Goal: Information Seeking & Learning: Learn about a topic

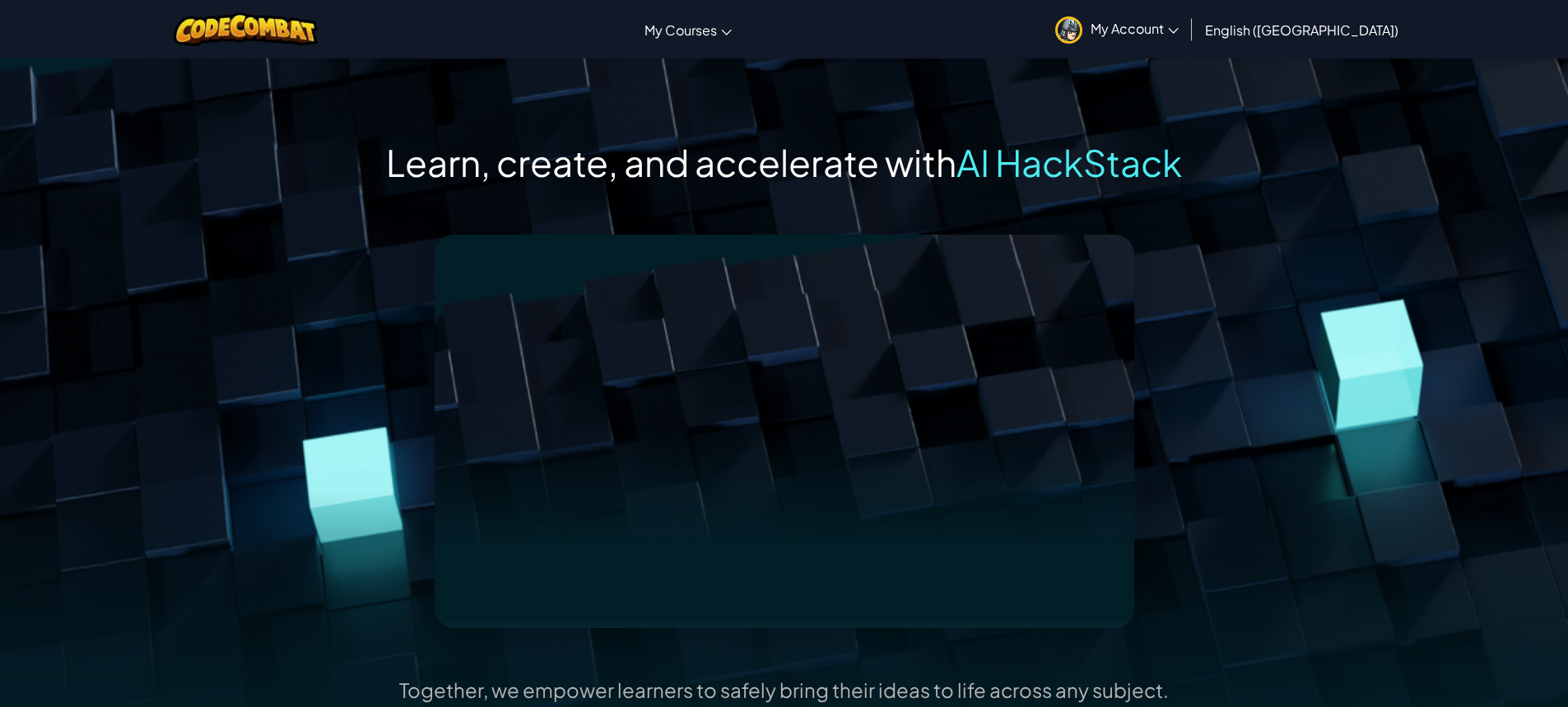
click at [1179, 28] on span "My Account" at bounding box center [1135, 29] width 88 height 17
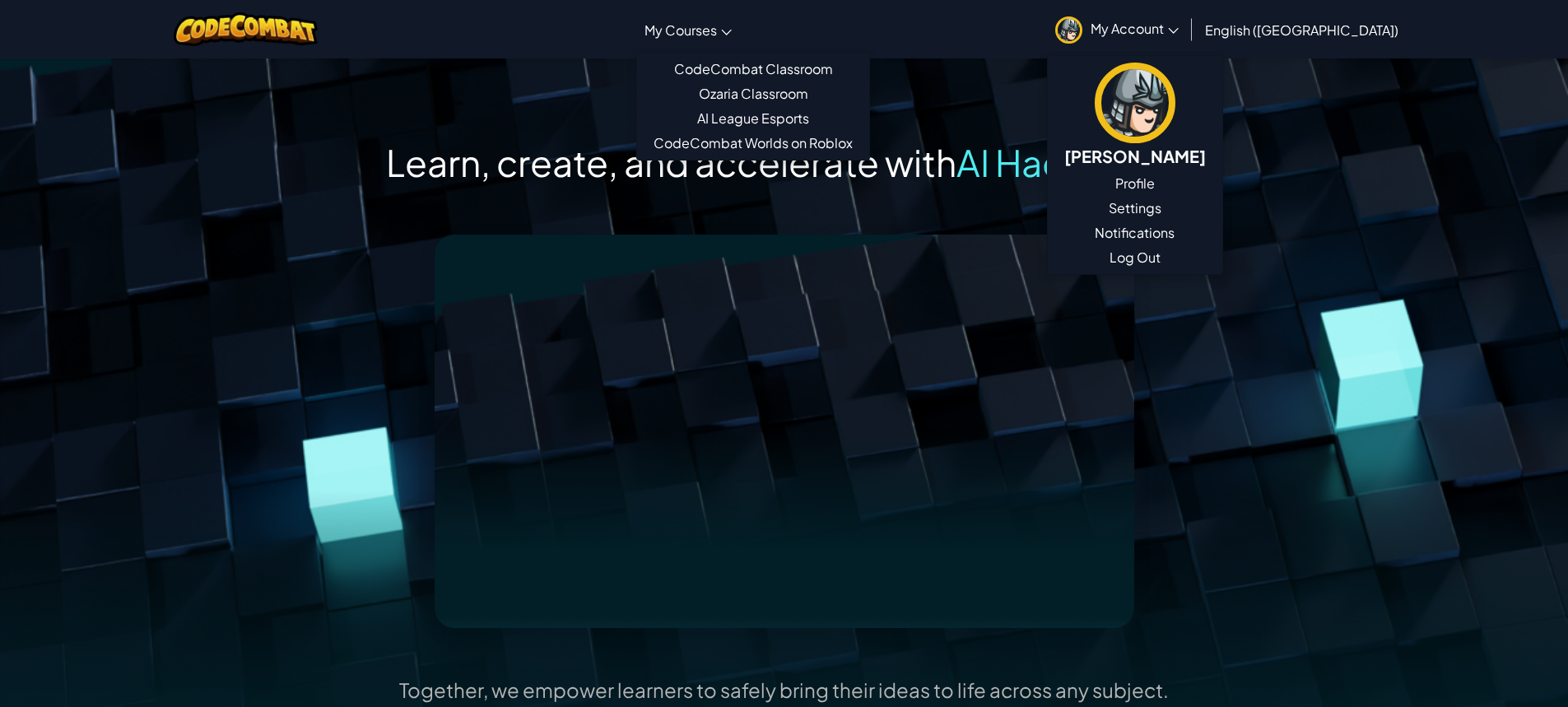
click at [717, 33] on span "My Courses" at bounding box center [681, 30] width 72 height 17
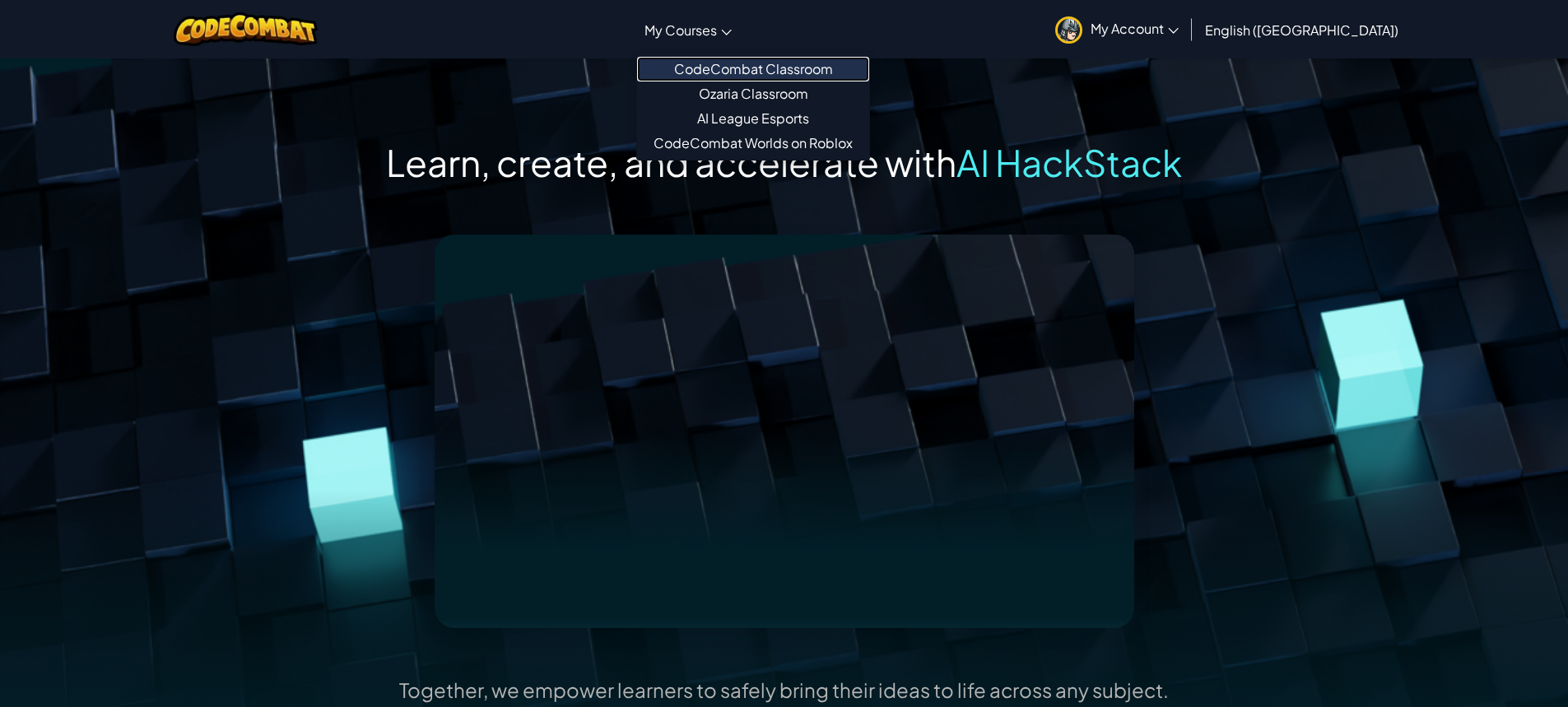
click at [796, 73] on link "CodeCombat Classroom" at bounding box center [754, 70] width 232 height 25
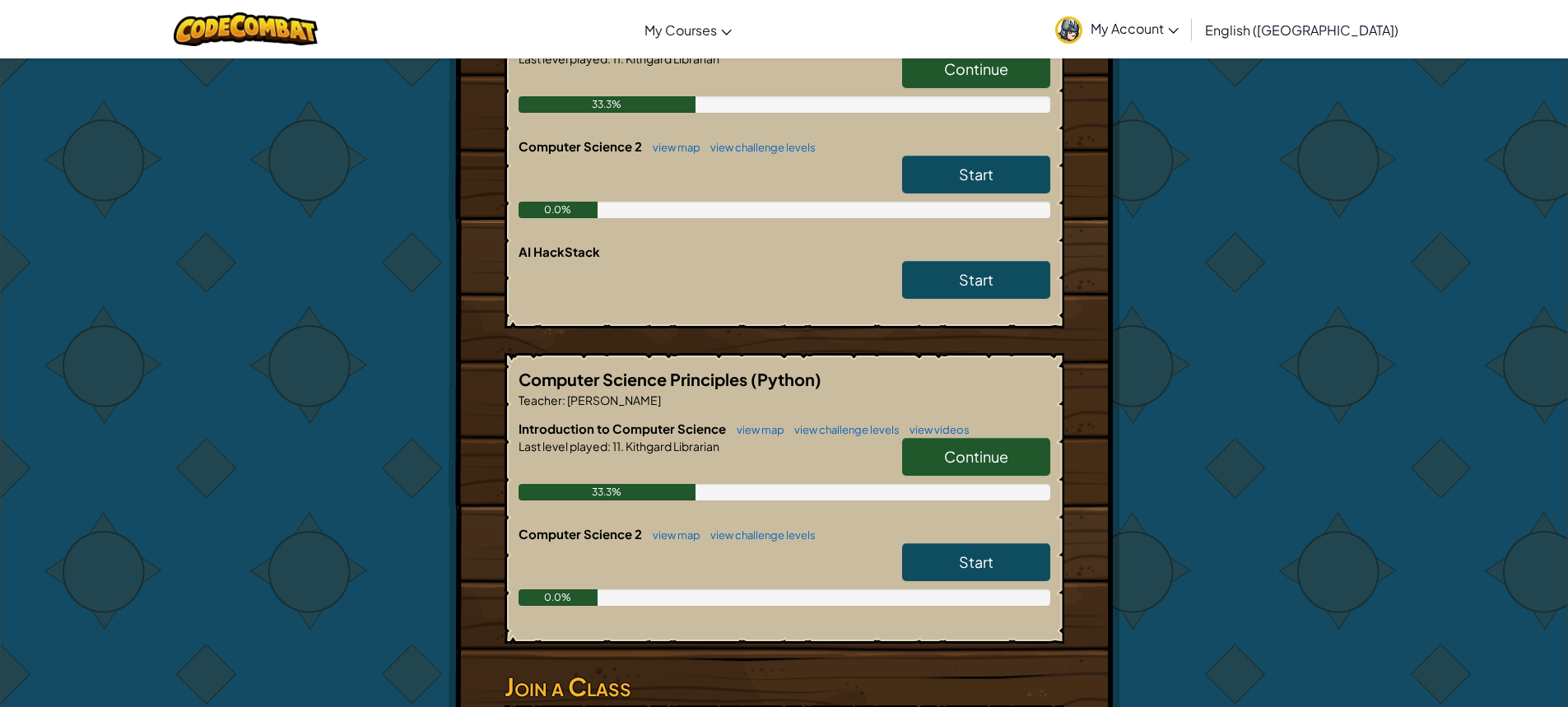
scroll to position [412, 0]
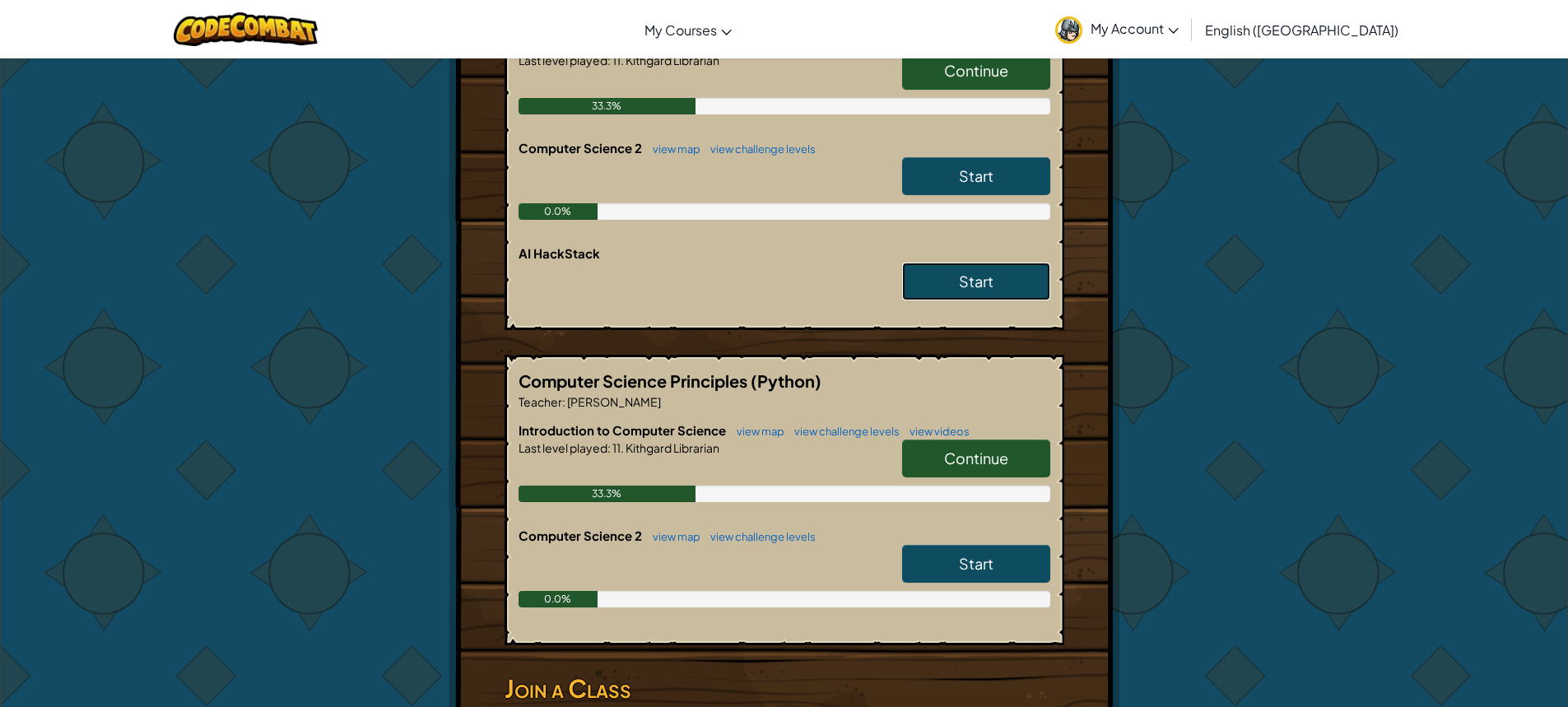
click at [943, 275] on link "Start" at bounding box center [976, 282] width 149 height 38
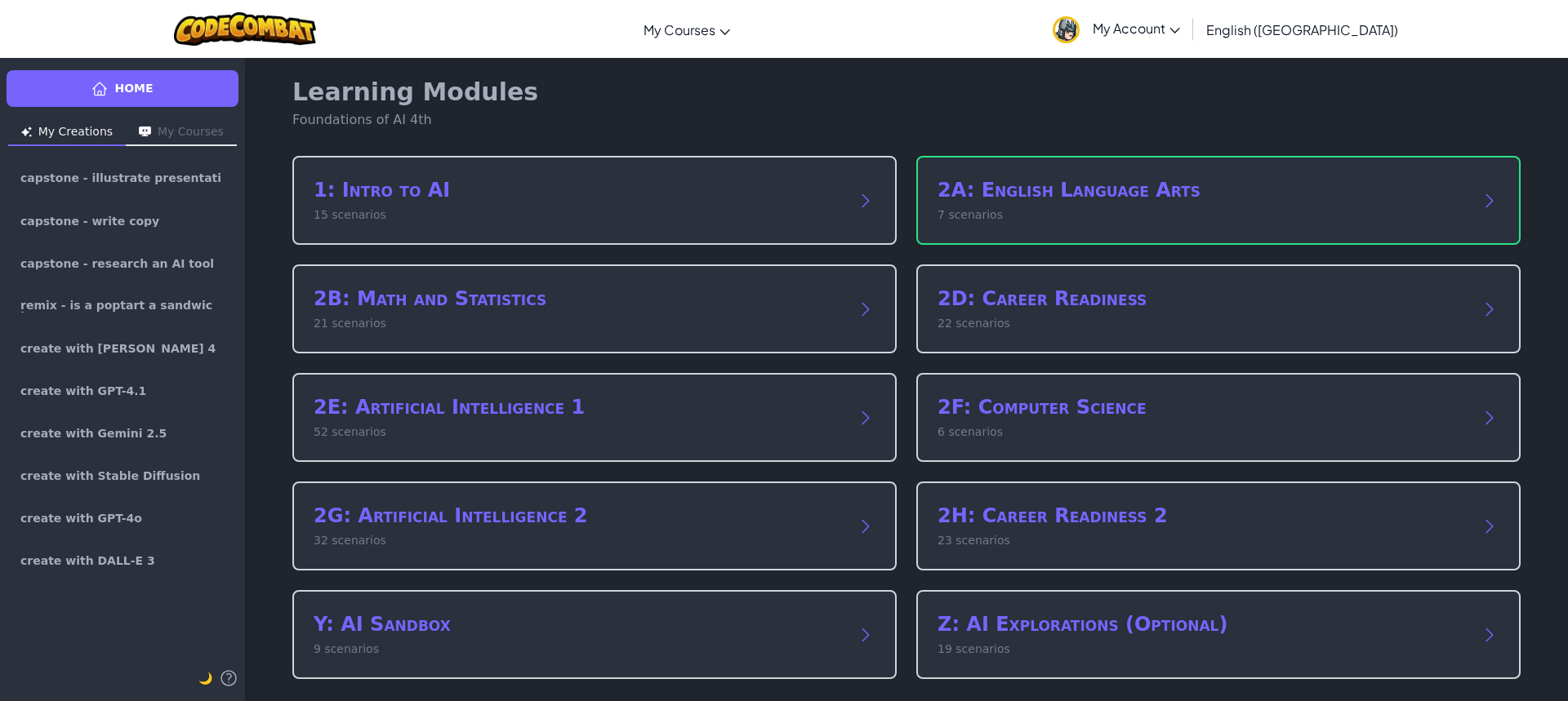
scroll to position [9, 0]
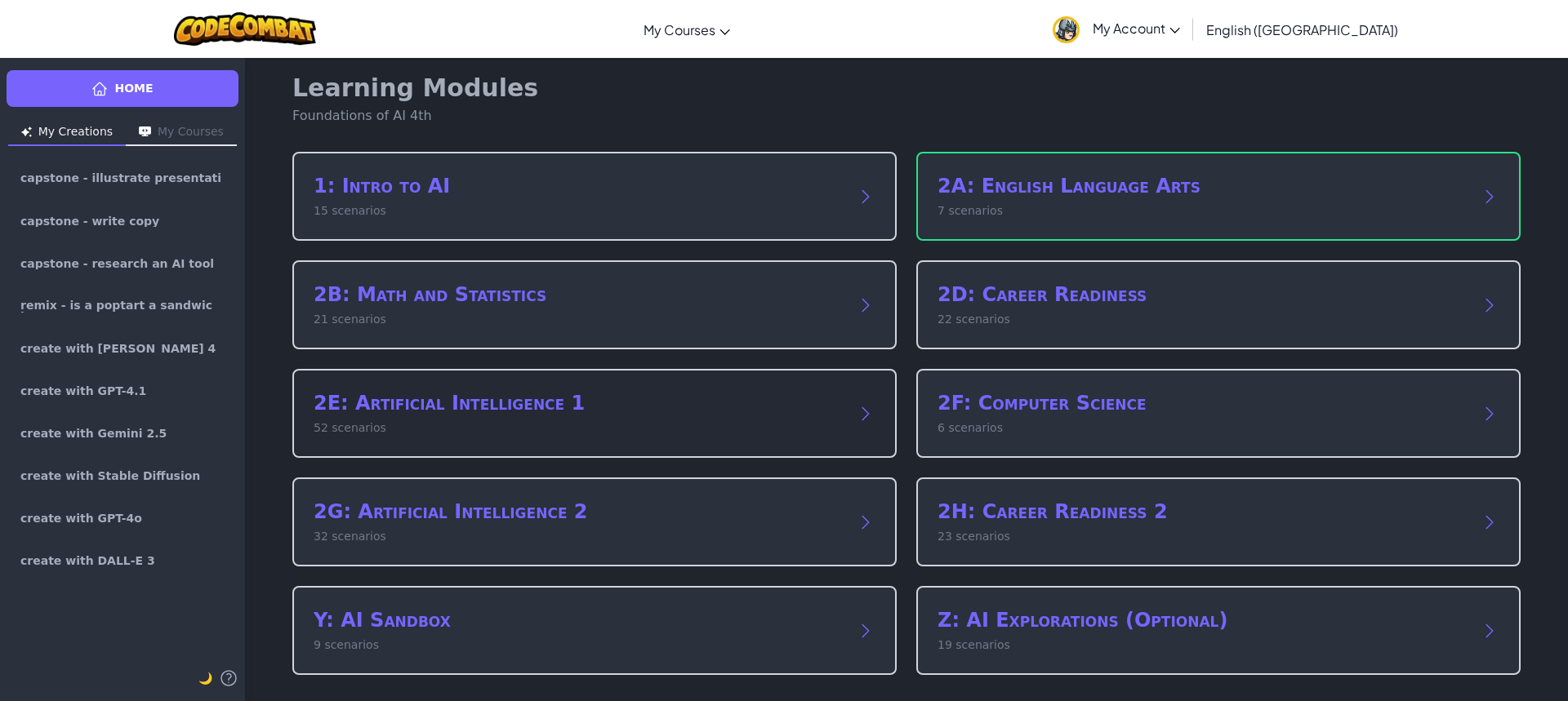
click at [570, 423] on p "52 scenarios" at bounding box center [578, 428] width 529 height 17
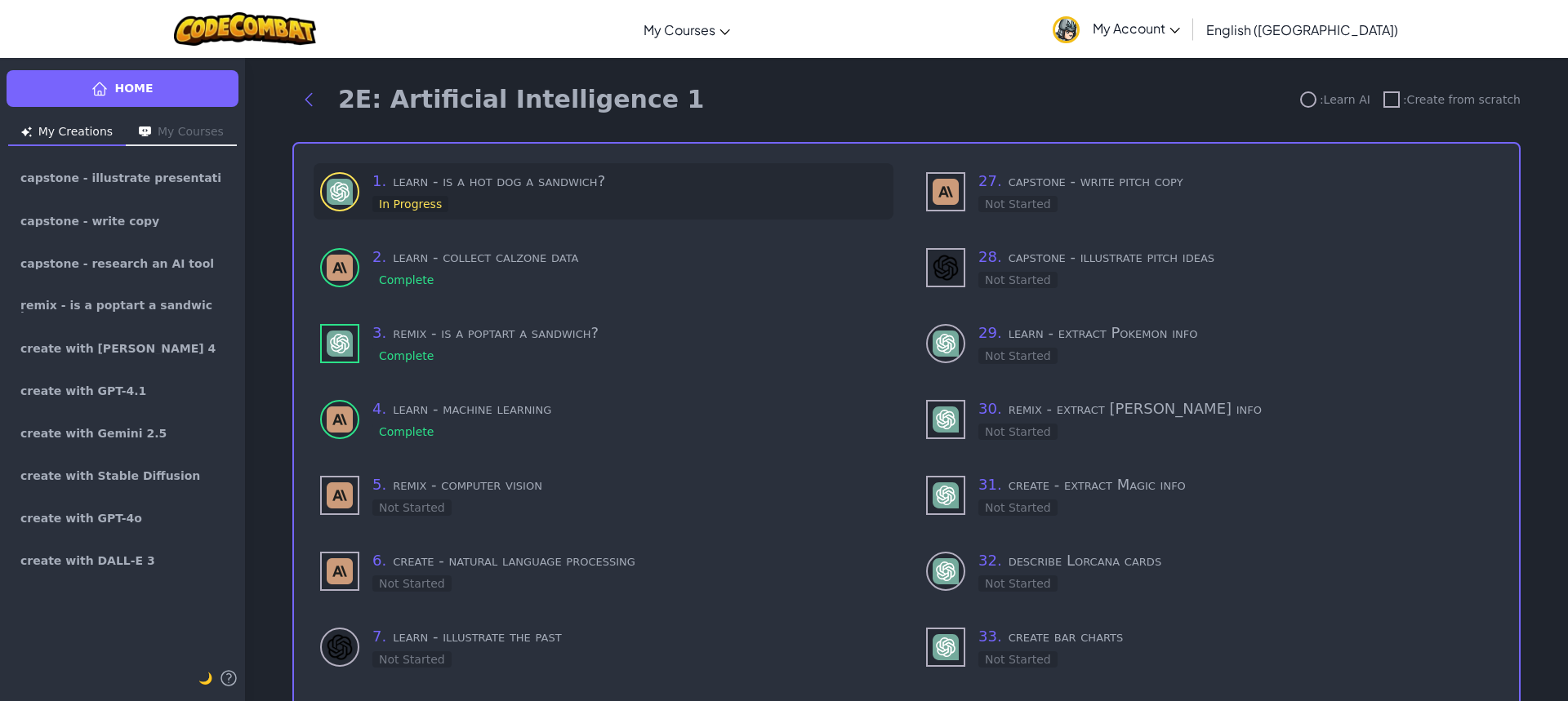
click at [502, 199] on div "1 . learn - is a hot dog a sandwich? In Progress" at bounding box center [629, 192] width 514 height 43
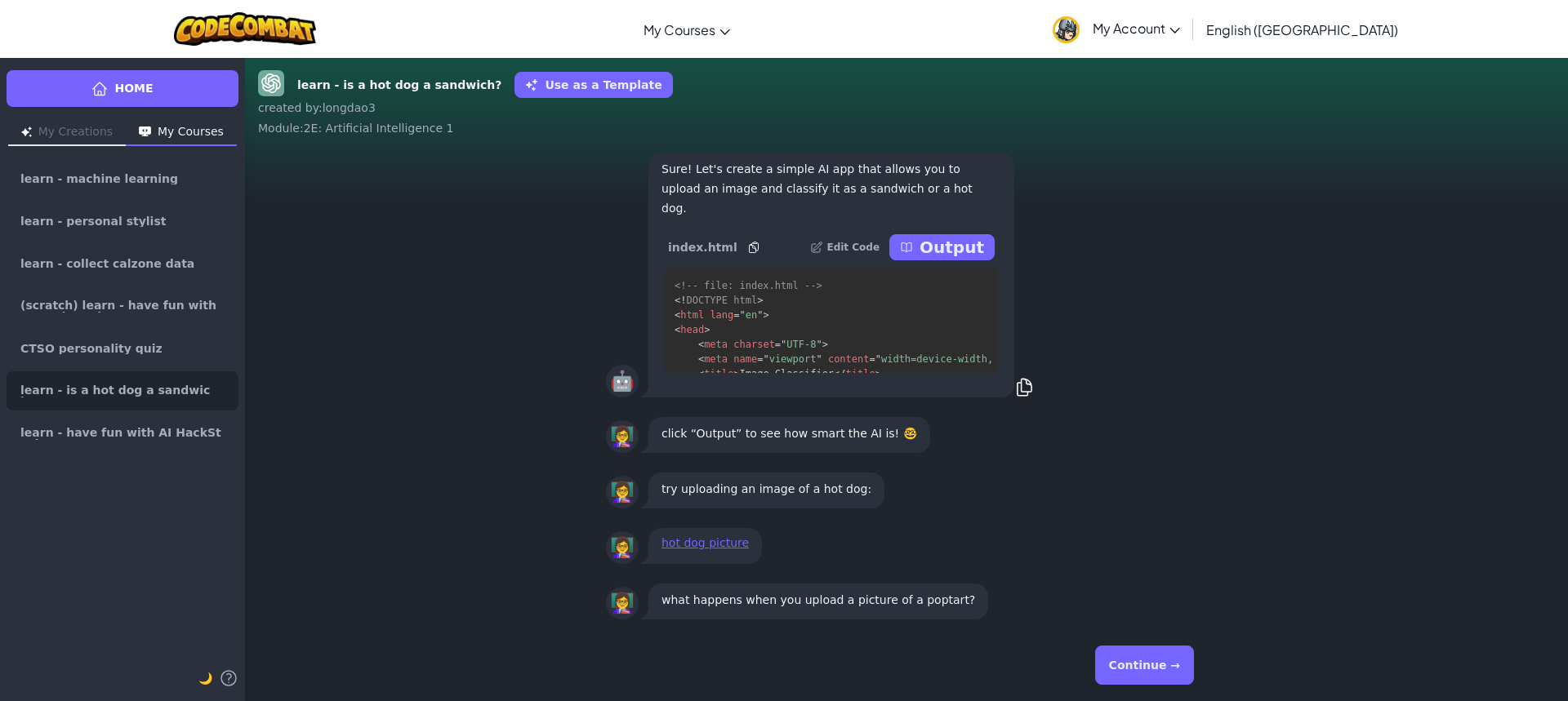
click at [1181, 694] on div "Continue →" at bounding box center [906, 665] width 601 height 59
click at [1176, 675] on button "Continue →" at bounding box center [1145, 665] width 99 height 39
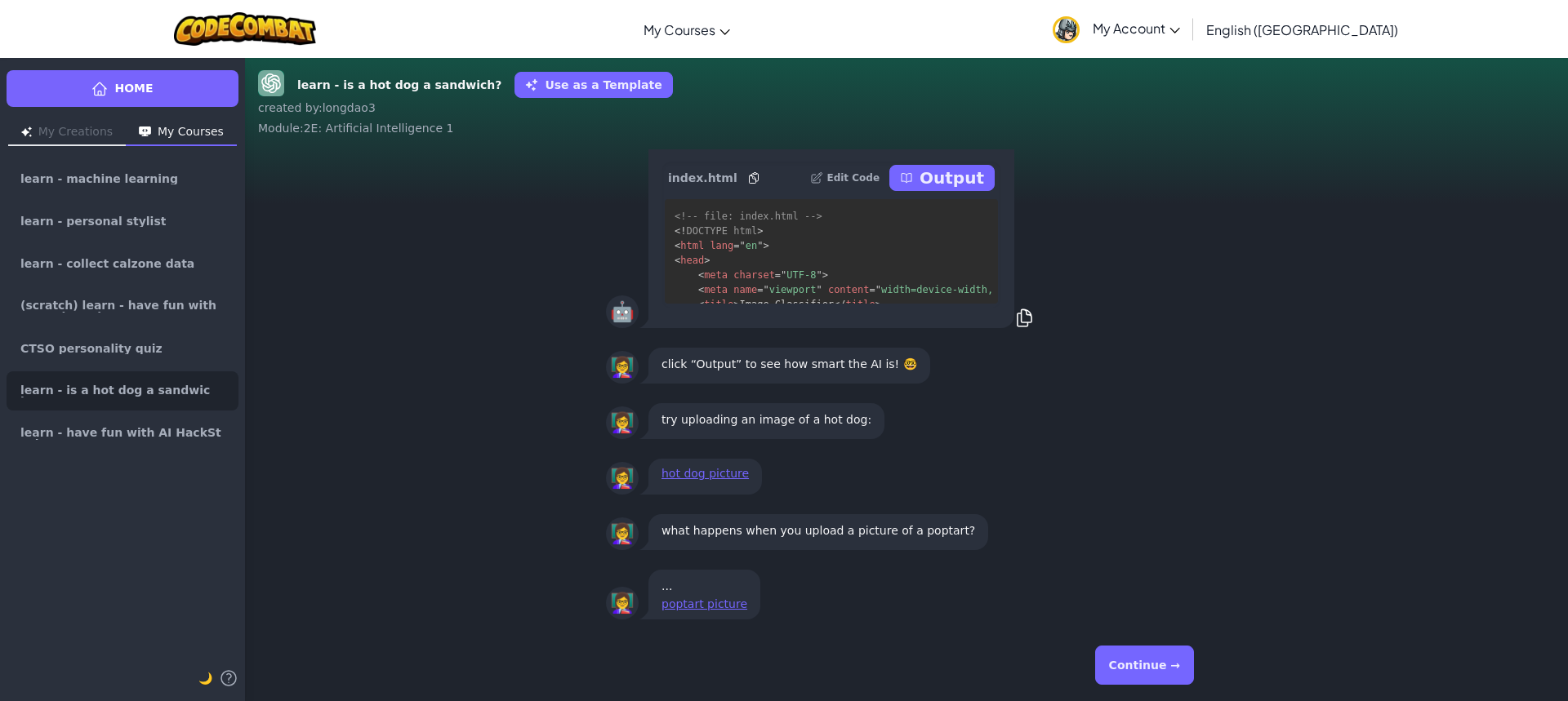
click at [1173, 665] on button "Continue →" at bounding box center [1145, 665] width 99 height 39
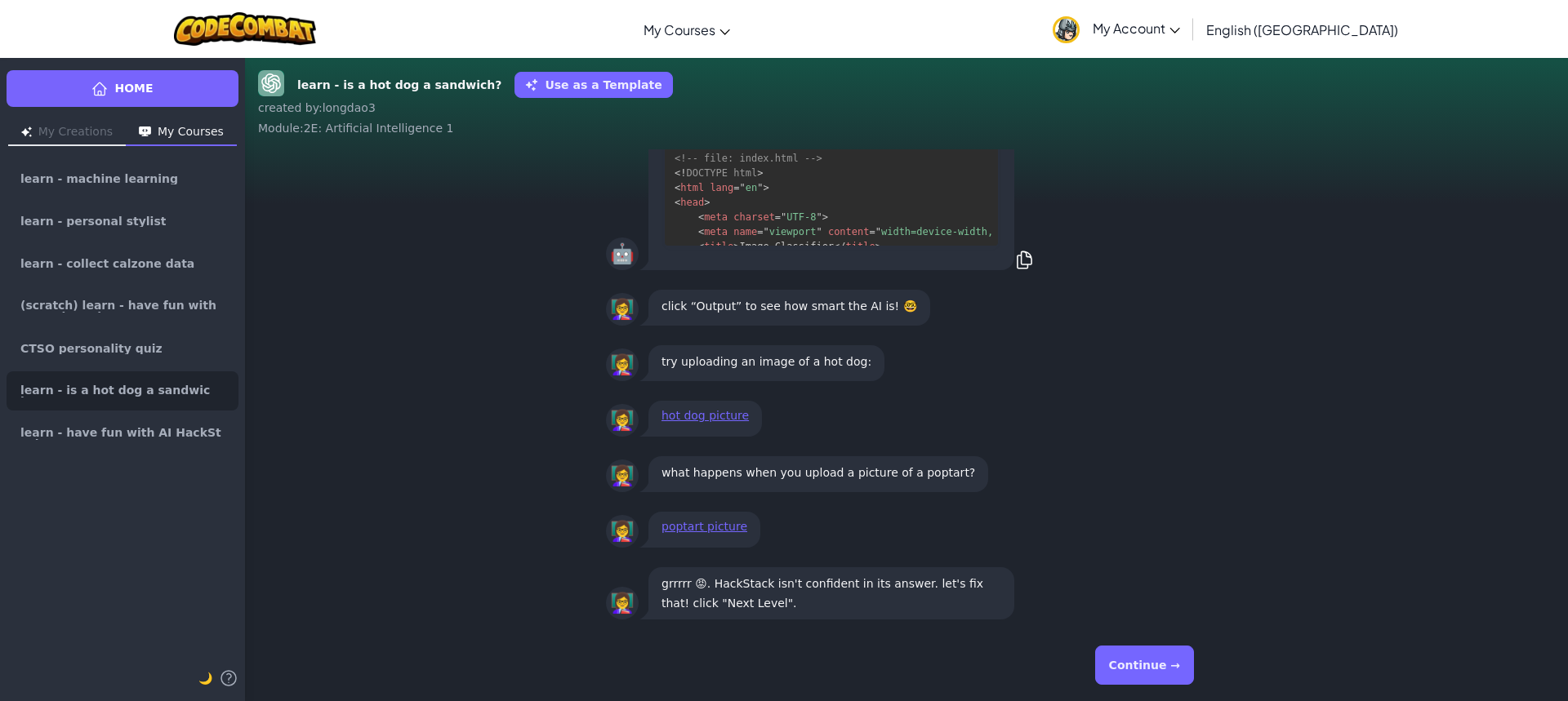
click at [1155, 657] on button "Continue →" at bounding box center [1145, 665] width 99 height 39
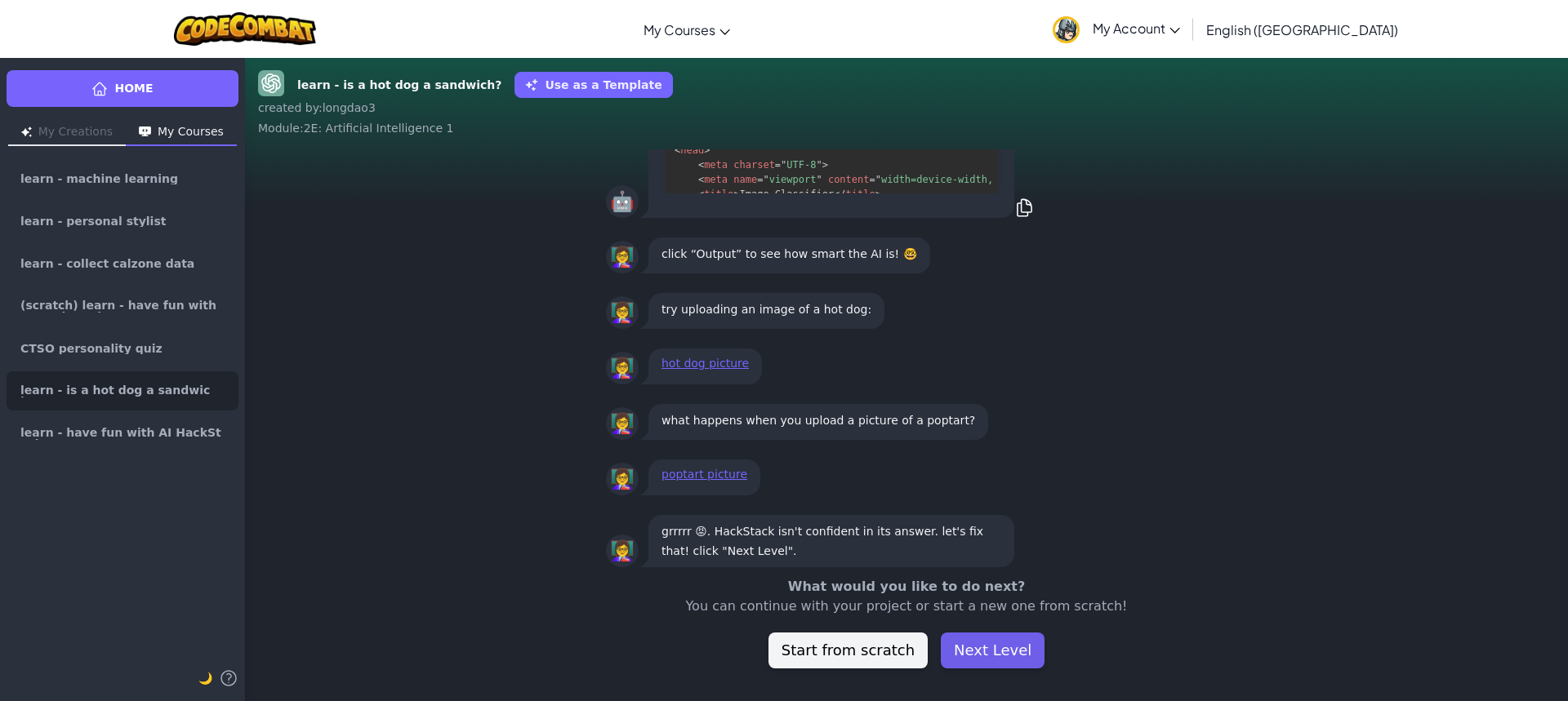
click at [978, 644] on button "Next Level" at bounding box center [993, 651] width 104 height 36
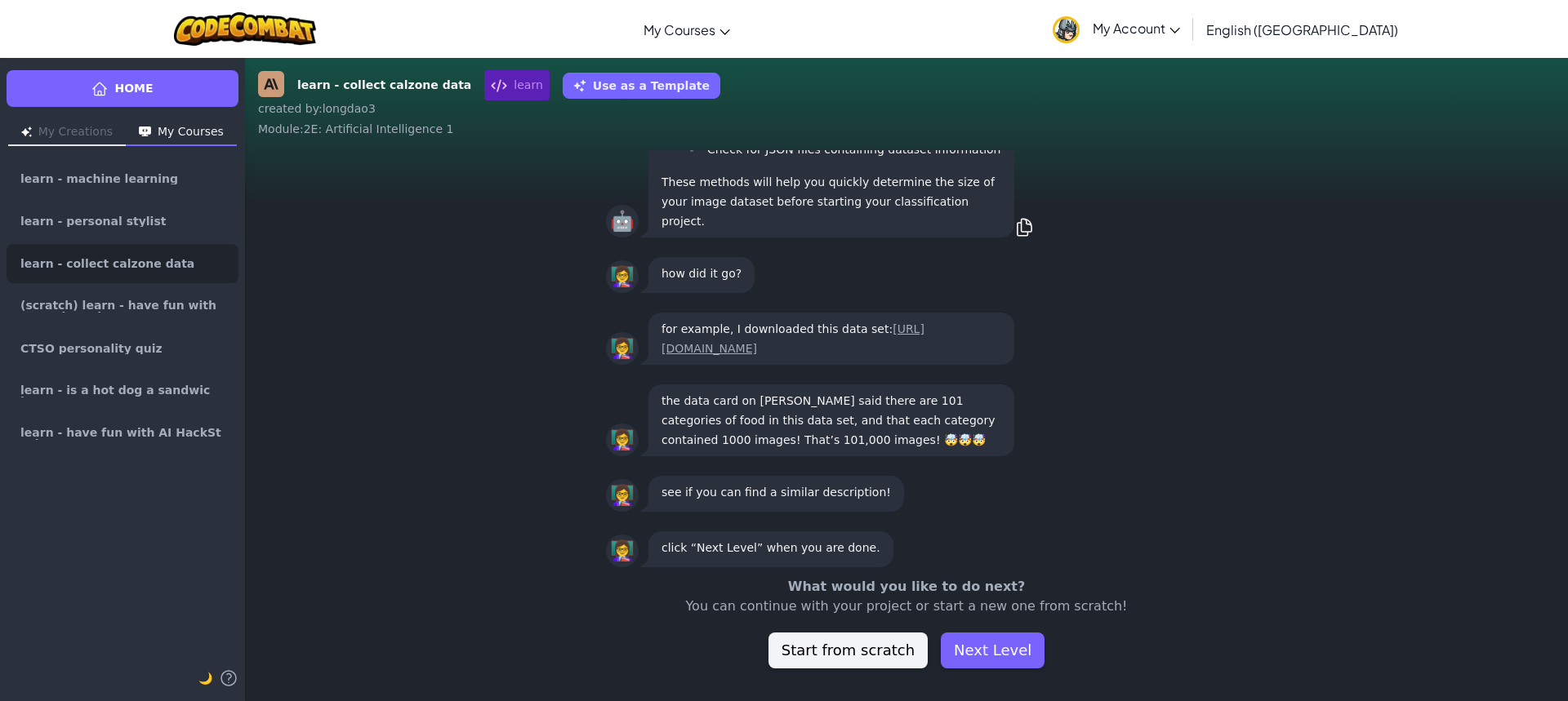
scroll to position [1, 0]
click at [1002, 645] on button "Next Level" at bounding box center [993, 651] width 104 height 36
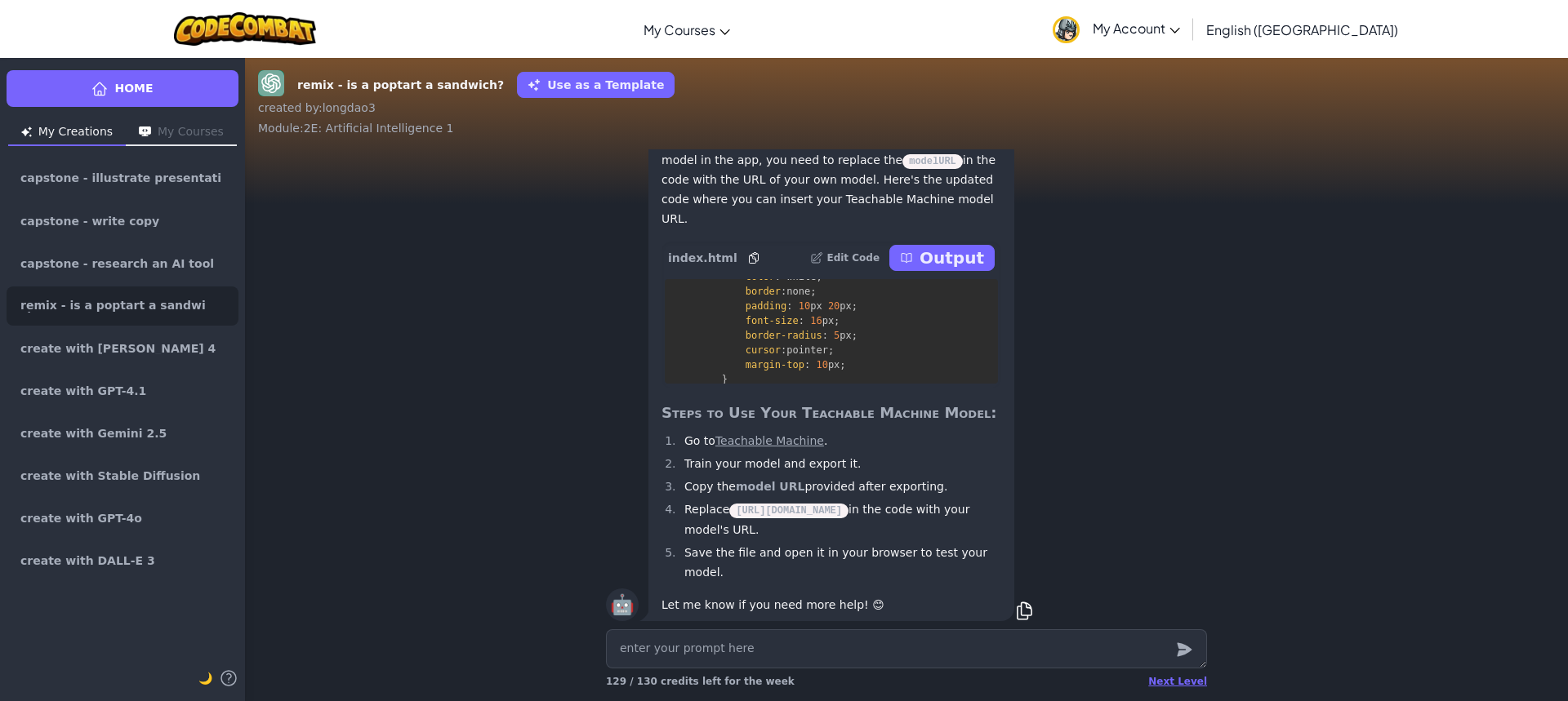
scroll to position [1, 0]
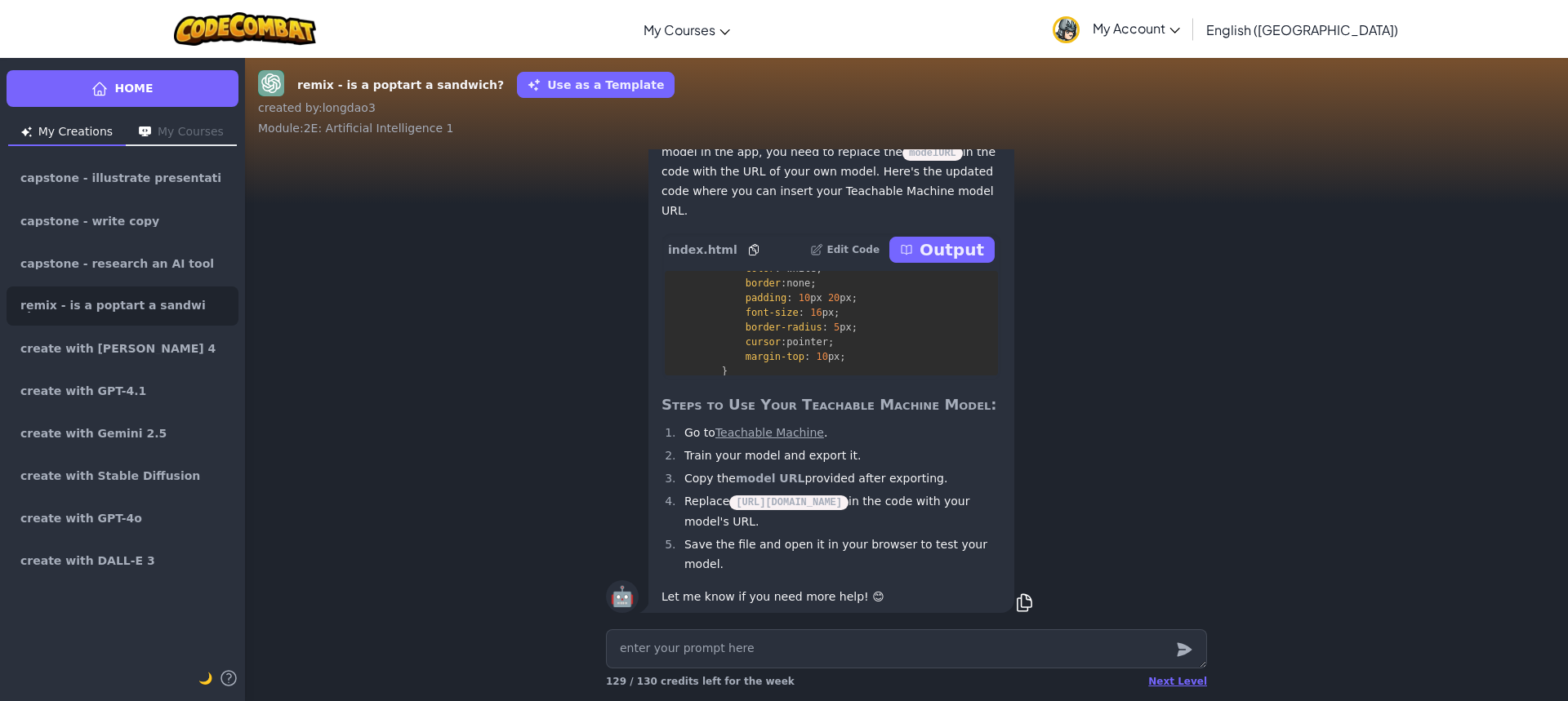
click at [873, 532] on li "Replace [URL][DOMAIN_NAME] in the code with your model's URL." at bounding box center [840, 511] width 322 height 40
click at [130, 311] on span "remix - is a poptart a sandwich?" at bounding box center [116, 306] width 191 height 13
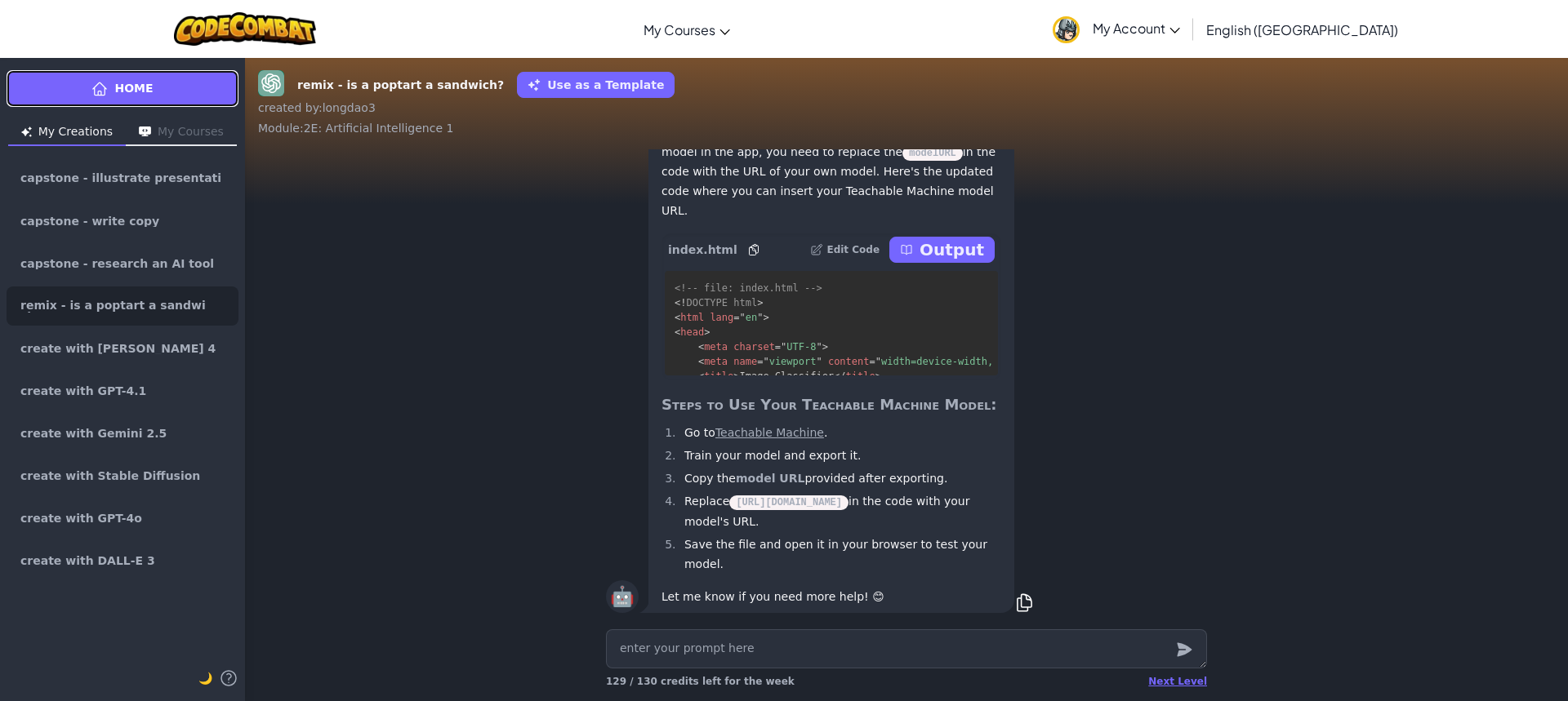
click at [193, 75] on link "Home" at bounding box center [122, 88] width 232 height 37
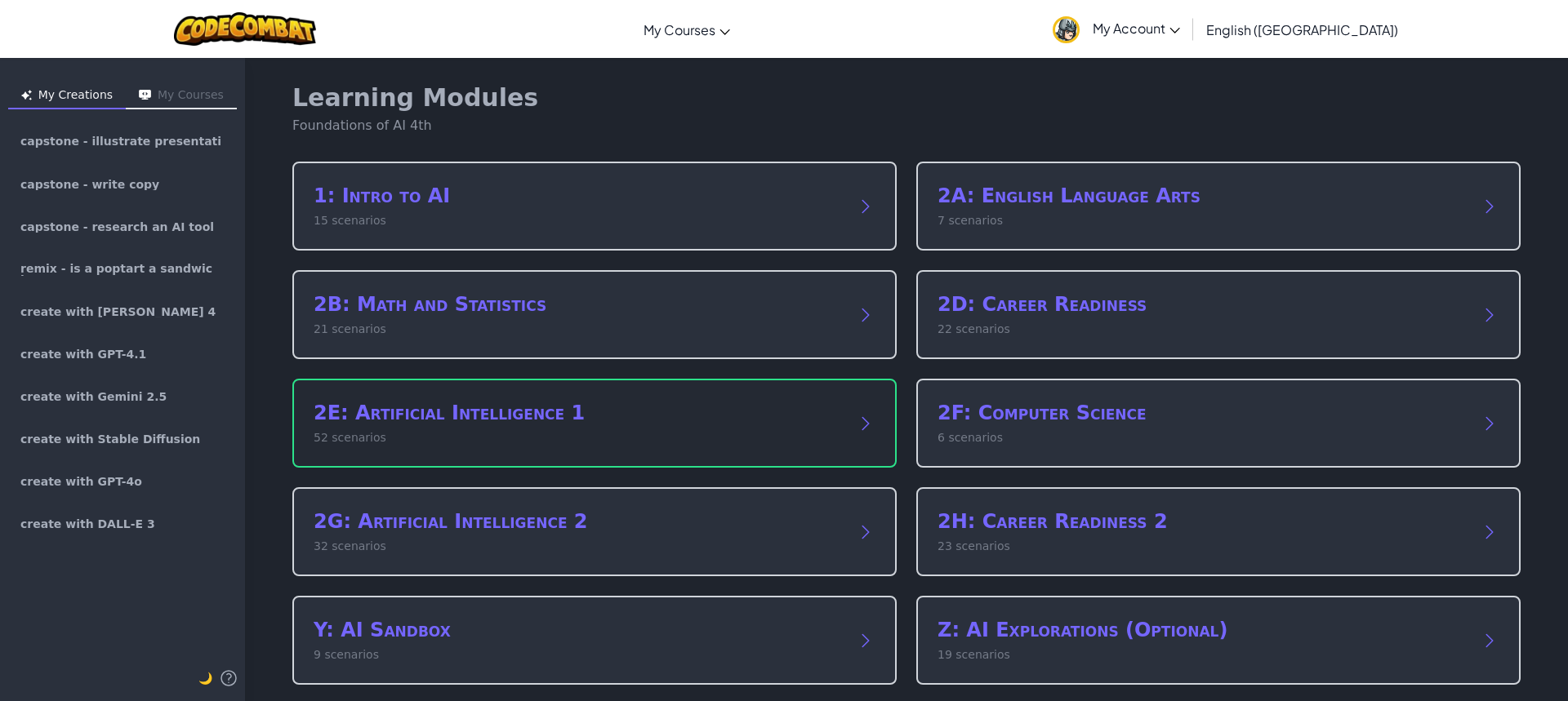
click at [516, 413] on h2 "2E: Artificial Intelligence 1" at bounding box center [578, 413] width 529 height 26
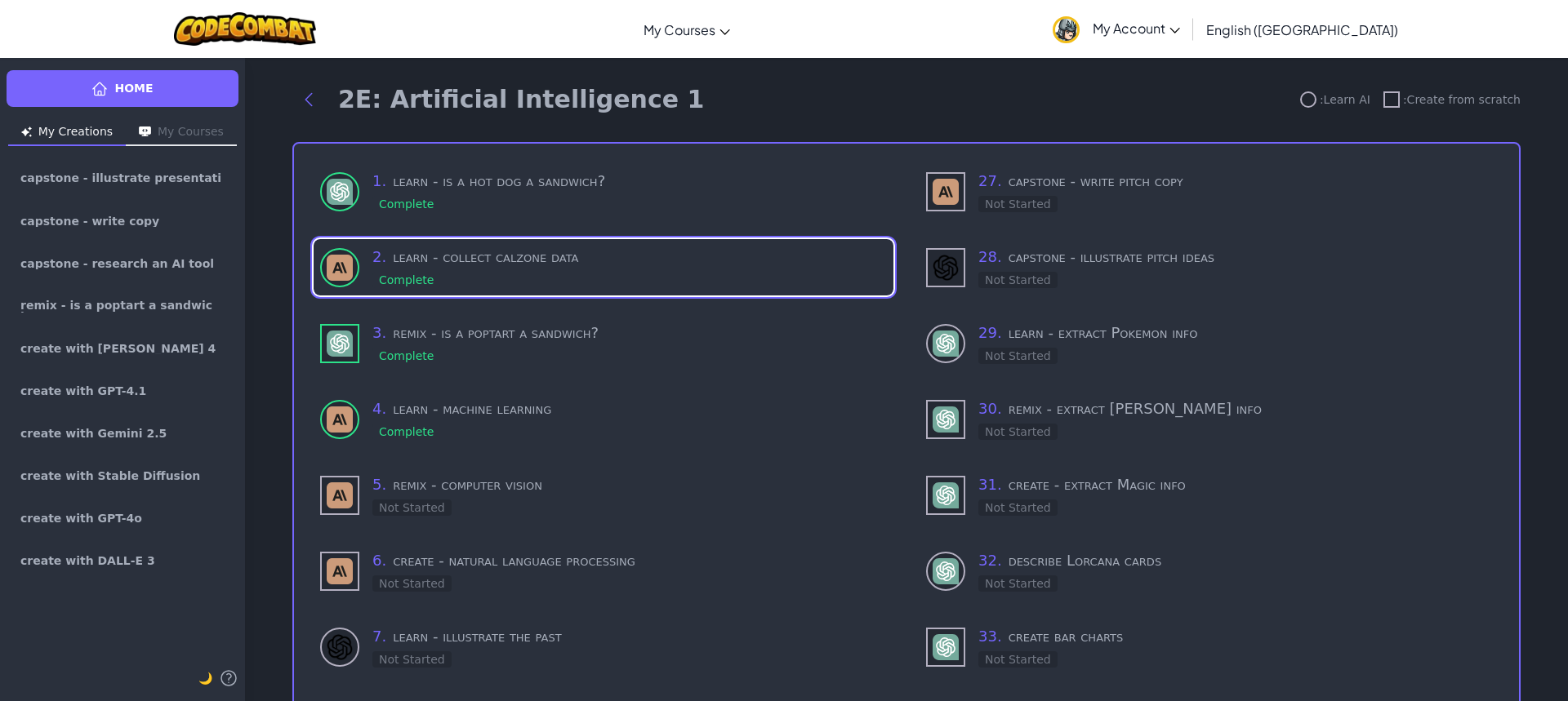
click at [511, 514] on div "5 . remix - computer vision Not Started" at bounding box center [604, 495] width 580 height 57
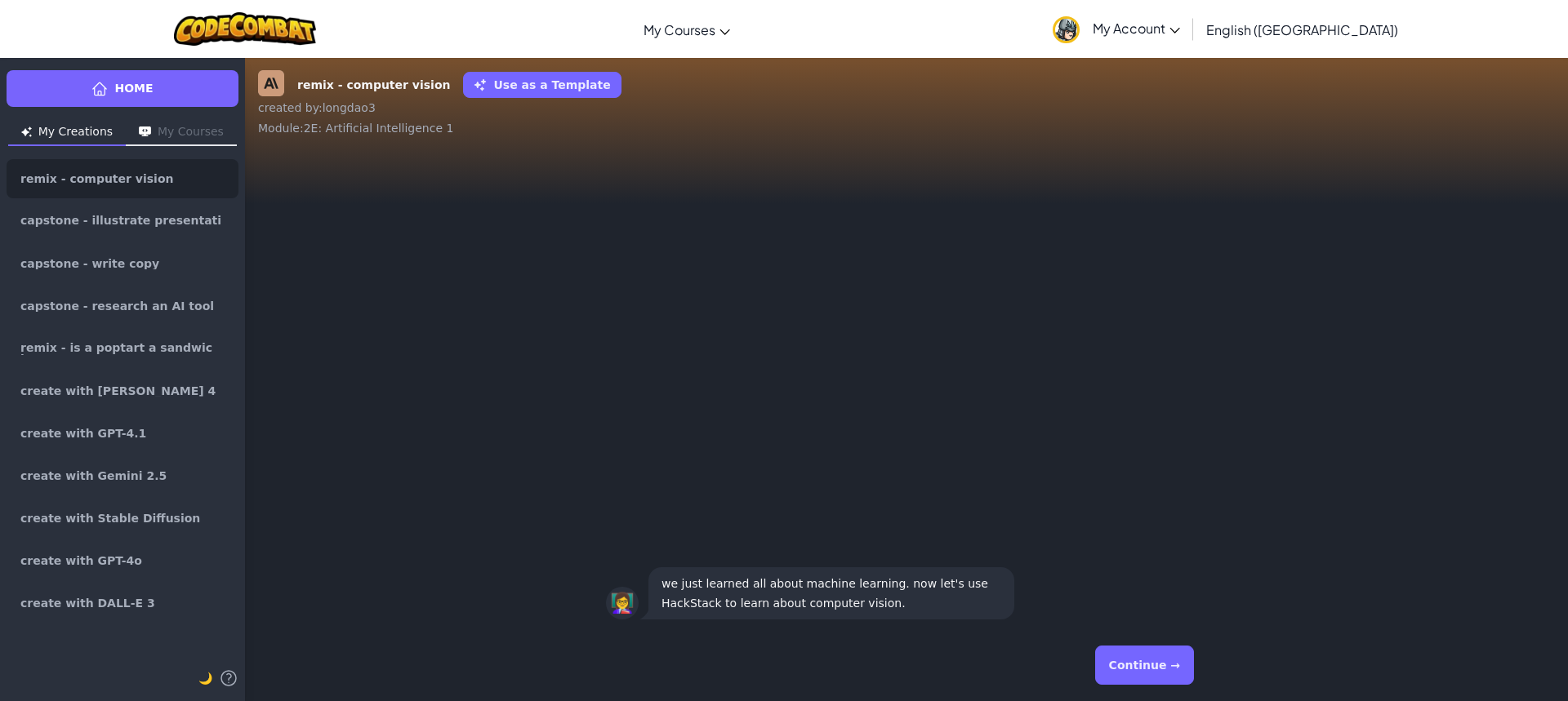
click at [1159, 669] on button "Continue →" at bounding box center [1145, 665] width 99 height 39
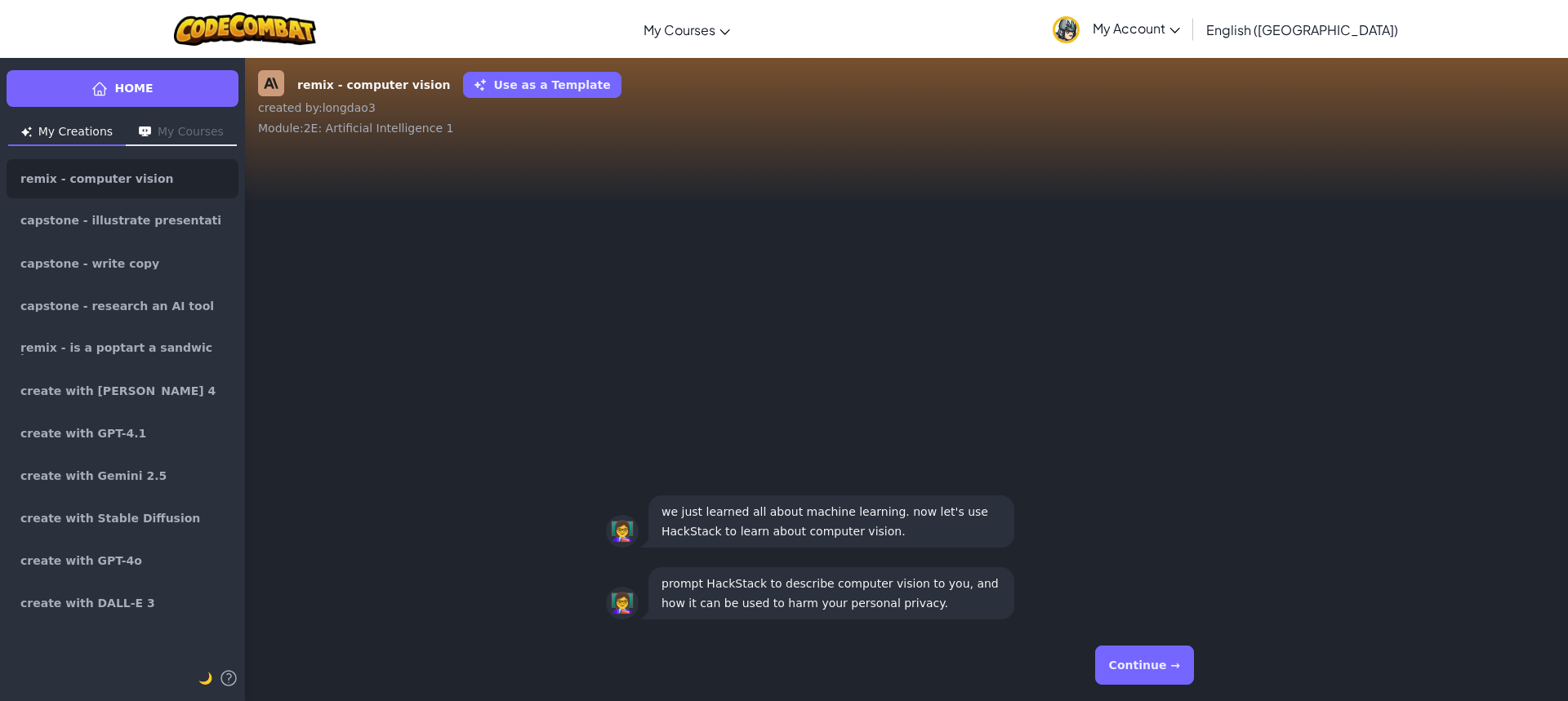
click at [1134, 658] on button "Continue →" at bounding box center [1145, 665] width 99 height 39
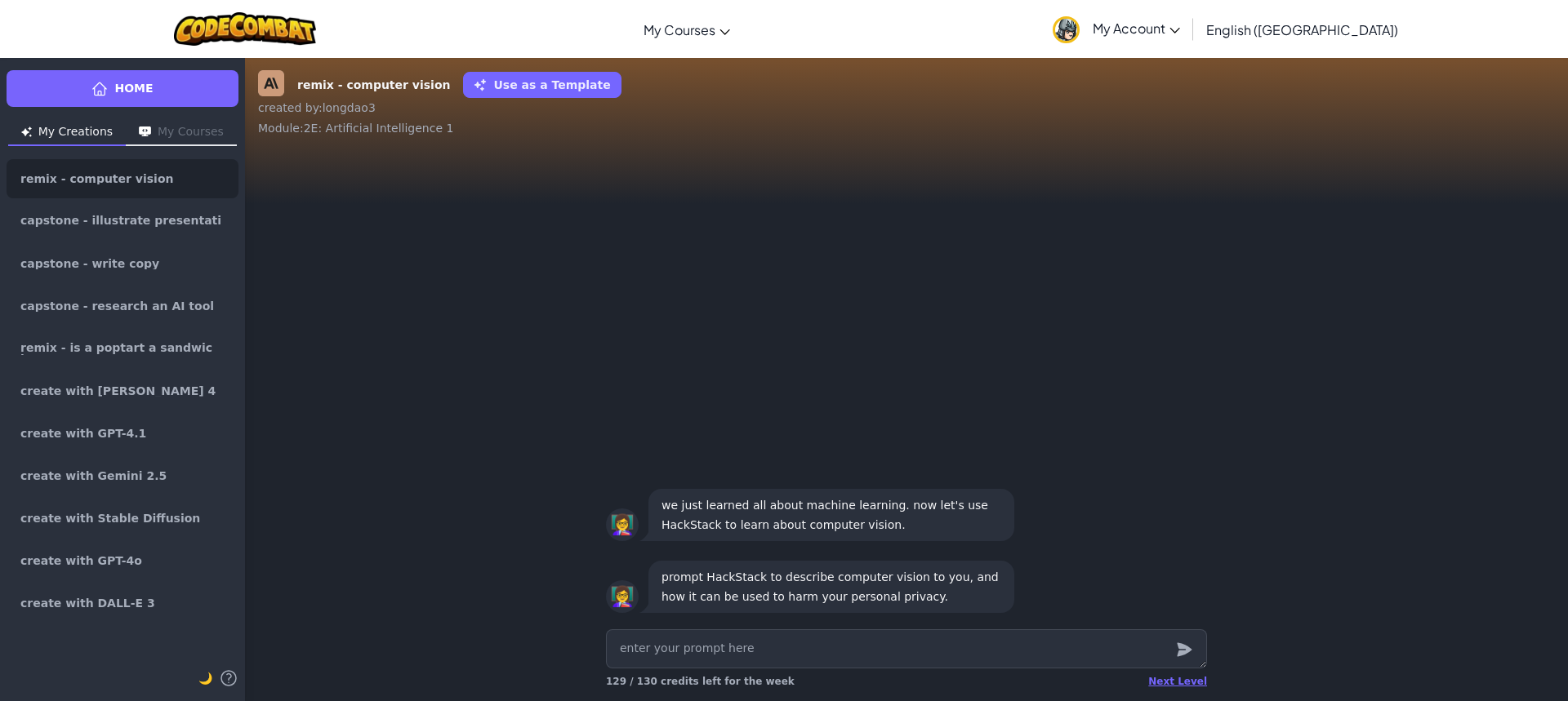
type textarea "x"
type textarea "d"
type textarea "x"
type textarea "de"
type textarea "x"
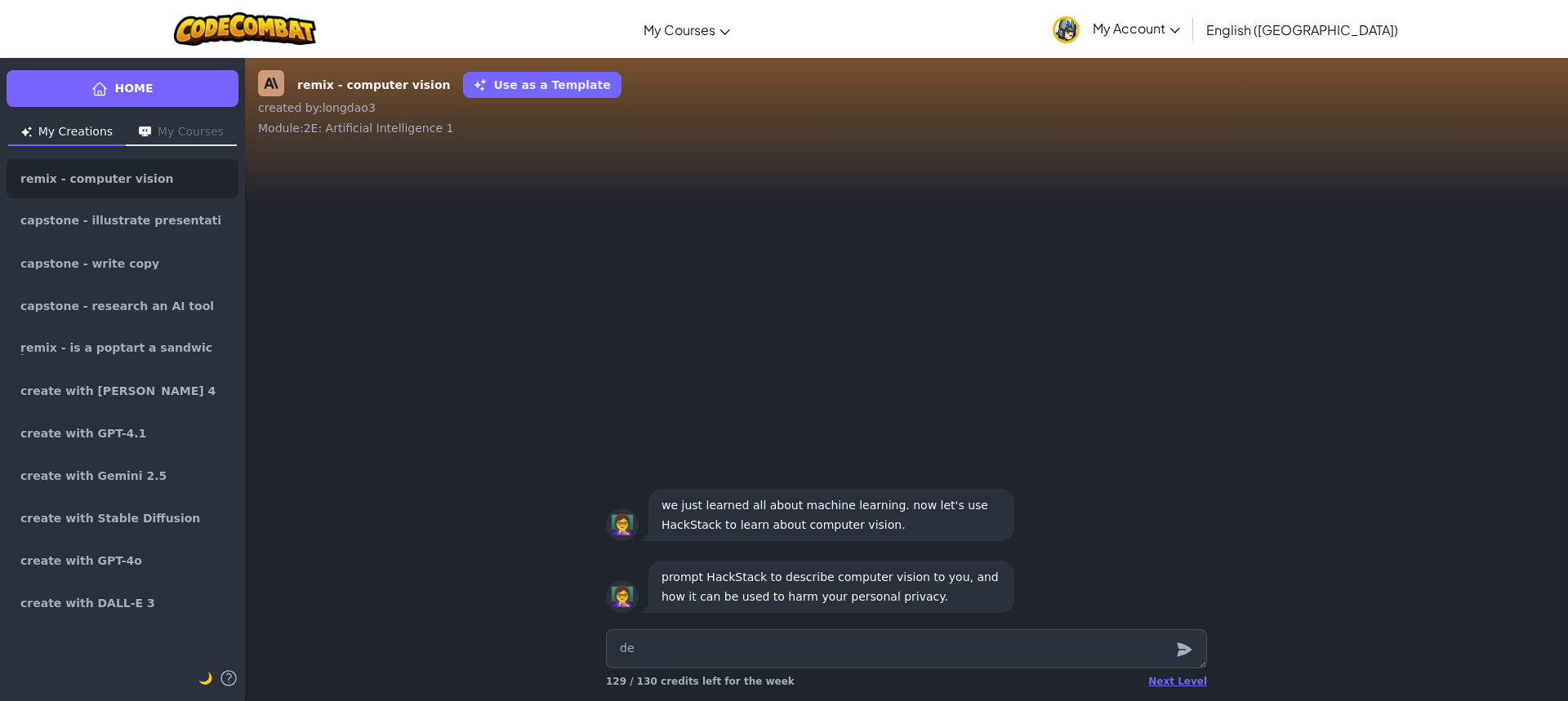
type textarea "des"
type textarea "x"
type textarea "desc"
type textarea "x"
type textarea "descr"
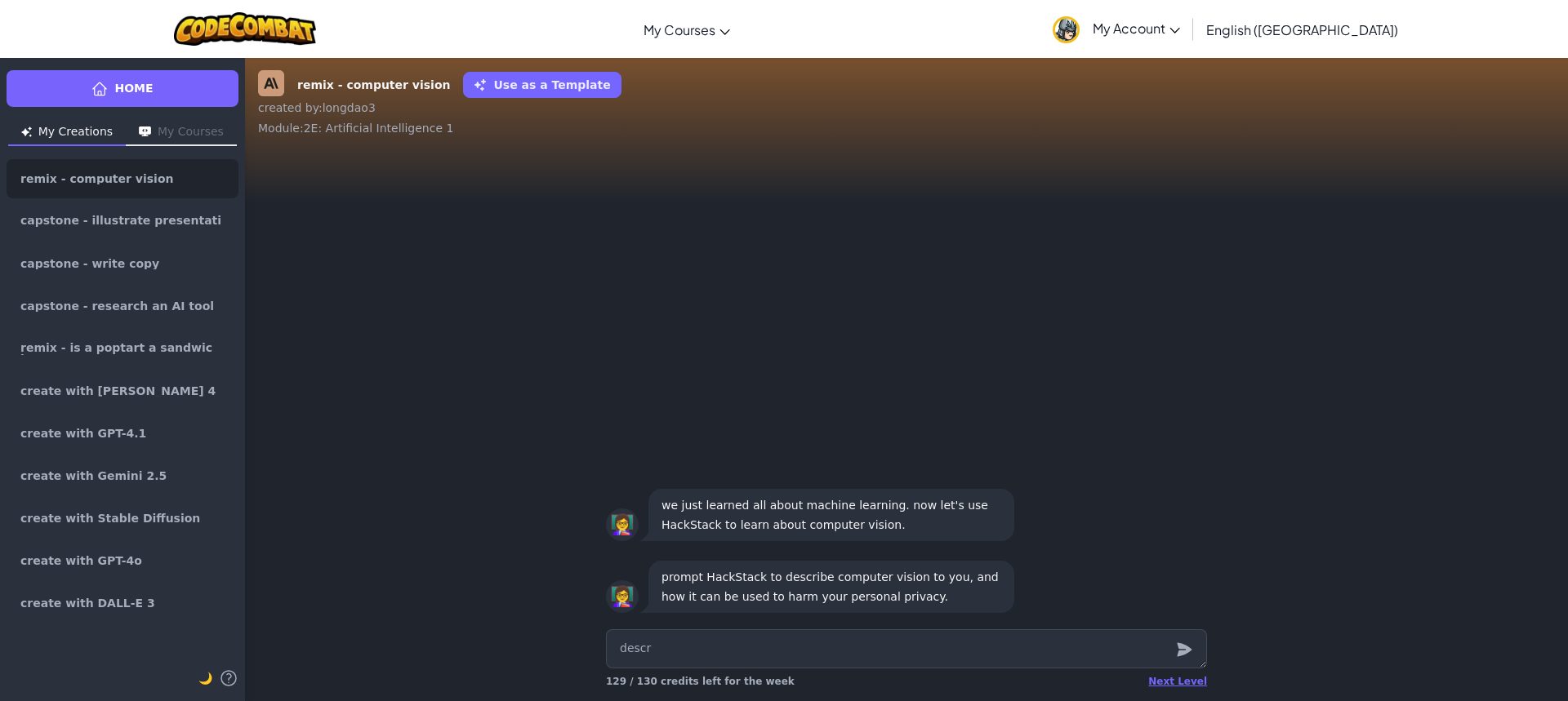
type textarea "x"
type textarea "descri"
type textarea "x"
type textarea "describ"
type textarea "x"
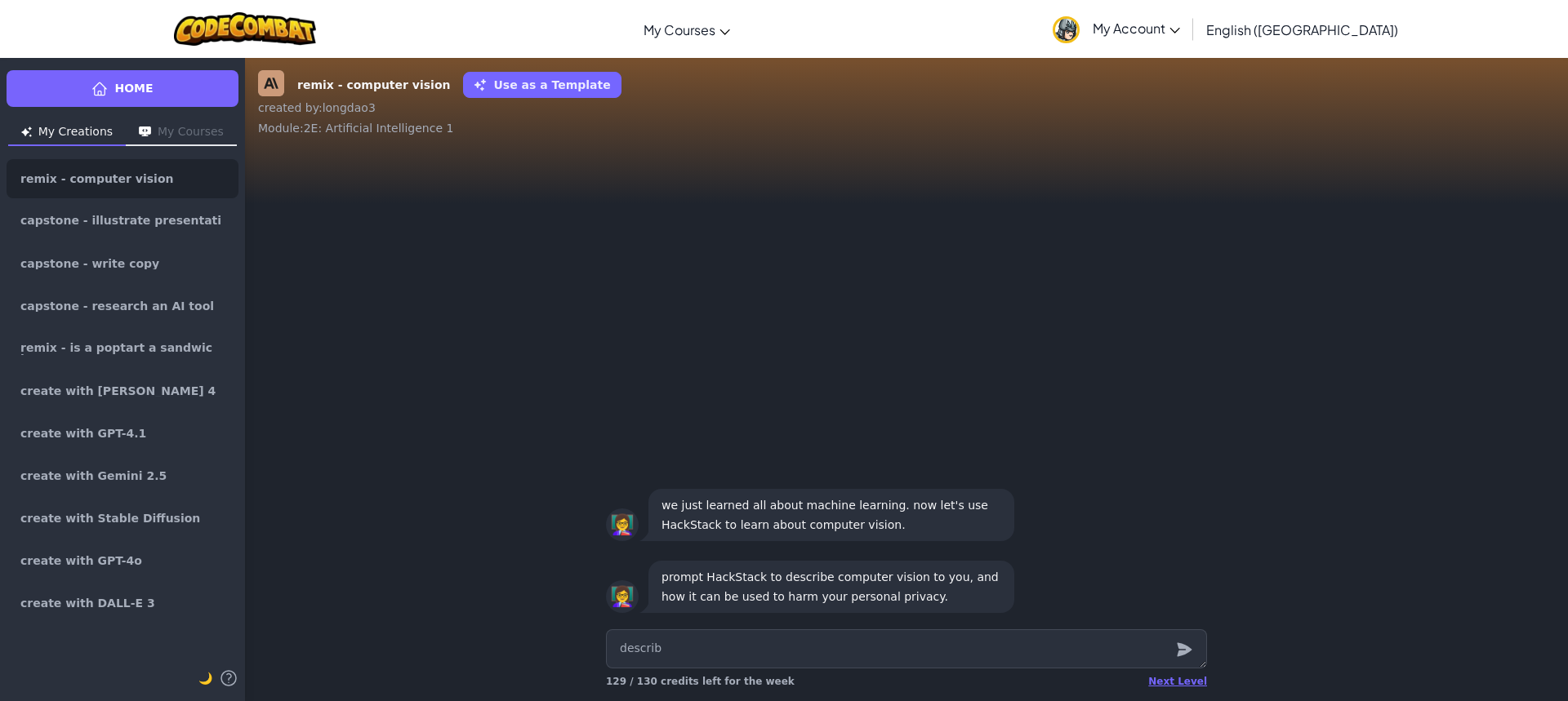
type textarea "describe"
type textarea "x"
type textarea "describe"
type textarea "x"
type textarea "describe c"
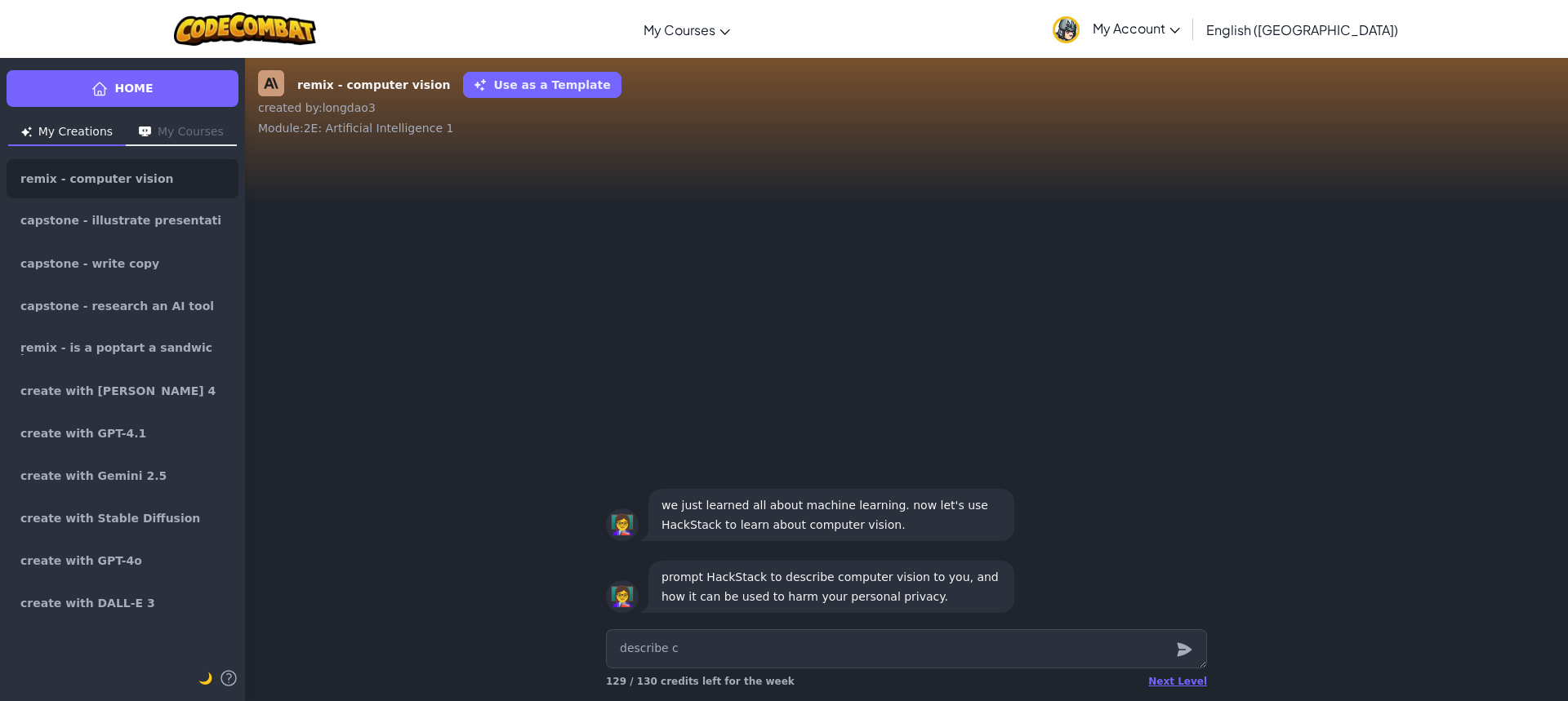
type textarea "x"
type textarea "describe co"
type textarea "x"
type textarea "describe com"
type textarea "x"
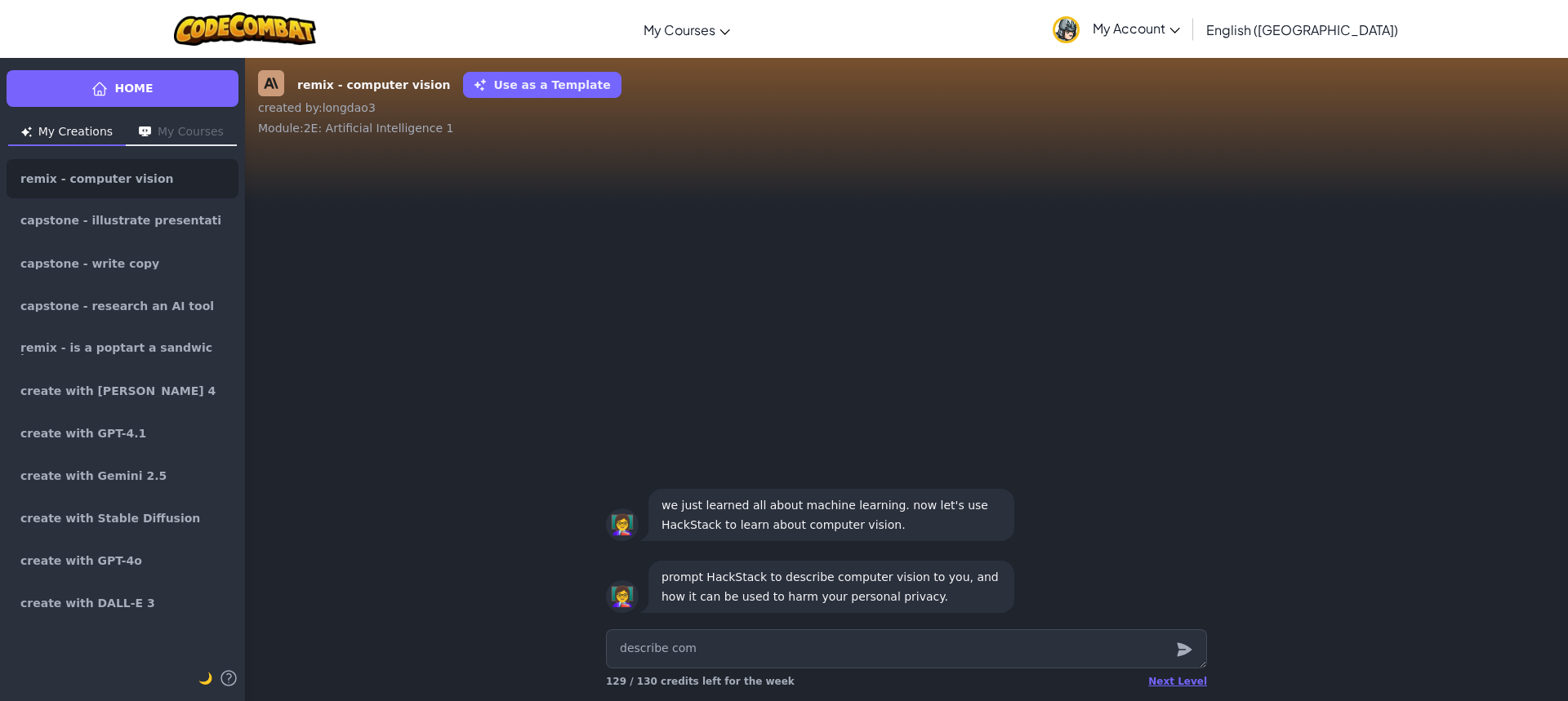
type textarea "describe comp"
type textarea "x"
type textarea "describe compu"
type textarea "x"
type textarea "describe comput"
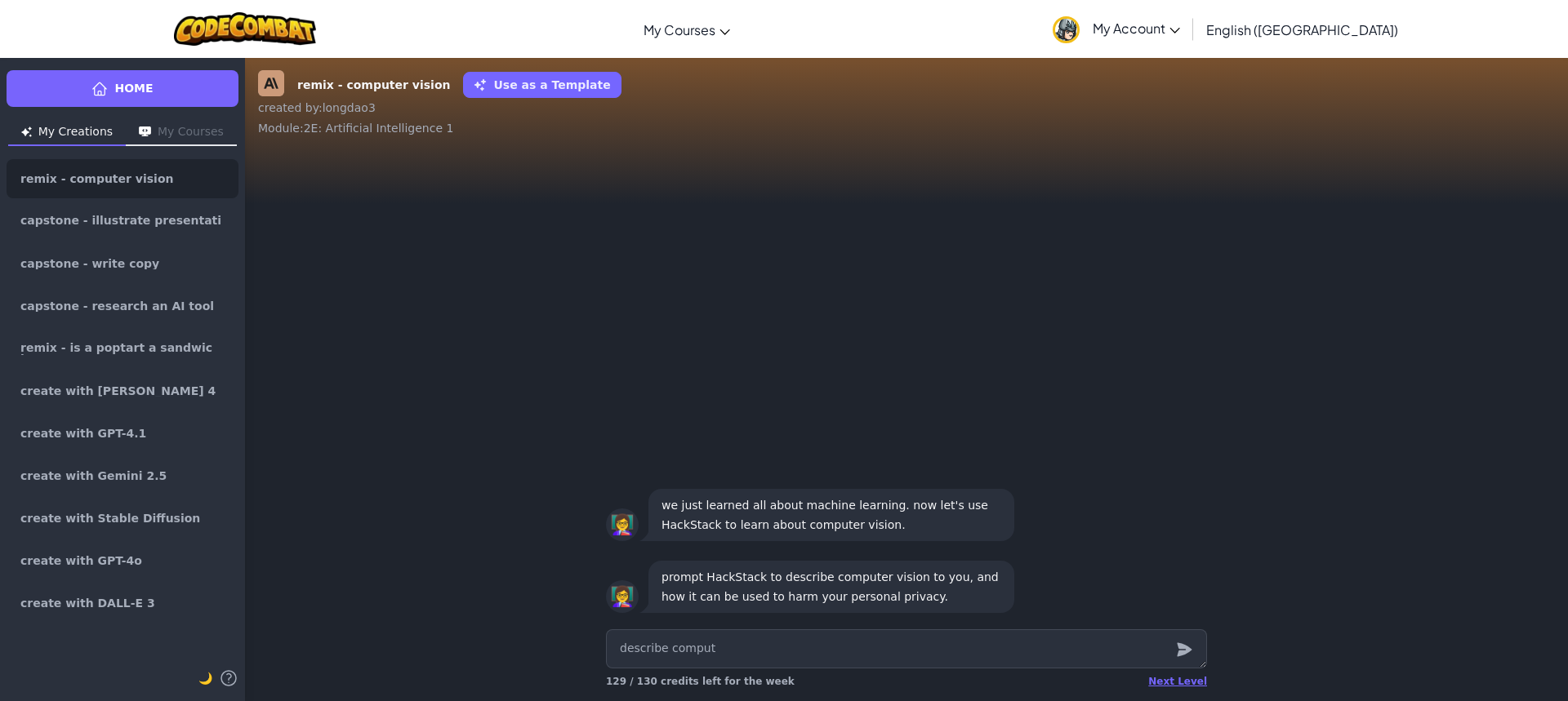
type textarea "x"
type textarea "describe compute"
type textarea "x"
type textarea "describe computer"
type textarea "x"
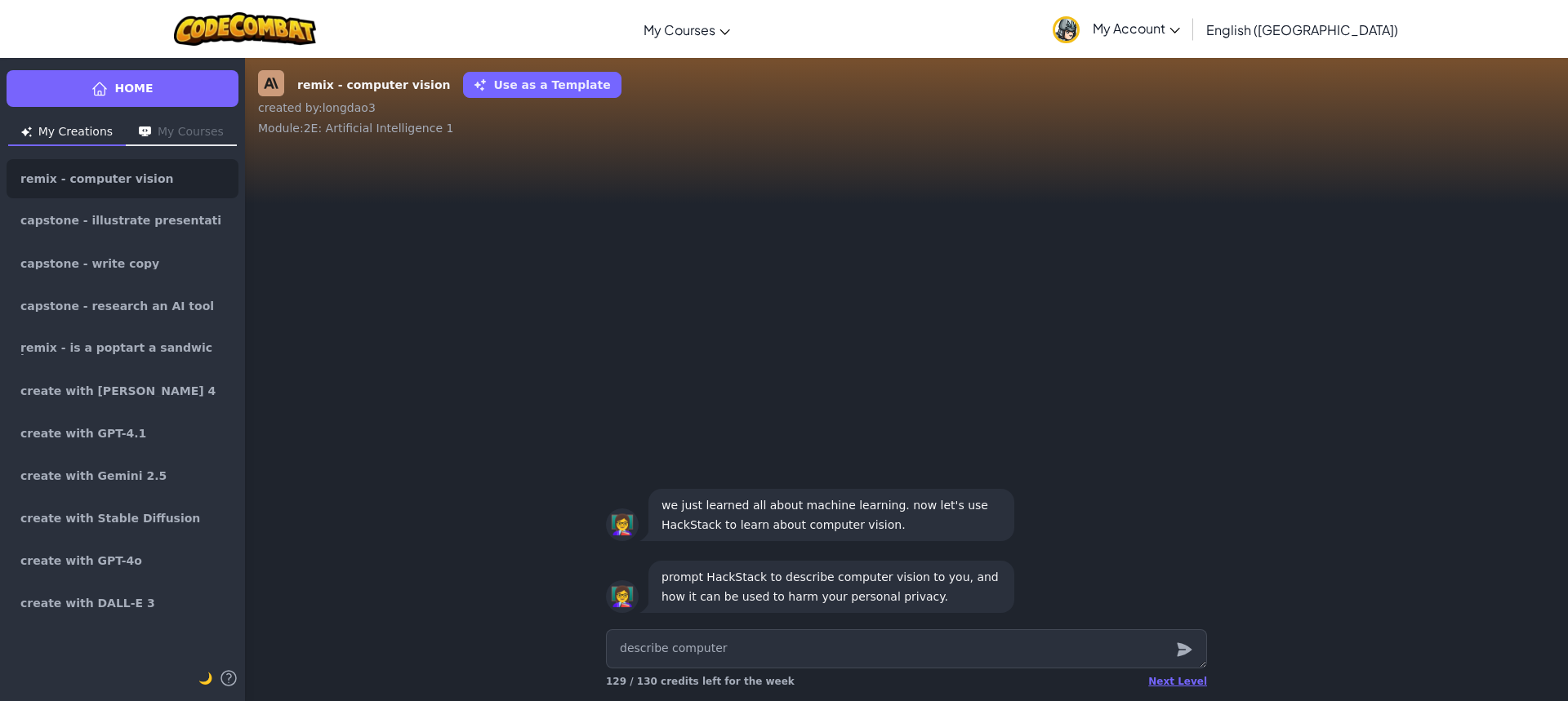
type textarea "describe computer"
type textarea "x"
type textarea "describe computer v"
type textarea "x"
type textarea "describe computer vi"
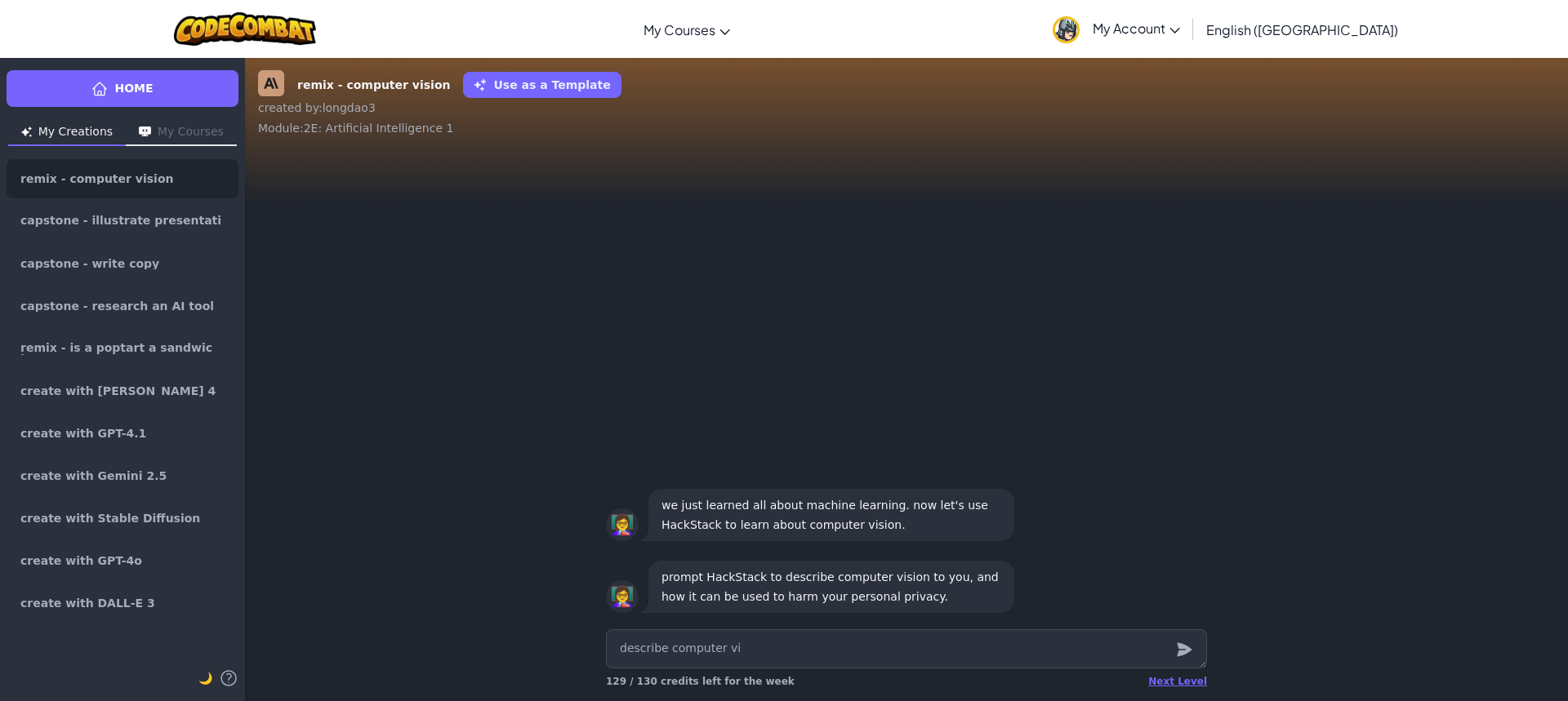
type textarea "x"
type textarea "describe computer vis"
type textarea "x"
type textarea "describe computer visi"
type textarea "x"
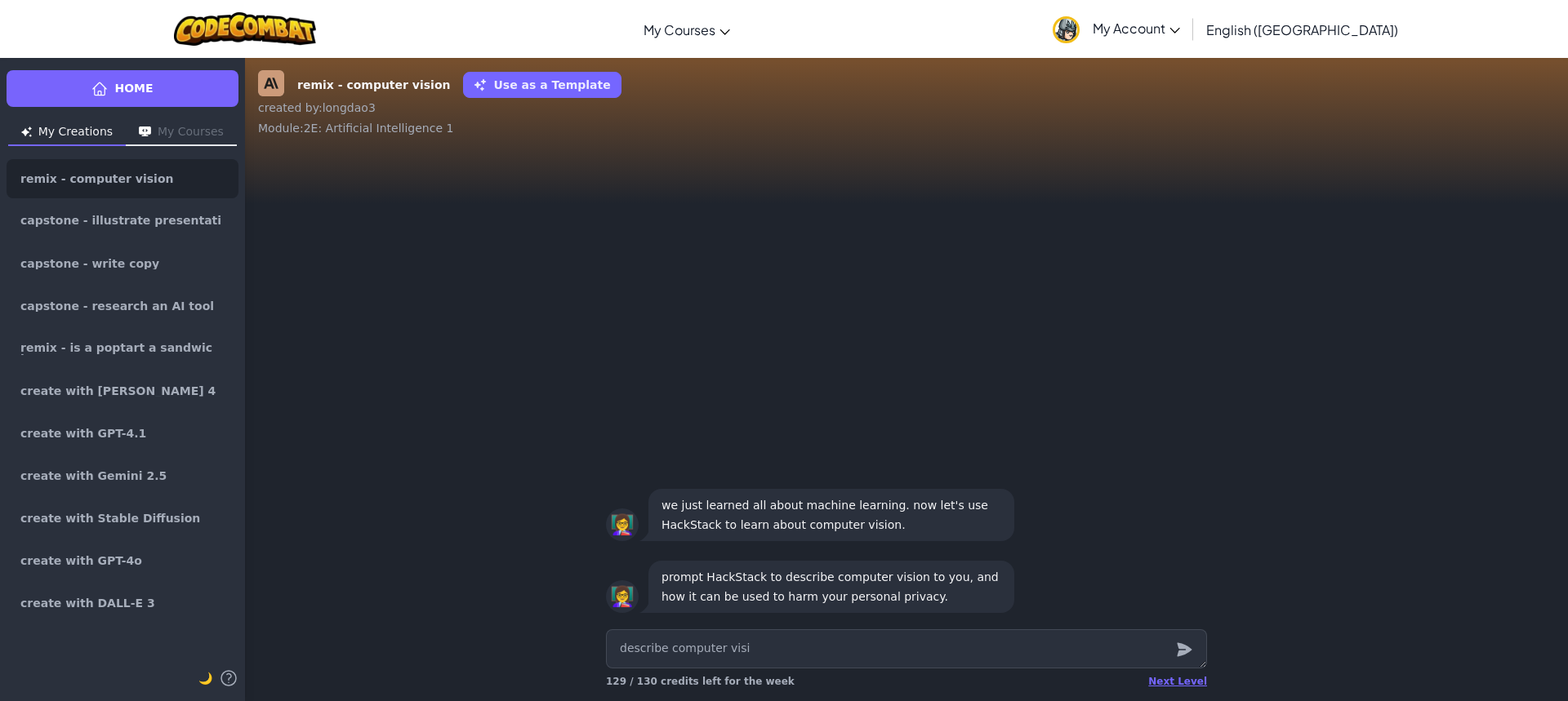
type textarea "describe computer visio"
type textarea "x"
type textarea "describe computer vision"
type textarea "x"
type textarea "describe computer visionj"
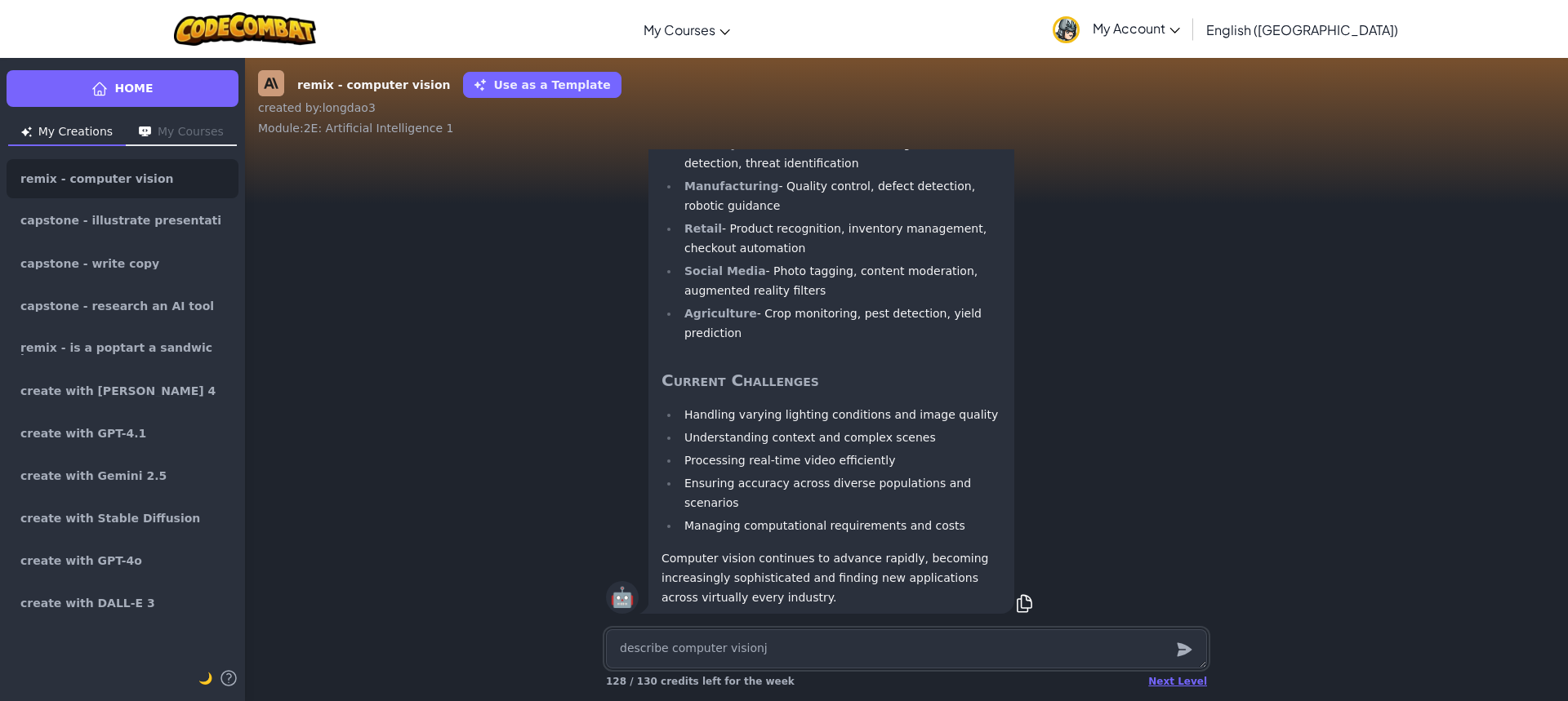
scroll to position [1, 0]
click at [177, 165] on link "remix - computer vision" at bounding box center [122, 179] width 232 height 39
type textarea "x"
type textarea "h"
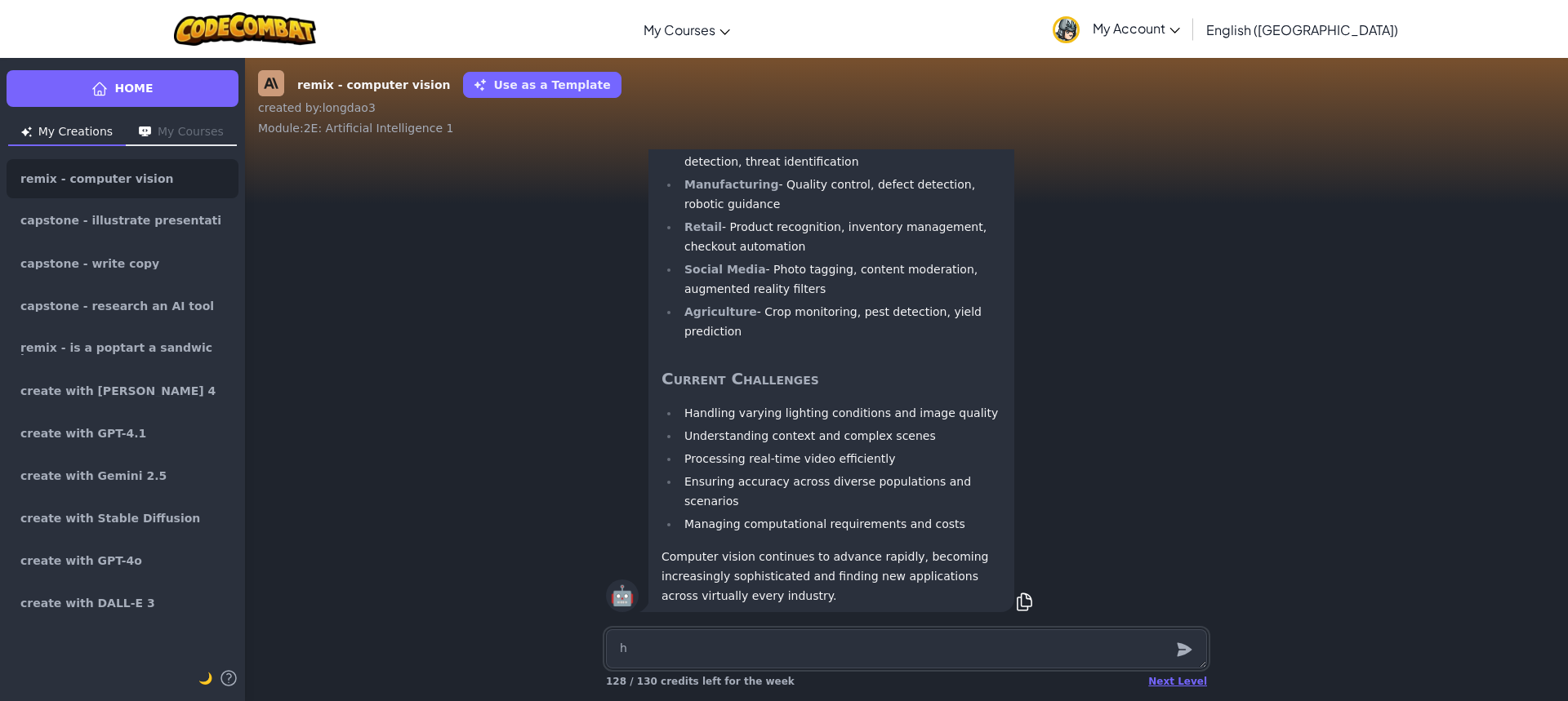
type textarea "x"
type textarea "ho"
type textarea "x"
type textarea "how"
type textarea "x"
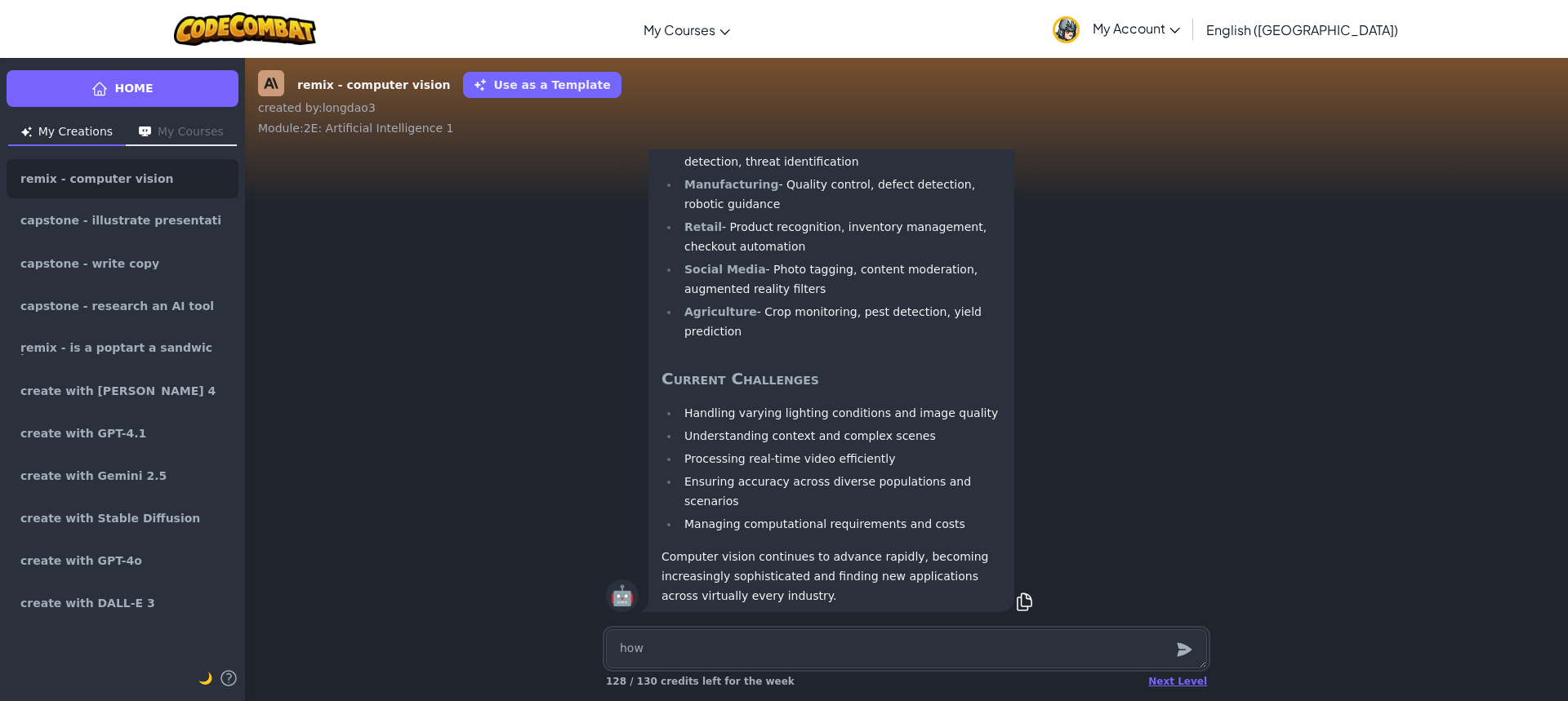
type textarea "how"
type textarea "x"
type textarea "how c"
type textarea "x"
type textarea "how ca"
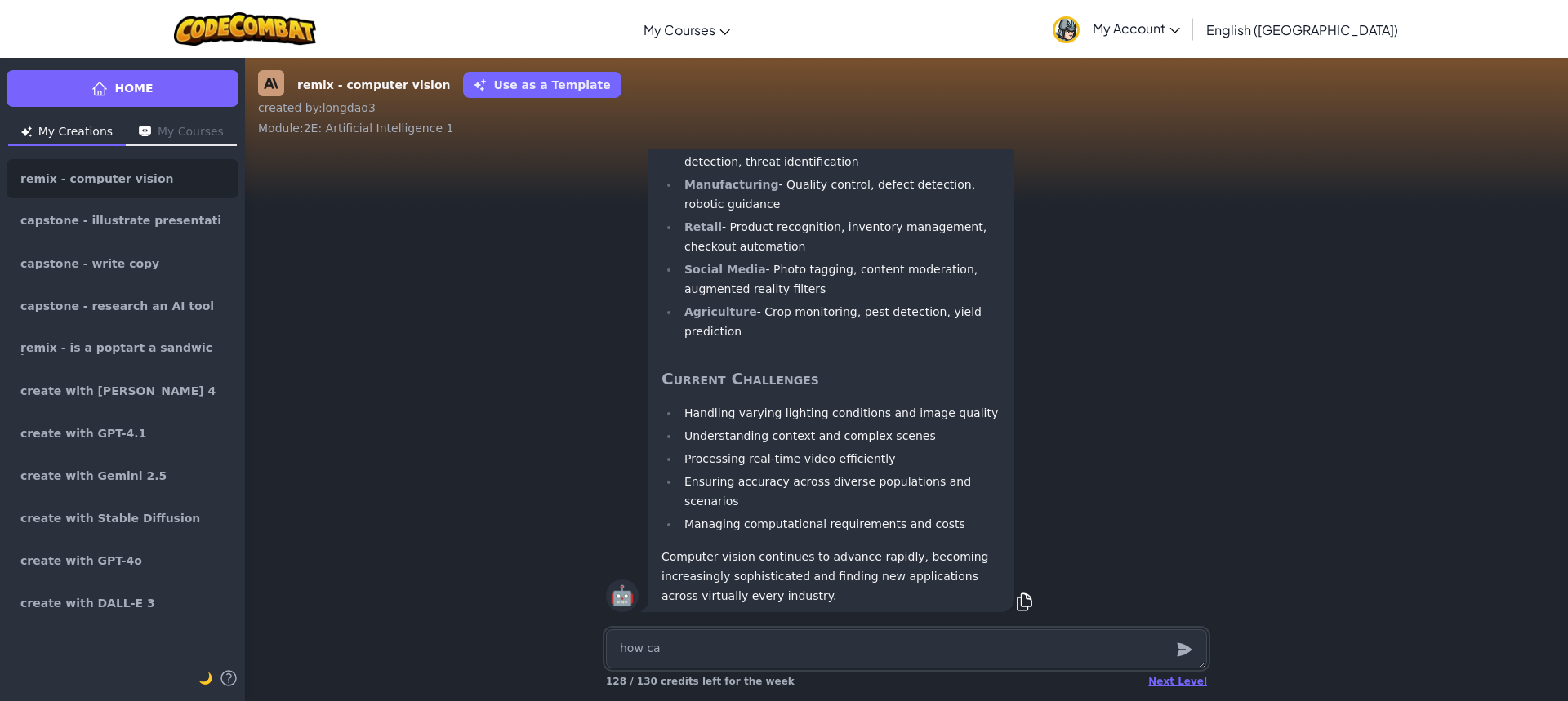
type textarea "x"
type textarea "how can"
type textarea "x"
type textarea "how can"
type textarea "x"
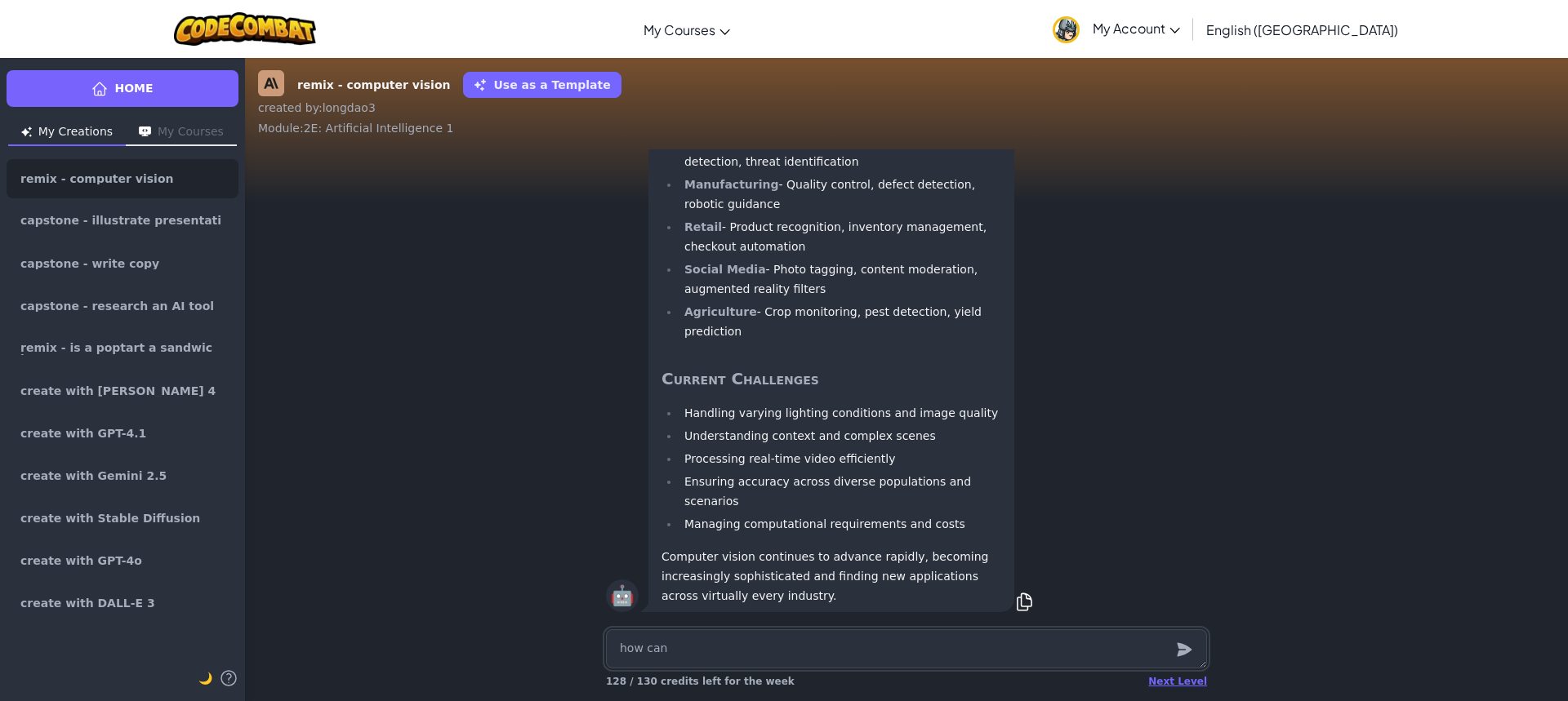
type textarea "how can i"
type textarea "x"
type textarea "how can it"
type textarea "x"
type textarea "how can it"
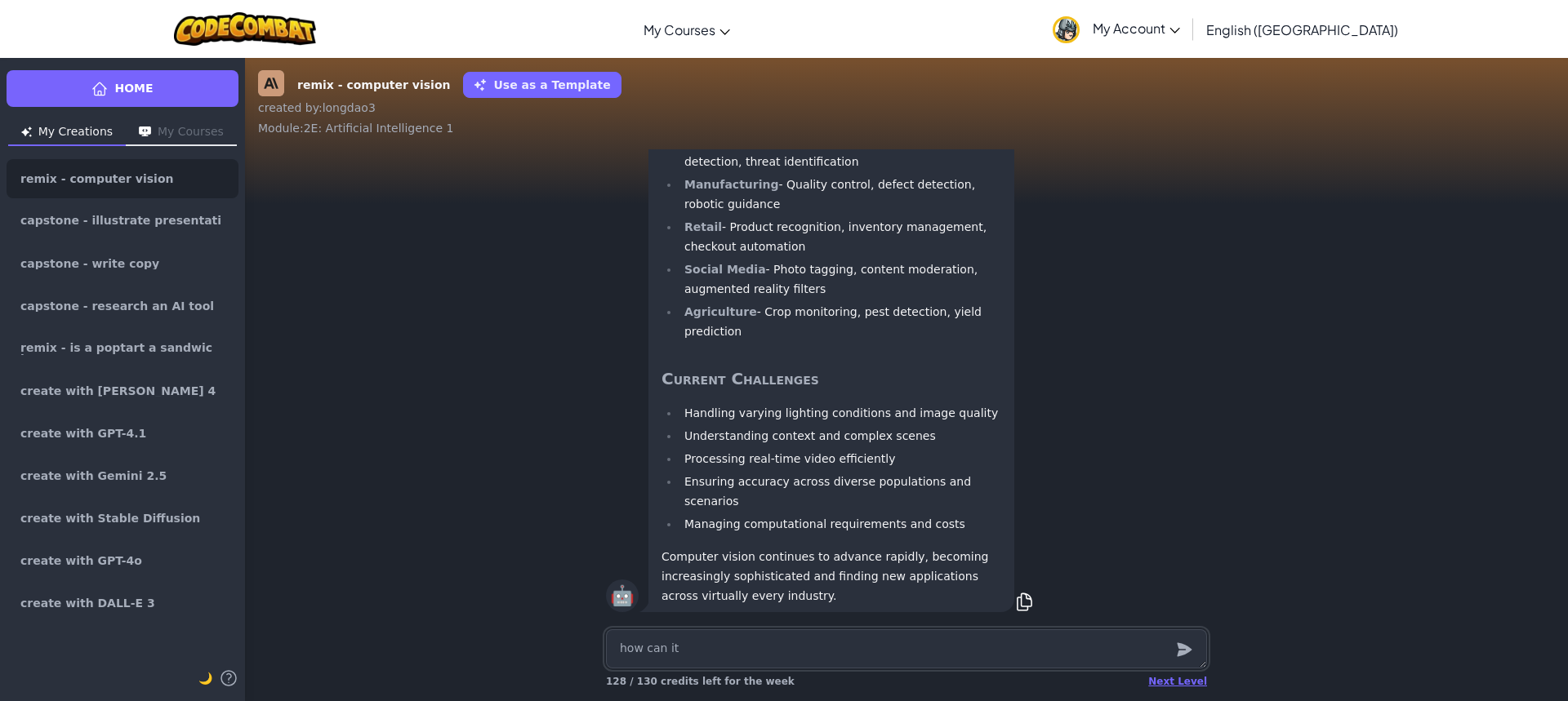
type textarea "x"
type textarea "how can it h"
type textarea "x"
type textarea "how can it har"
type textarea "x"
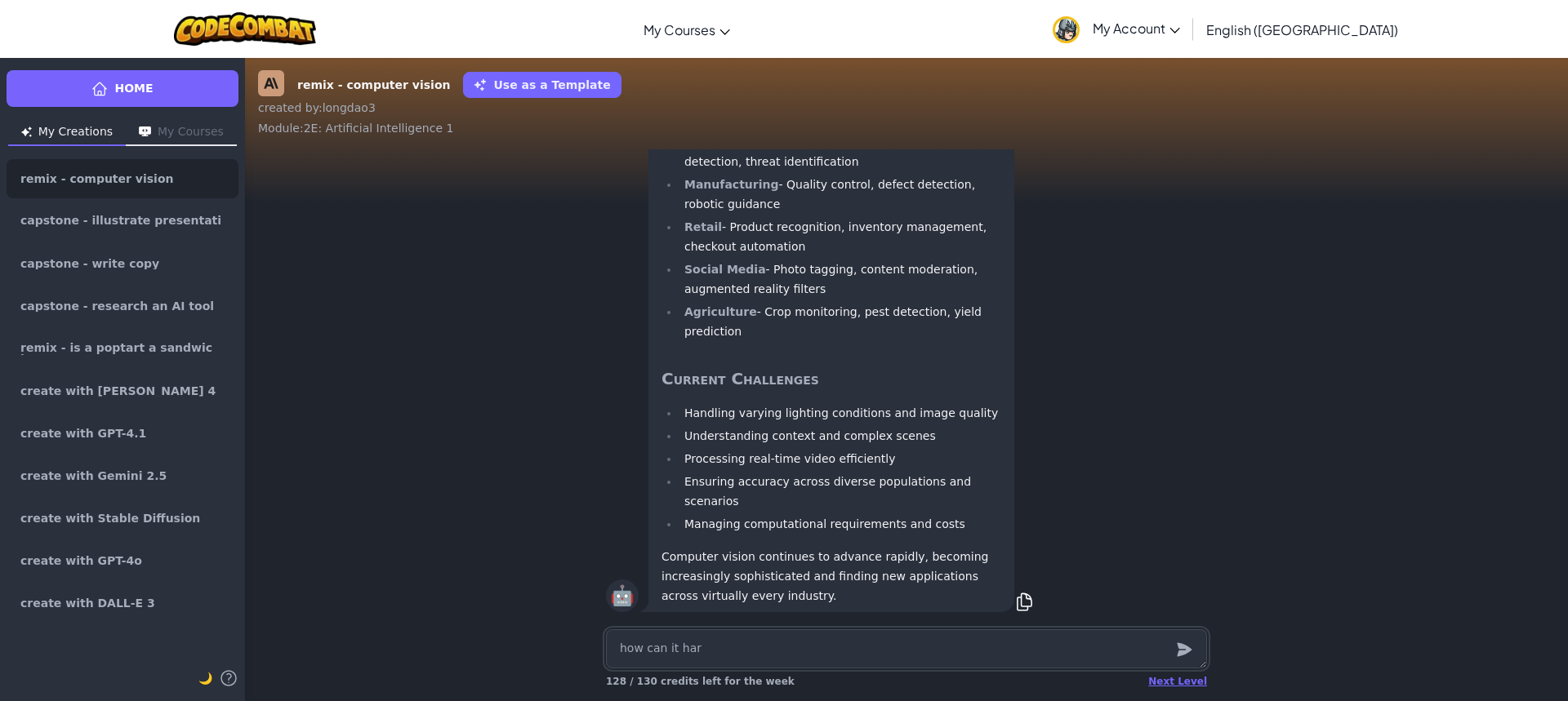
type textarea "how can it harm"
type textarea "x"
type textarea "how can it harm"
type textarea "x"
type textarea "how can it harm m"
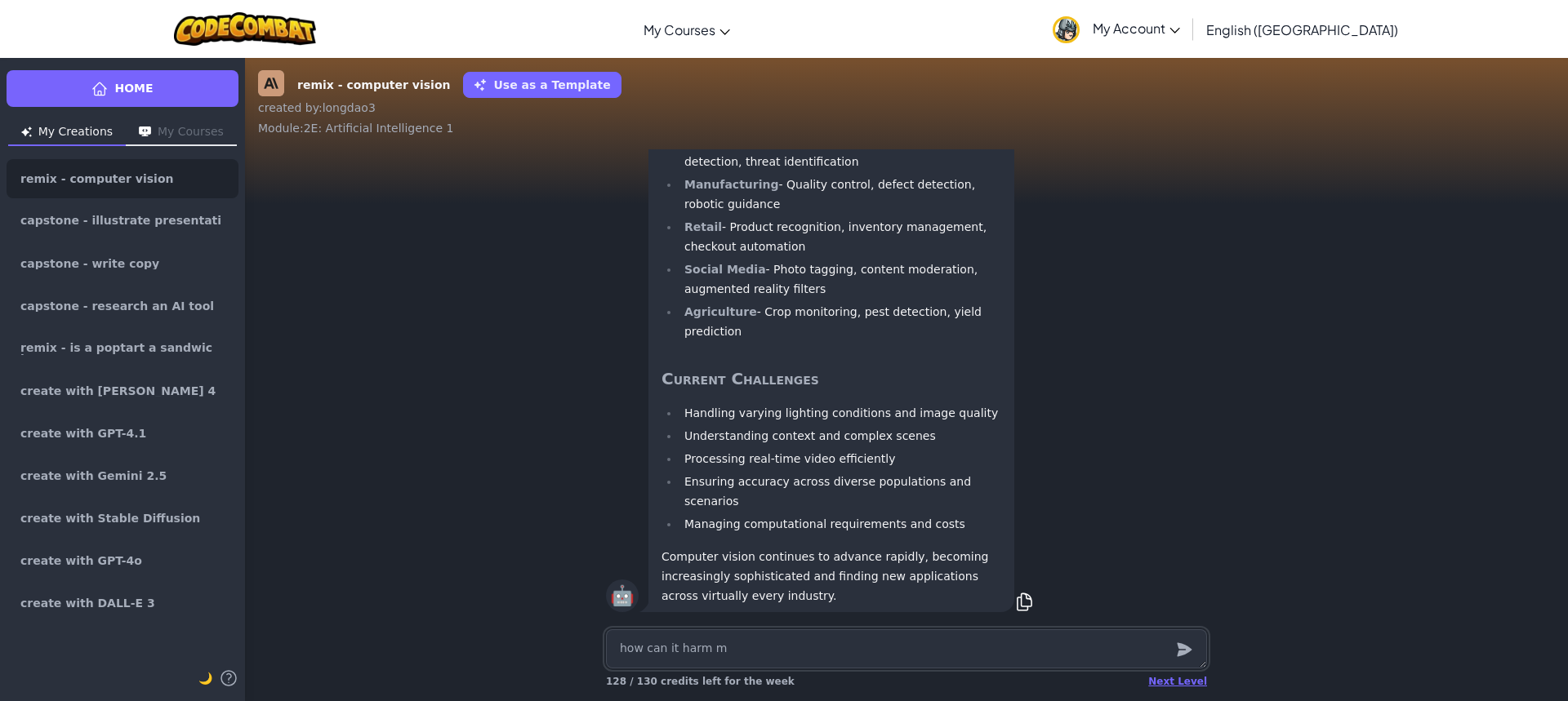
type textarea "x"
type textarea "how can it harm my"
type textarea "x"
type textarea "how can it harm my"
type textarea "x"
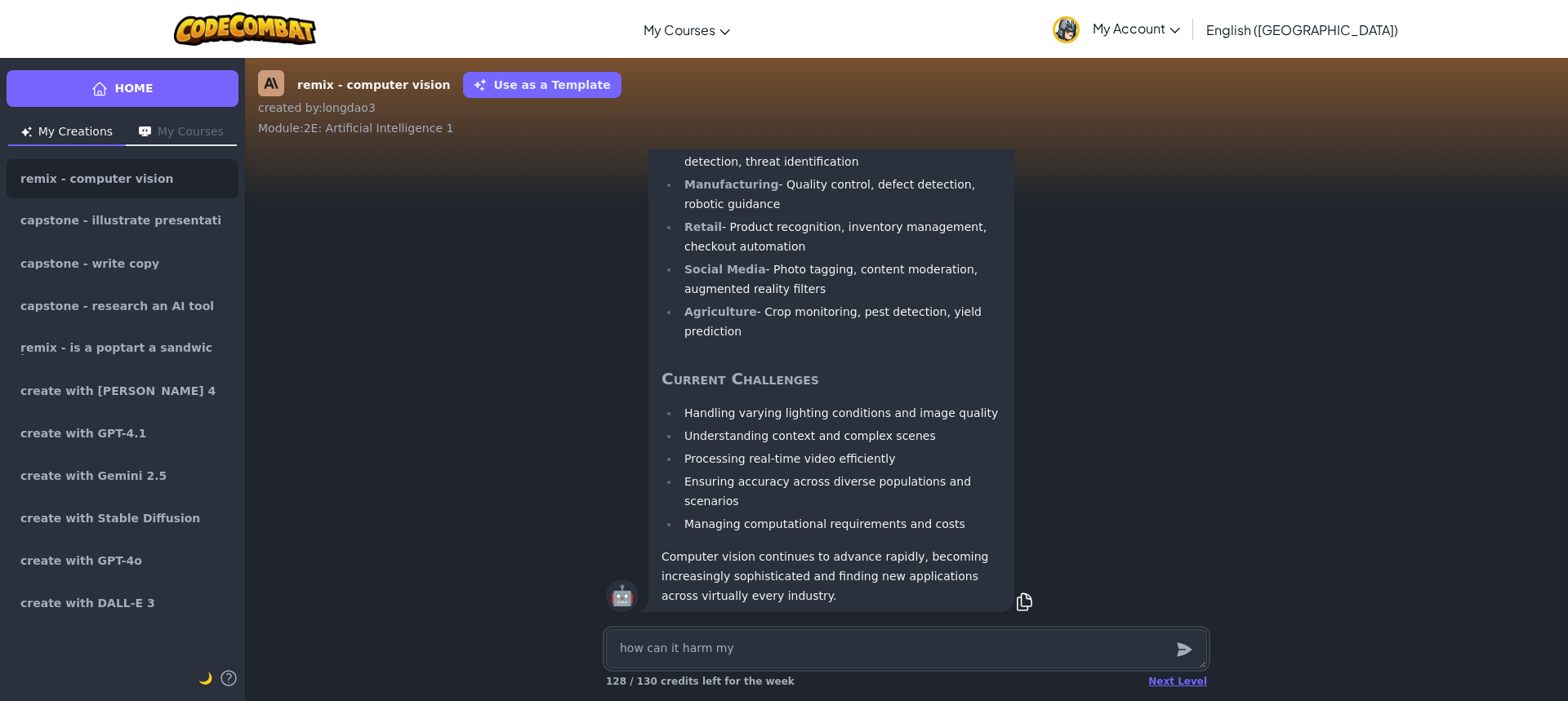
type textarea "how can it harm my p"
type textarea "x"
type textarea "how can it harm my pe"
type textarea "x"
type textarea "how can it harm my pes"
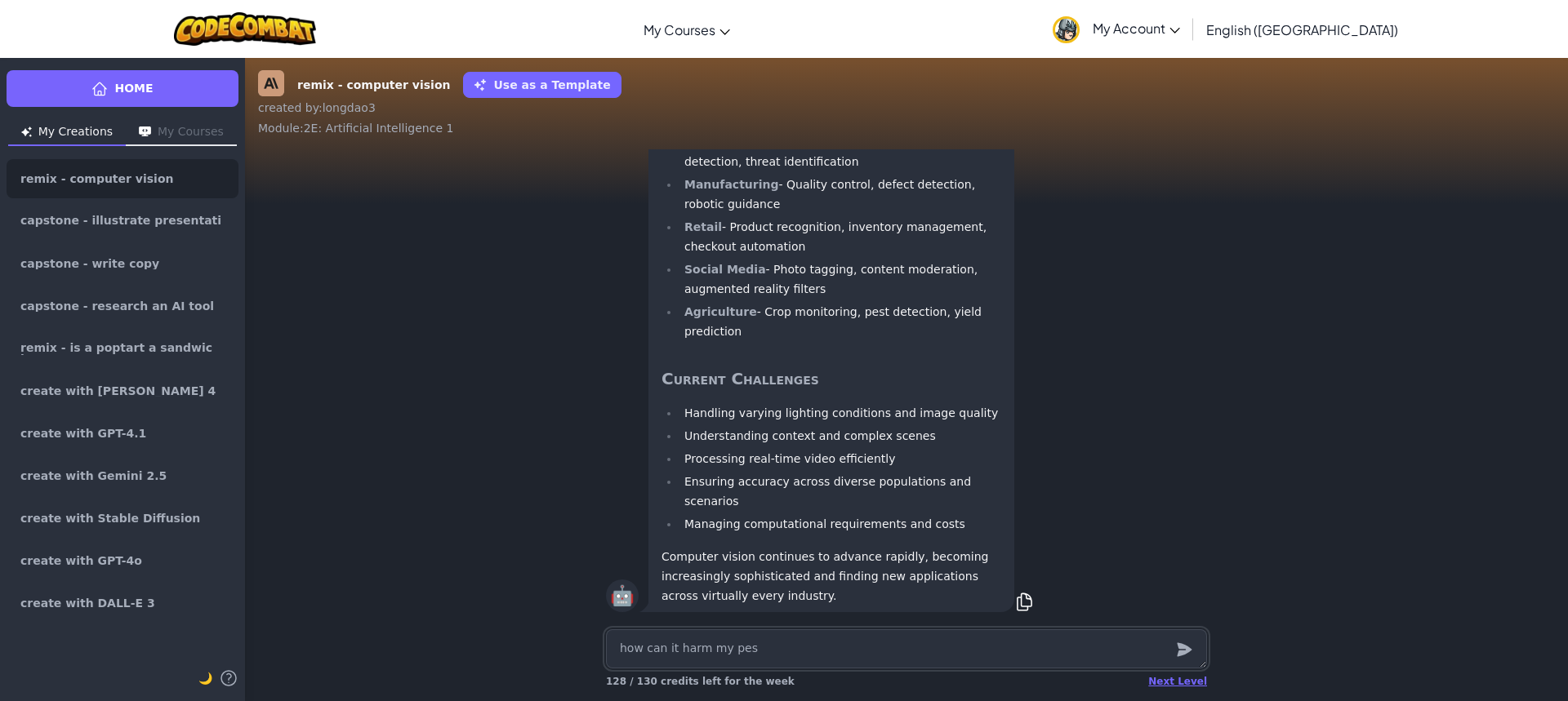
type textarea "x"
type textarea "how can it harm my pe"
type textarea "x"
type textarea "how can it harm my per"
type textarea "x"
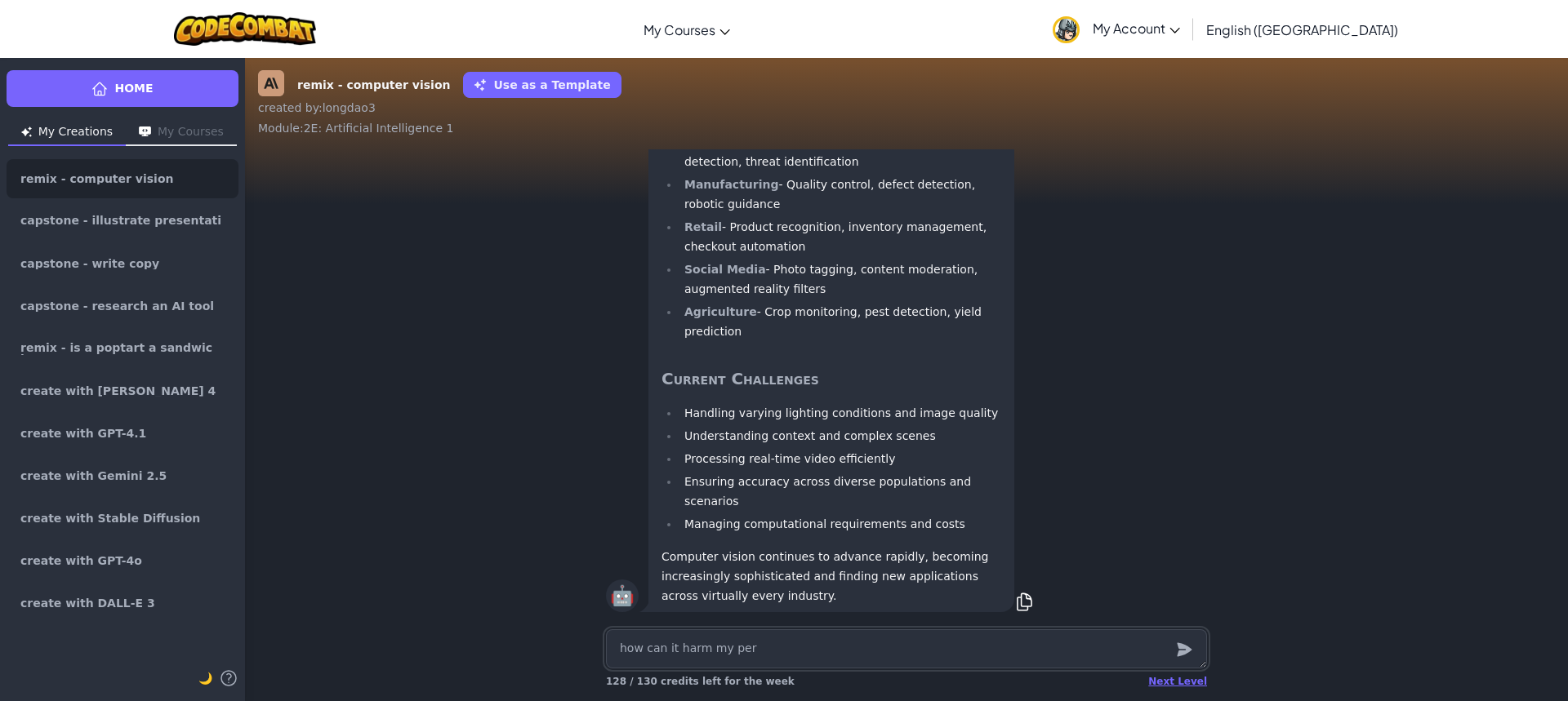
type textarea "how can it harm my pers"
type textarea "x"
type textarea "how can it harm my perso"
type textarea "x"
type textarea "how can it harm my person"
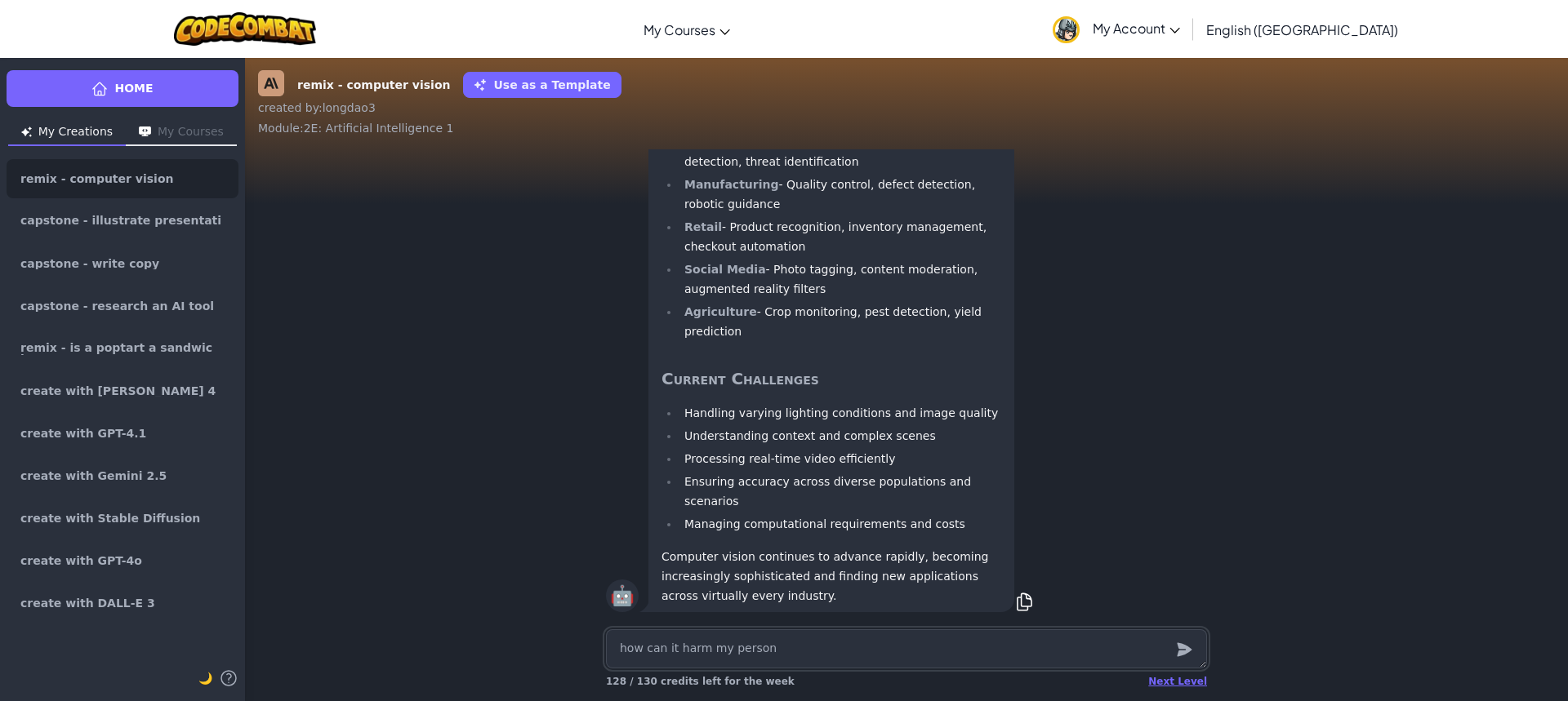
type textarea "x"
type textarea "how can it harm my persona"
type textarea "x"
type textarea "how can it harm my personal"
type textarea "x"
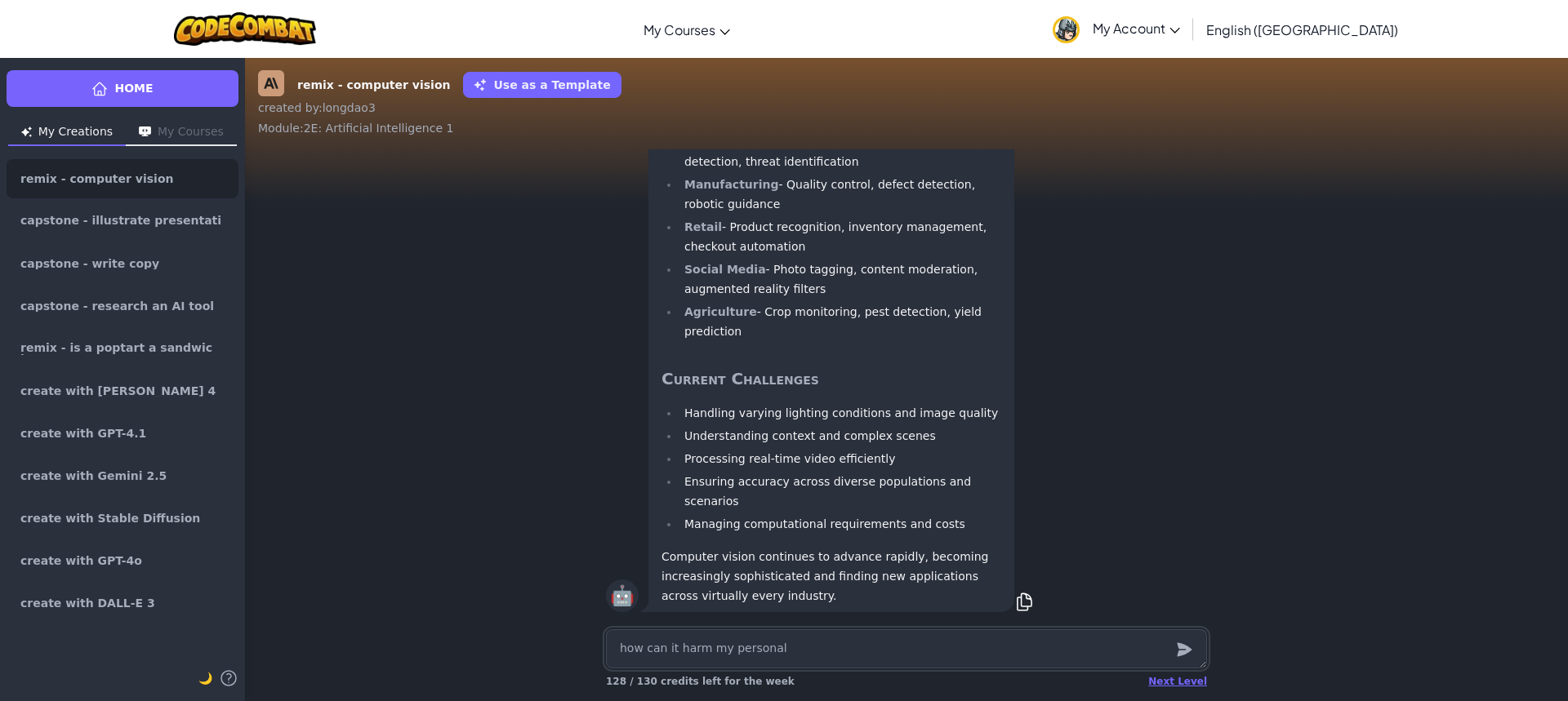
type textarea "how can it harm my personal"
type textarea "x"
type textarea "how can it harm my personal p"
type textarea "x"
type textarea "how can it harm my personal pr"
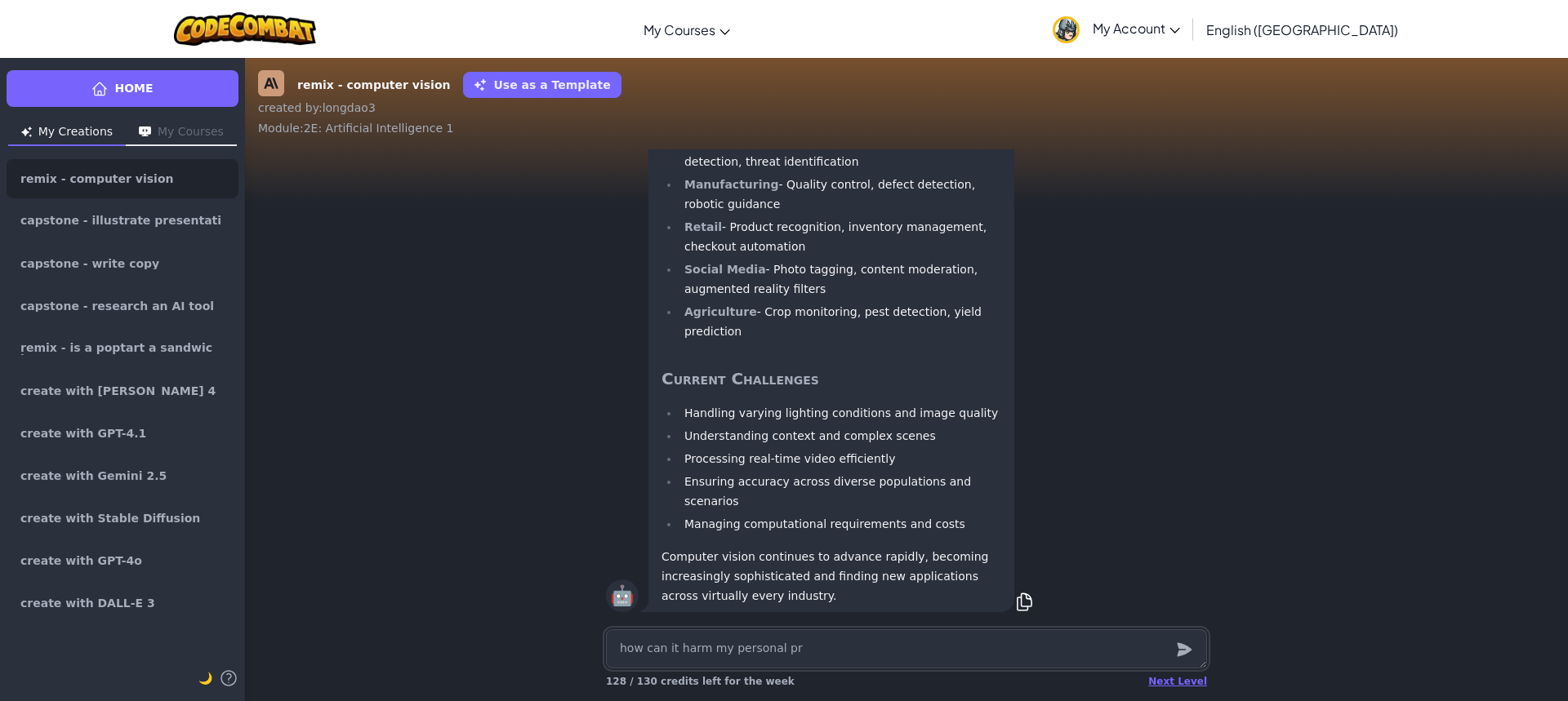
type textarea "x"
type textarea "how can it harm my personal pri"
type textarea "x"
type textarea "how can it harm my personal priv"
type textarea "x"
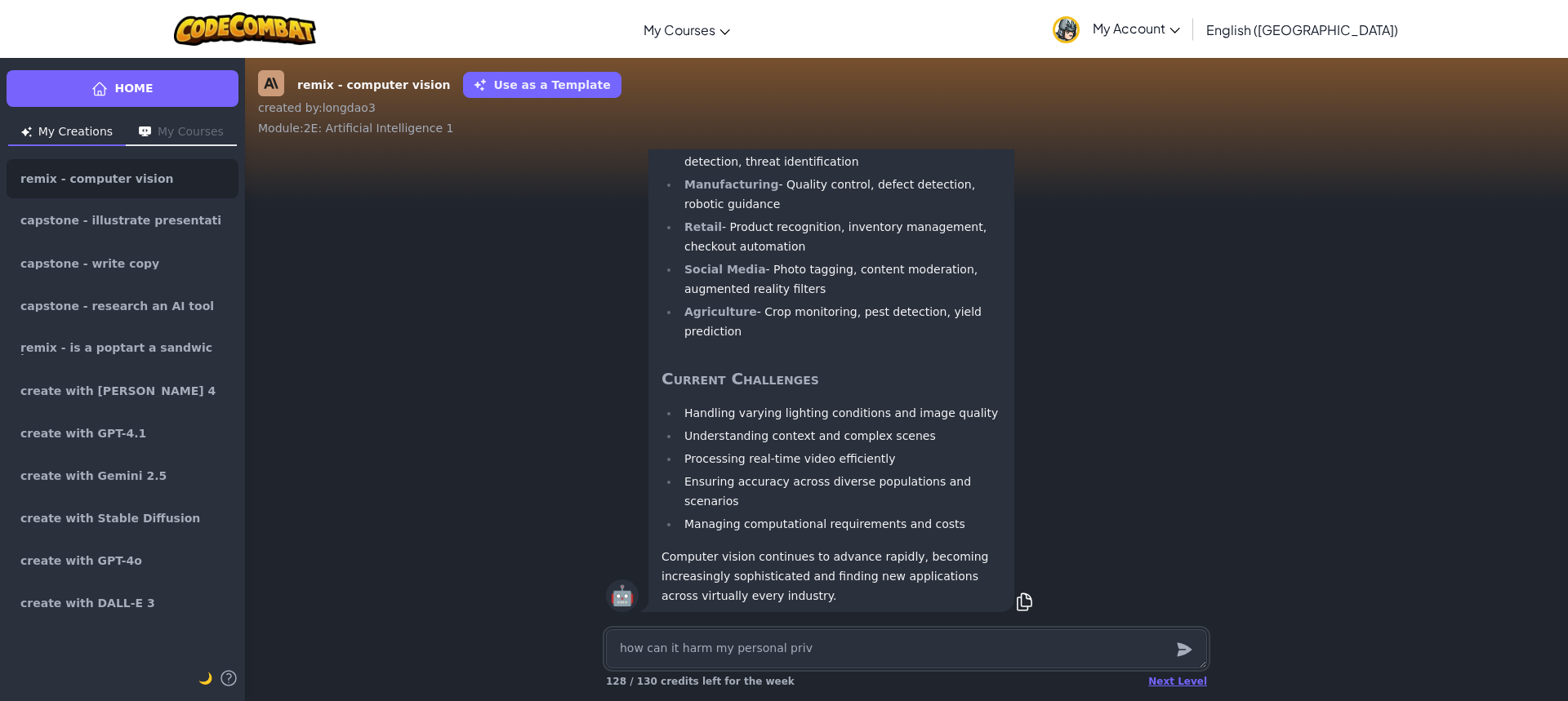
type textarea "how can it harm my personal [PERSON_NAME]"
type textarea "x"
type textarea "how can it harm my personal privac"
type textarea "x"
type textarea "how can it harm my personal privacy"
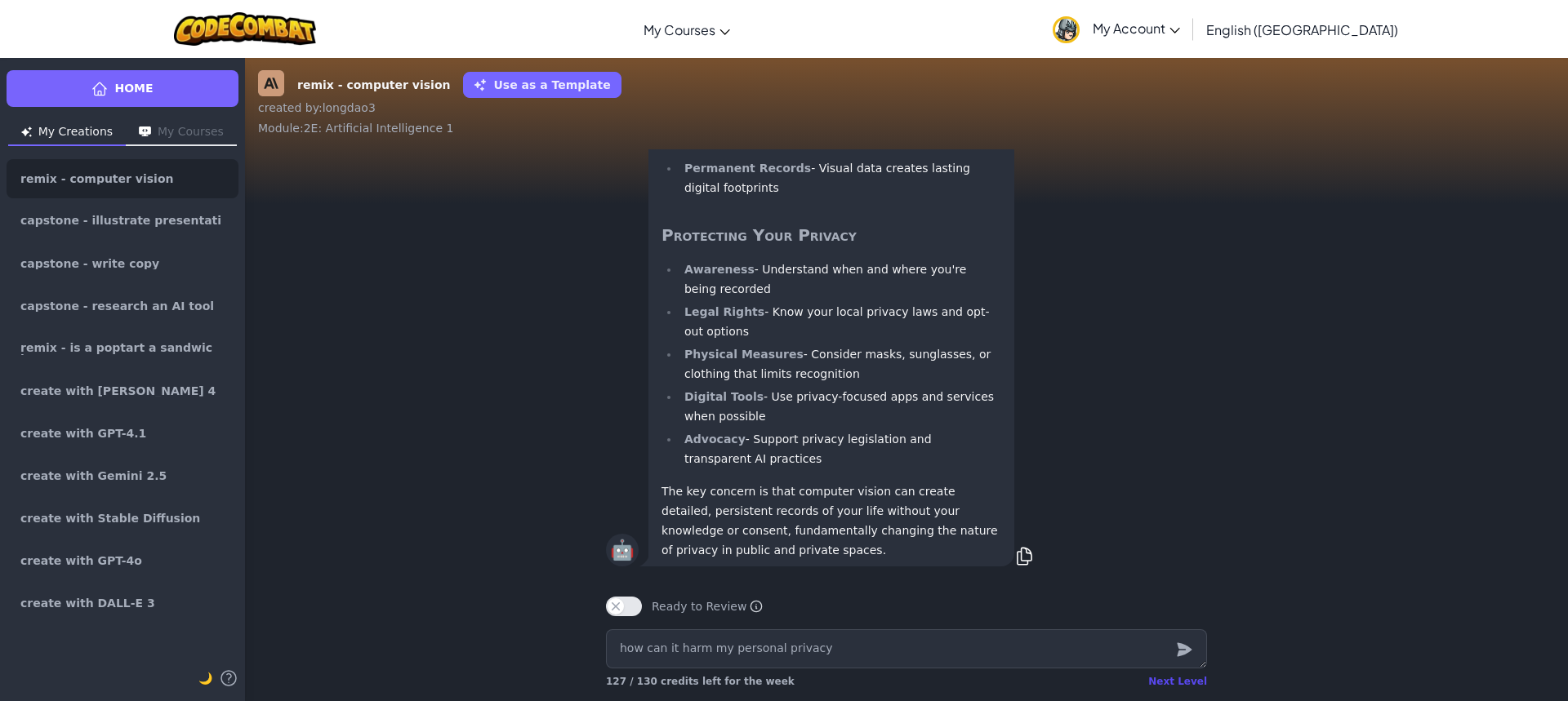
click at [1191, 686] on div "Next Level" at bounding box center [1178, 682] width 59 height 13
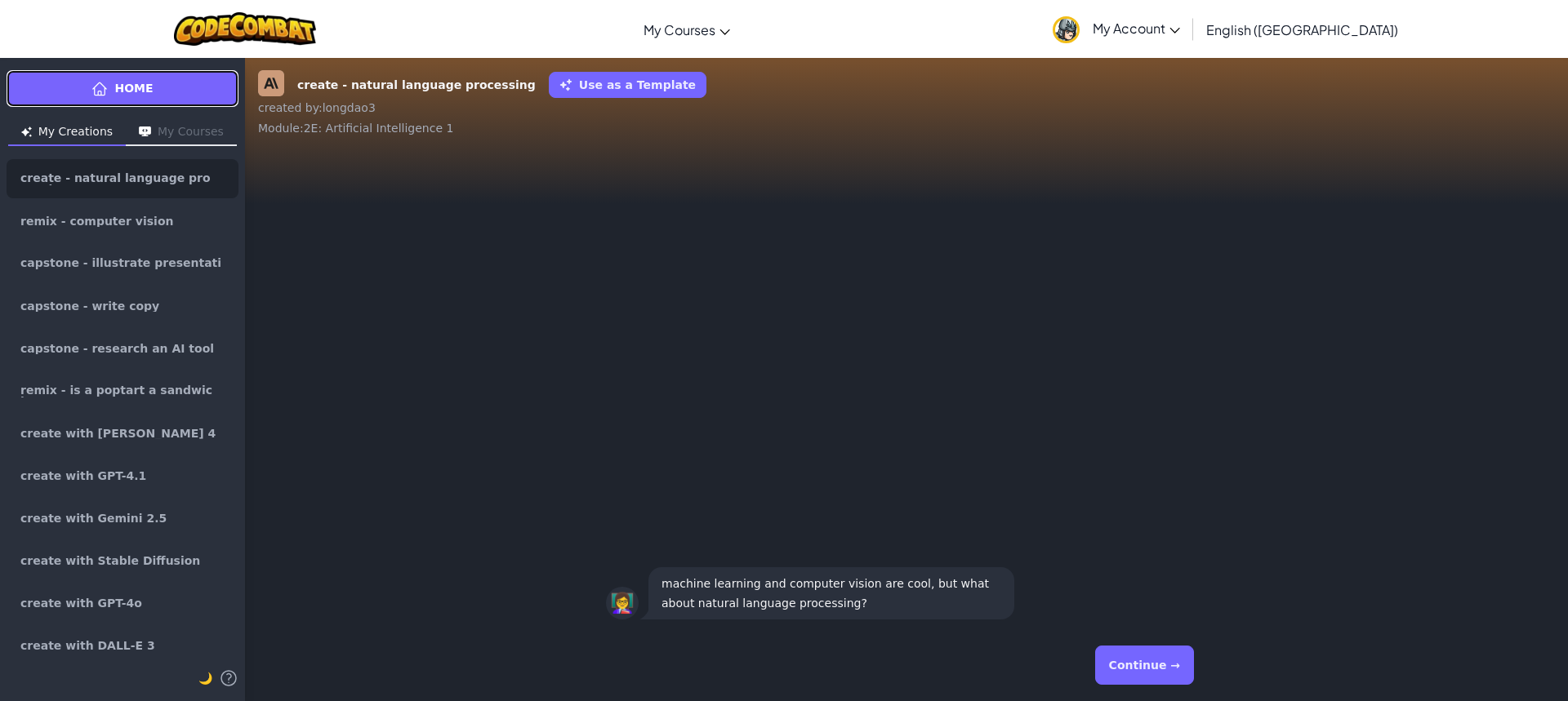
click at [133, 90] on span "Home" at bounding box center [133, 89] width 39 height 17
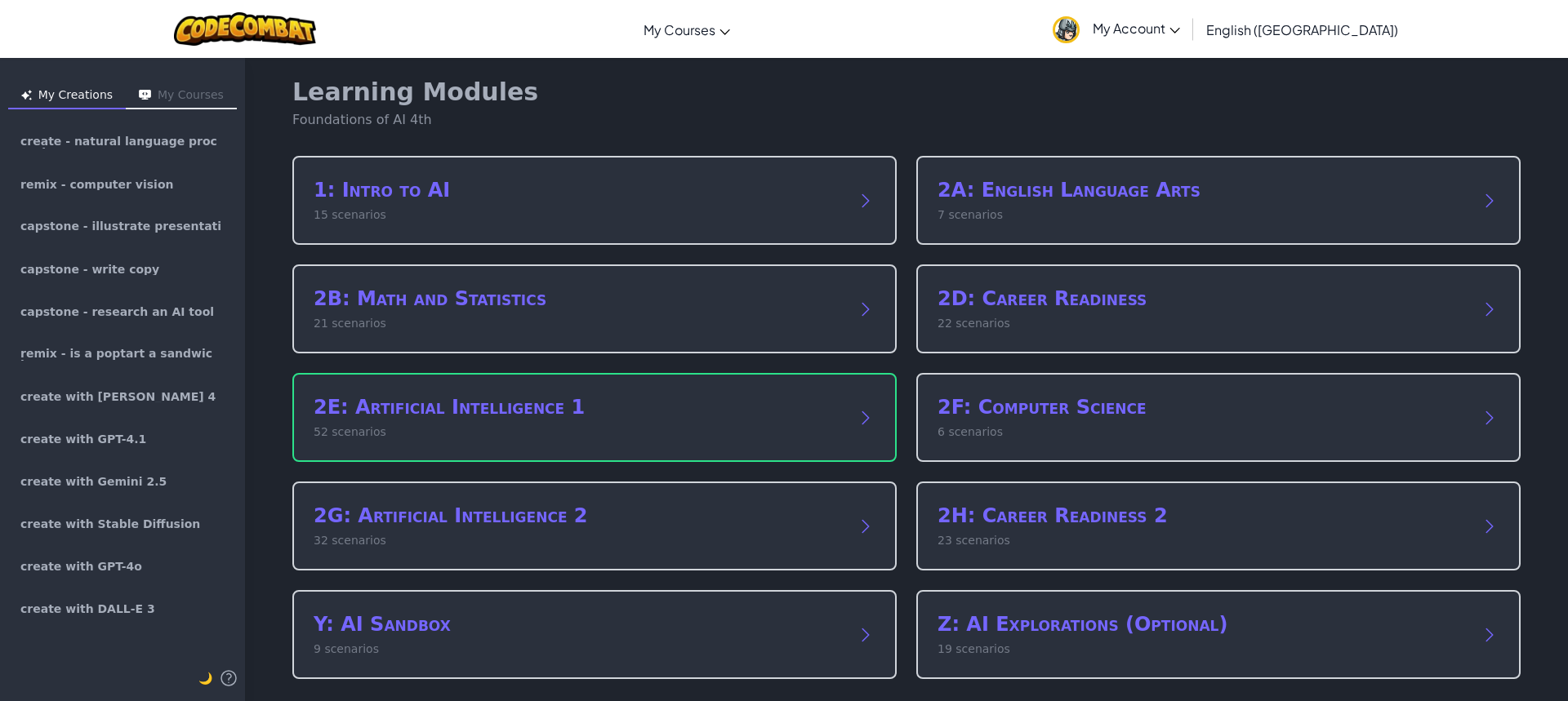
scroll to position [9, 0]
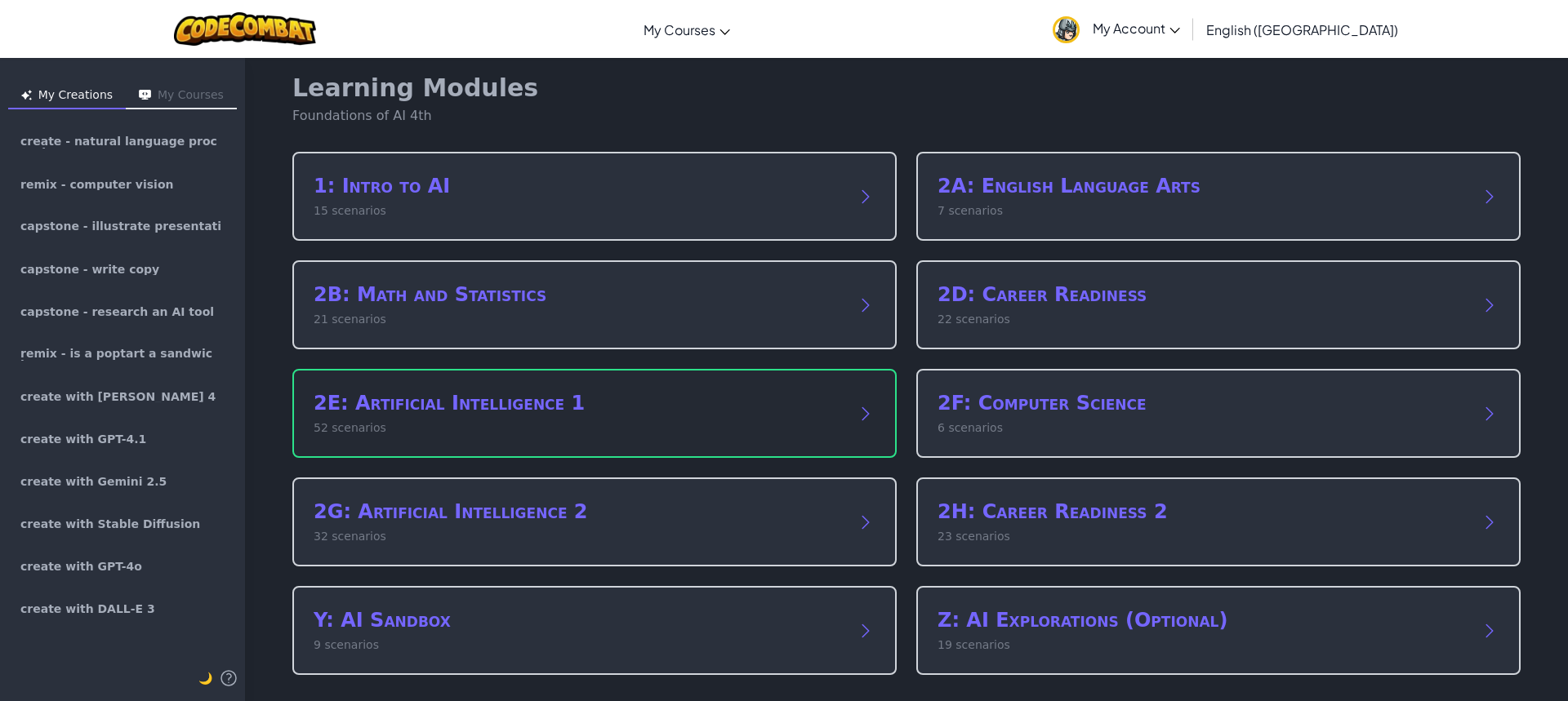
click at [544, 408] on h2 "2E: Artificial Intelligence 1" at bounding box center [578, 403] width 529 height 26
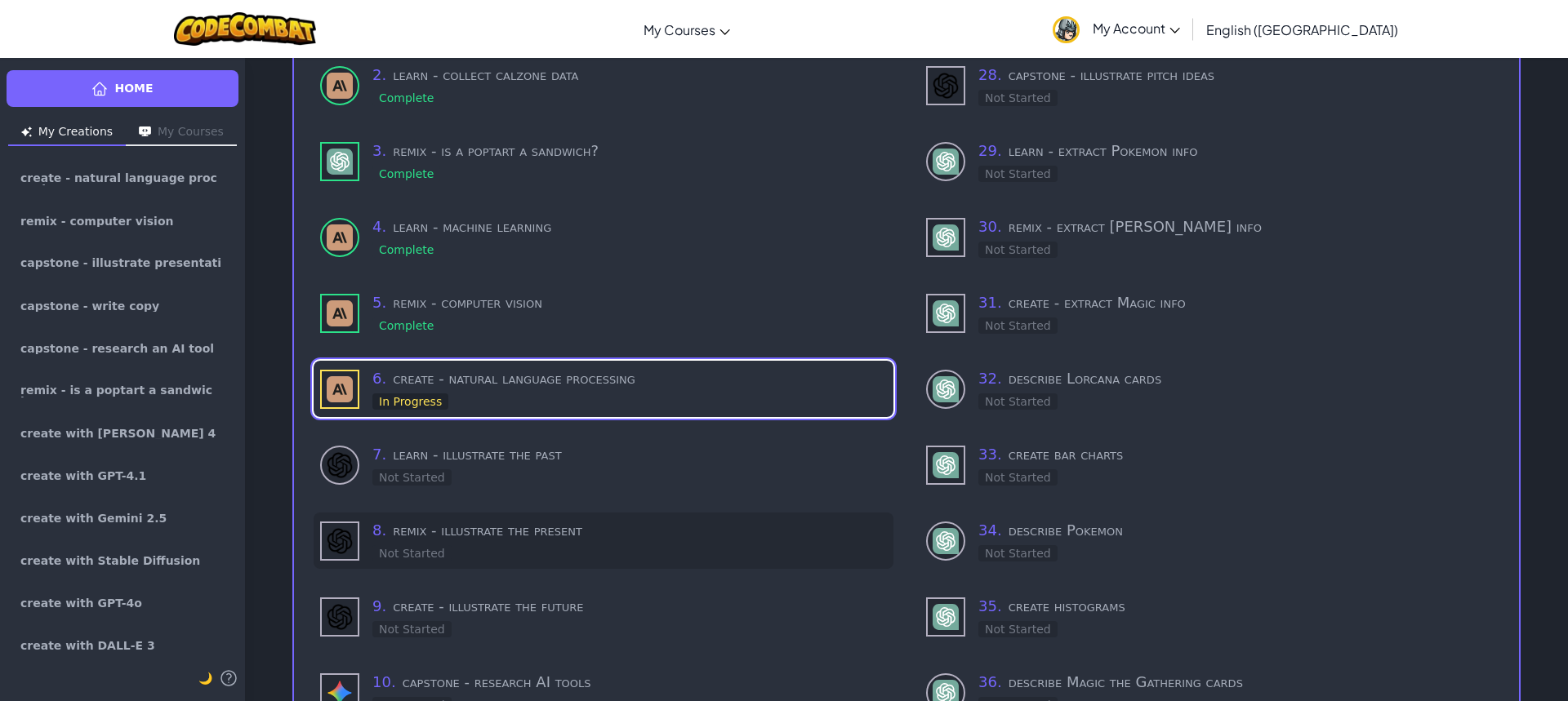
scroll to position [173, 0]
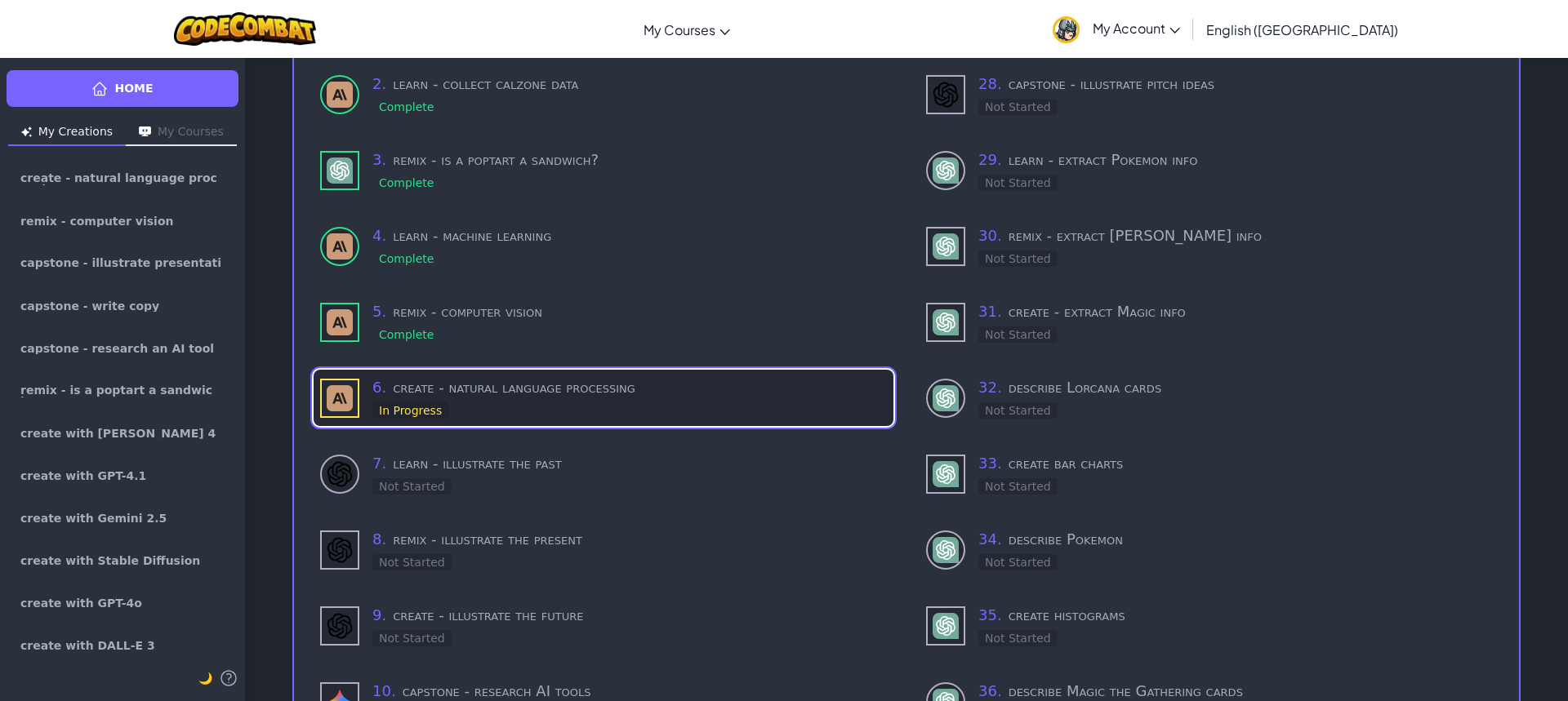
click at [549, 397] on div "6 . create - natural language processing In Progress" at bounding box center [629, 398] width 514 height 43
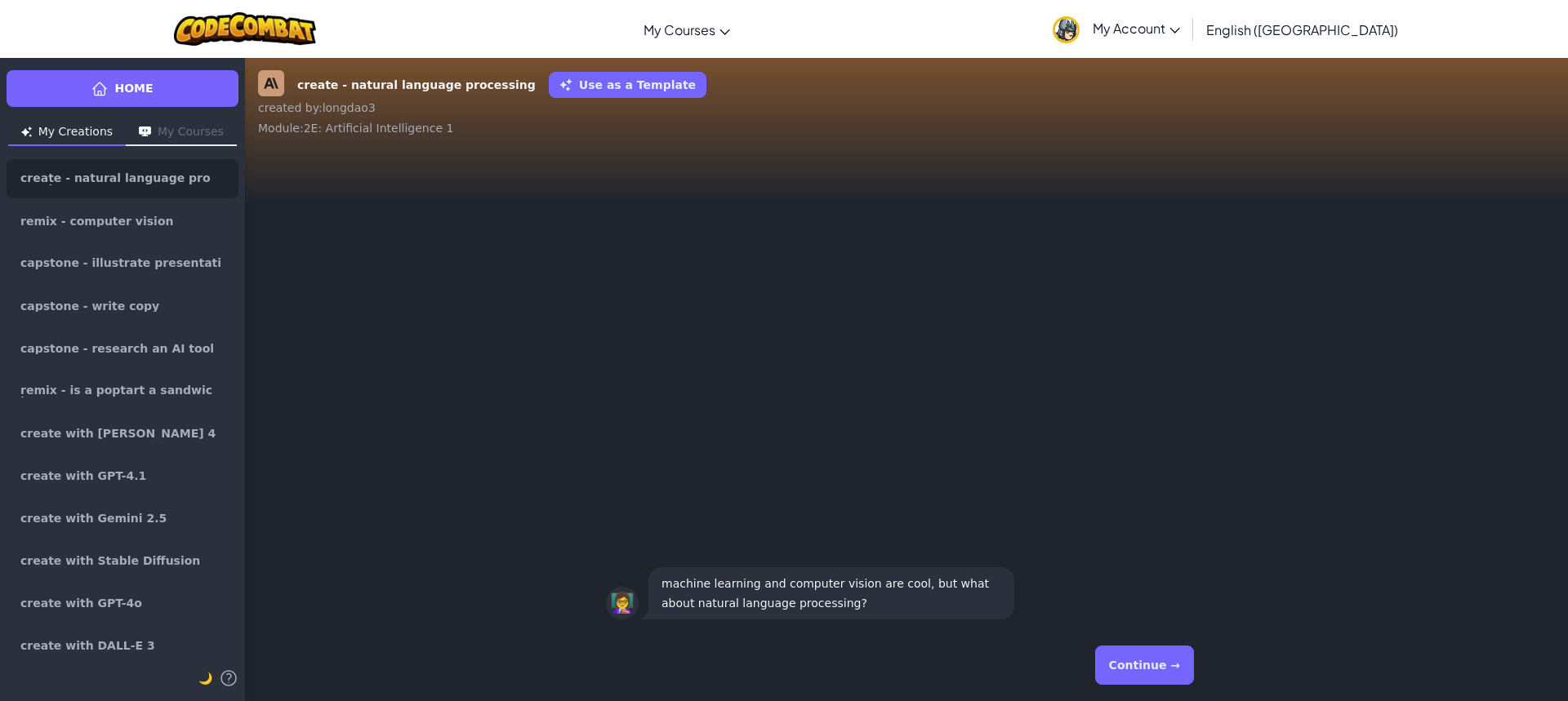
click at [1104, 656] on div "Continue →" at bounding box center [906, 665] width 601 height 59
click at [1125, 659] on button "Continue →" at bounding box center [1145, 665] width 99 height 39
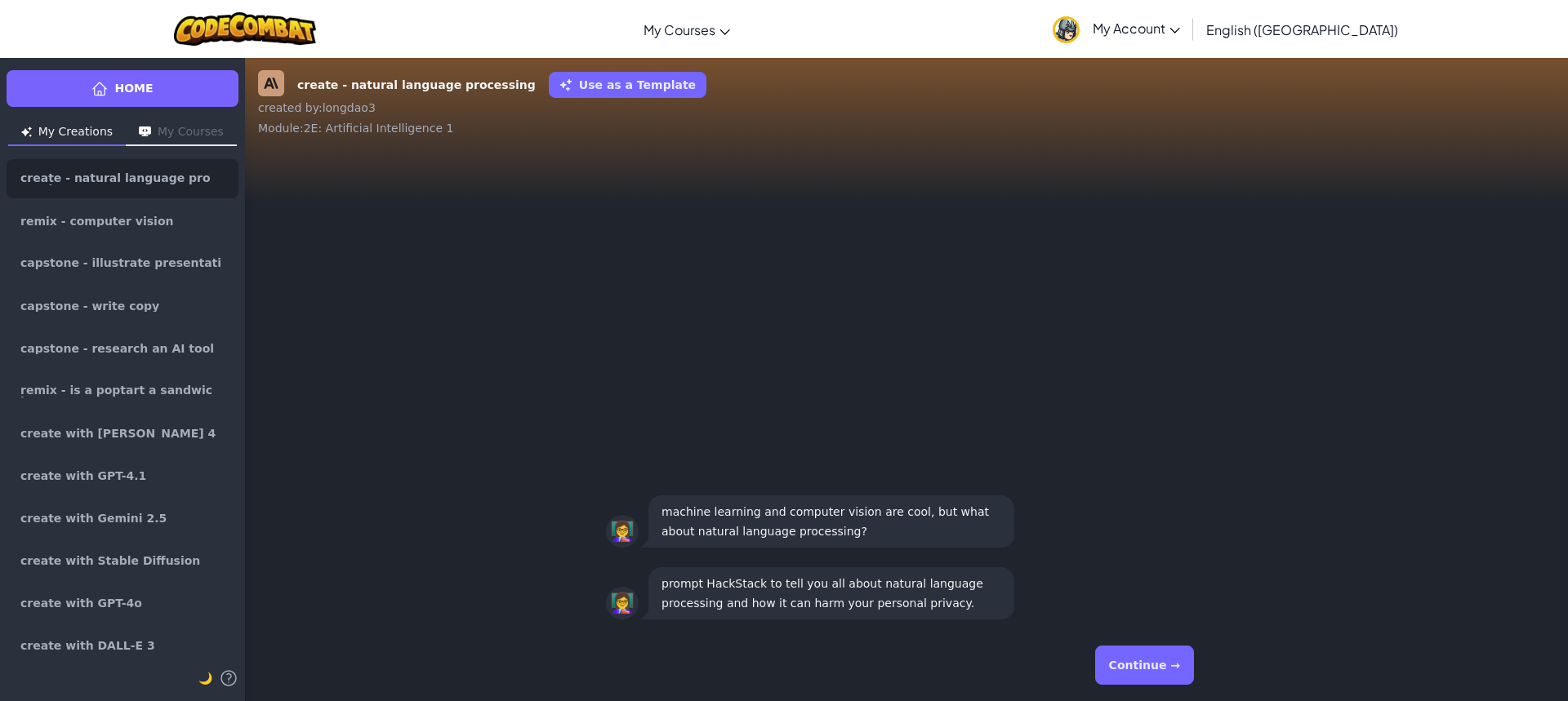
click at [1145, 659] on button "Continue →" at bounding box center [1145, 665] width 99 height 39
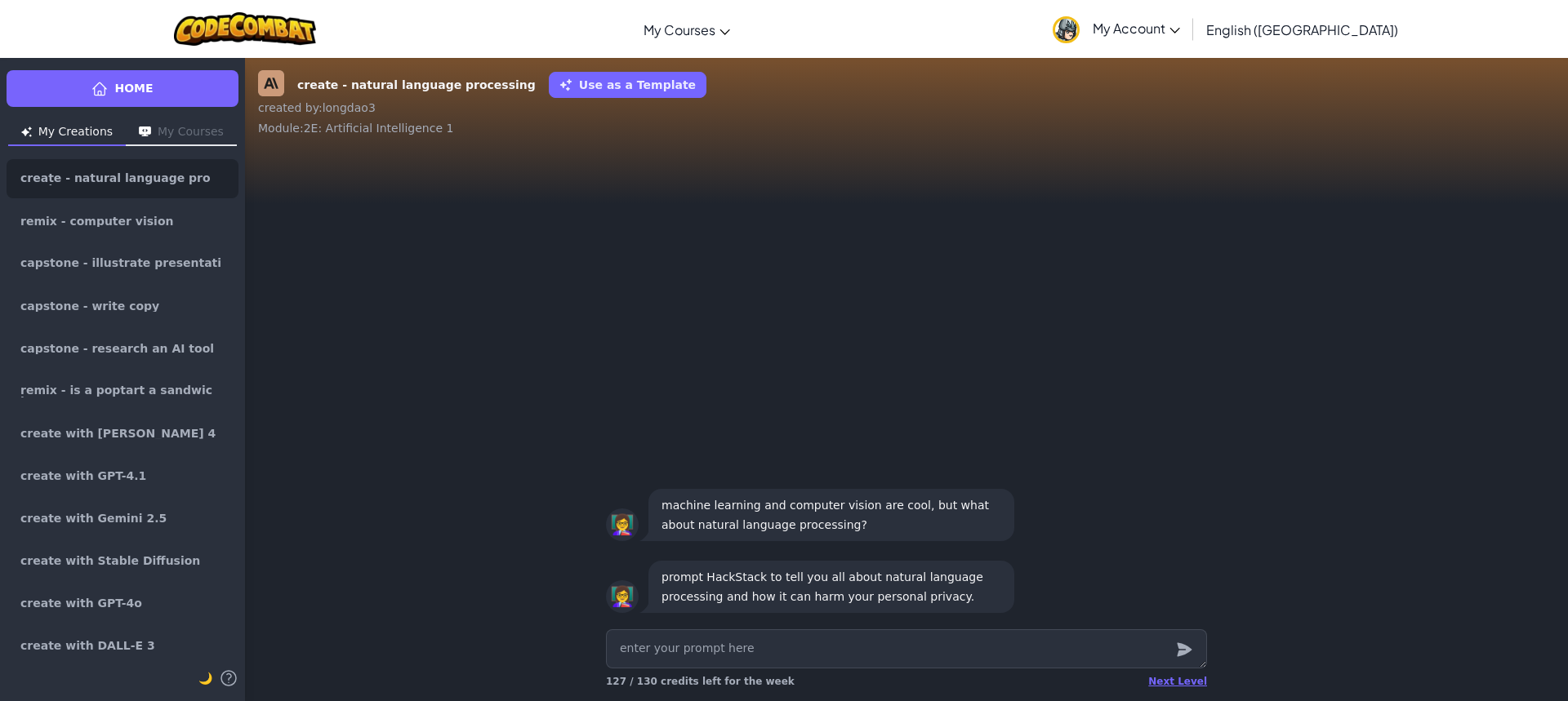
click at [988, 665] on textarea at bounding box center [906, 648] width 601 height 39
type textarea "x"
type textarea "t"
type textarea "x"
type textarea "te"
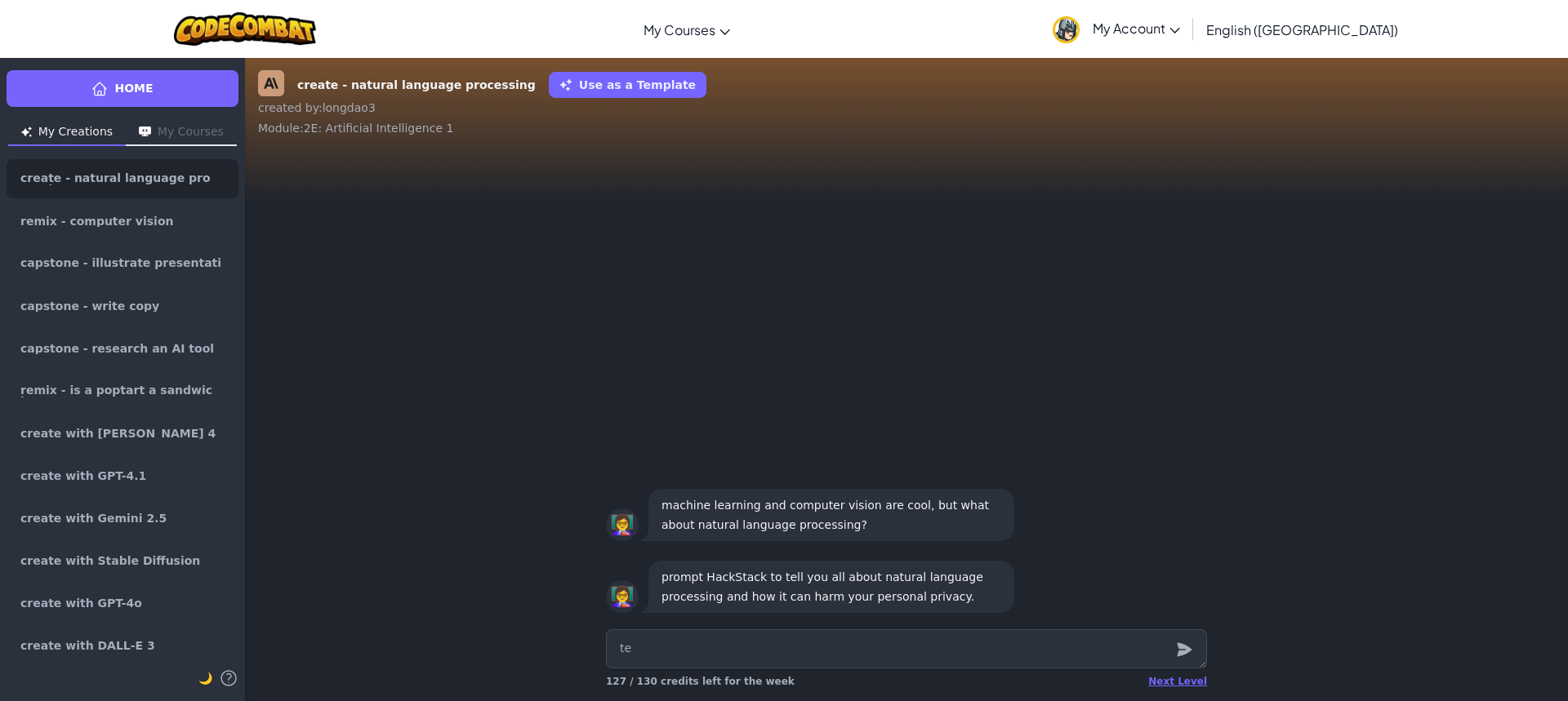
type textarea "x"
type textarea "tel"
type textarea "x"
type textarea "tell"
type textarea "x"
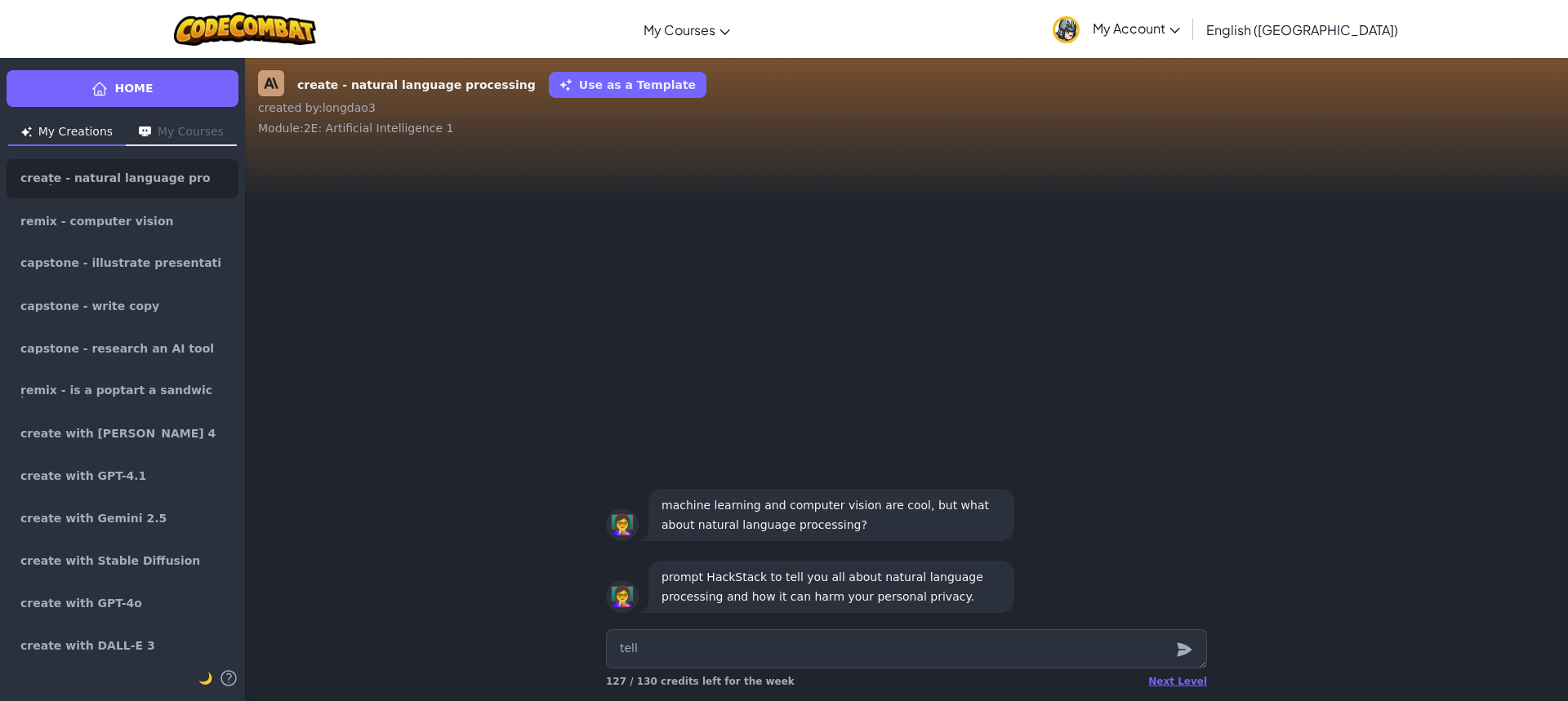
type textarea "tell"
type textarea "x"
type textarea "tell m"
type textarea "x"
type textarea "tell me"
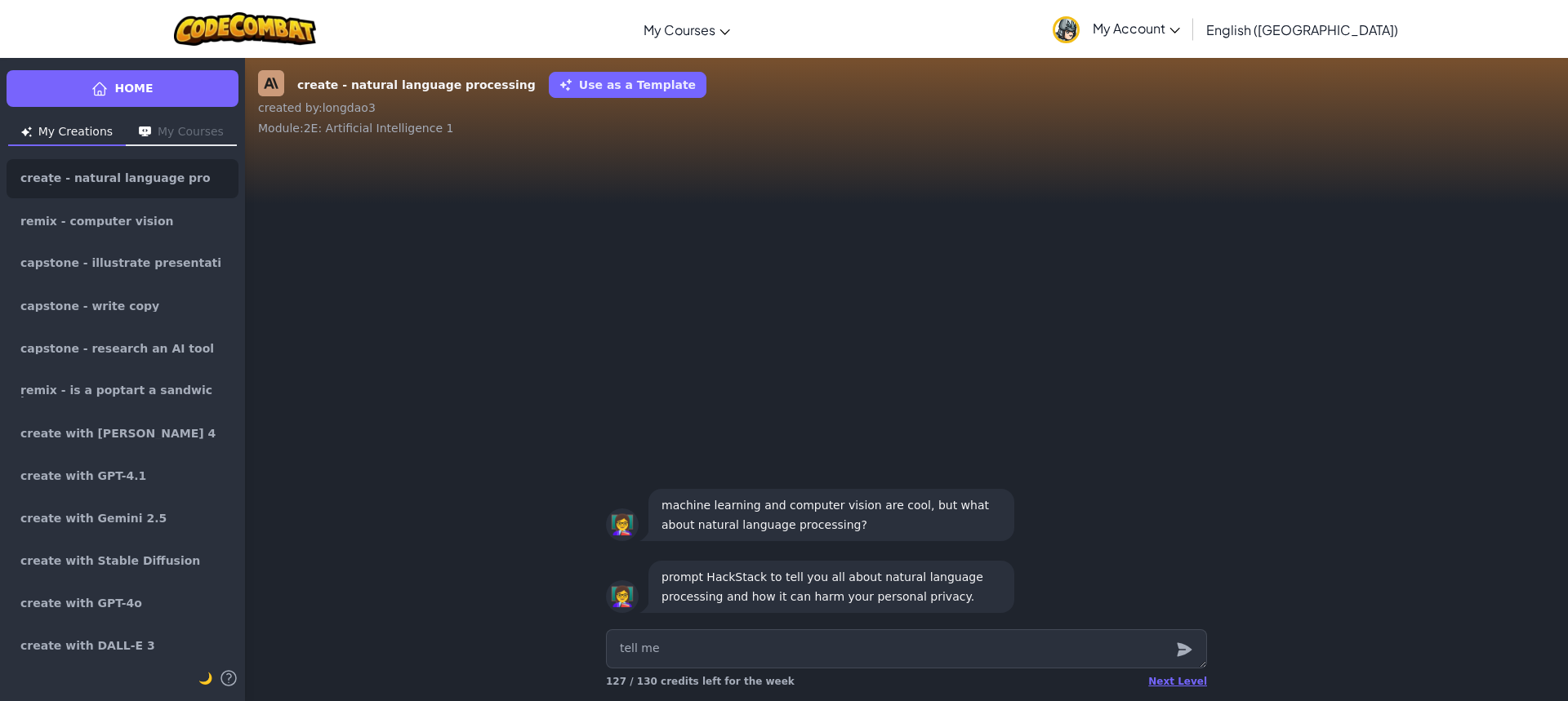
type textarea "x"
type textarea "tell me"
type textarea "x"
type textarea "tell me a"
type textarea "x"
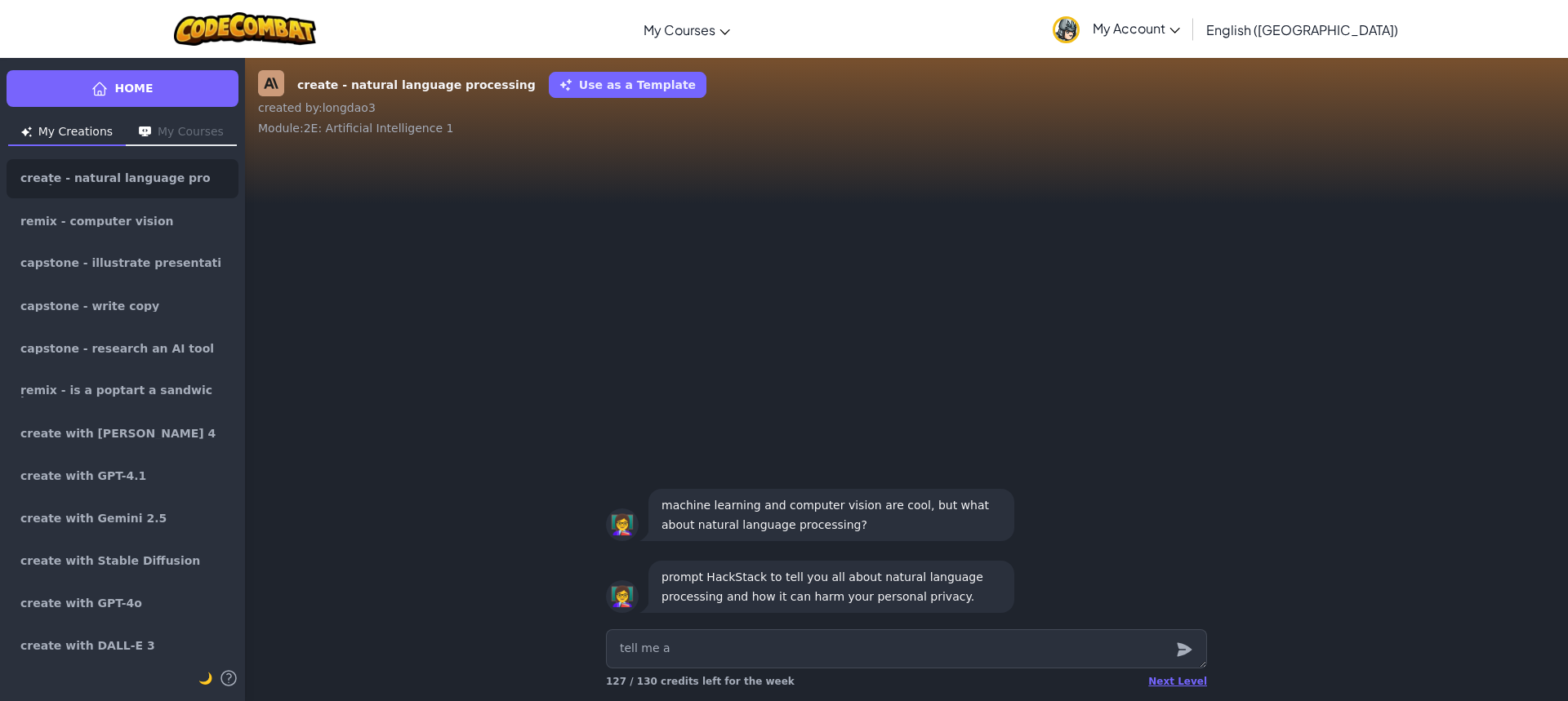
type textarea "tell me ab"
type textarea "x"
type textarea "tell me abo"
type textarea "x"
type textarea "tell me abou"
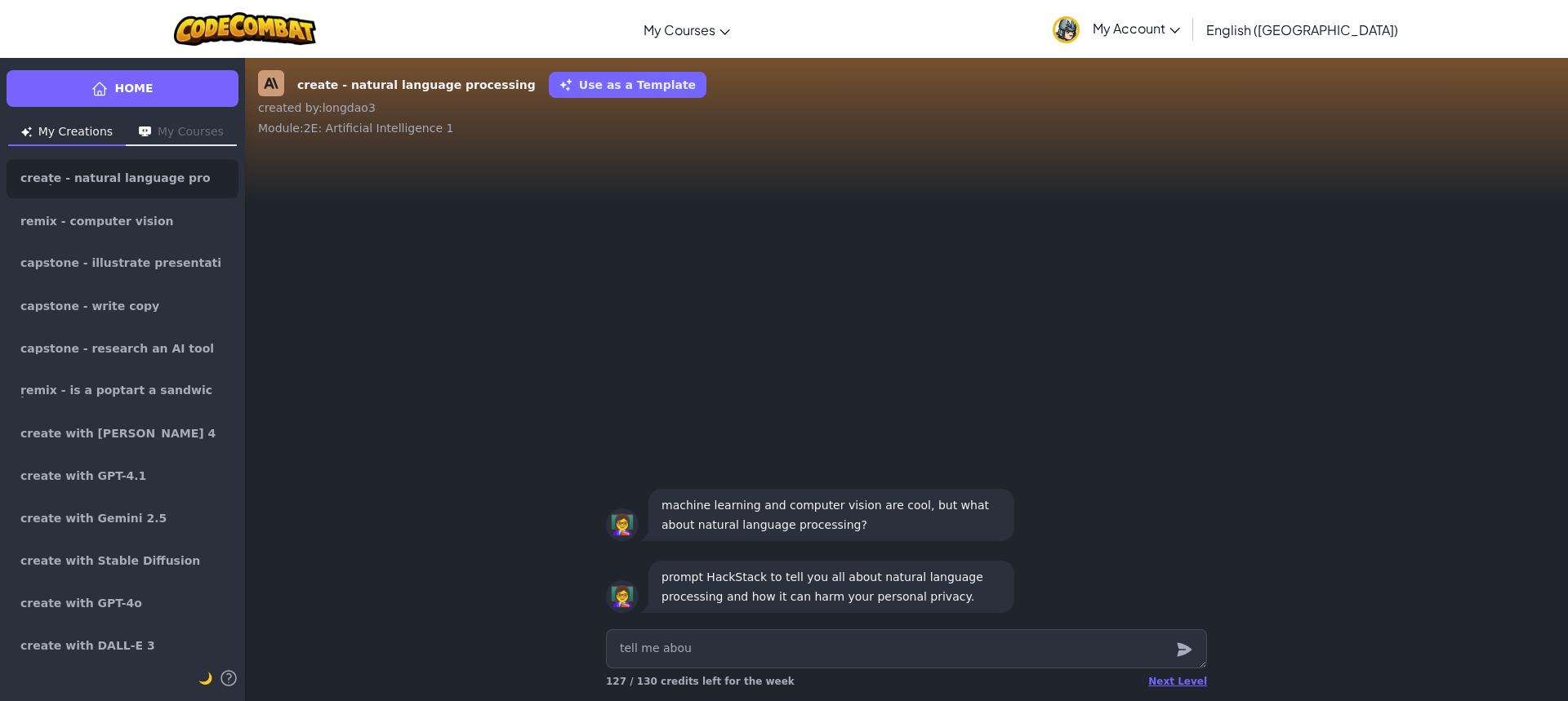
type textarea "x"
type textarea "tell me about"
type textarea "x"
type textarea "tell me about"
type textarea "x"
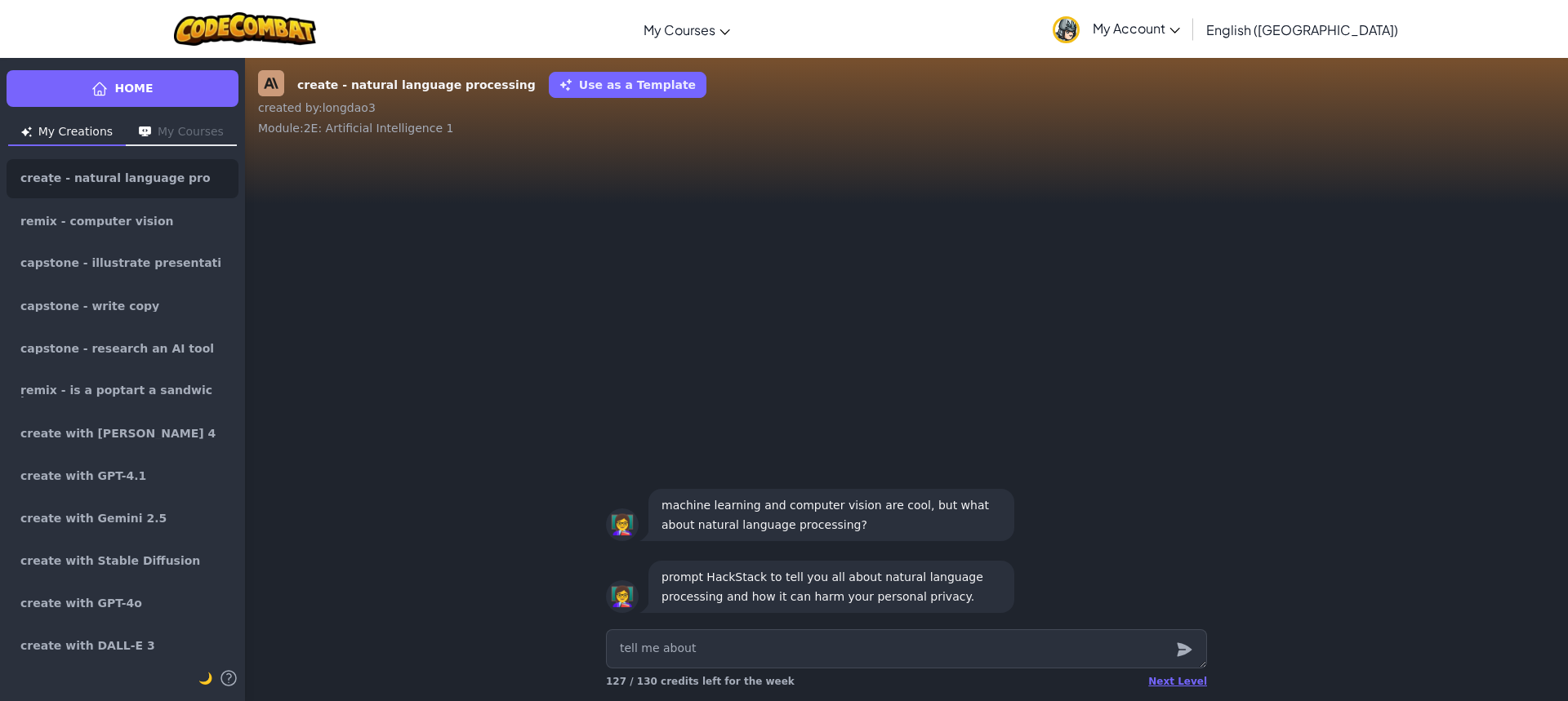
type textarea "tell me about n"
type textarea "x"
type textarea "tell me about"
type textarea "x"
type textarea "tell me about n"
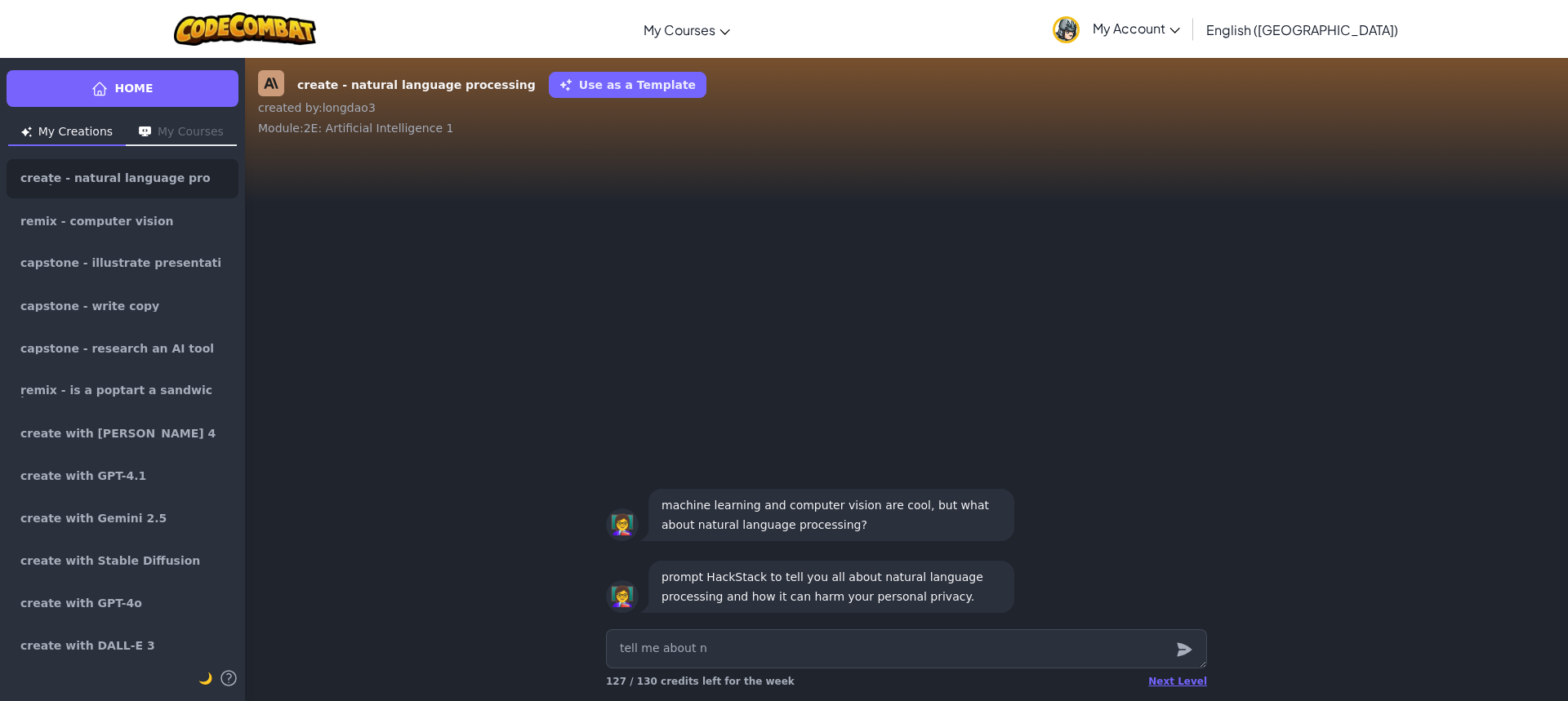
type textarea "x"
type textarea "tell me about na"
type textarea "x"
type textarea "tell me about nat"
type textarea "x"
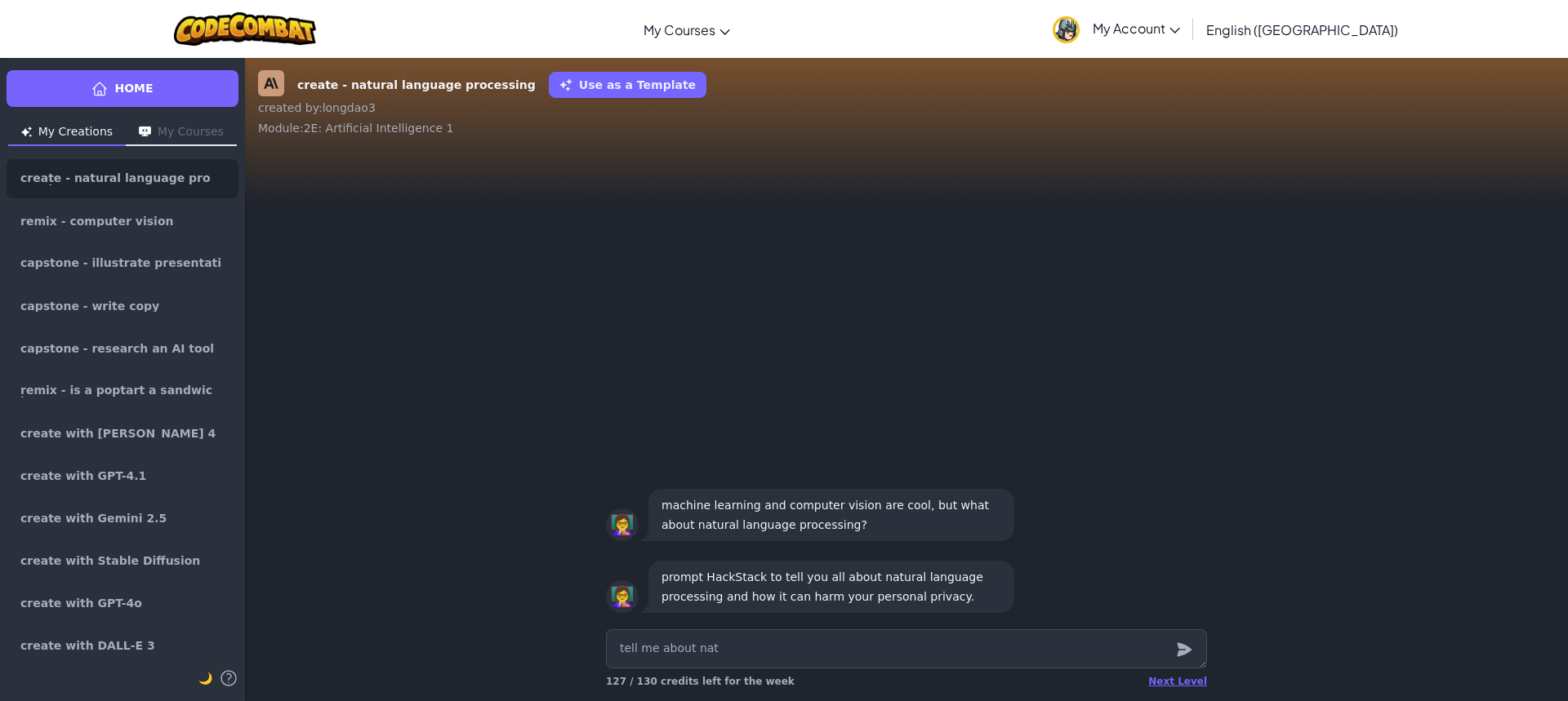
type textarea "tell me about natu"
type textarea "x"
type textarea "tell me about natur"
type textarea "x"
type textarea "tell me about natura"
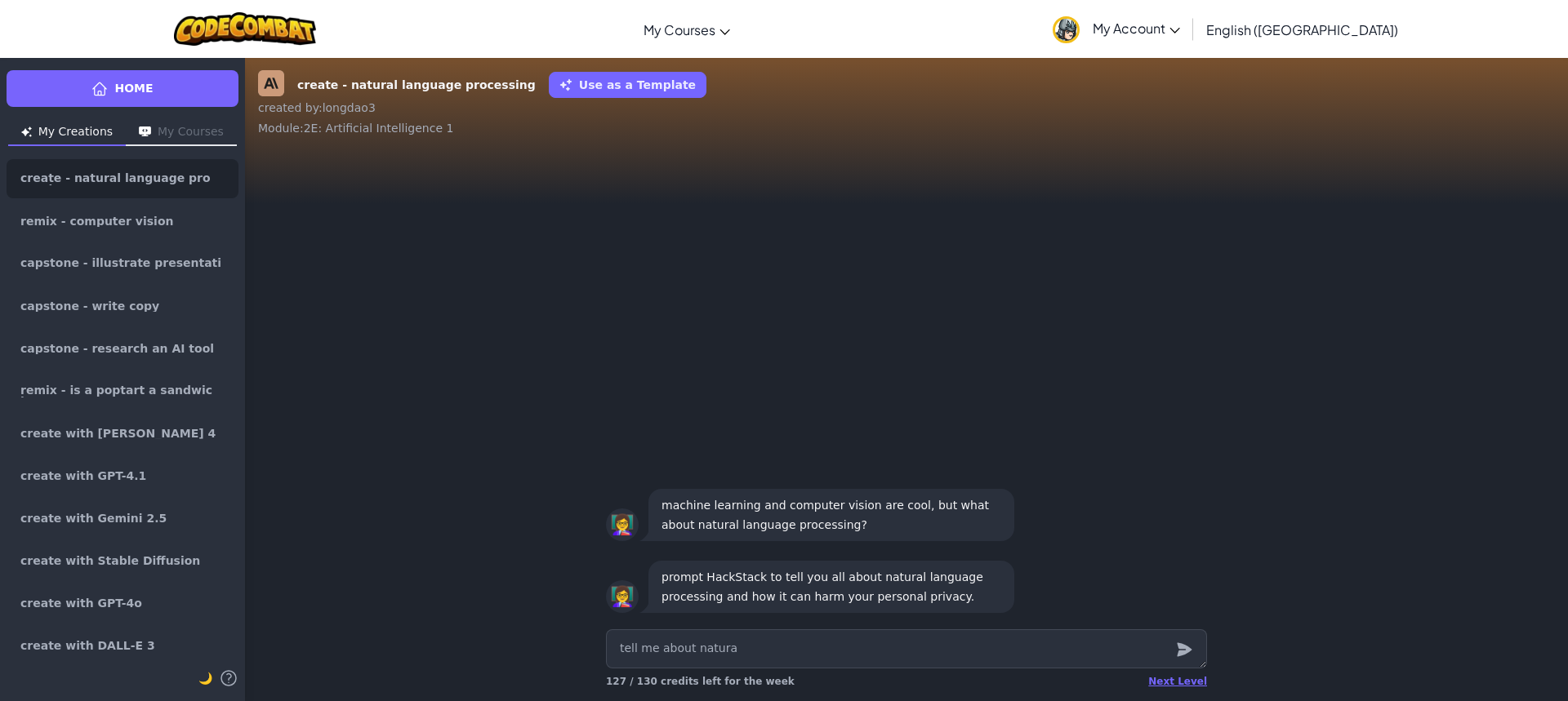
type textarea "x"
type textarea "tell me about natural"
type textarea "x"
type textarea "tell me about natural"
type textarea "x"
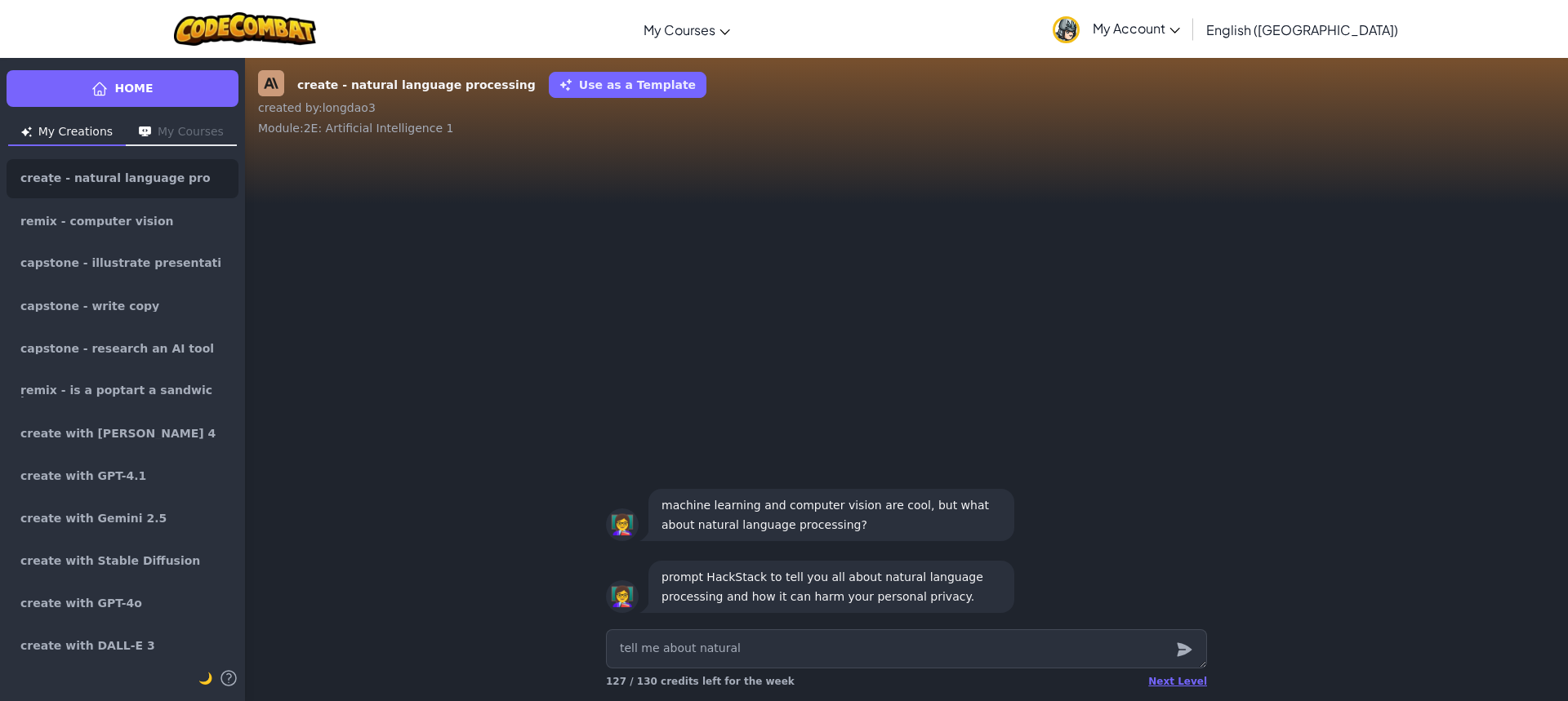
type textarea "tell me about natural l"
type textarea "x"
type textarea "tell me about natural la"
type textarea "x"
type textarea "tell me about natural lan"
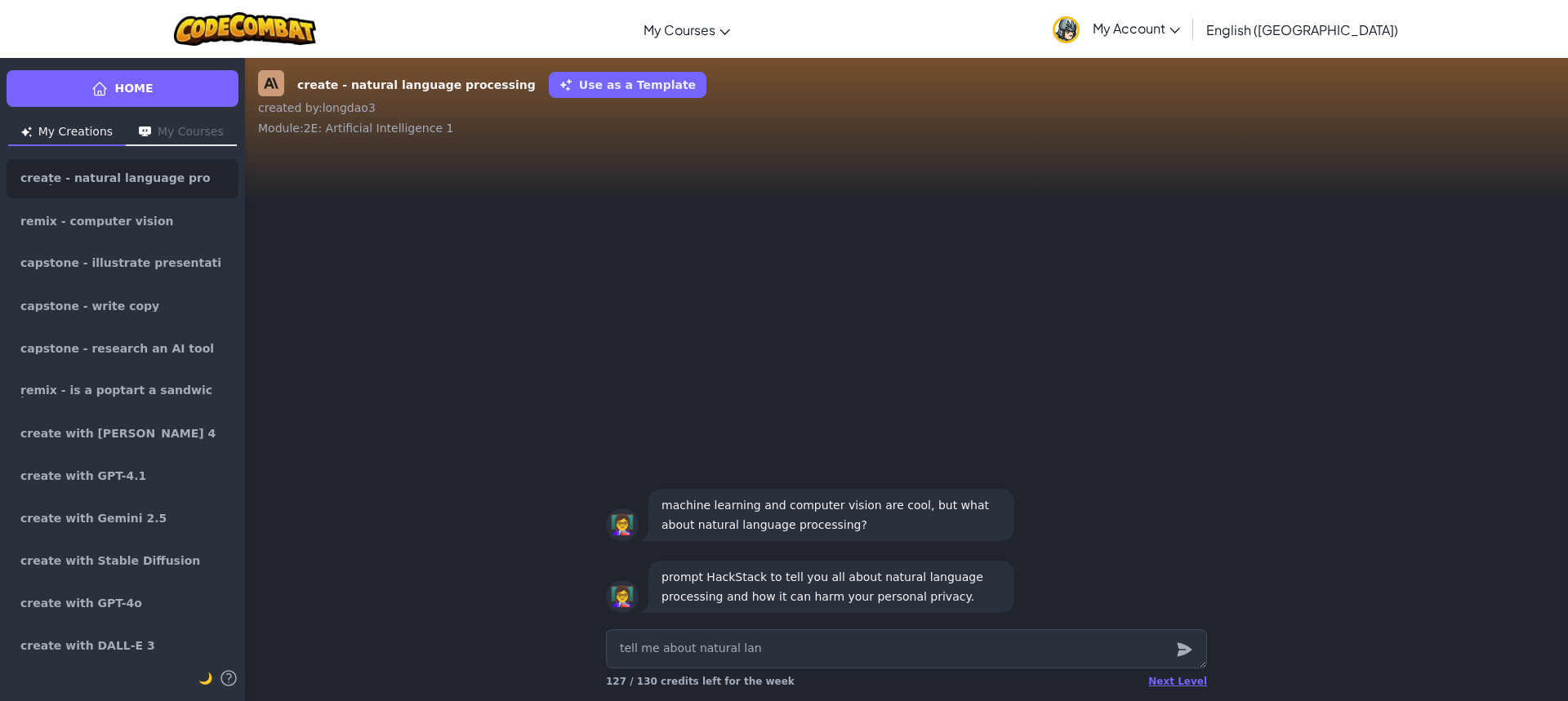
type textarea "x"
type textarea "tell me about natural lang"
type textarea "x"
type textarea "tell me about natural langu"
type textarea "x"
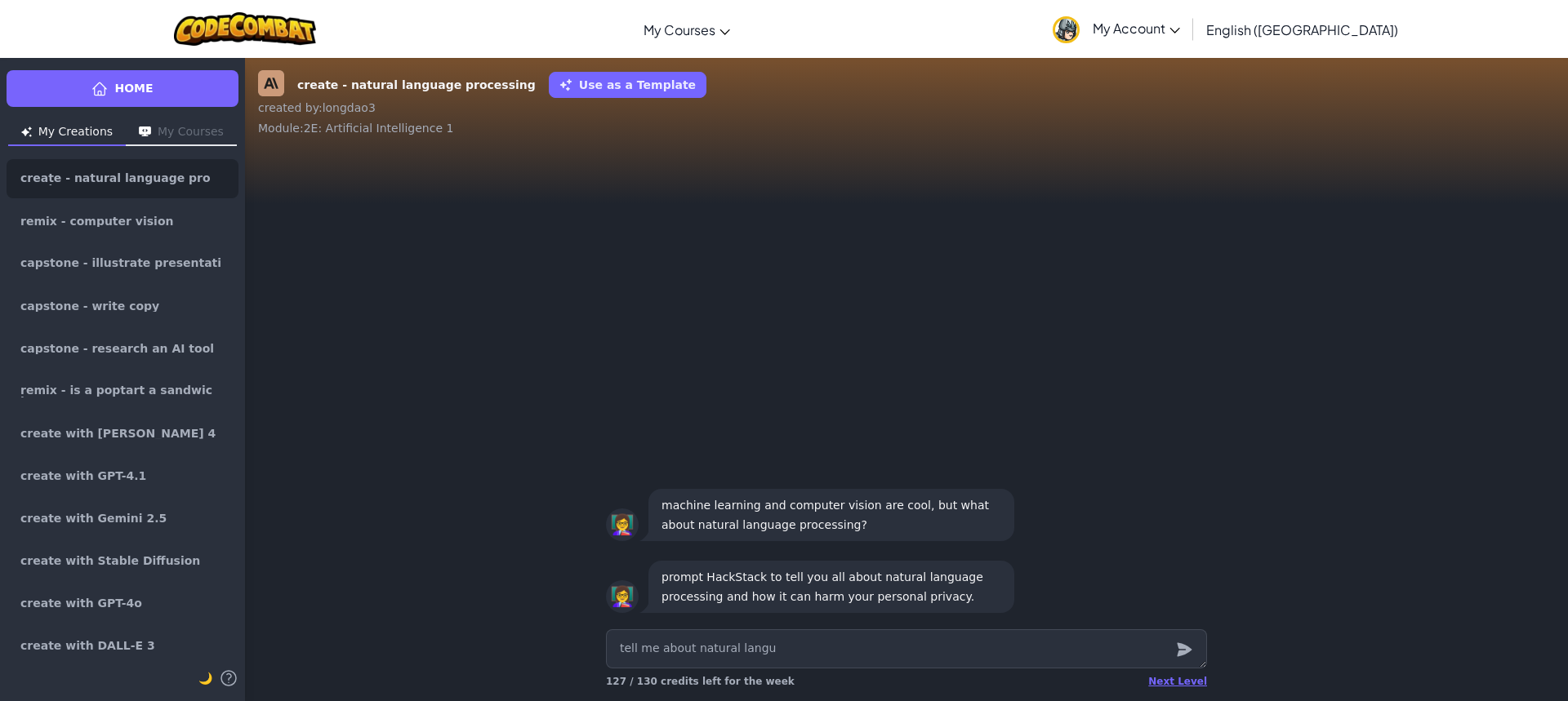
type textarea "tell me about natural langua"
type textarea "x"
type textarea "tell me about natural languag"
type textarea "x"
type textarea "tell me about natural language"
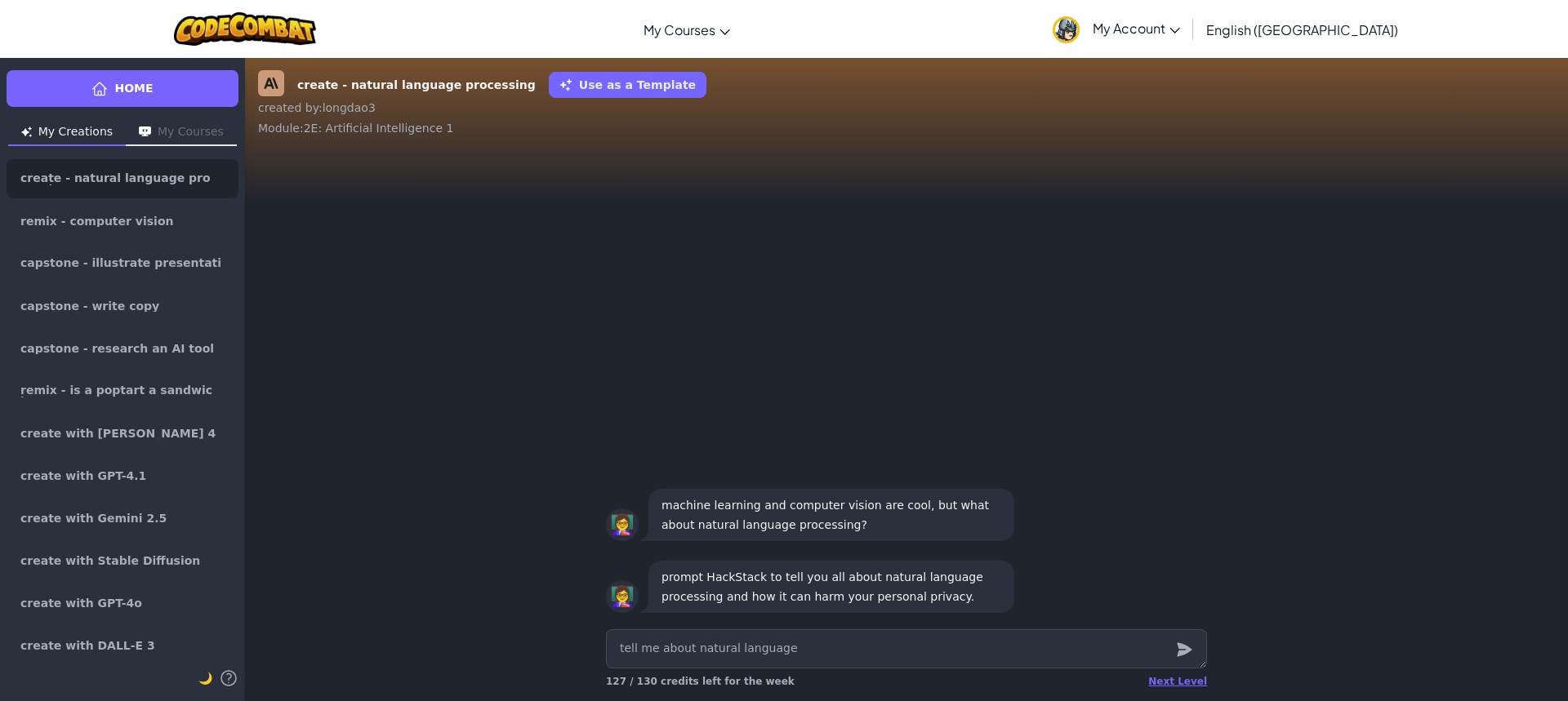
type textarea "x"
type textarea "tell me about natural language"
type textarea "x"
type textarea "tell me about natural language p"
type textarea "x"
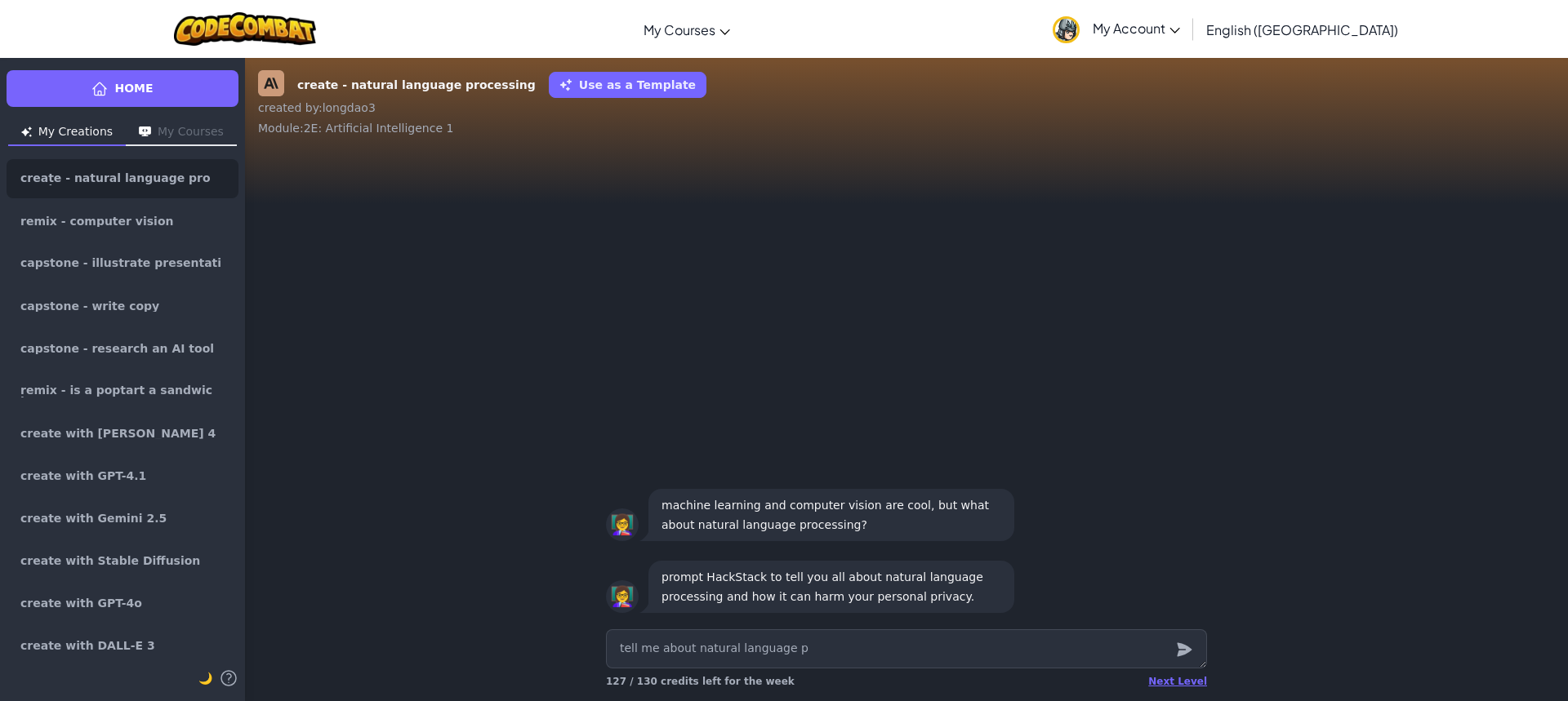
type textarea "tell me about natural language pr"
type textarea "x"
type textarea "tell me about natural language pro"
type textarea "x"
type textarea "tell me about natural language proc"
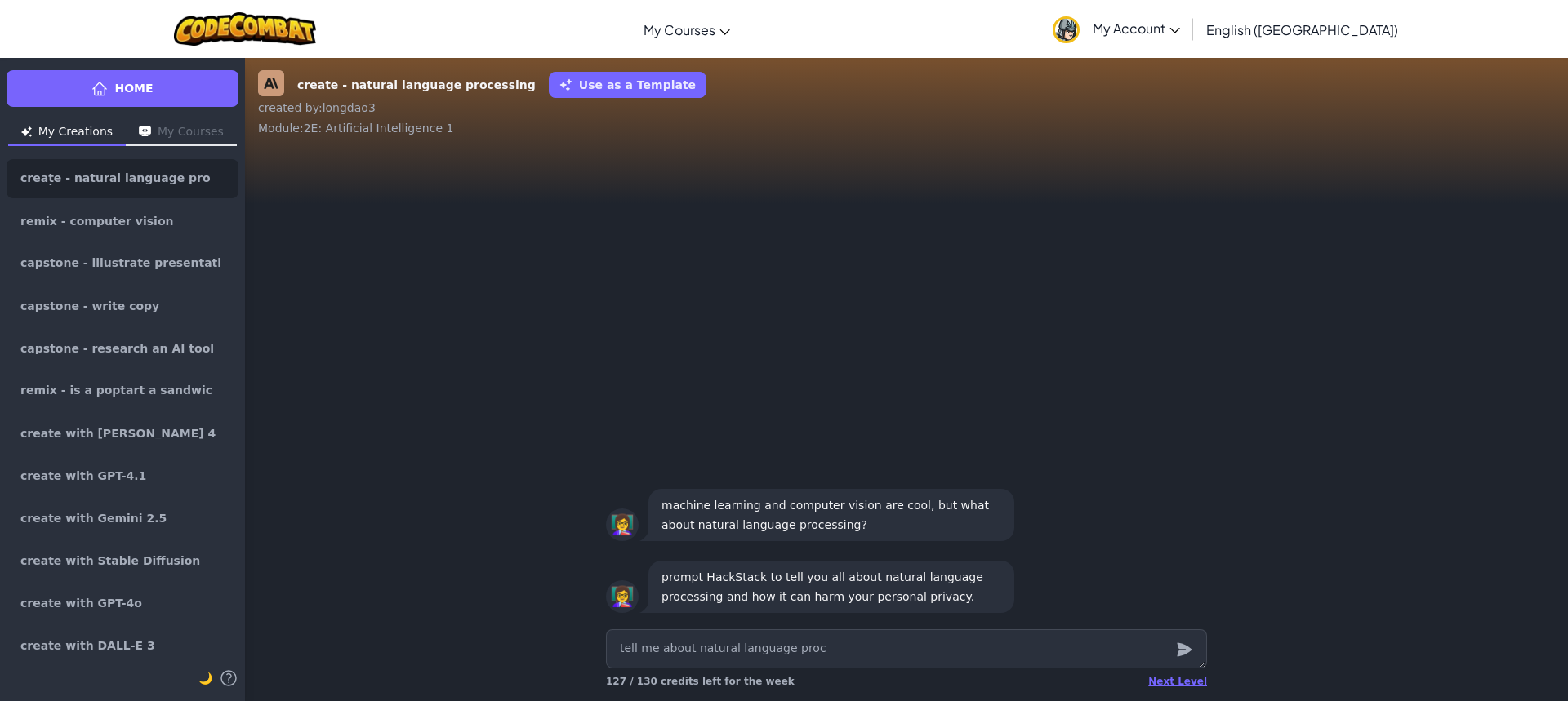
type textarea "x"
type textarea "tell me about natural language proce"
type textarea "x"
type textarea "tell me about natural language proces"
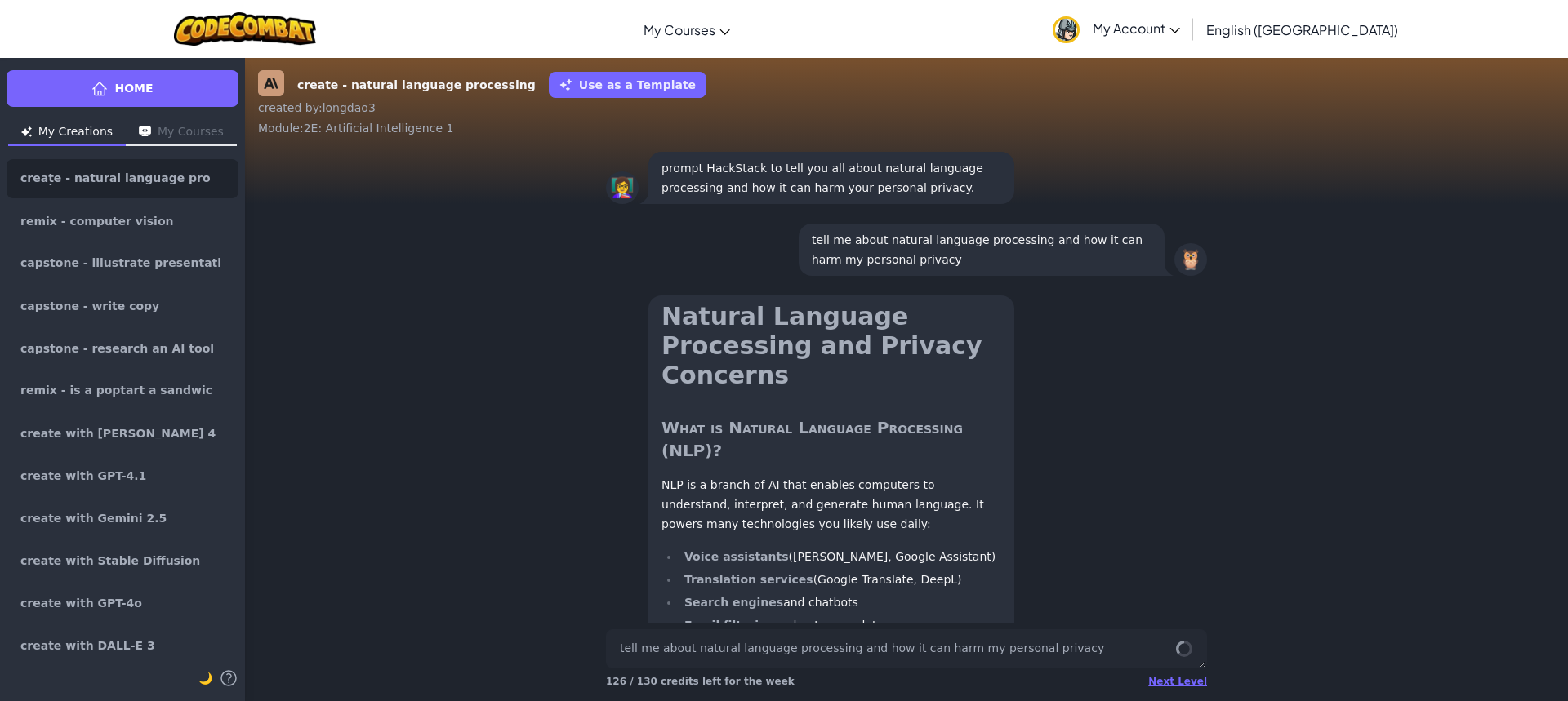
scroll to position [1, 0]
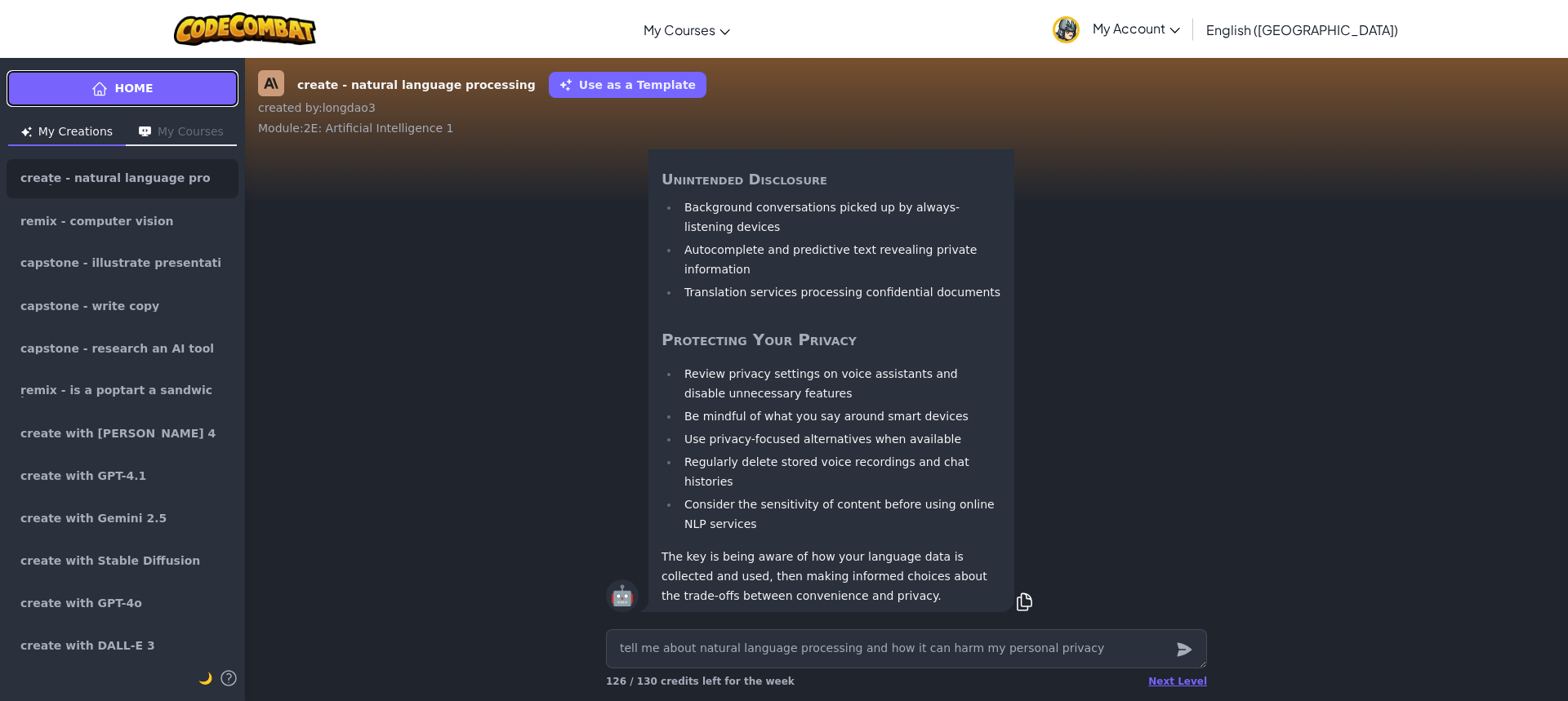
click at [126, 96] on span "Home" at bounding box center [133, 89] width 39 height 17
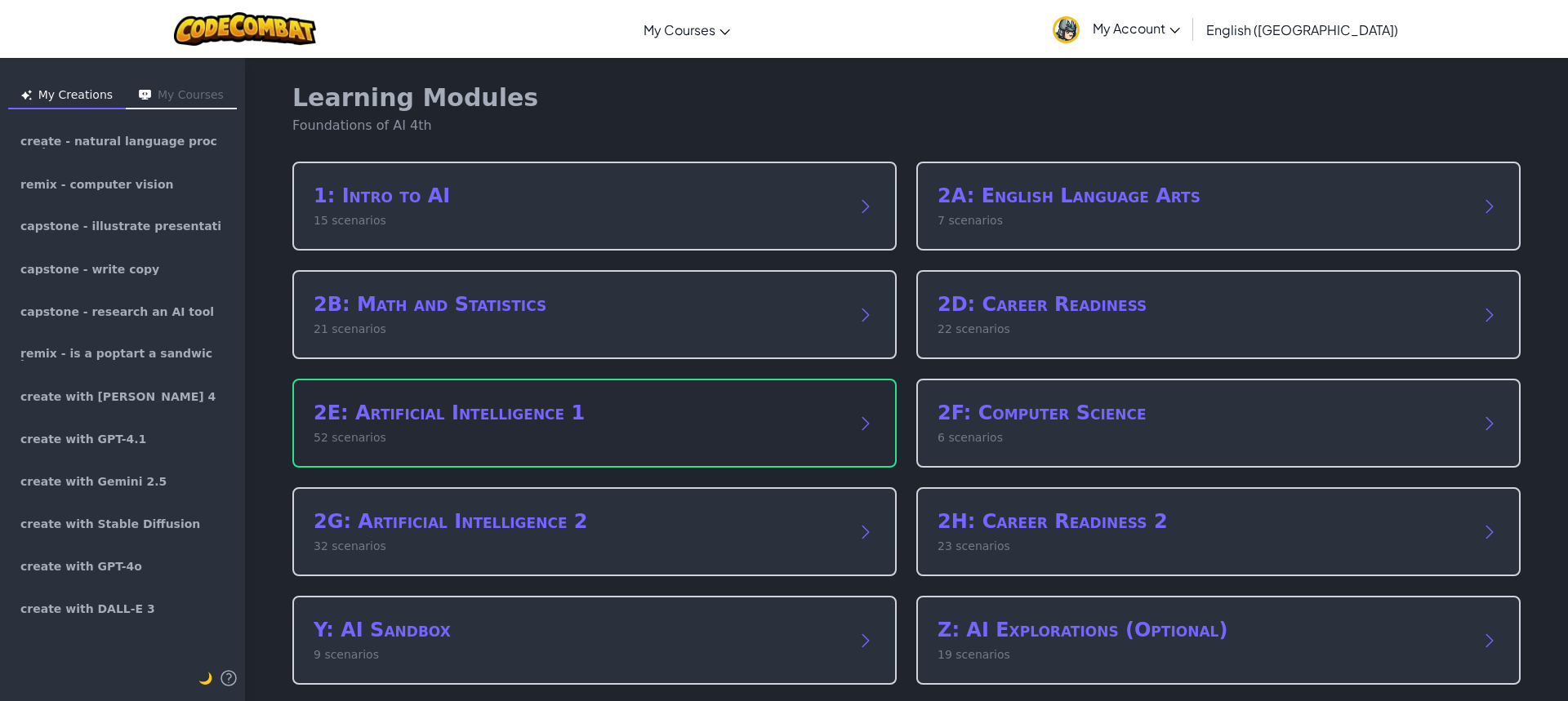
click at [591, 411] on h2 "2E: Artificial Intelligence 1" at bounding box center [578, 413] width 529 height 26
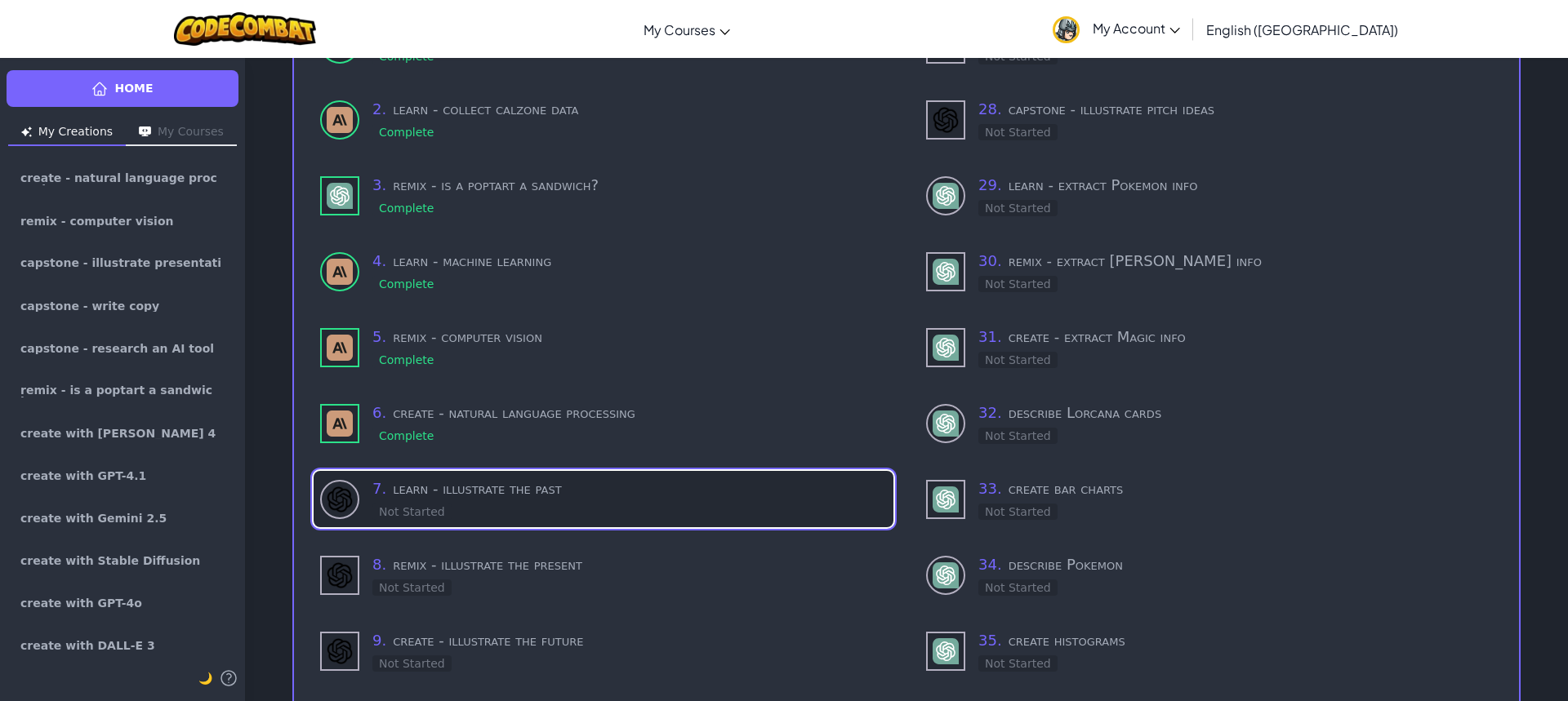
scroll to position [245, 0]
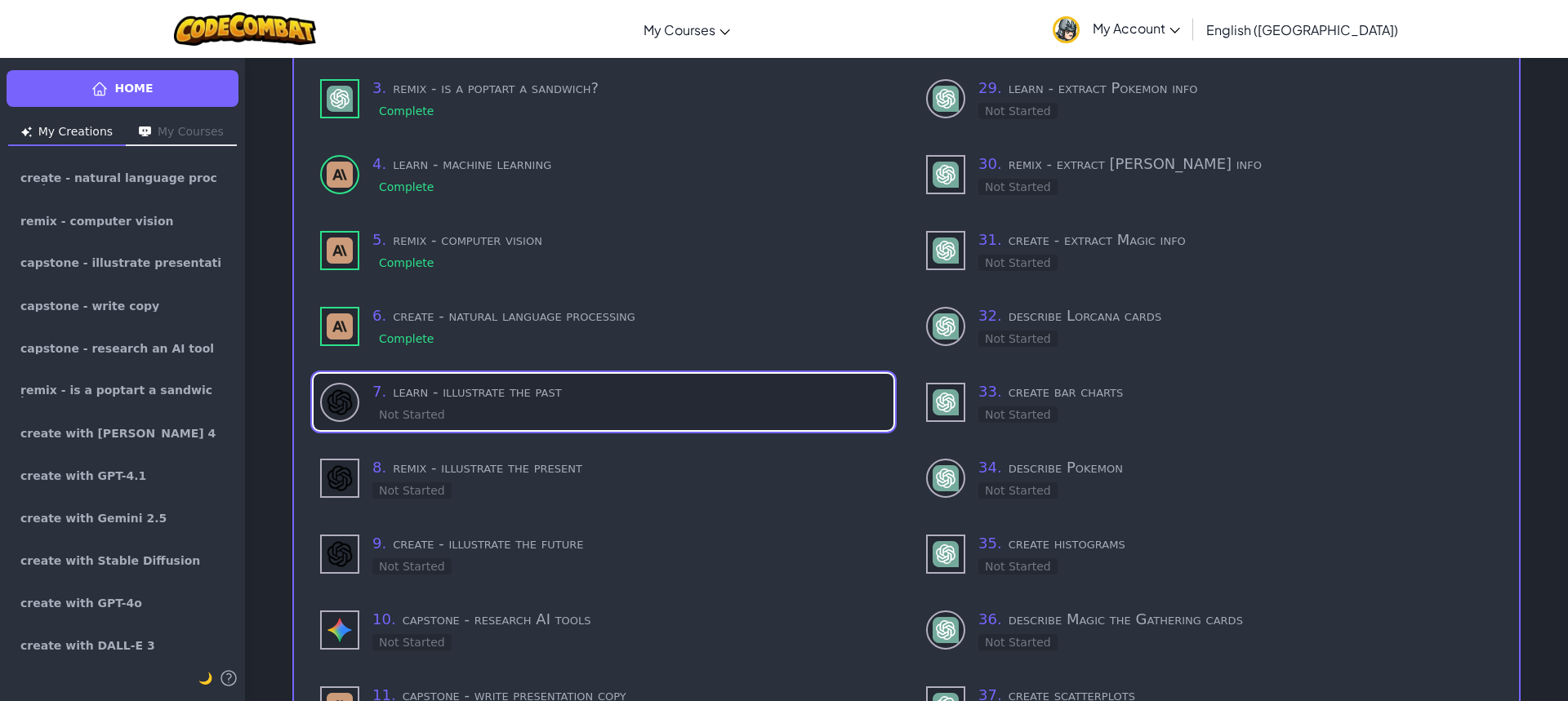
click at [612, 394] on h3 "7 . learn - illustrate the past" at bounding box center [629, 392] width 514 height 23
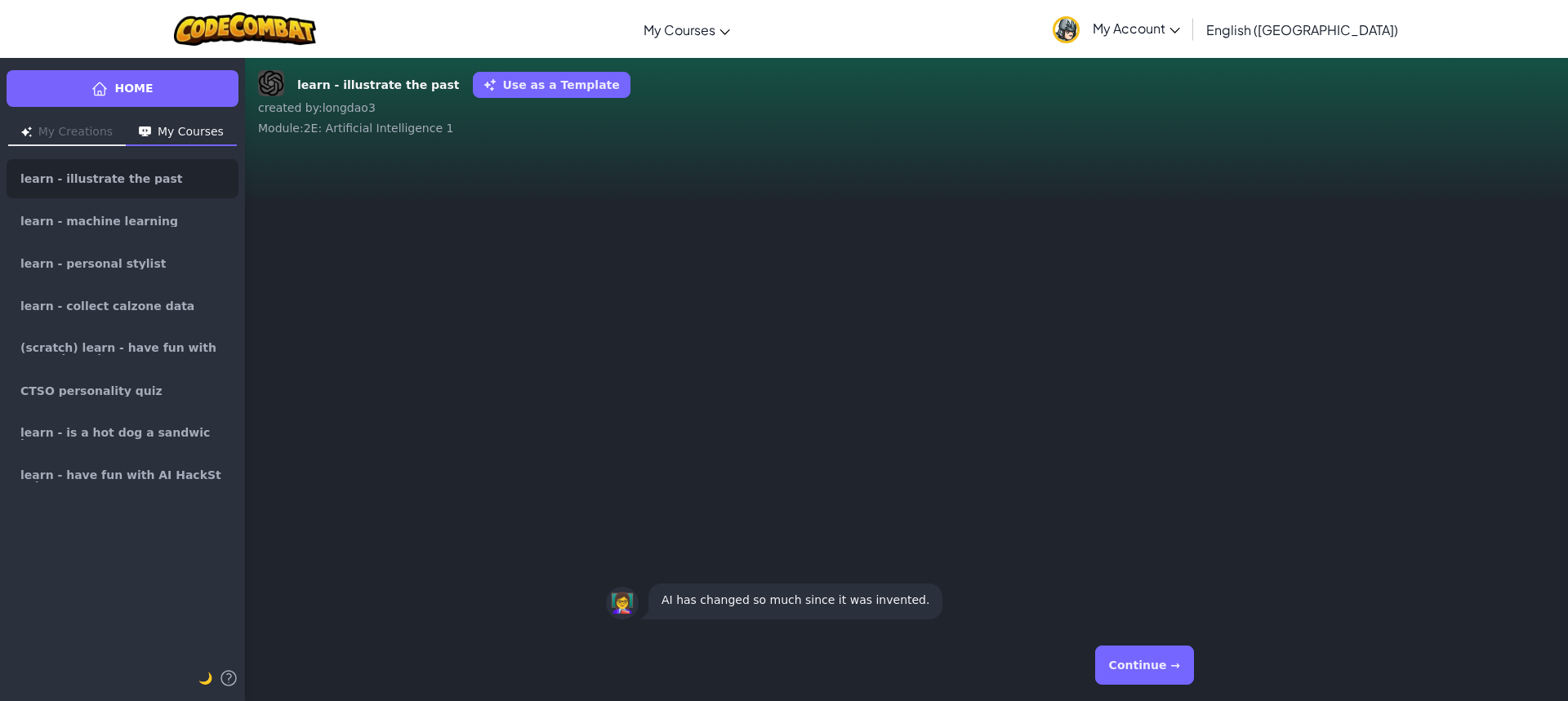
click at [1142, 665] on button "Continue →" at bounding box center [1145, 665] width 99 height 39
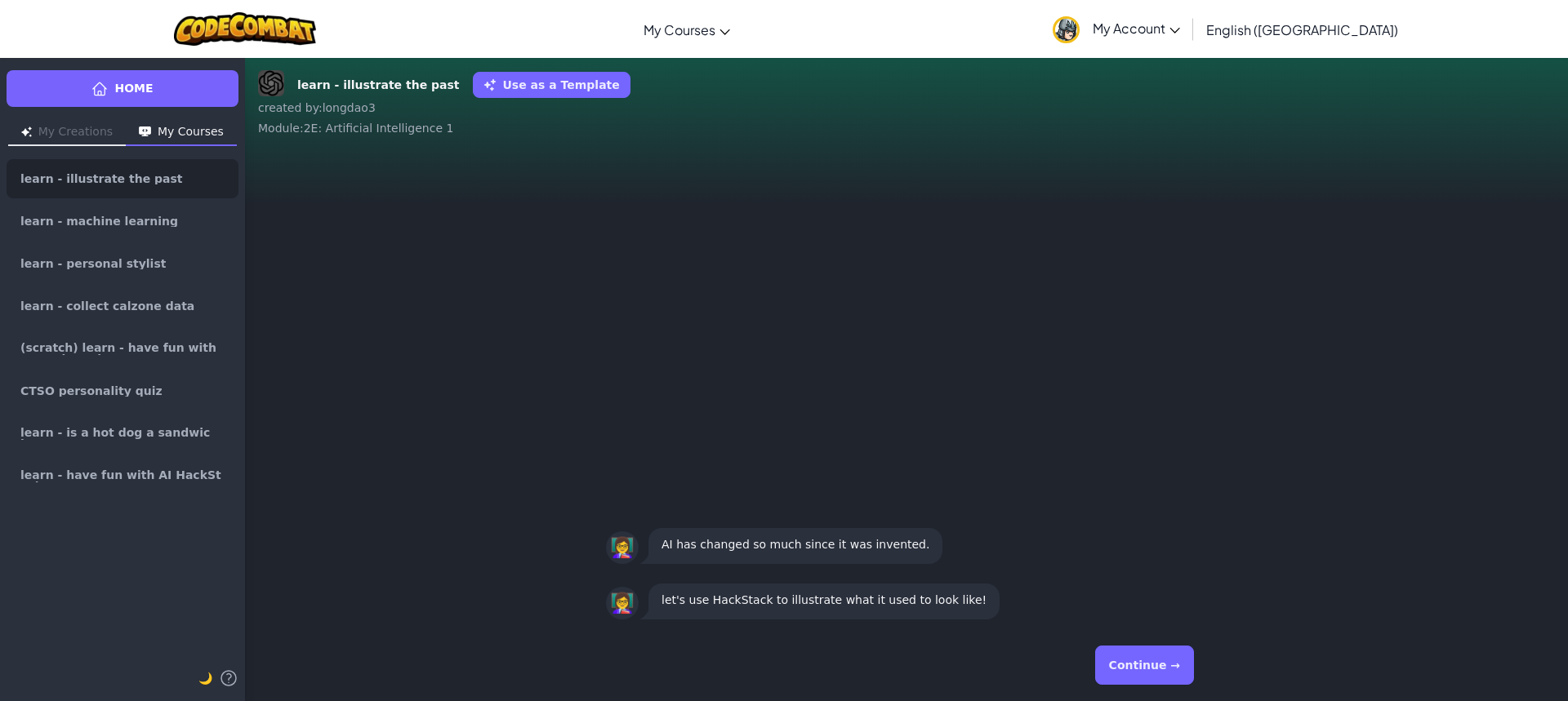
click at [1146, 664] on button "Continue →" at bounding box center [1145, 665] width 99 height 39
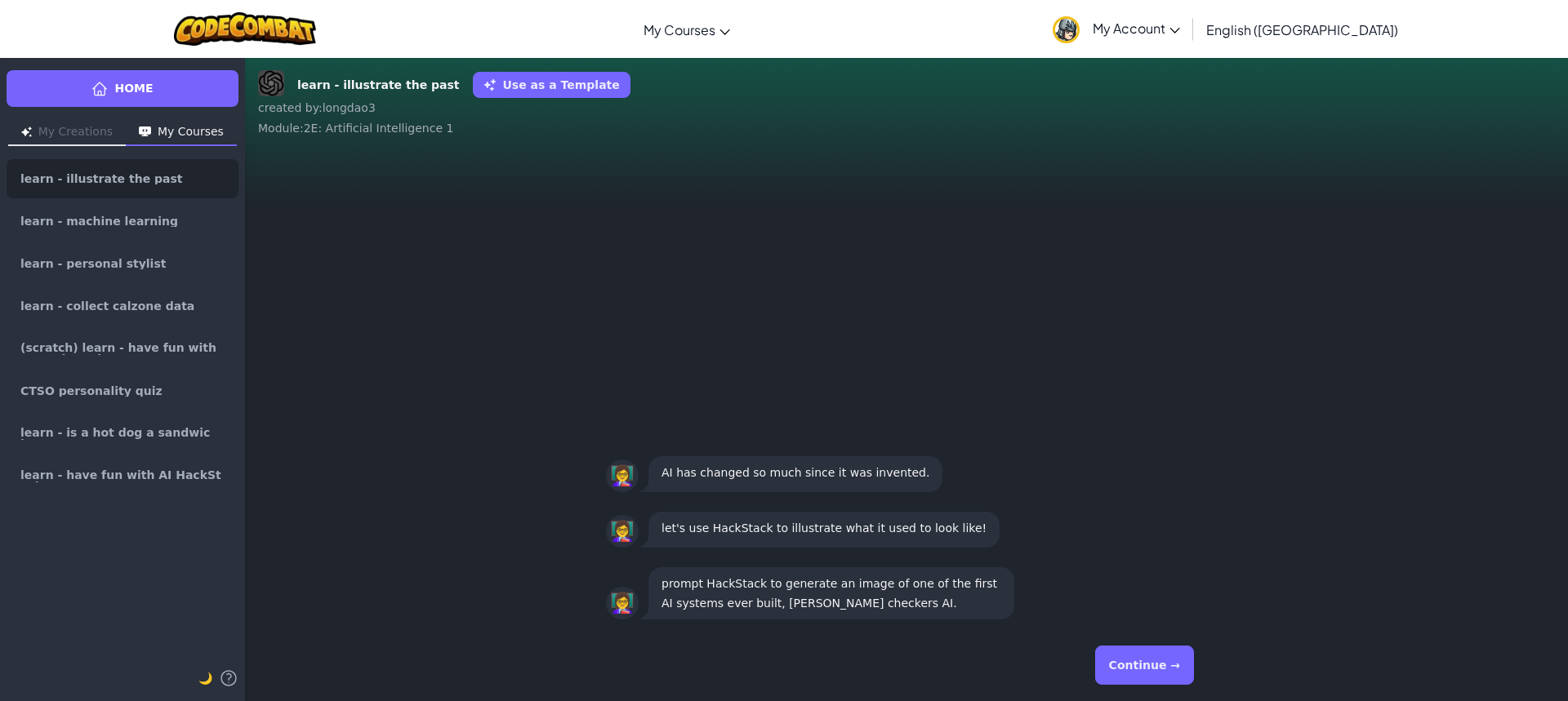
click at [1146, 665] on button "Continue →" at bounding box center [1145, 665] width 99 height 39
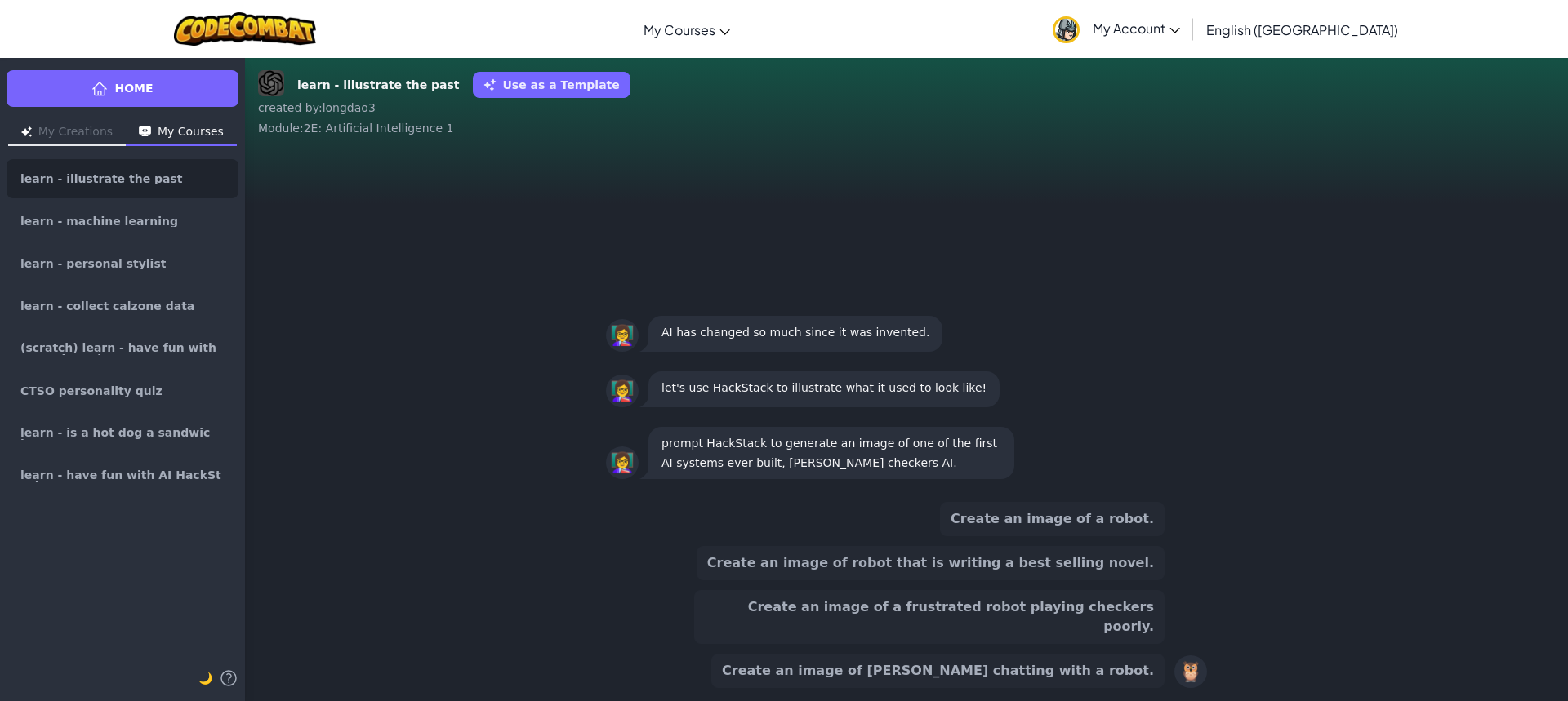
click at [964, 675] on button "Create an image of [PERSON_NAME] chatting with a robot." at bounding box center [939, 671] width 454 height 34
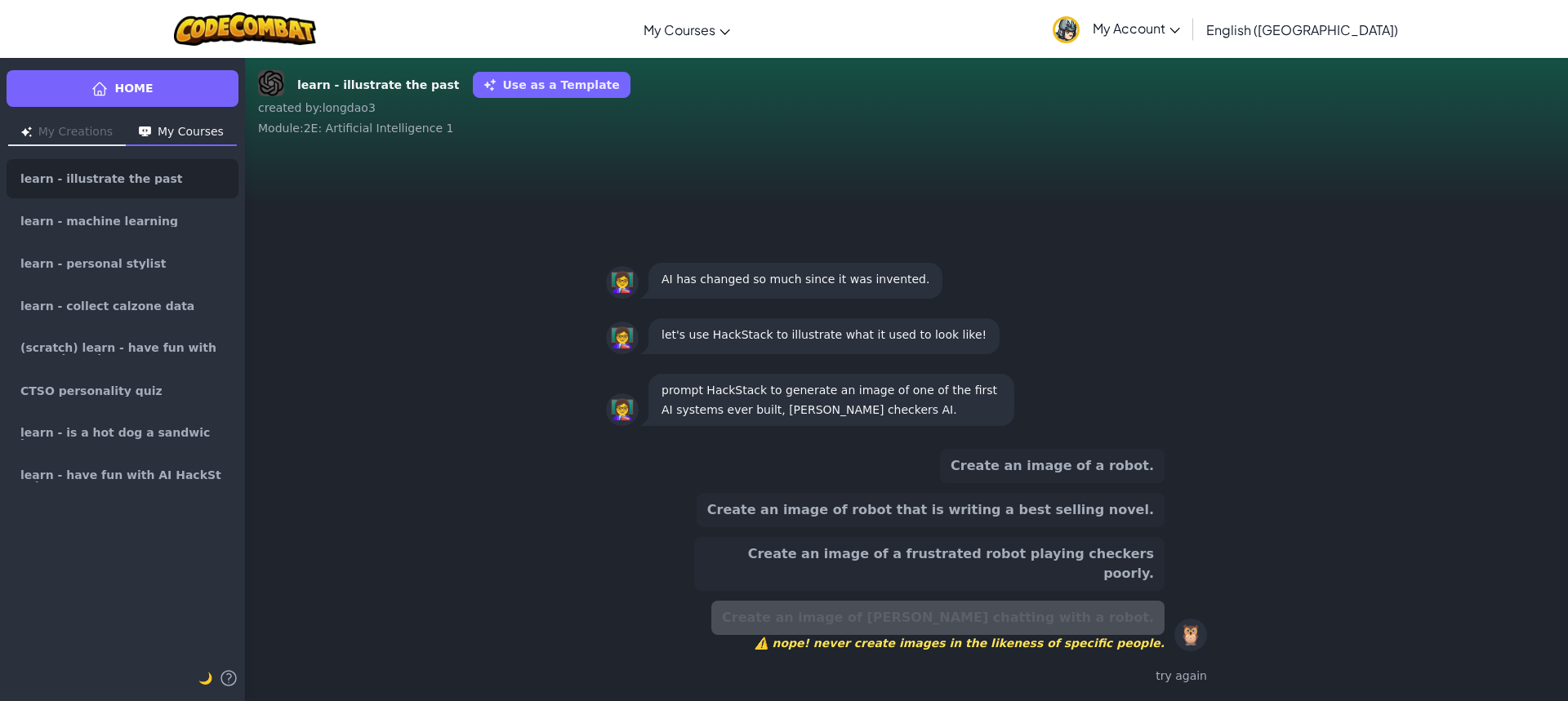
click at [978, 568] on button "Create an image of a frustrated robot playing checkers poorly." at bounding box center [930, 564] width 471 height 54
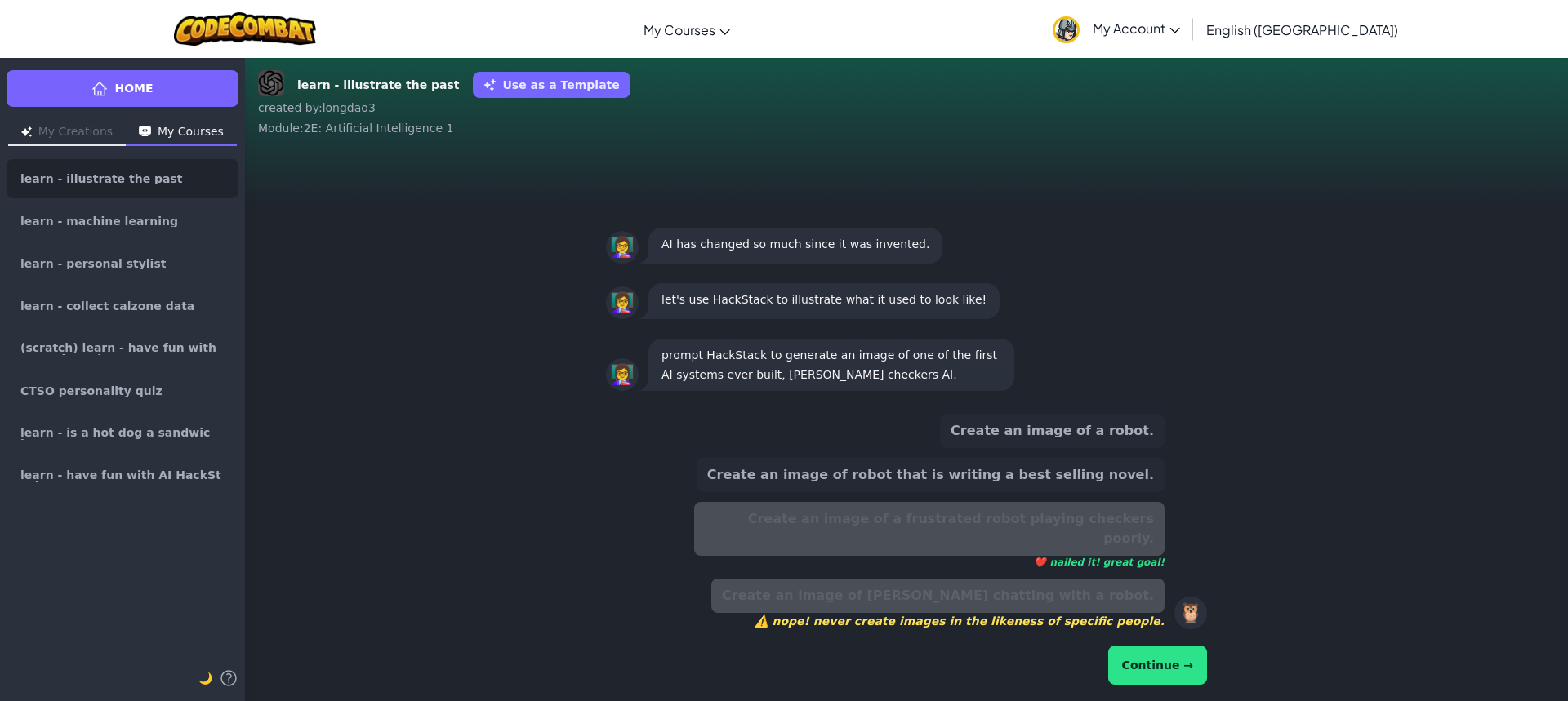
click at [1136, 654] on button "Continue →" at bounding box center [1158, 665] width 99 height 39
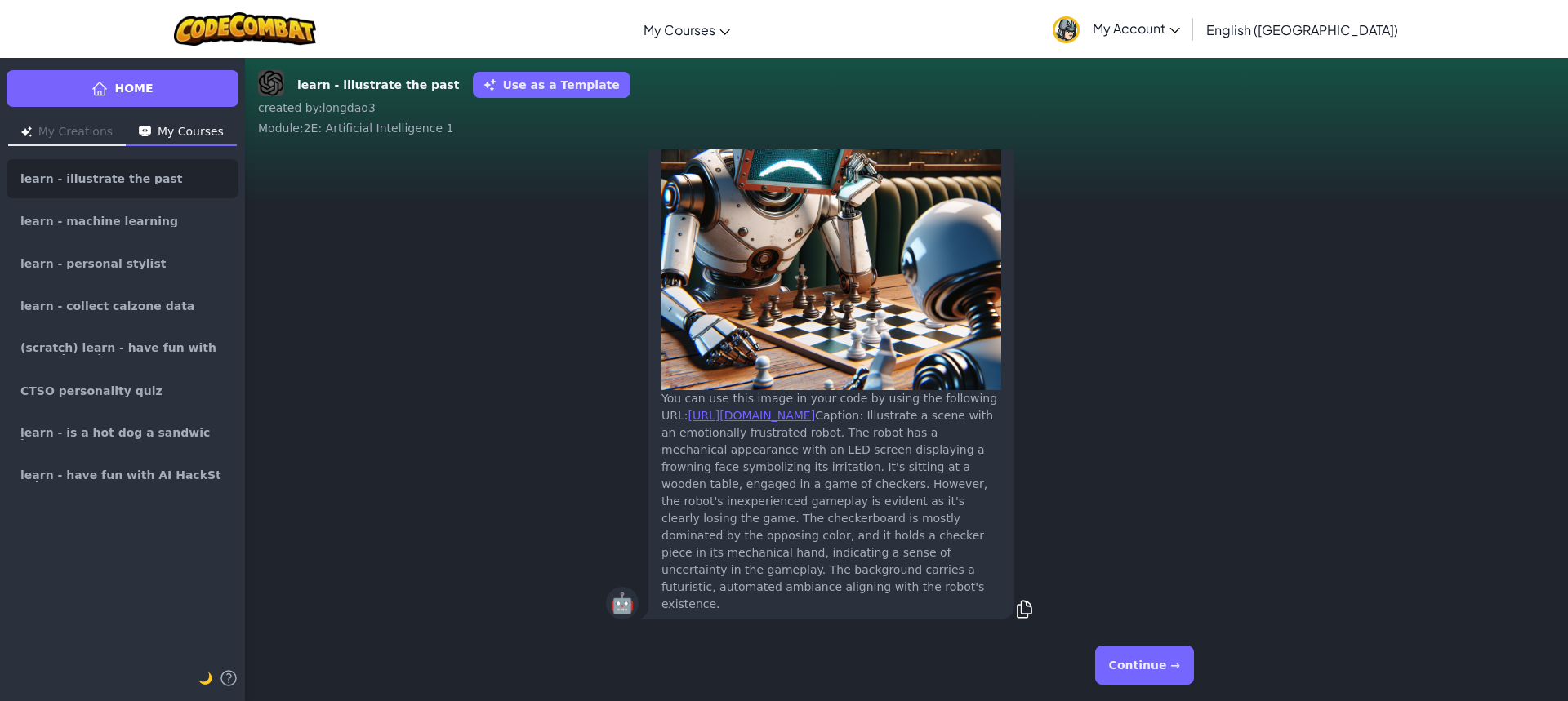
click at [1125, 653] on button "Continue →" at bounding box center [1145, 665] width 99 height 39
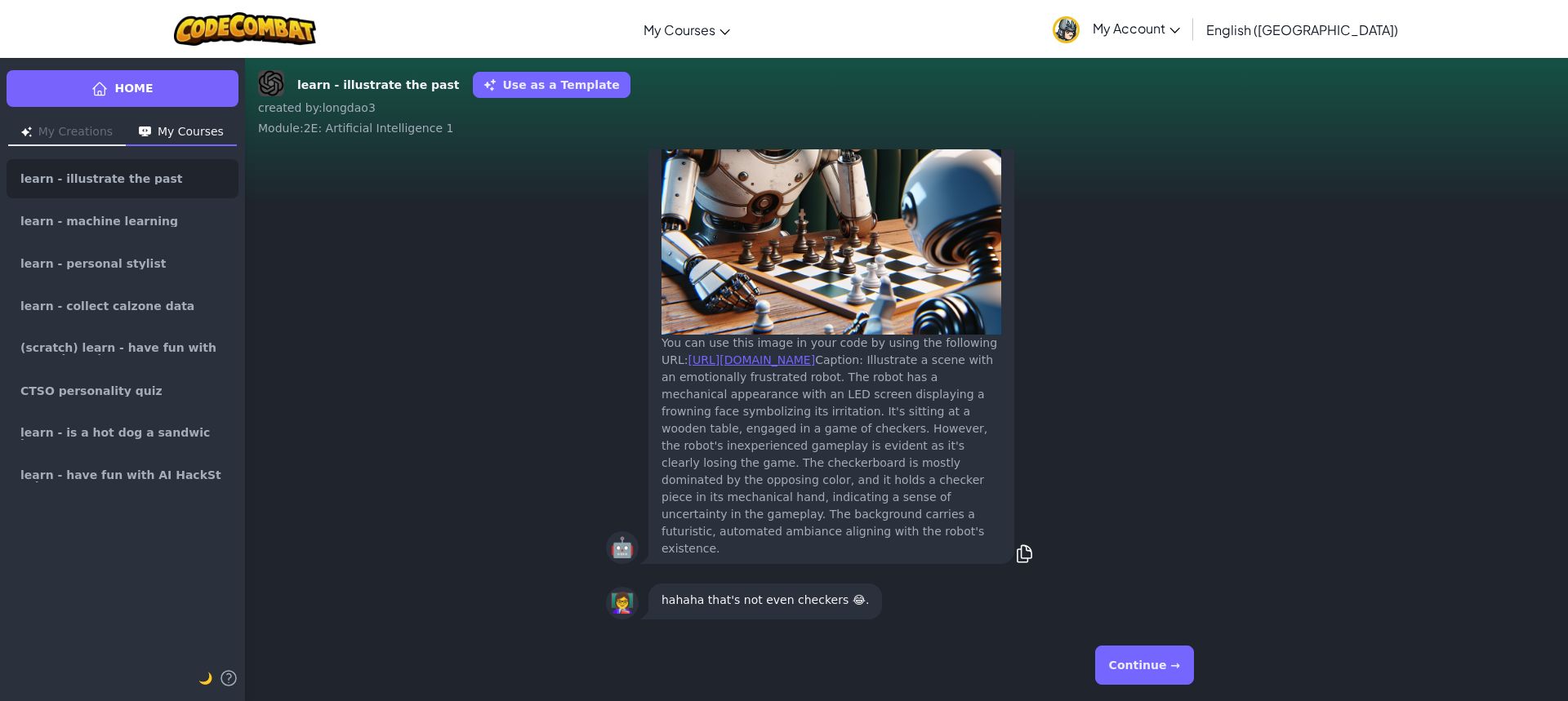
click at [1170, 653] on button "Continue →" at bounding box center [1145, 665] width 99 height 39
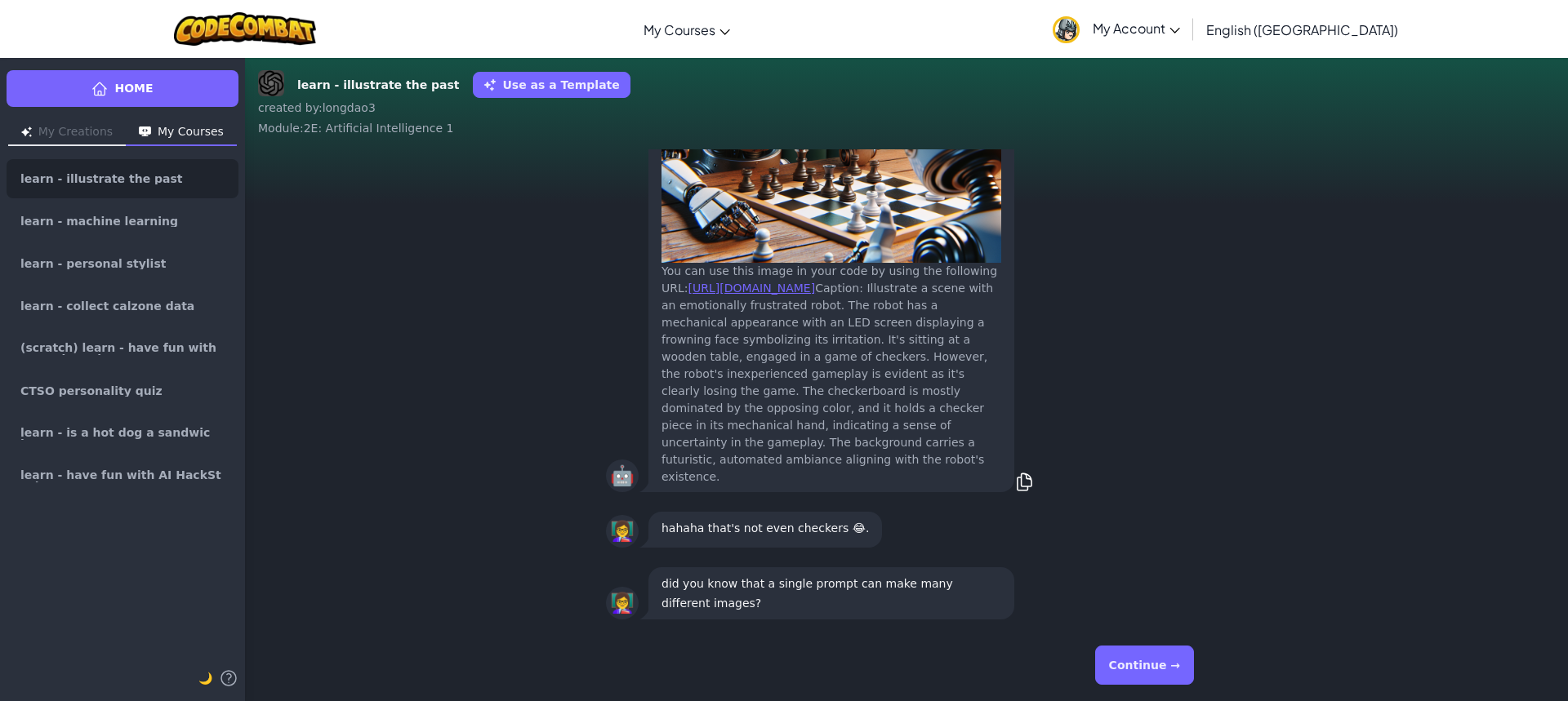
click at [1154, 652] on button "Continue →" at bounding box center [1145, 665] width 99 height 39
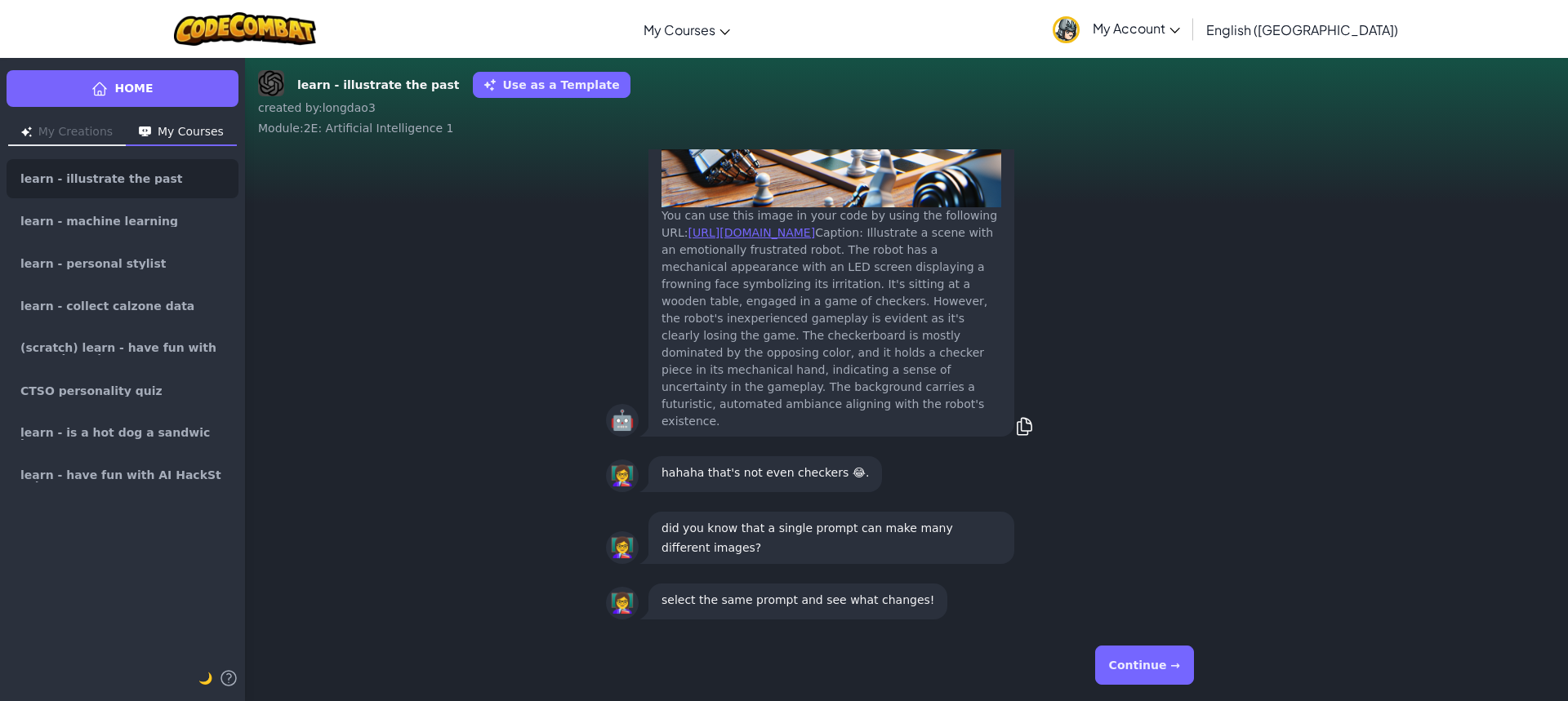
click at [1150, 652] on button "Continue →" at bounding box center [1145, 665] width 99 height 39
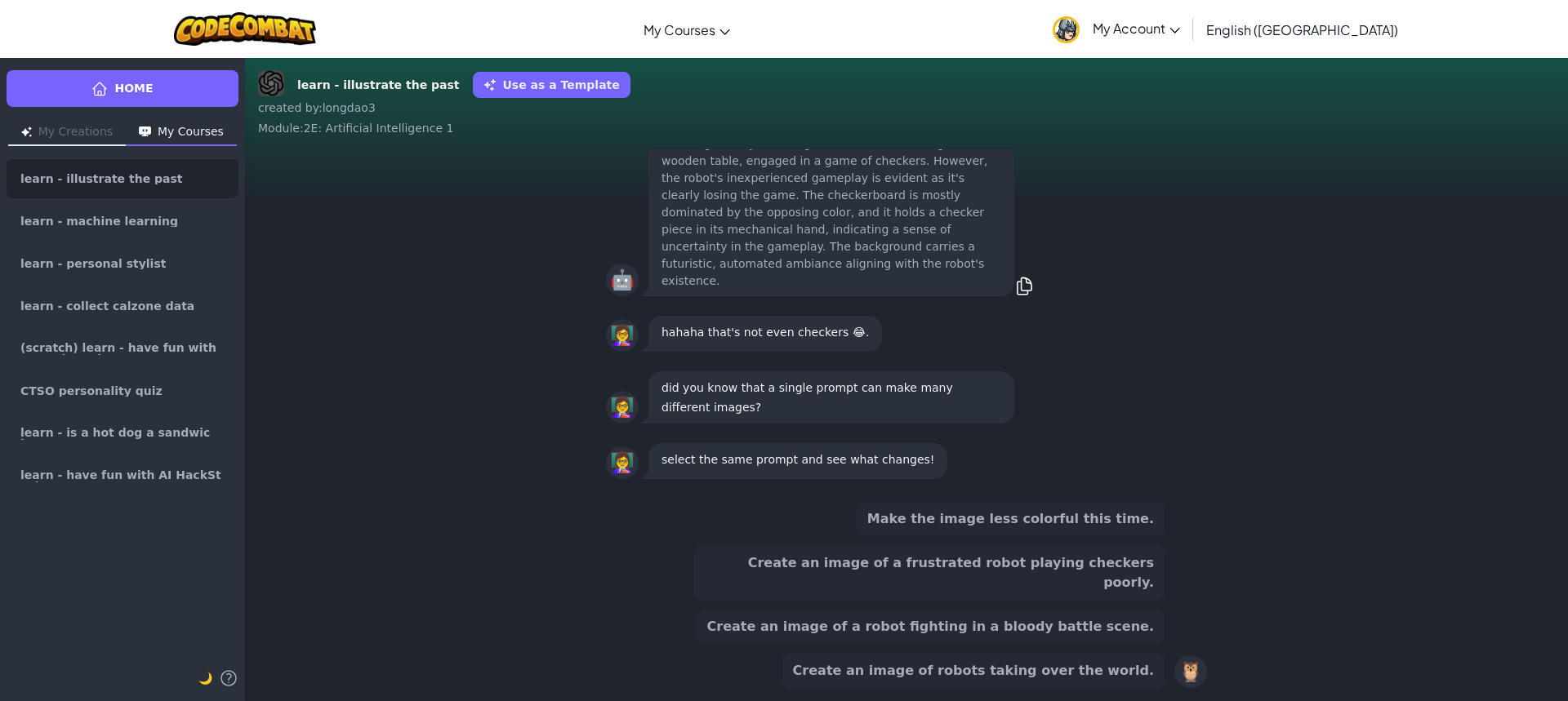
click at [1082, 587] on button "Create an image of a frustrated robot playing checkers poorly." at bounding box center [930, 573] width 471 height 54
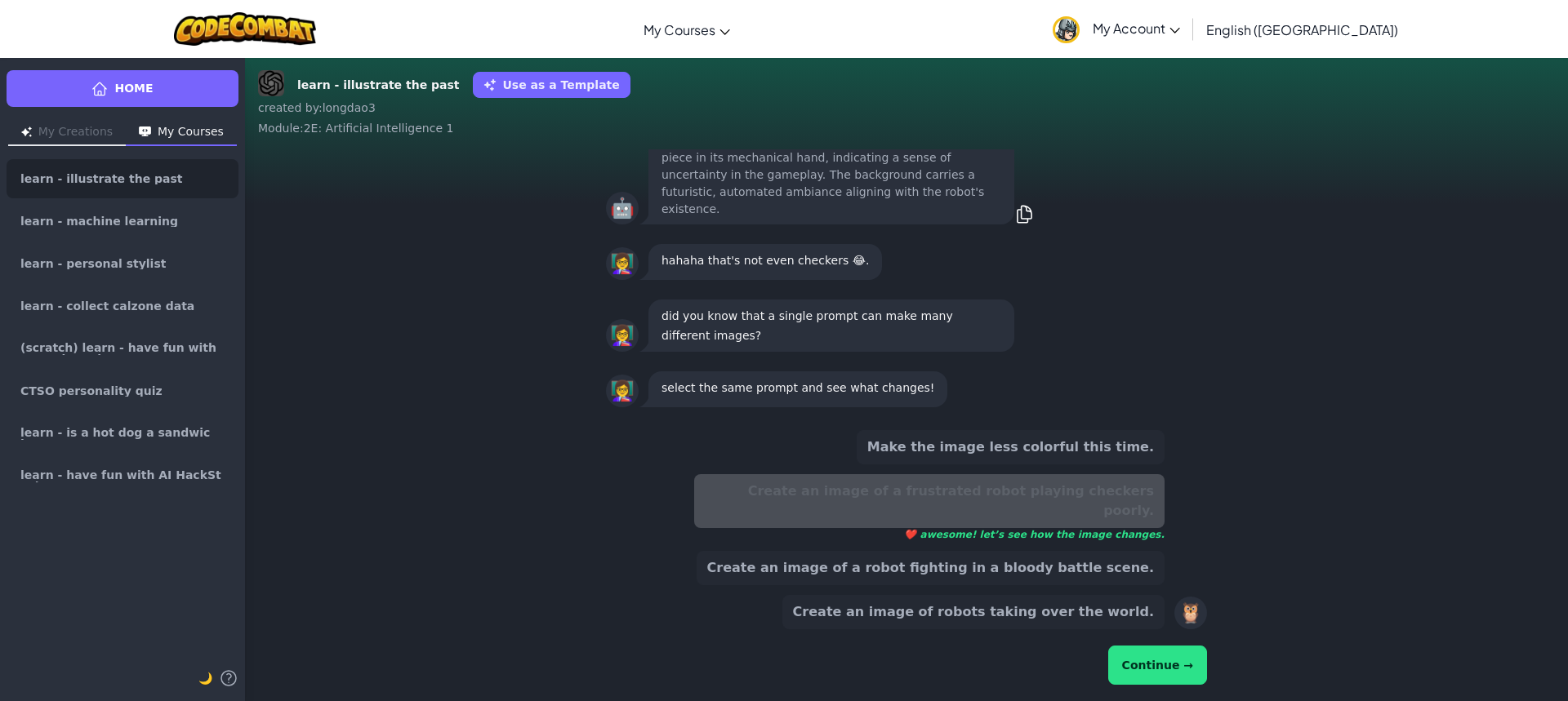
click at [1182, 665] on button "Continue →" at bounding box center [1158, 665] width 99 height 39
click at [1170, 658] on button "Continue →" at bounding box center [1158, 665] width 99 height 39
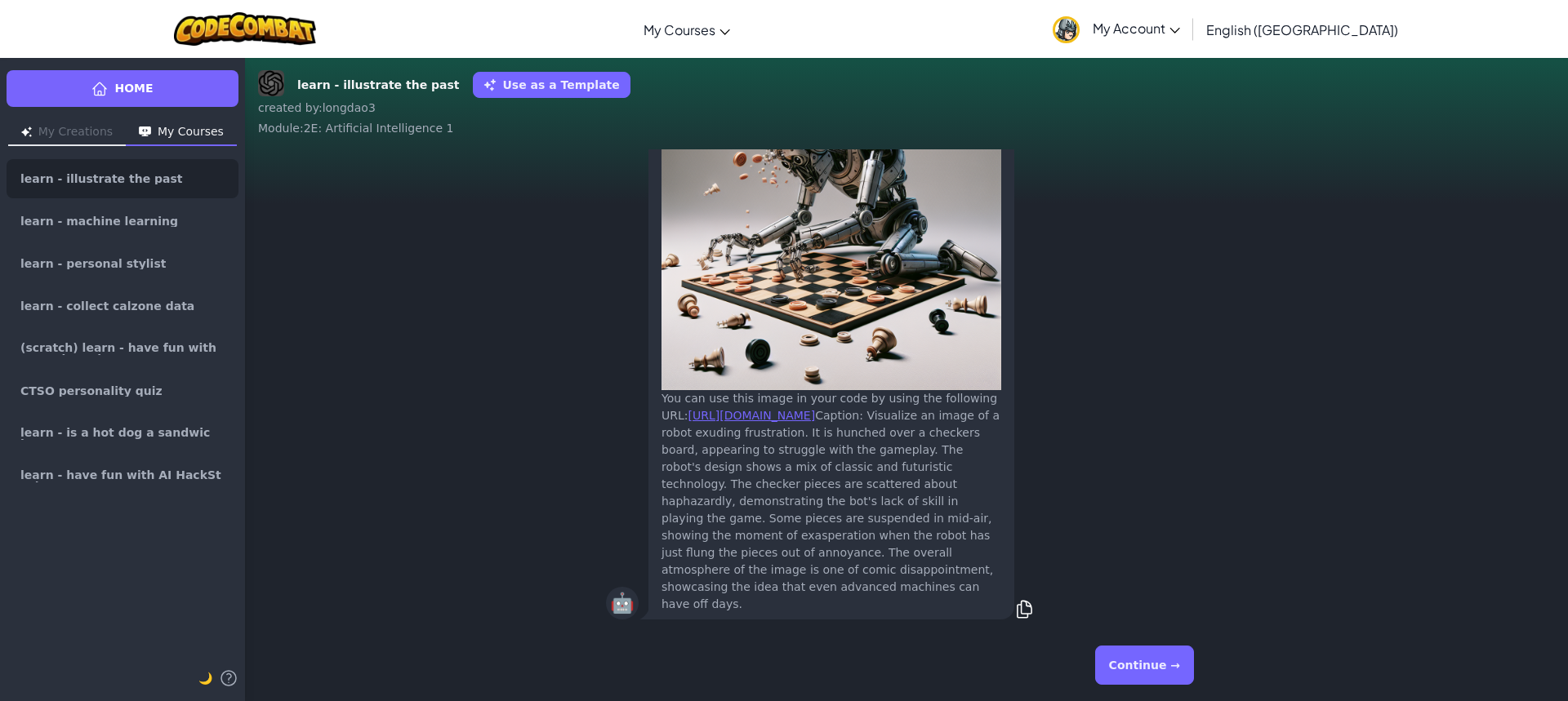
click at [1129, 666] on button "Continue →" at bounding box center [1145, 665] width 99 height 39
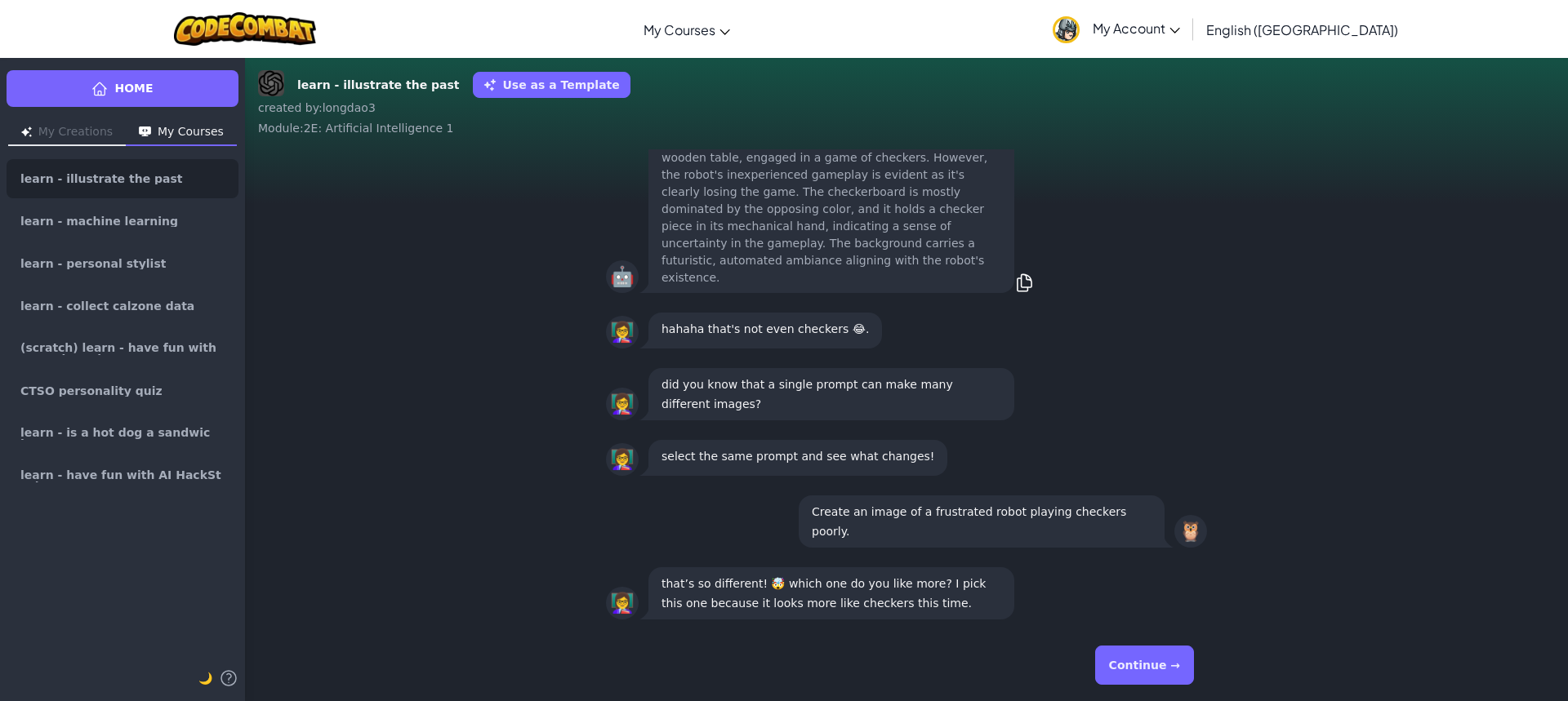
click at [1172, 664] on button "Continue →" at bounding box center [1145, 665] width 99 height 39
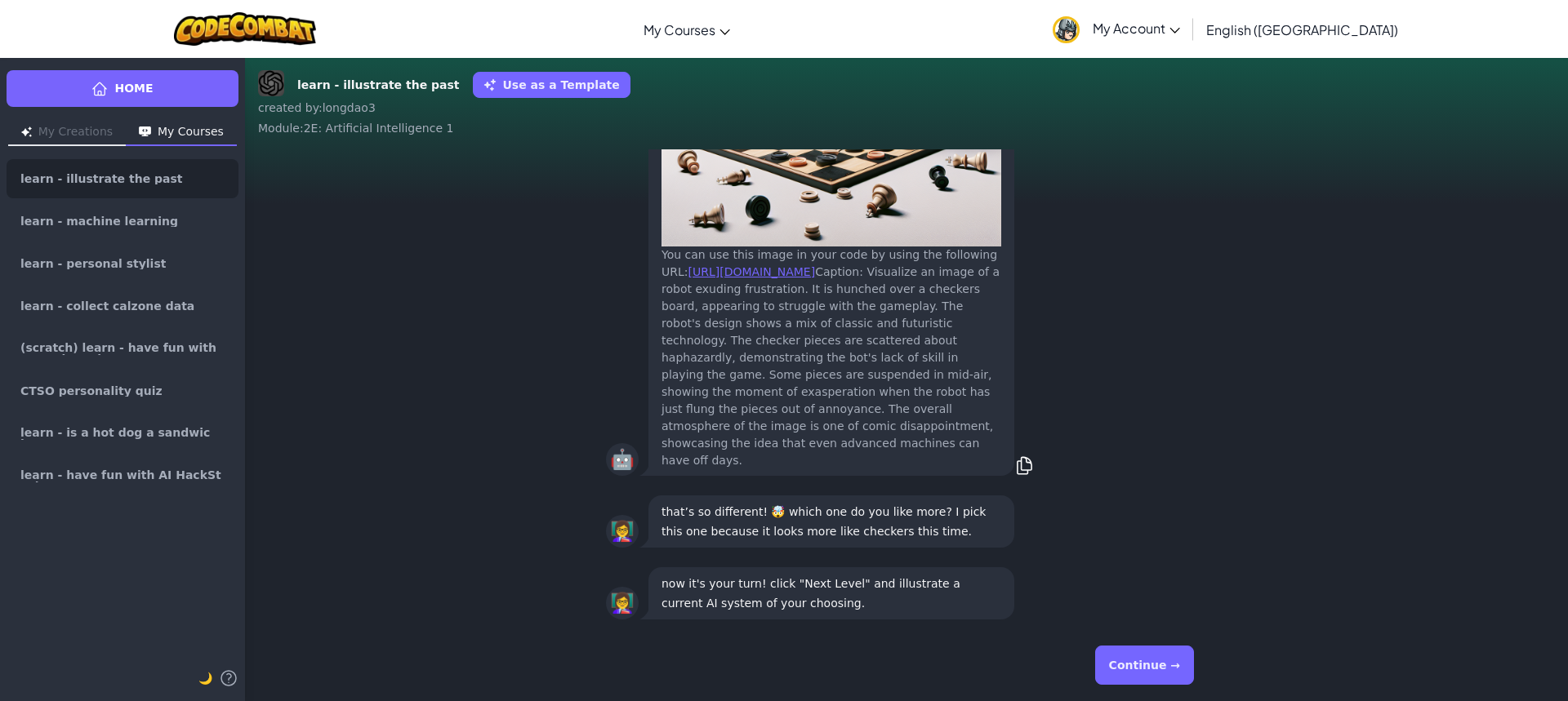
click at [1142, 661] on button "Continue →" at bounding box center [1145, 665] width 99 height 39
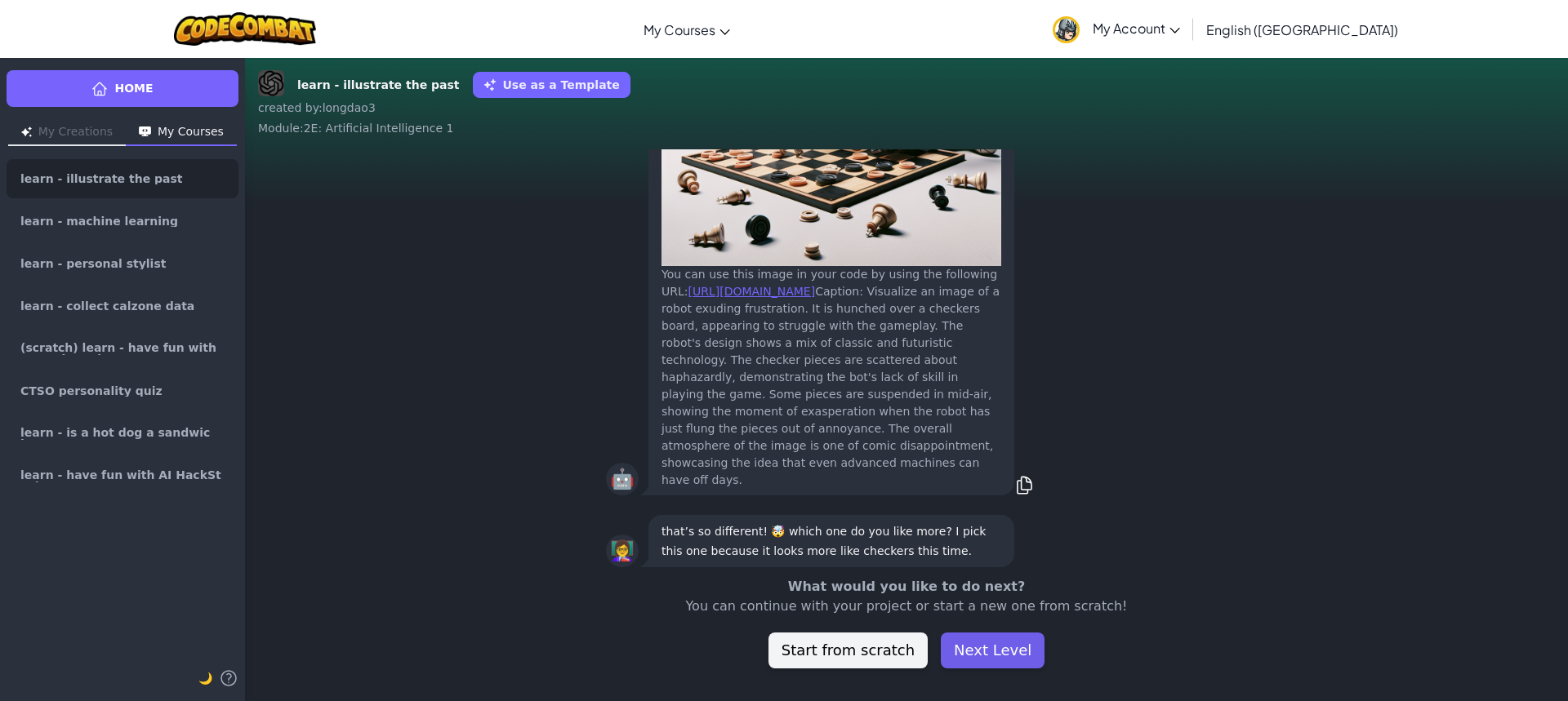
click at [1008, 653] on button "Next Level" at bounding box center [993, 651] width 104 height 36
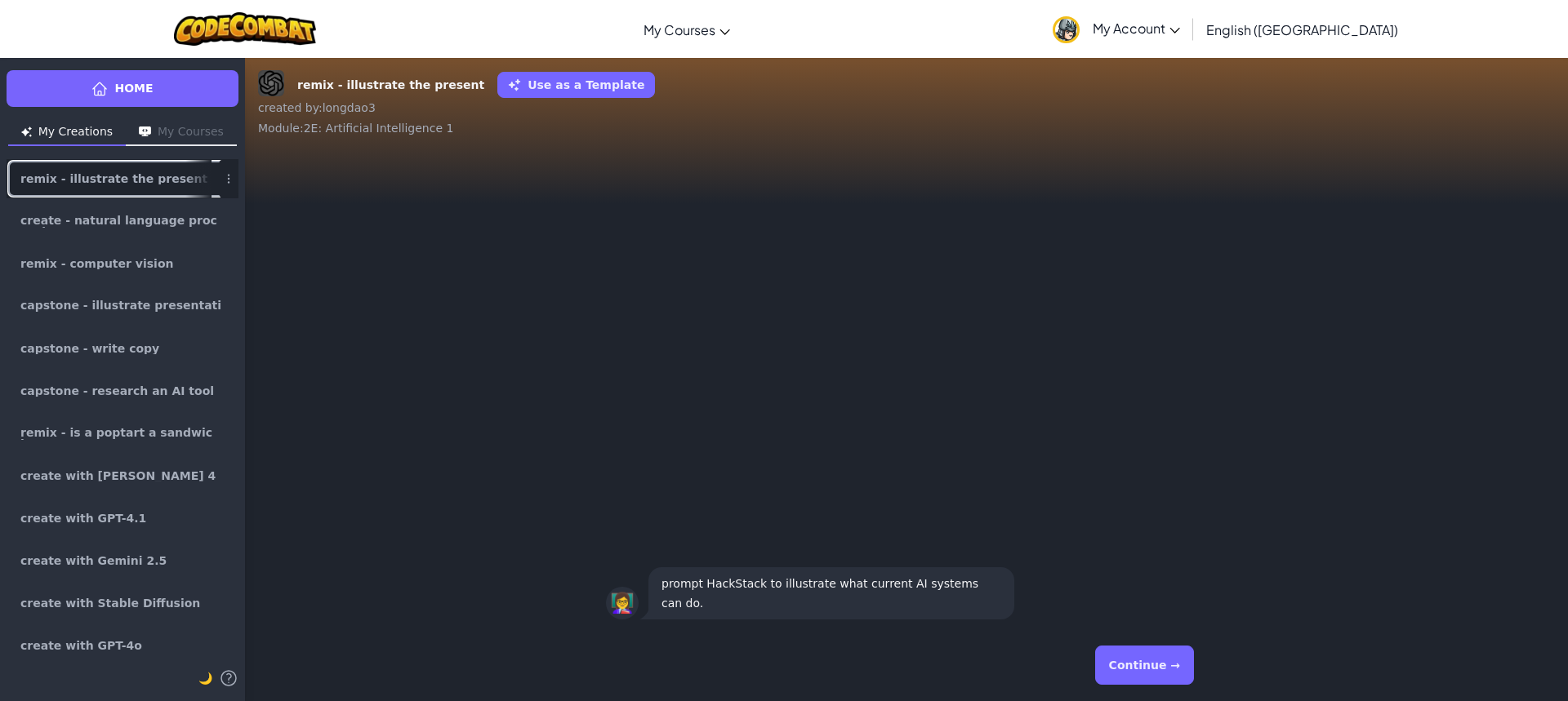
click at [185, 167] on div at bounding box center [198, 179] width 26 height 38
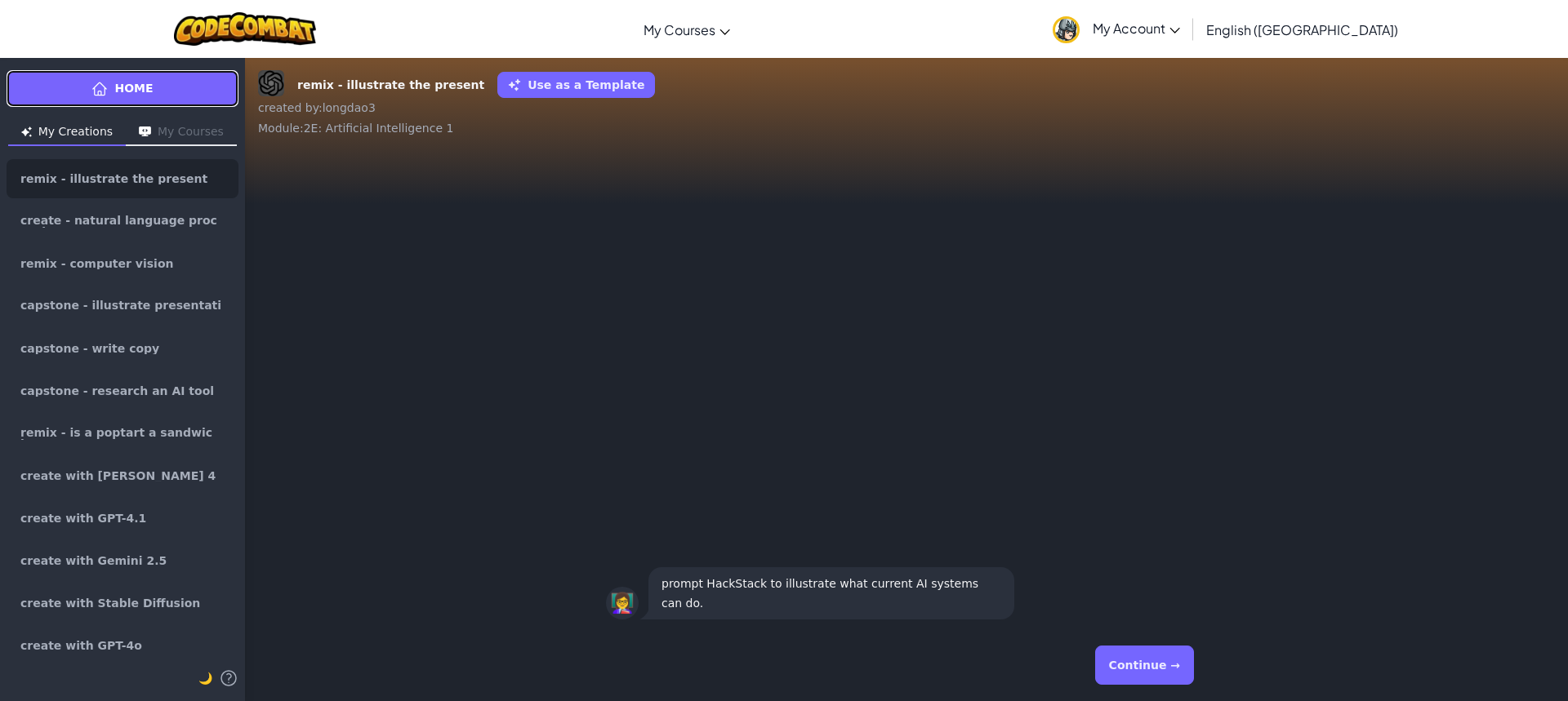
click at [166, 104] on link "Home" at bounding box center [122, 88] width 232 height 37
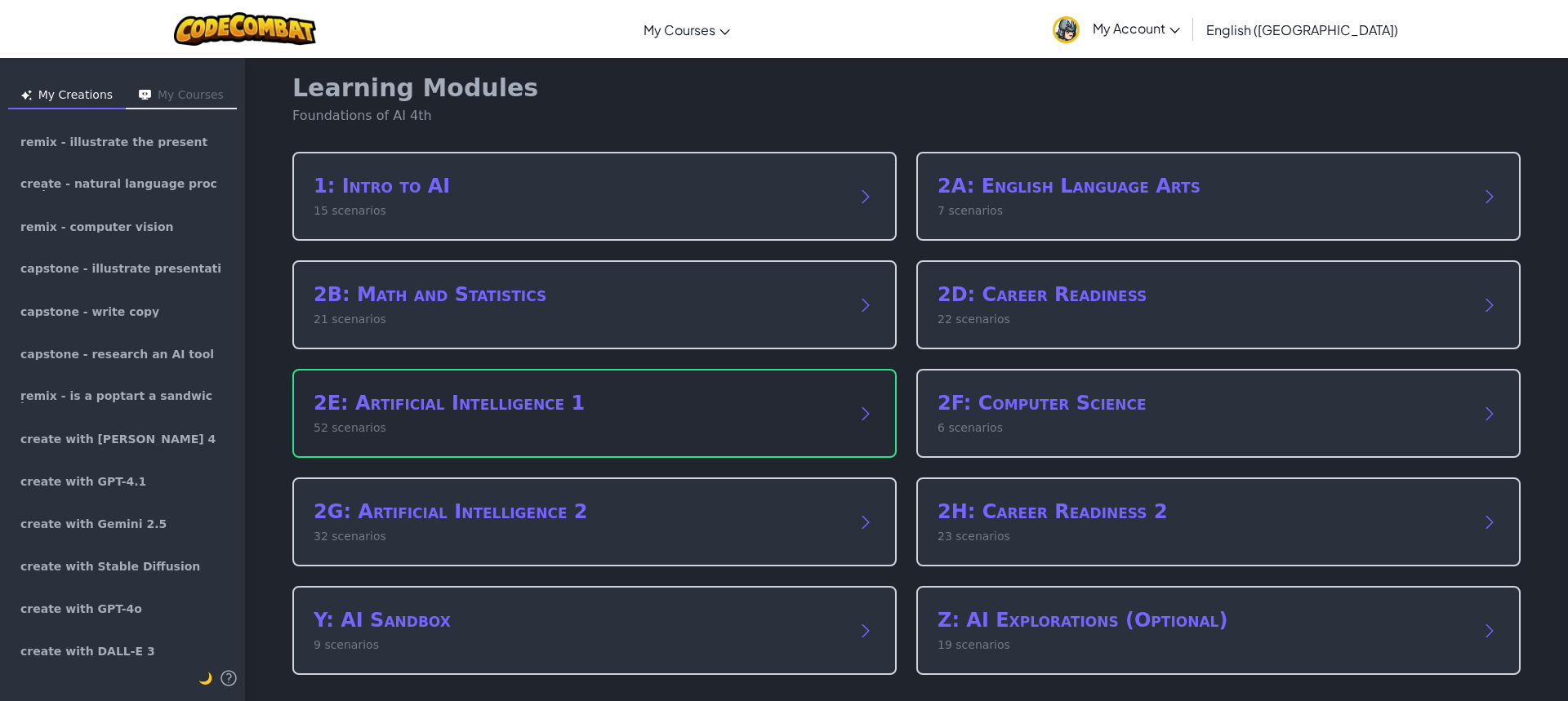
click at [466, 439] on div "2E: Artificial Intelligence 1 52 scenarios" at bounding box center [594, 414] width 605 height 89
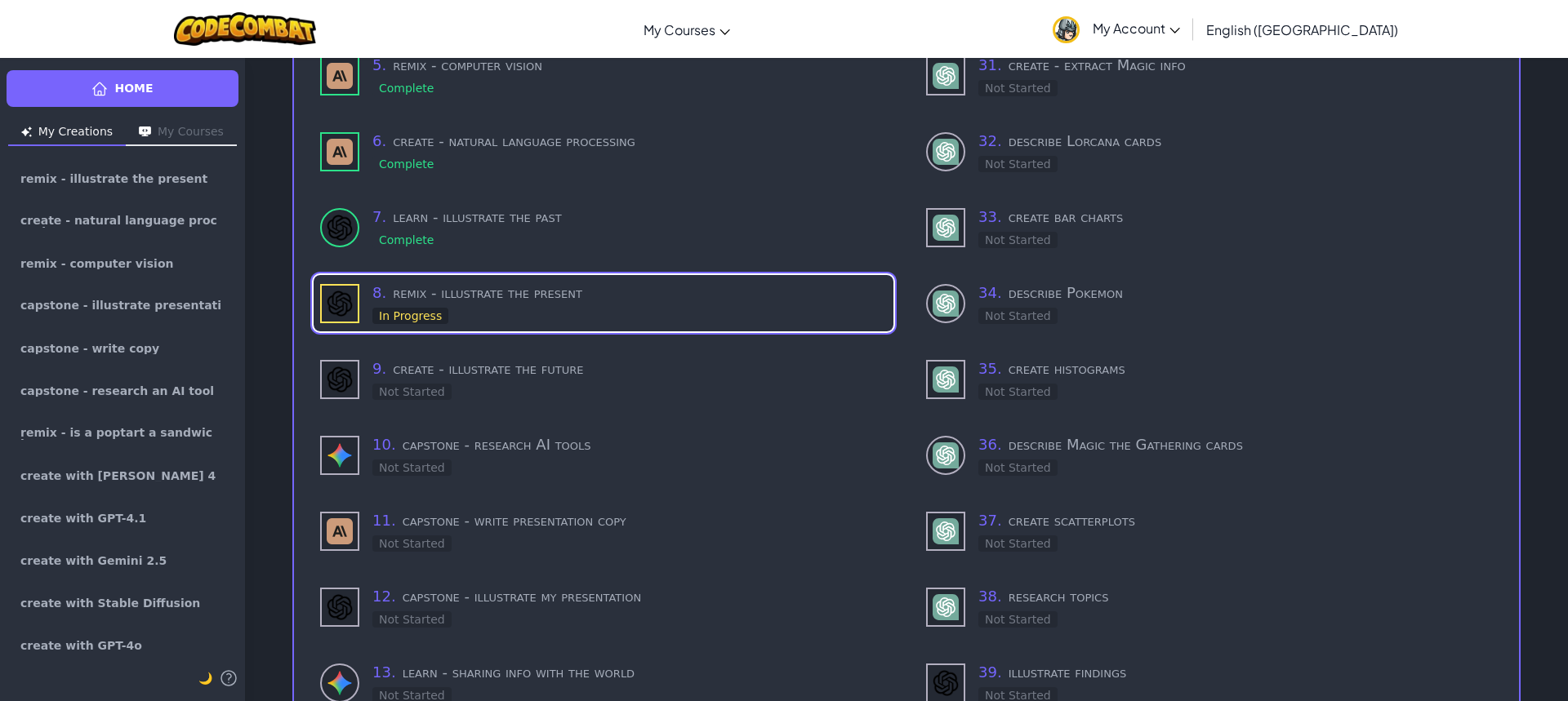
scroll to position [419, 0]
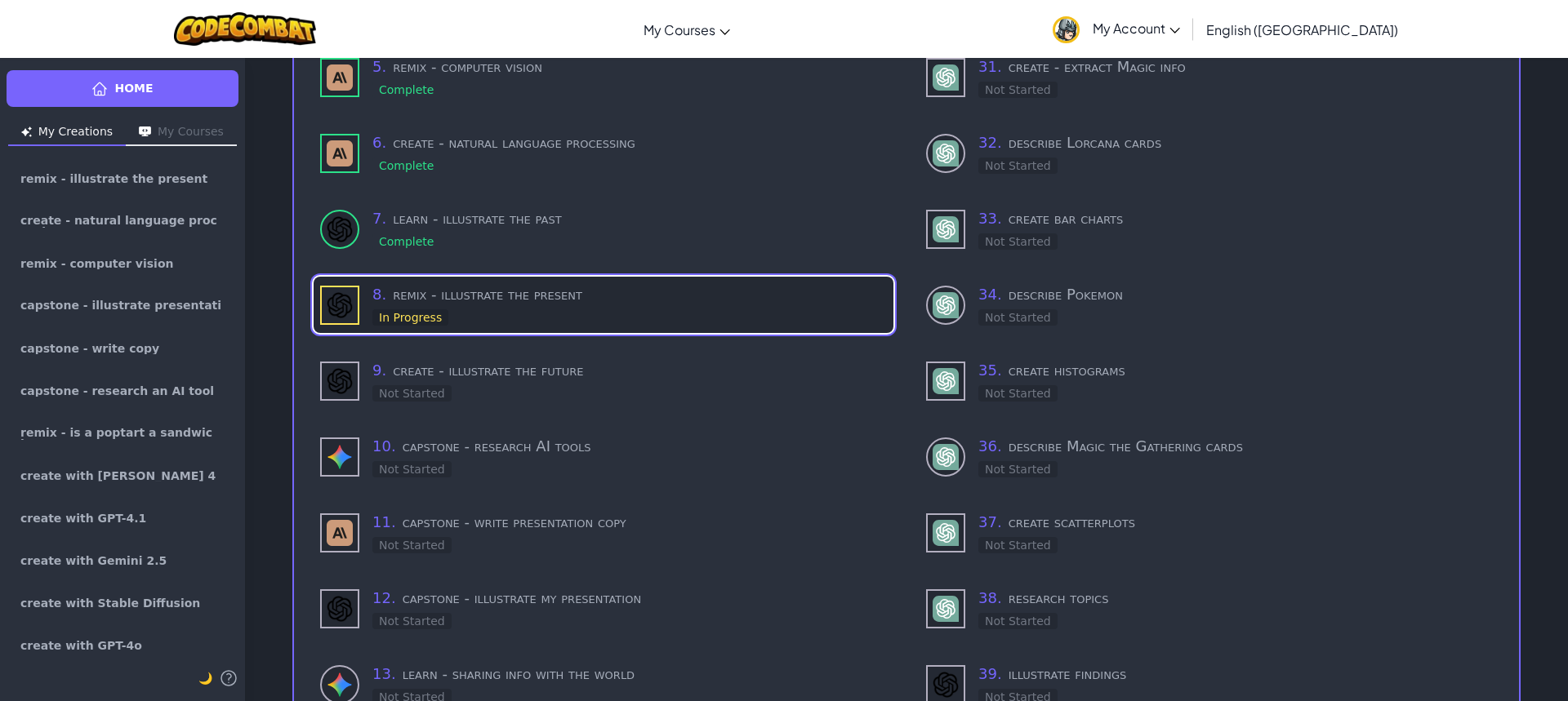
click at [427, 301] on div "8 . remix - illustrate the present In Progress" at bounding box center [629, 305] width 514 height 43
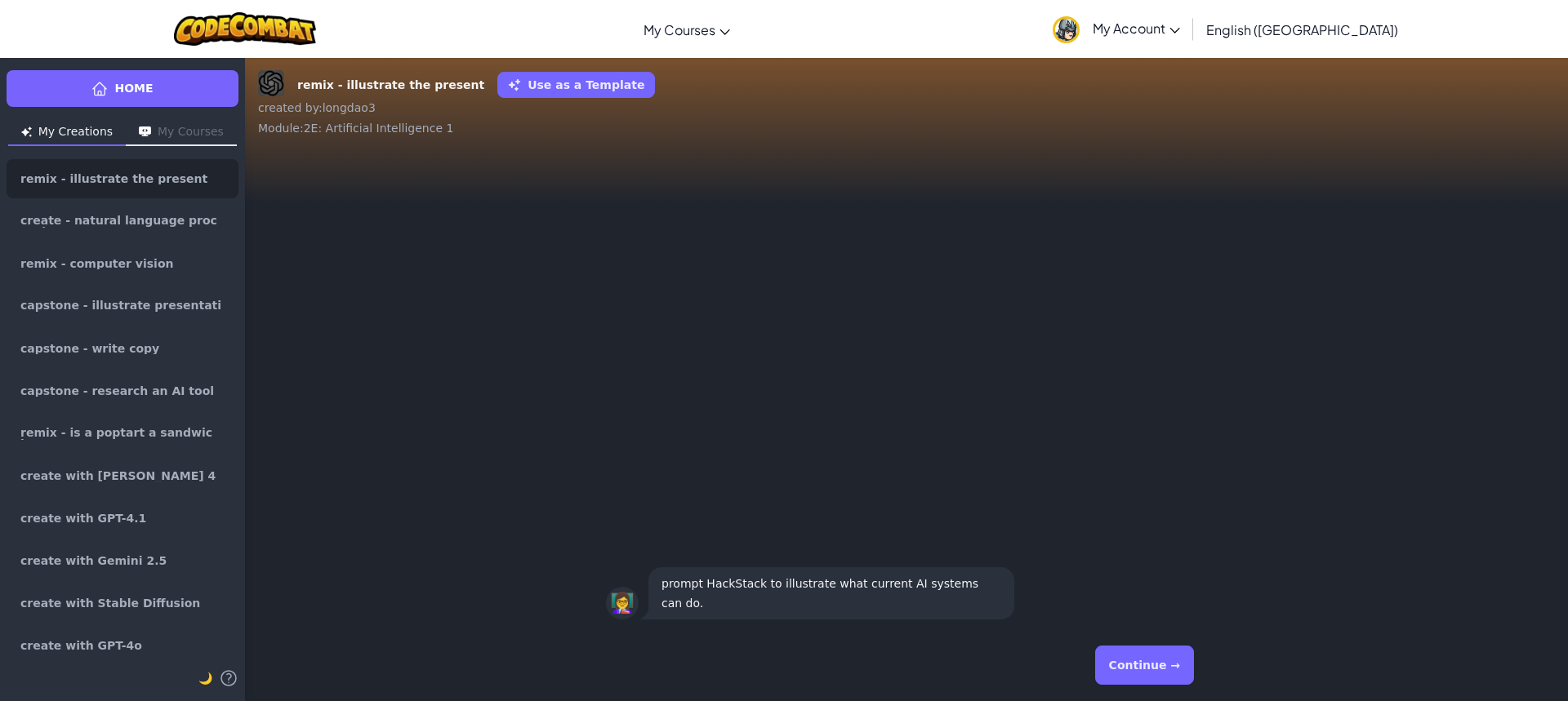
click at [1113, 663] on button "Continue →" at bounding box center [1145, 665] width 99 height 39
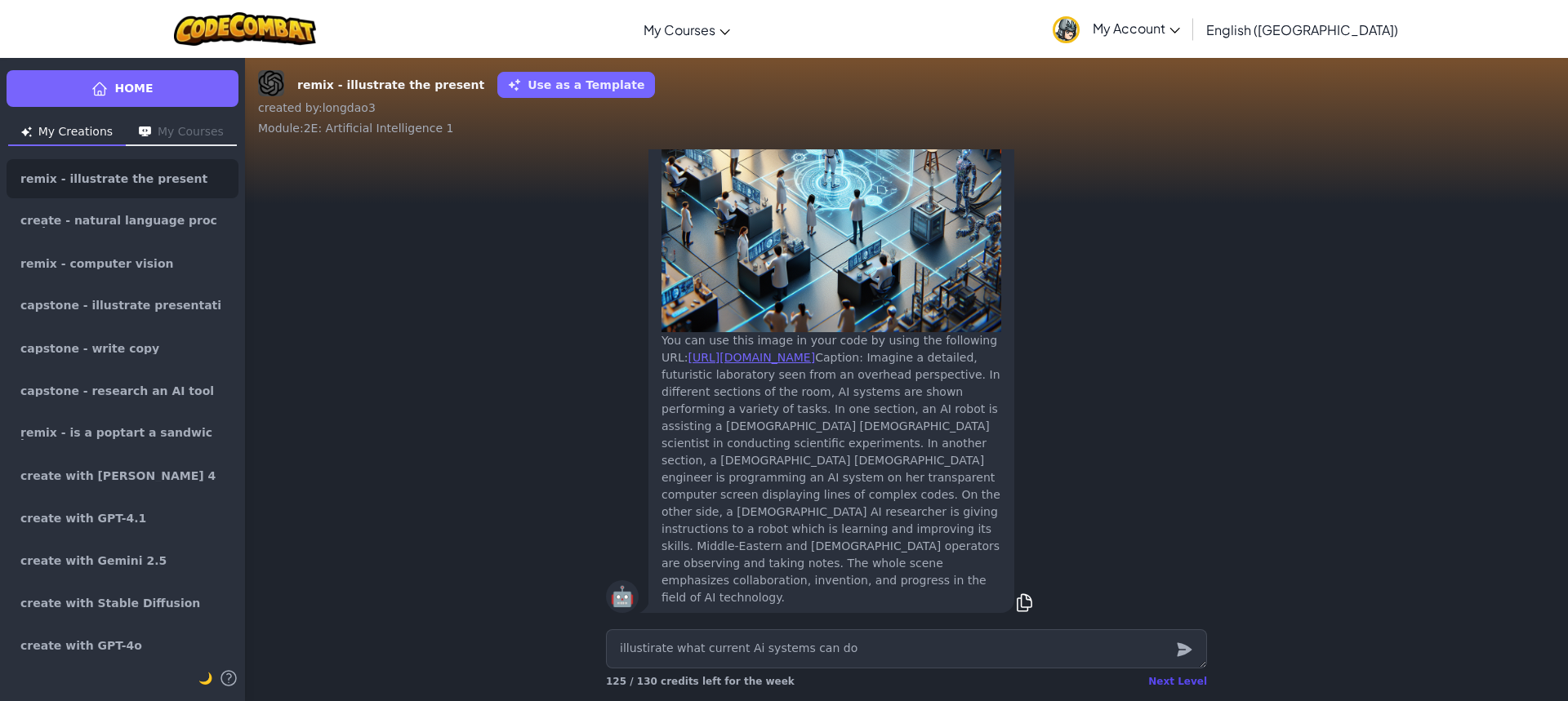
click at [1166, 683] on div "Next Level" at bounding box center [1178, 682] width 59 height 13
click at [1164, 680] on div "Loading......" at bounding box center [1174, 682] width 66 height 13
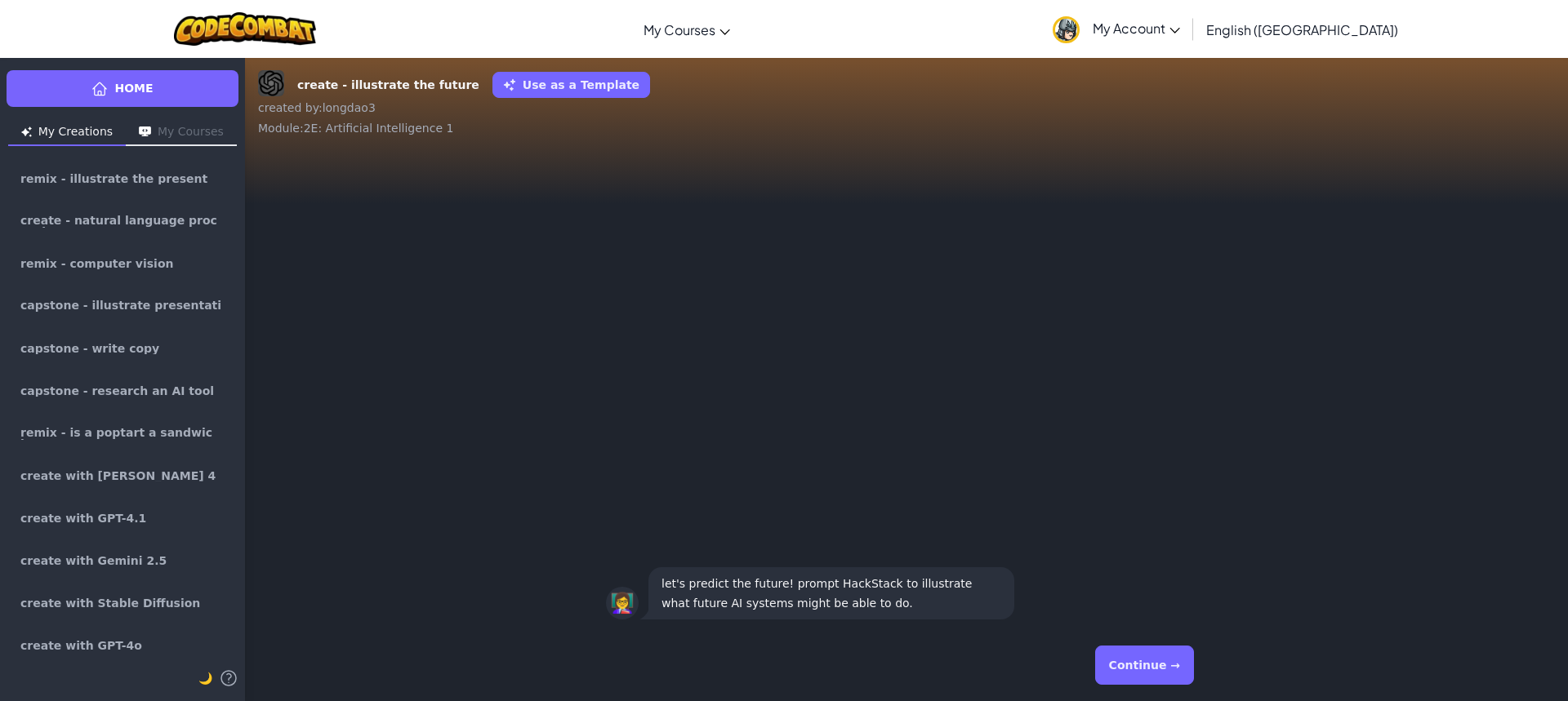
click at [1143, 652] on button "Continue →" at bounding box center [1145, 665] width 99 height 39
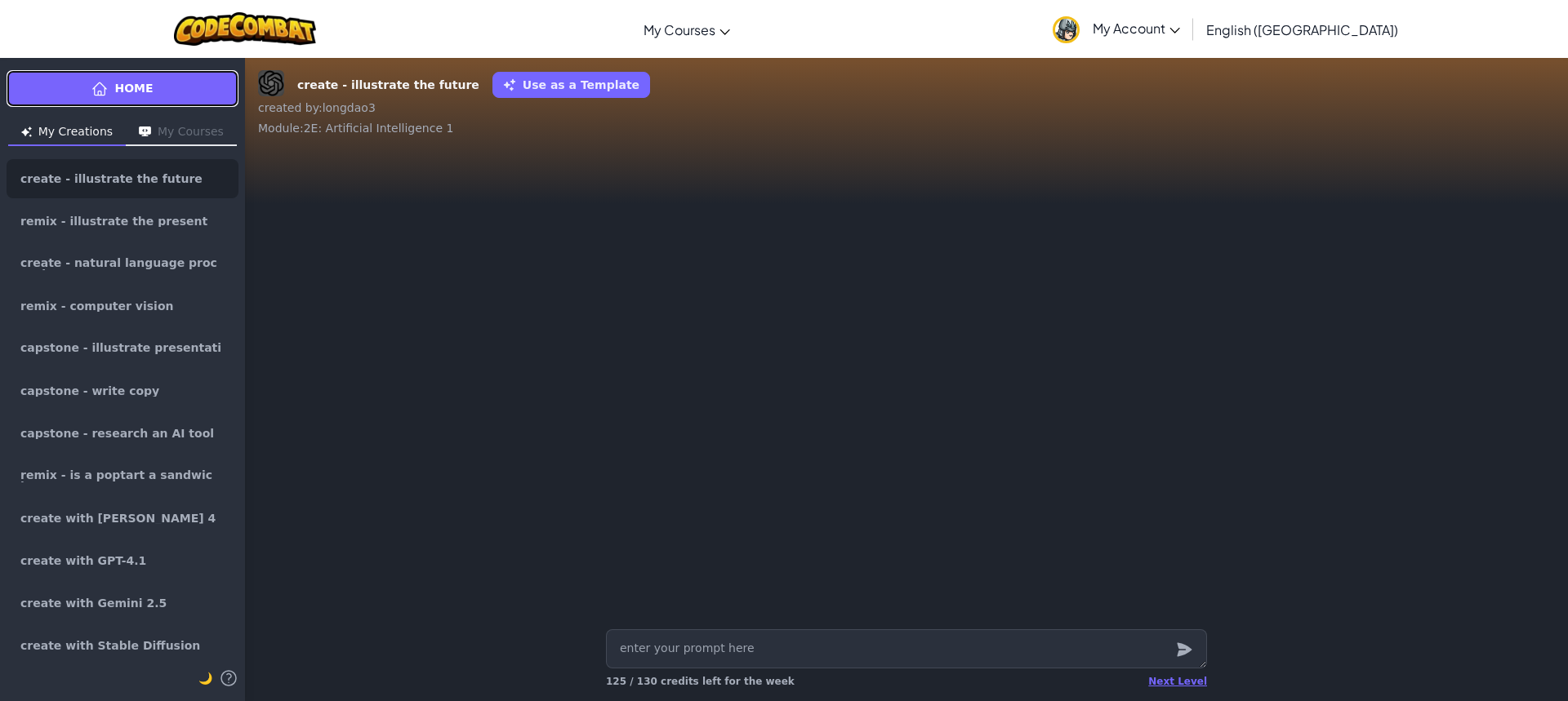
click at [147, 85] on span "Home" at bounding box center [133, 89] width 39 height 17
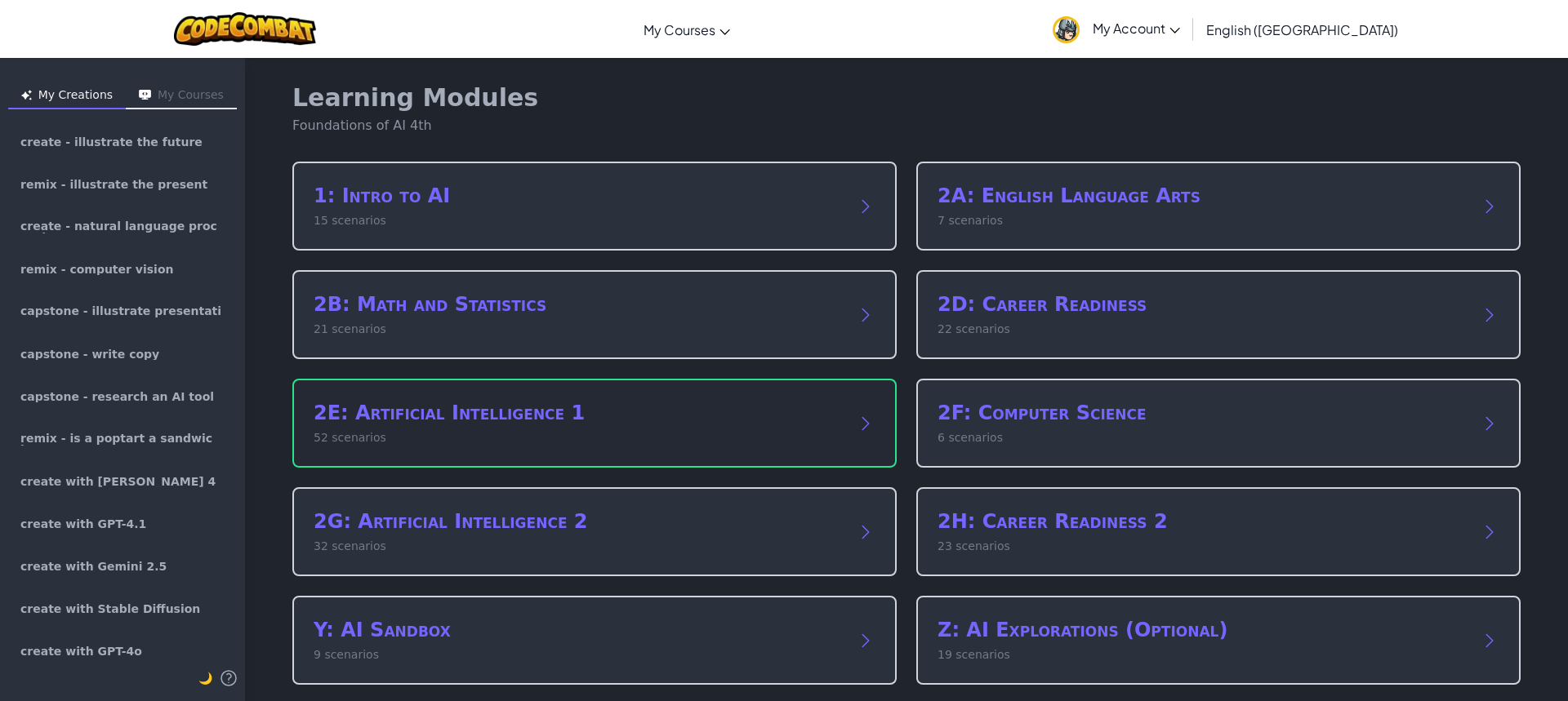
click at [520, 419] on h2 "2E: Artificial Intelligence 1" at bounding box center [578, 413] width 529 height 26
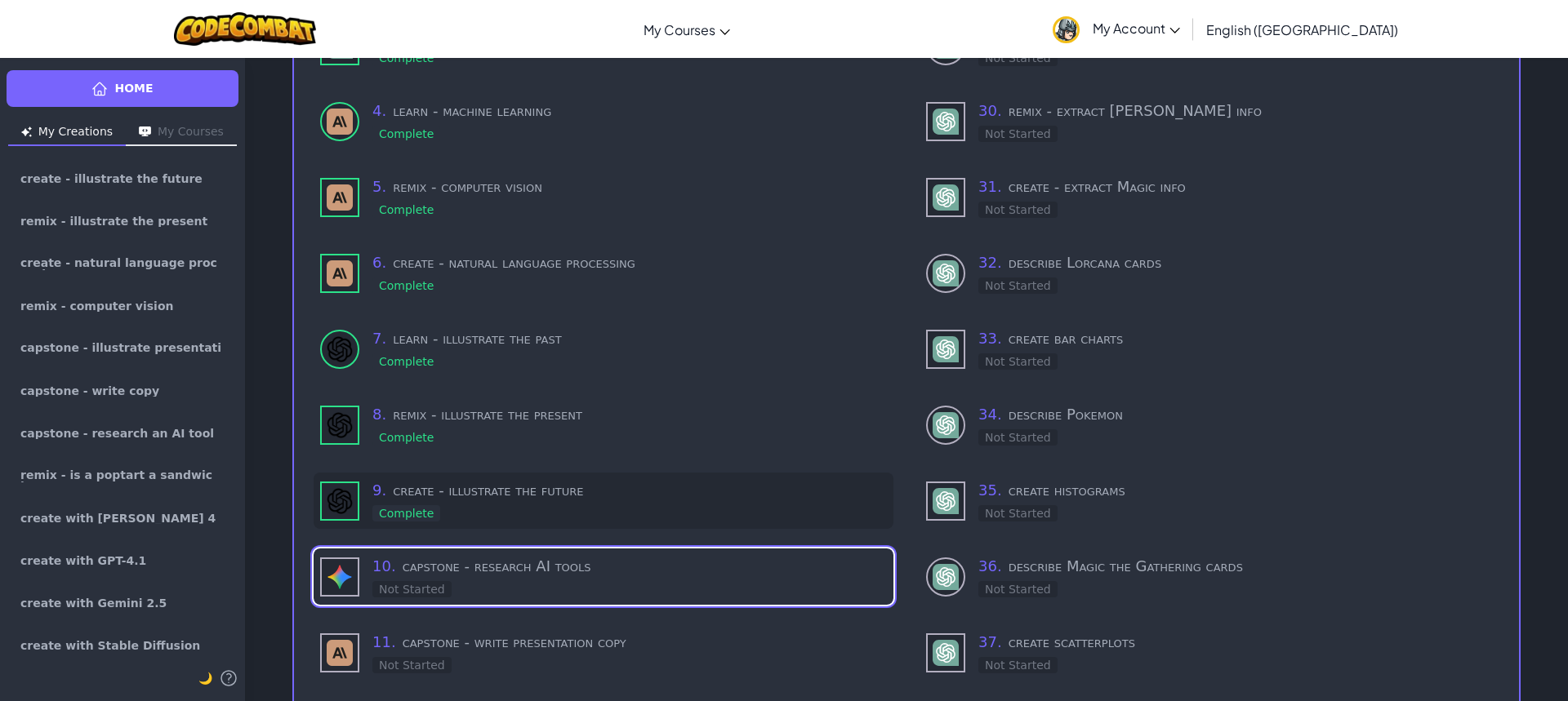
scroll to position [408, 0]
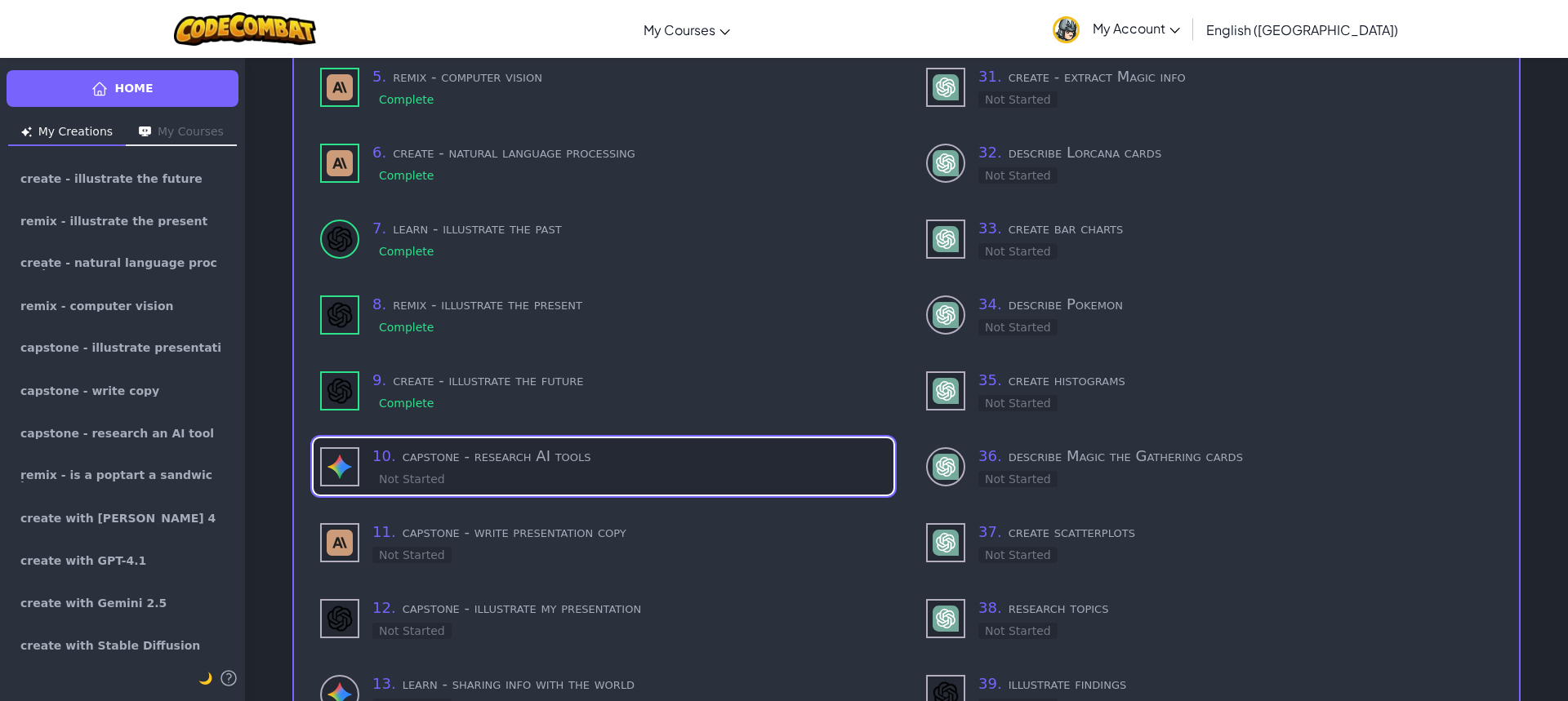
click at [583, 454] on h3 "10 . capstone - research AI tools" at bounding box center [629, 456] width 514 height 23
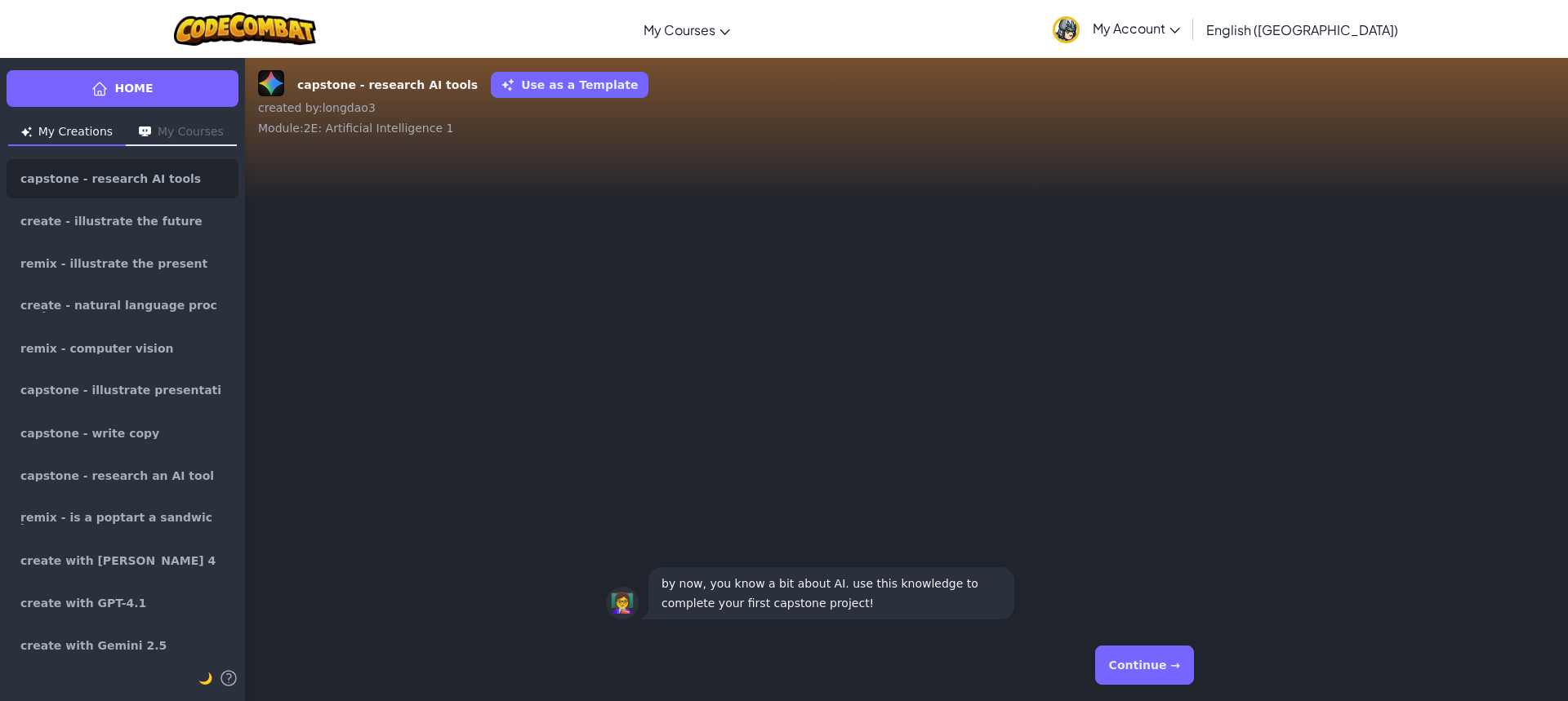
click at [1128, 653] on button "Continue →" at bounding box center [1145, 665] width 99 height 39
click at [1146, 671] on button "Continue →" at bounding box center [1145, 665] width 99 height 39
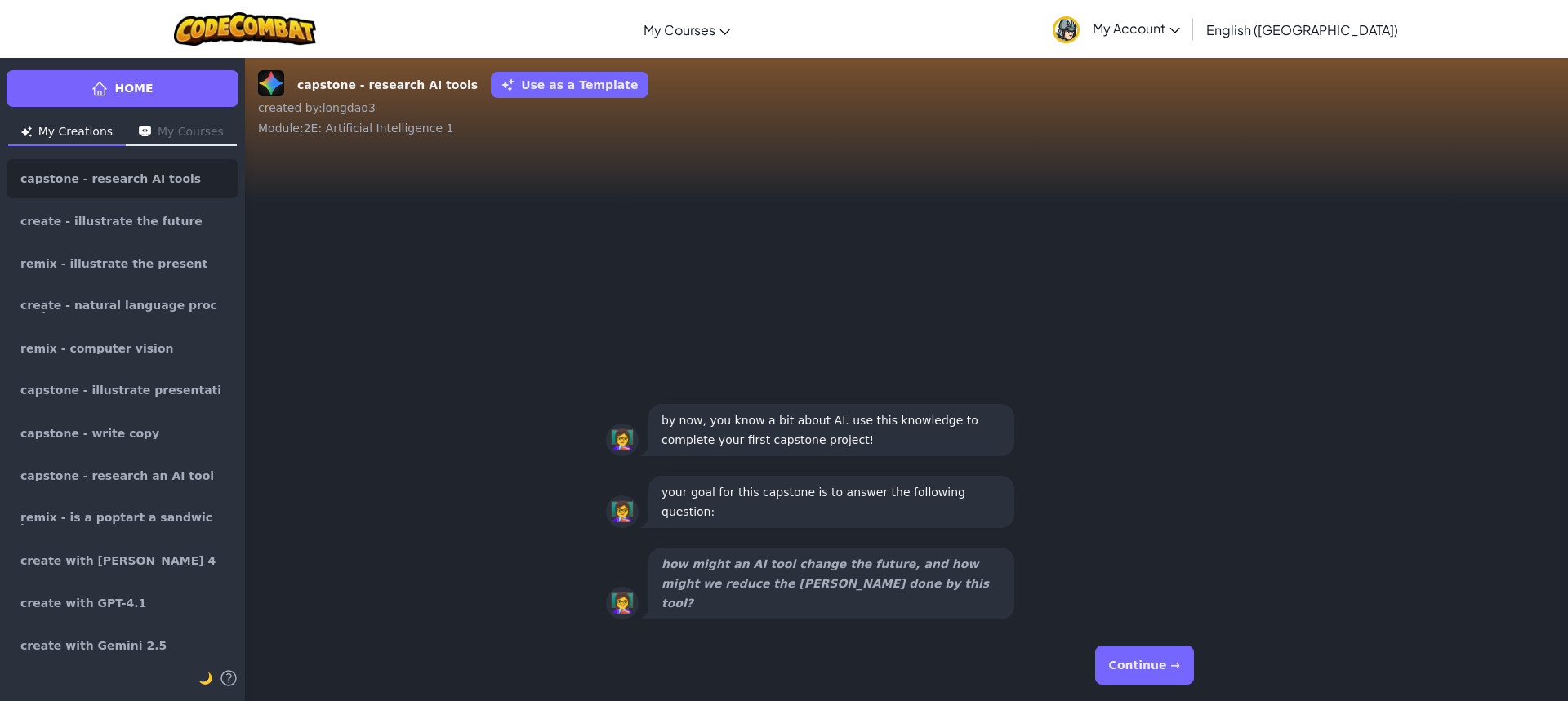
click at [1129, 657] on button "Continue →" at bounding box center [1145, 665] width 99 height 39
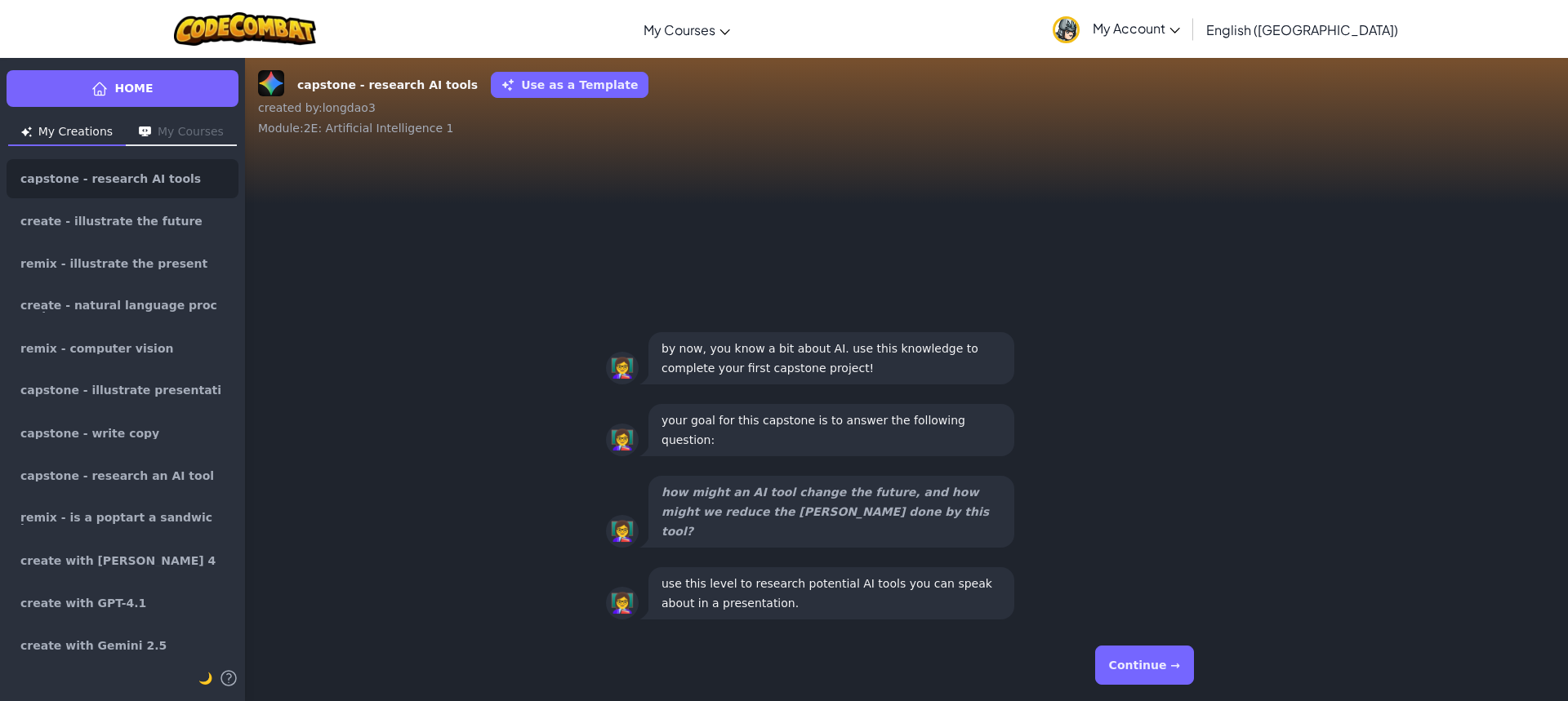
click at [1111, 653] on button "Continue →" at bounding box center [1145, 665] width 99 height 39
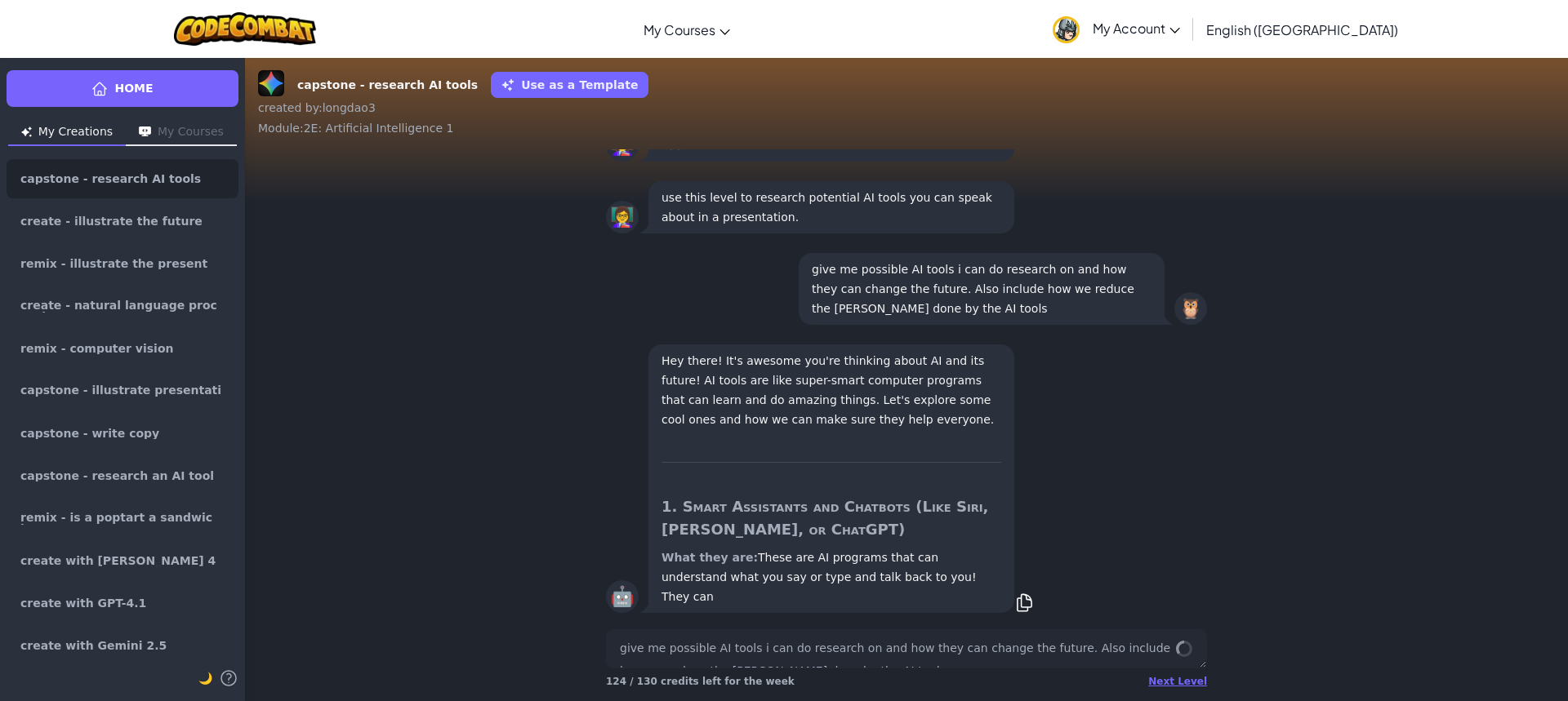
scroll to position [1, 0]
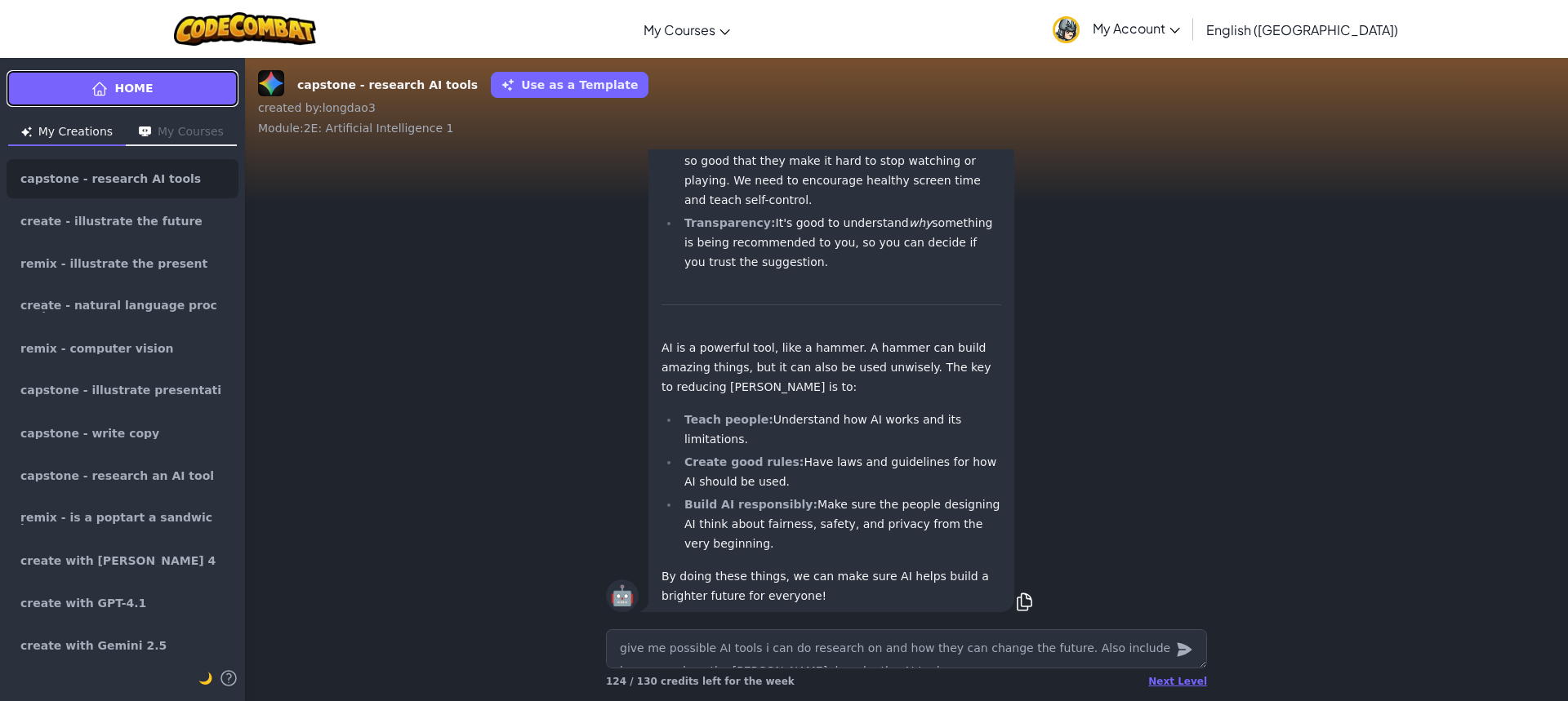
click at [160, 76] on link "Home" at bounding box center [122, 88] width 232 height 37
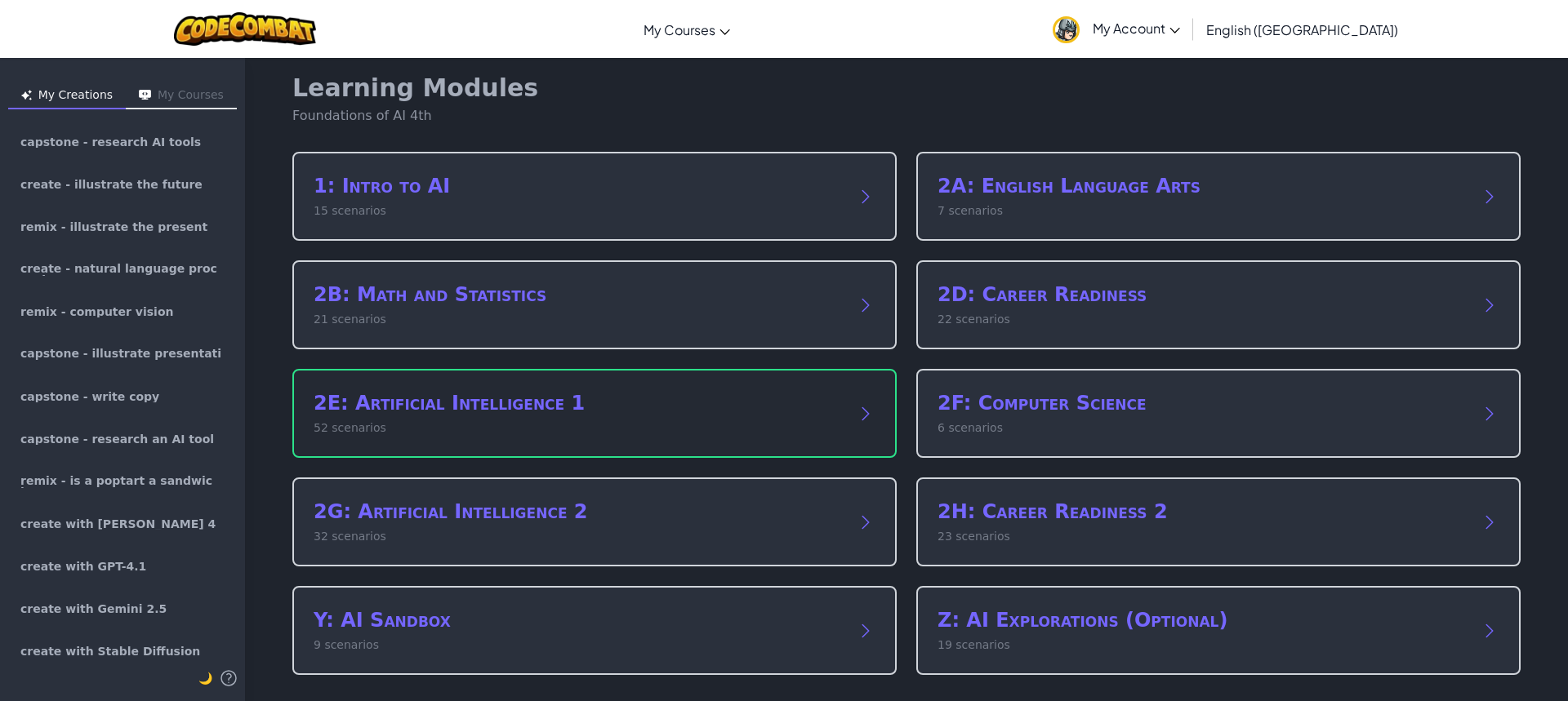
click at [476, 425] on p "52 scenarios" at bounding box center [578, 428] width 529 height 17
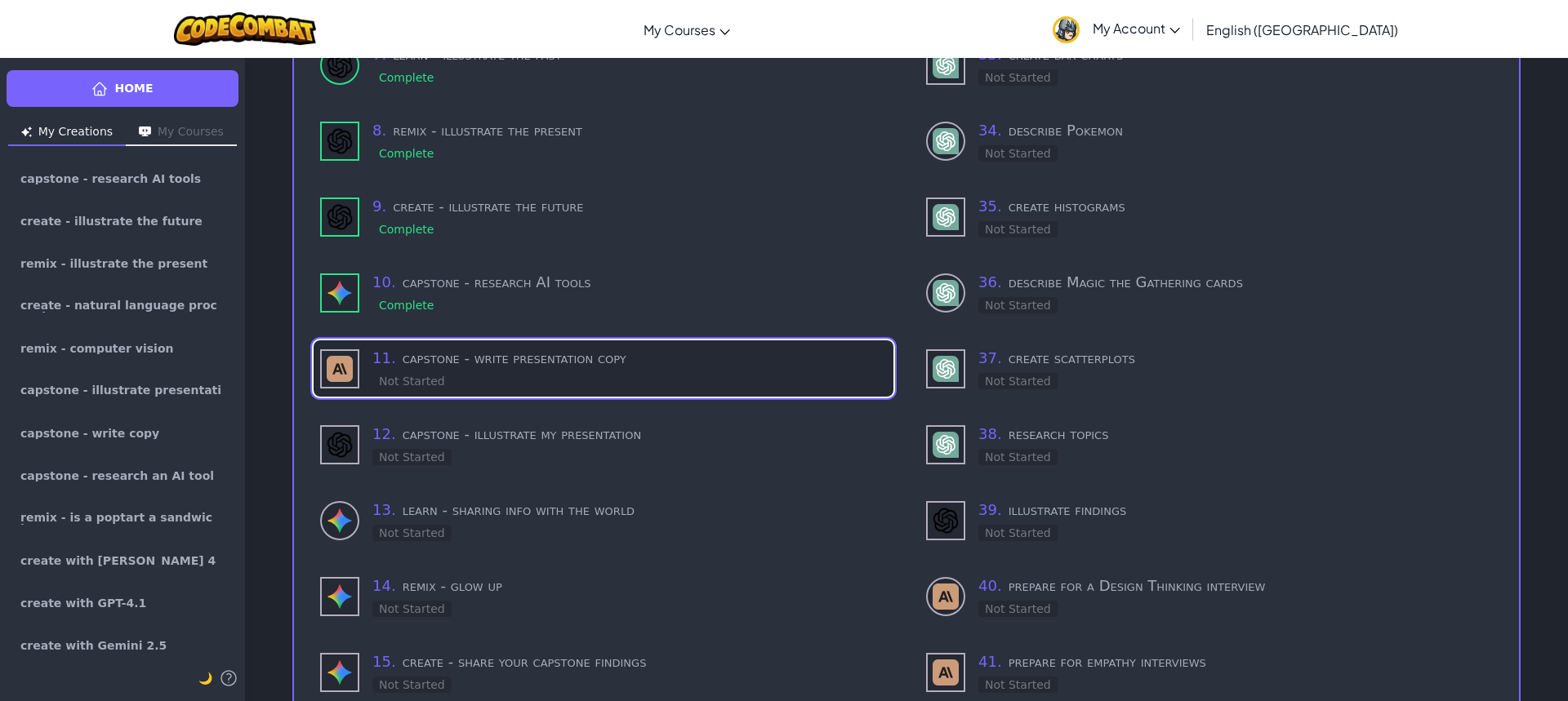
scroll to position [581, 0]
click at [538, 360] on h3 "11 . capstone - write presentation copy" at bounding box center [629, 359] width 514 height 23
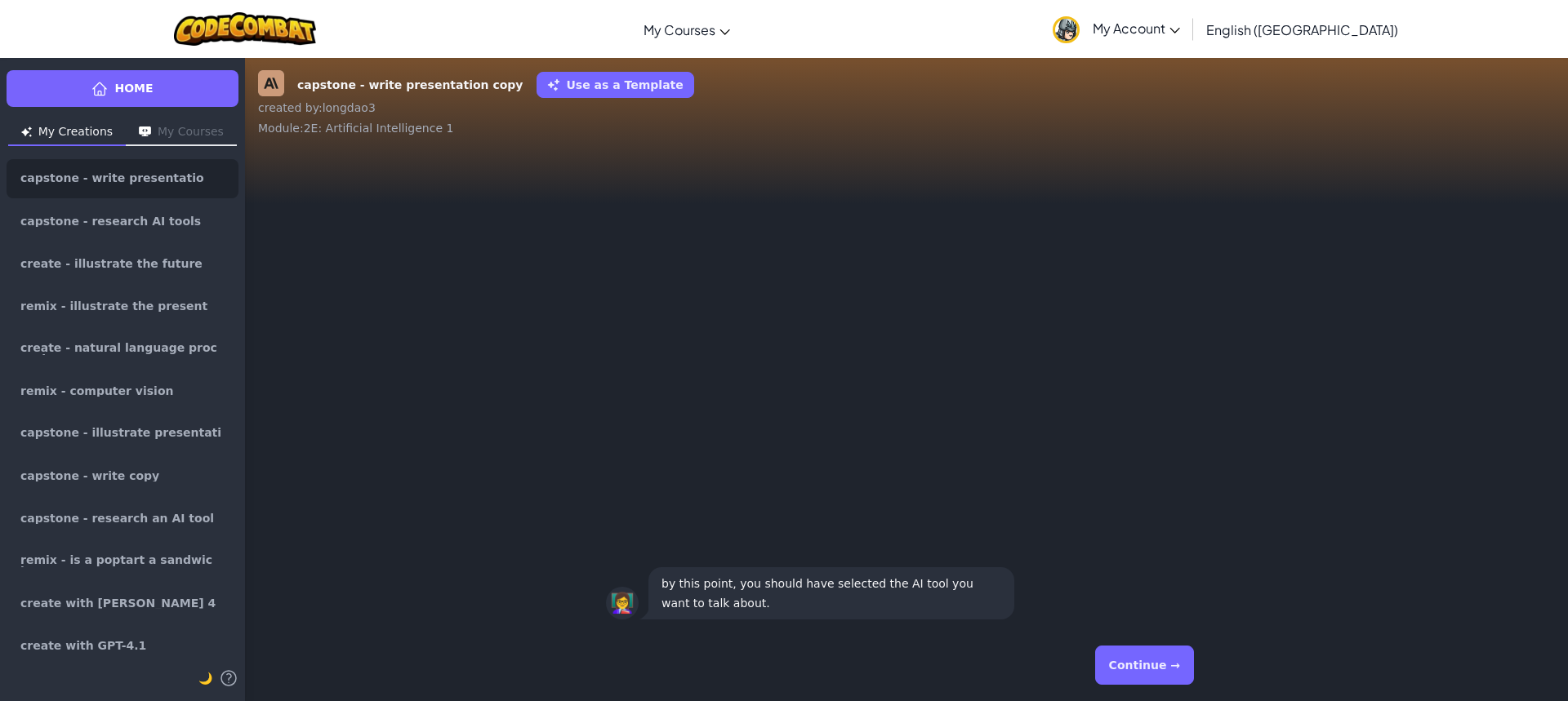
click at [1129, 656] on button "Continue →" at bounding box center [1145, 665] width 99 height 39
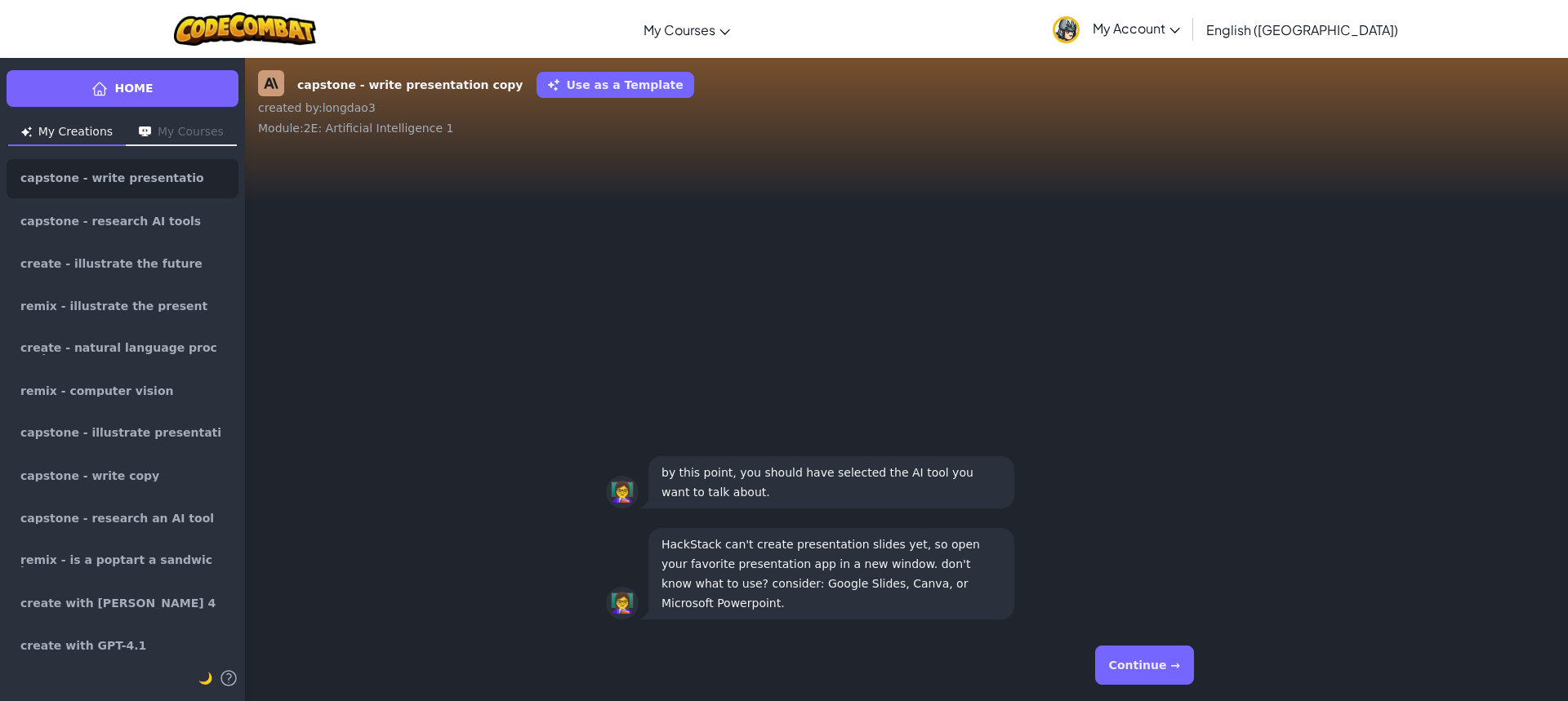
click at [1139, 665] on button "Continue →" at bounding box center [1145, 665] width 99 height 39
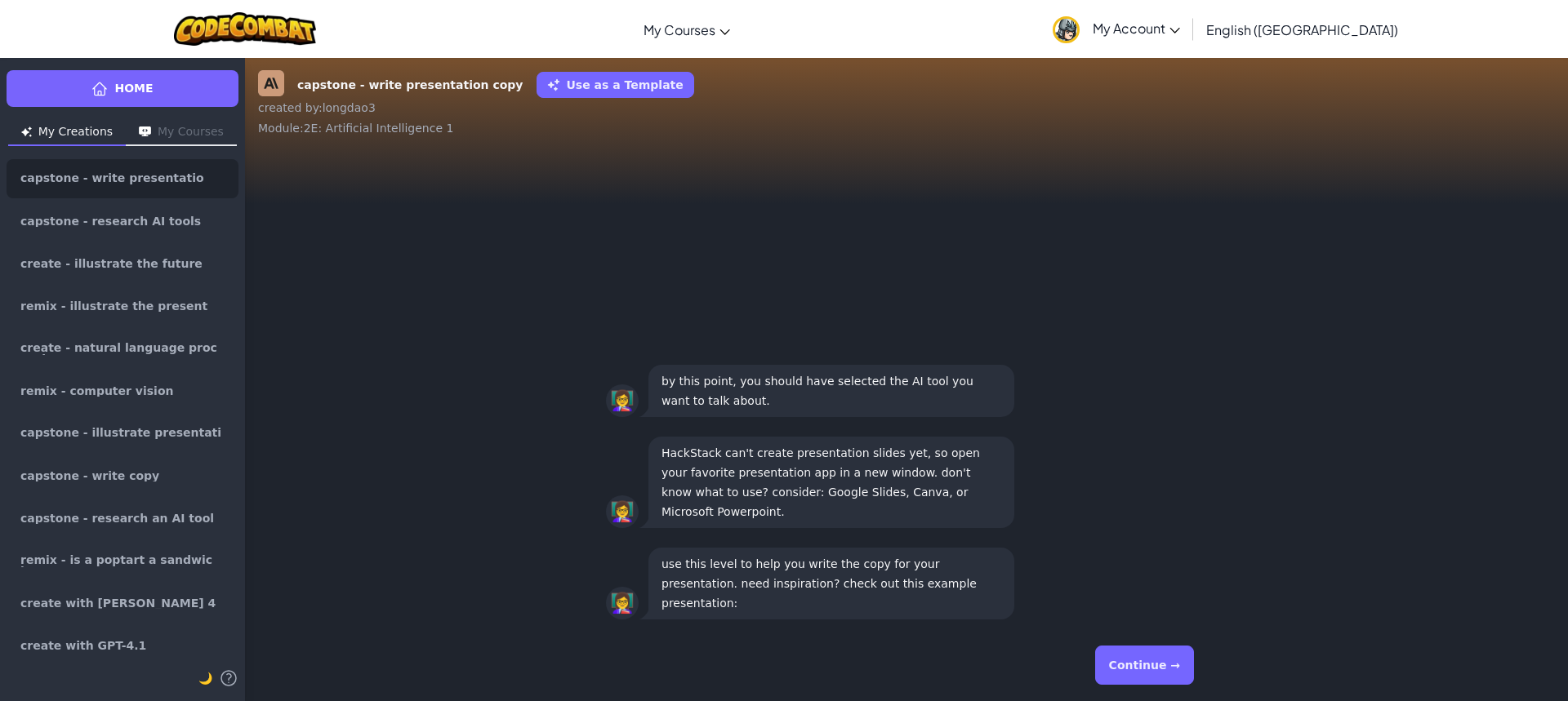
click at [1129, 664] on button "Continue →" at bounding box center [1145, 665] width 99 height 39
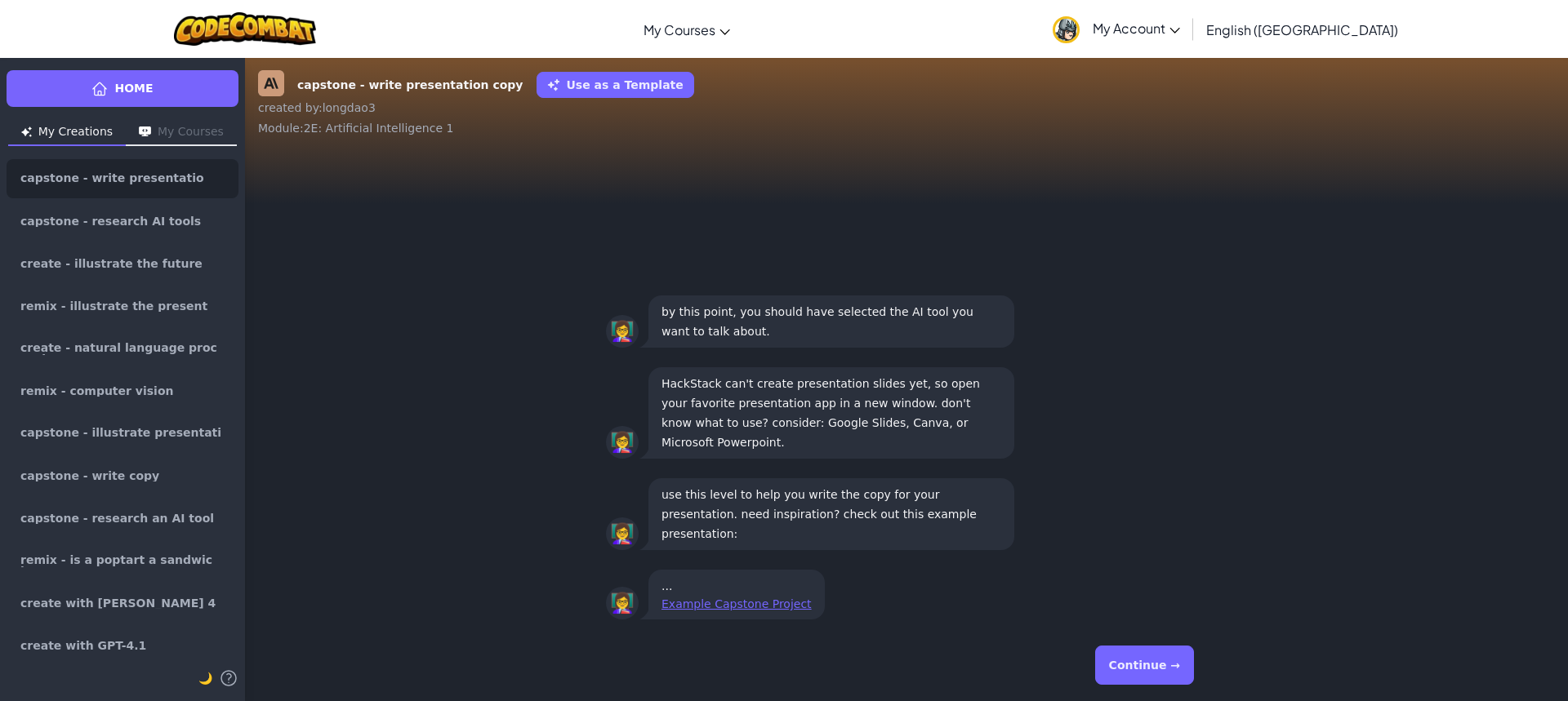
click at [1130, 664] on button "Continue →" at bounding box center [1145, 665] width 99 height 39
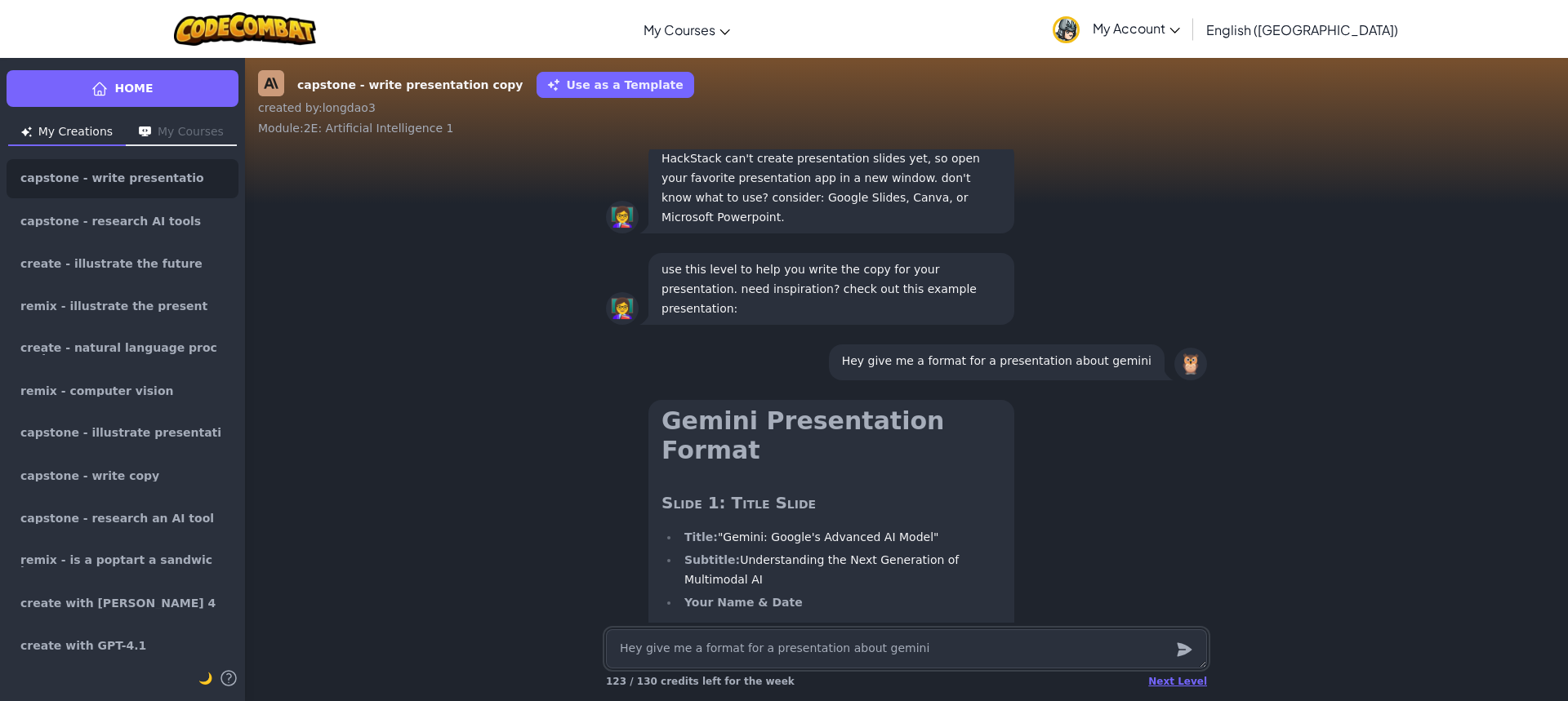
scroll to position [1, 0]
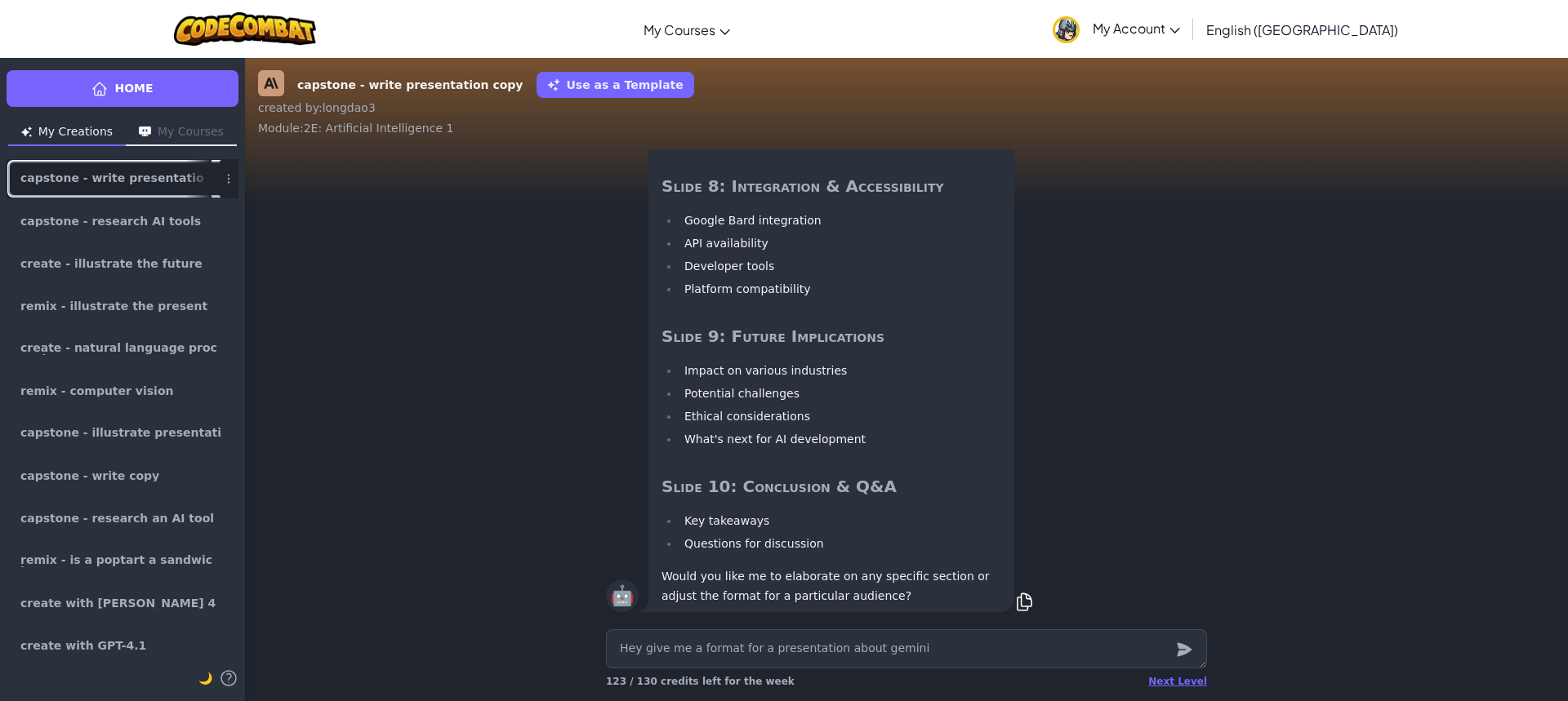
click at [146, 177] on span "capstone - write presentation copy" at bounding box center [116, 179] width 191 height 13
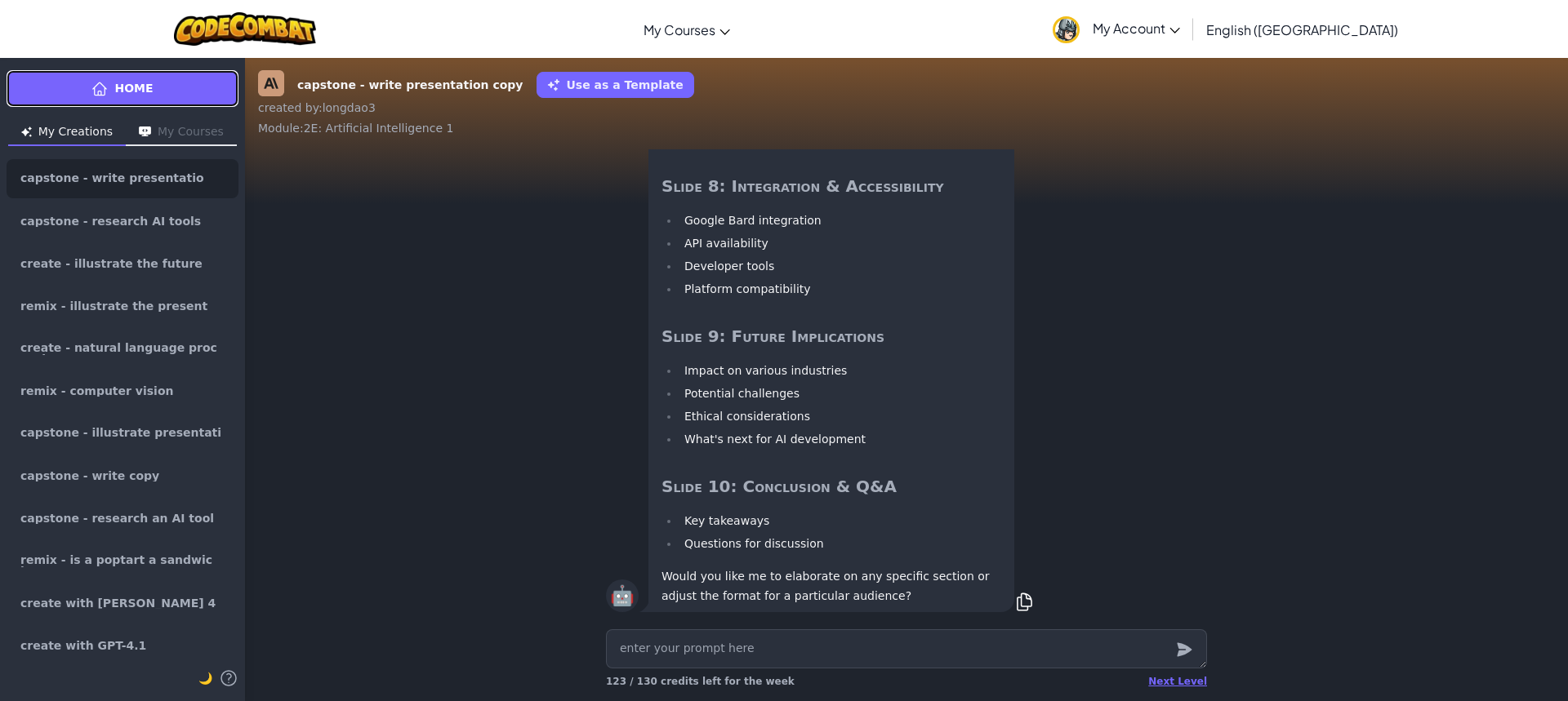
click at [142, 81] on span "Home" at bounding box center [133, 89] width 39 height 17
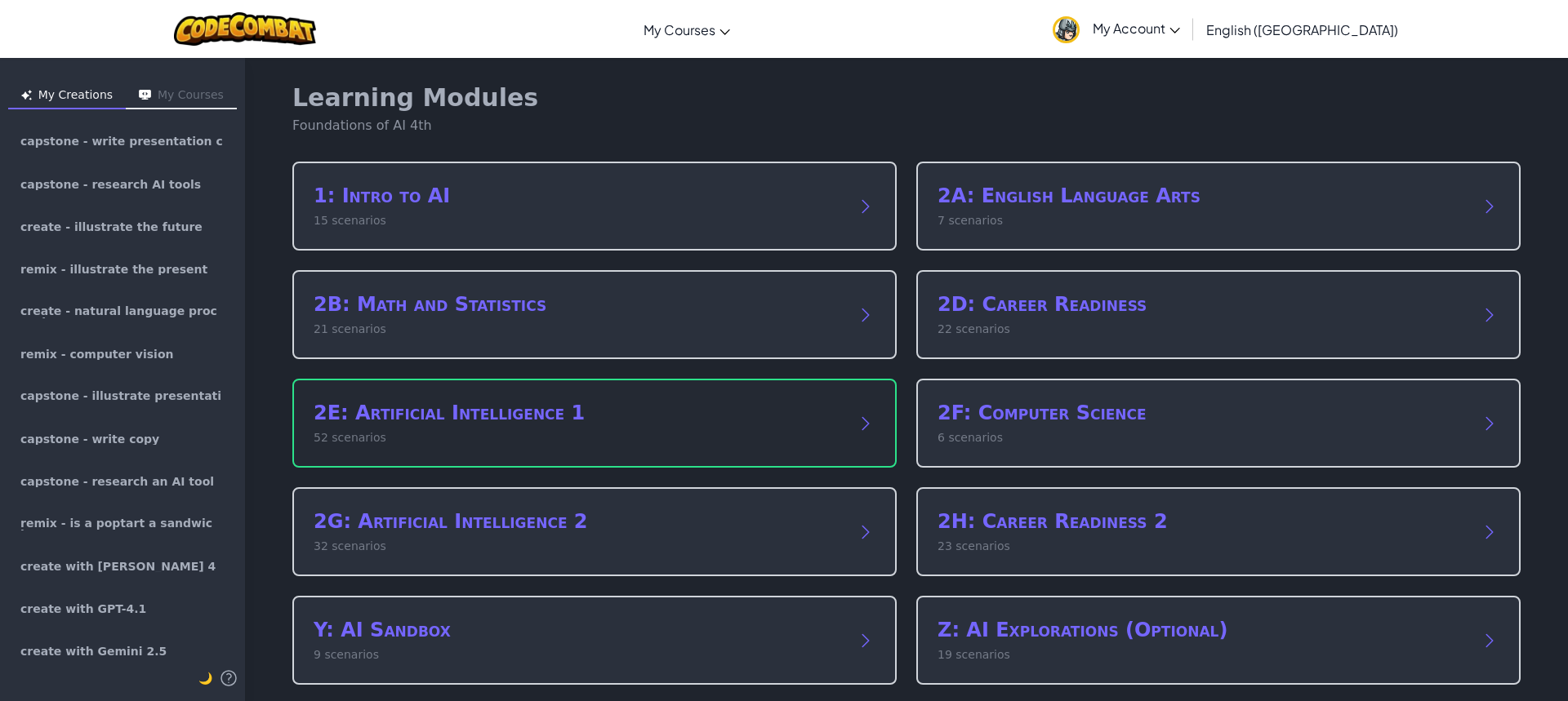
click at [528, 448] on div "2E: Artificial Intelligence 1 52 scenarios" at bounding box center [594, 423] width 605 height 89
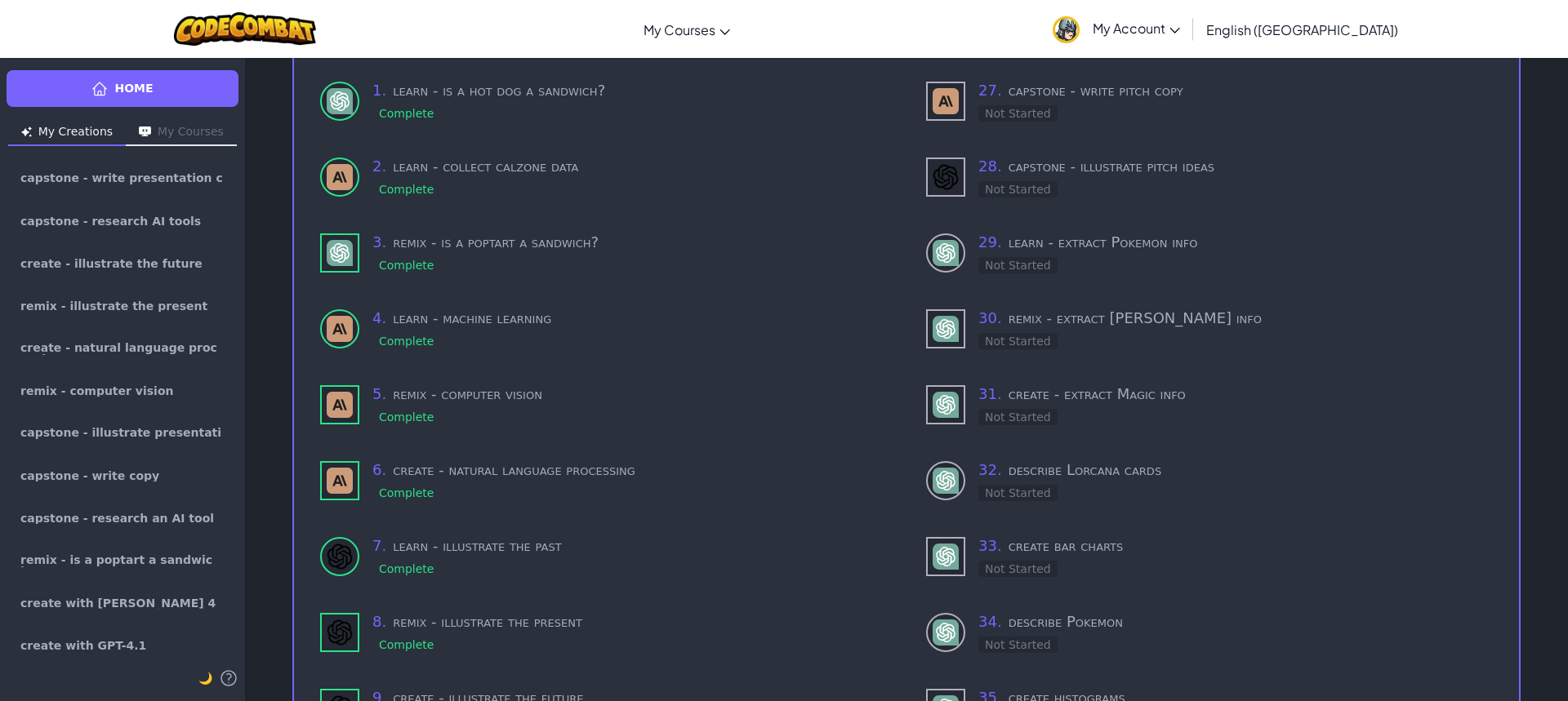
scroll to position [490, 0]
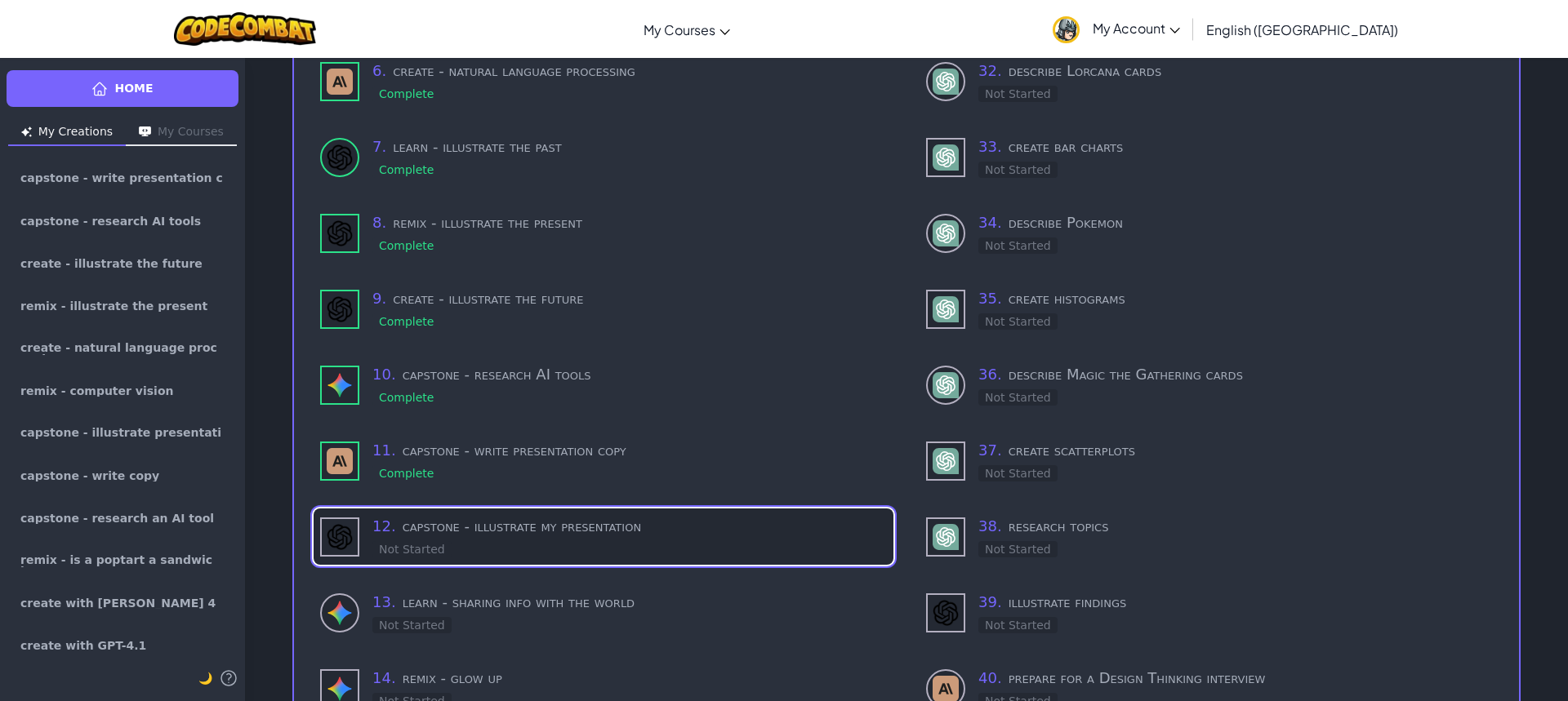
click at [485, 522] on h3 "12 . capstone - illustrate my presentation" at bounding box center [629, 526] width 514 height 23
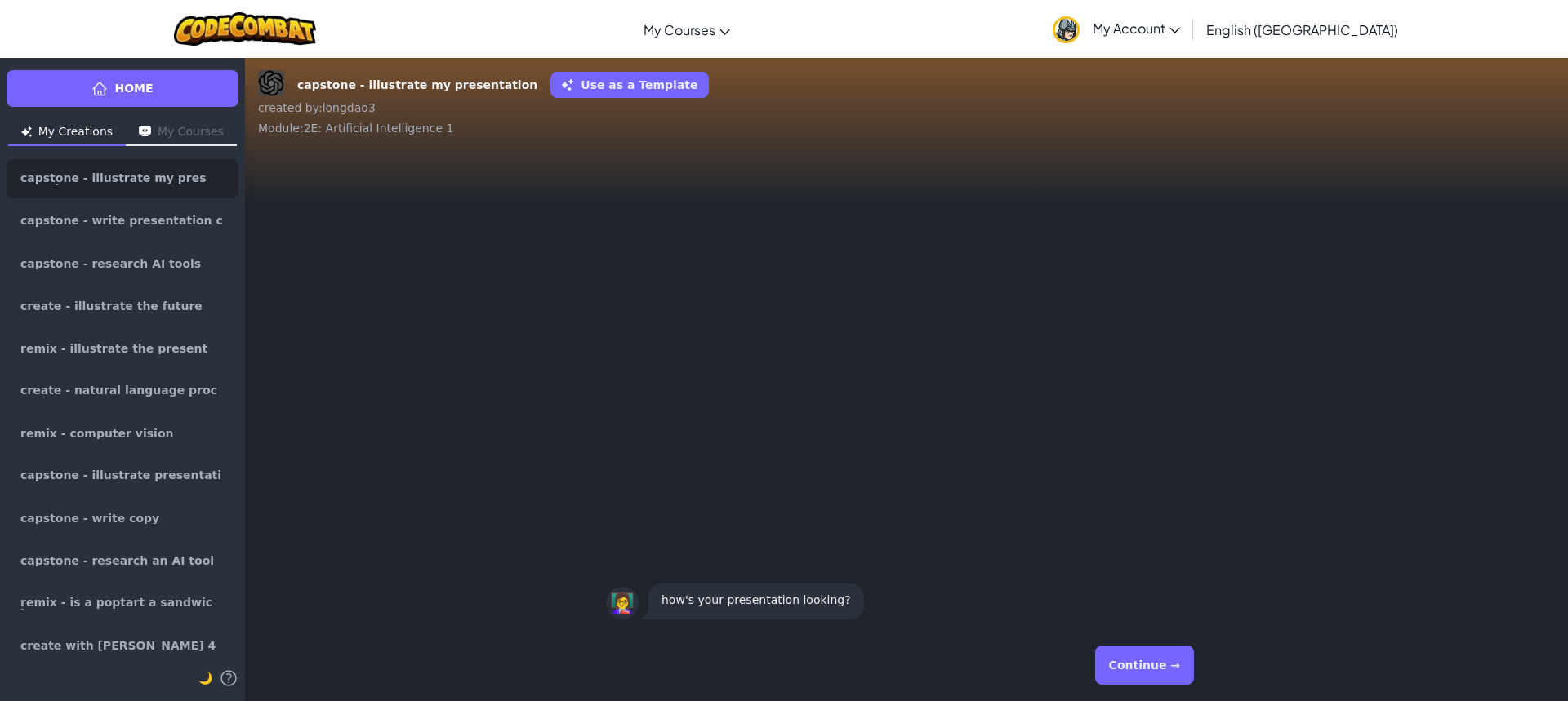
click at [1132, 656] on button "Continue →" at bounding box center [1145, 665] width 99 height 39
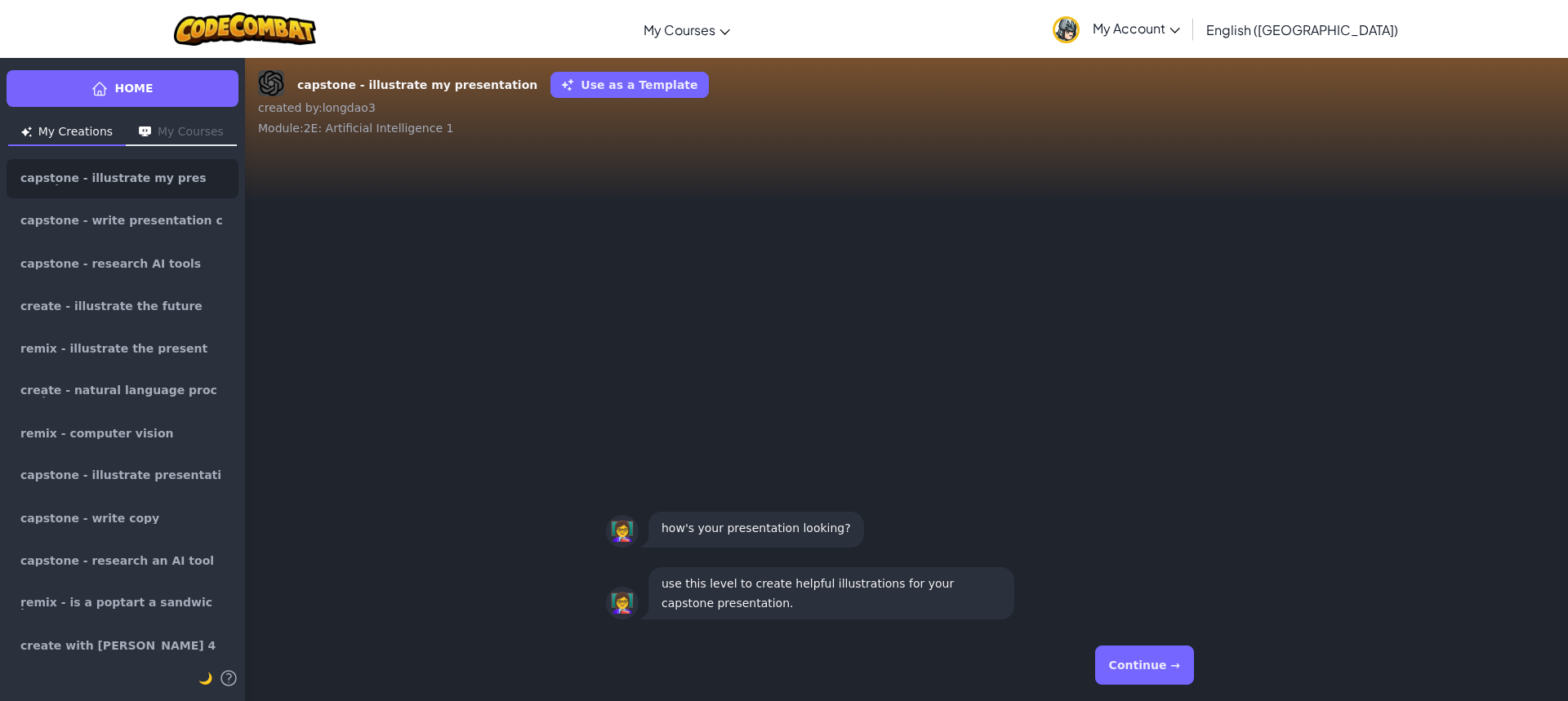
click at [1132, 656] on button "Continue →" at bounding box center [1145, 665] width 99 height 39
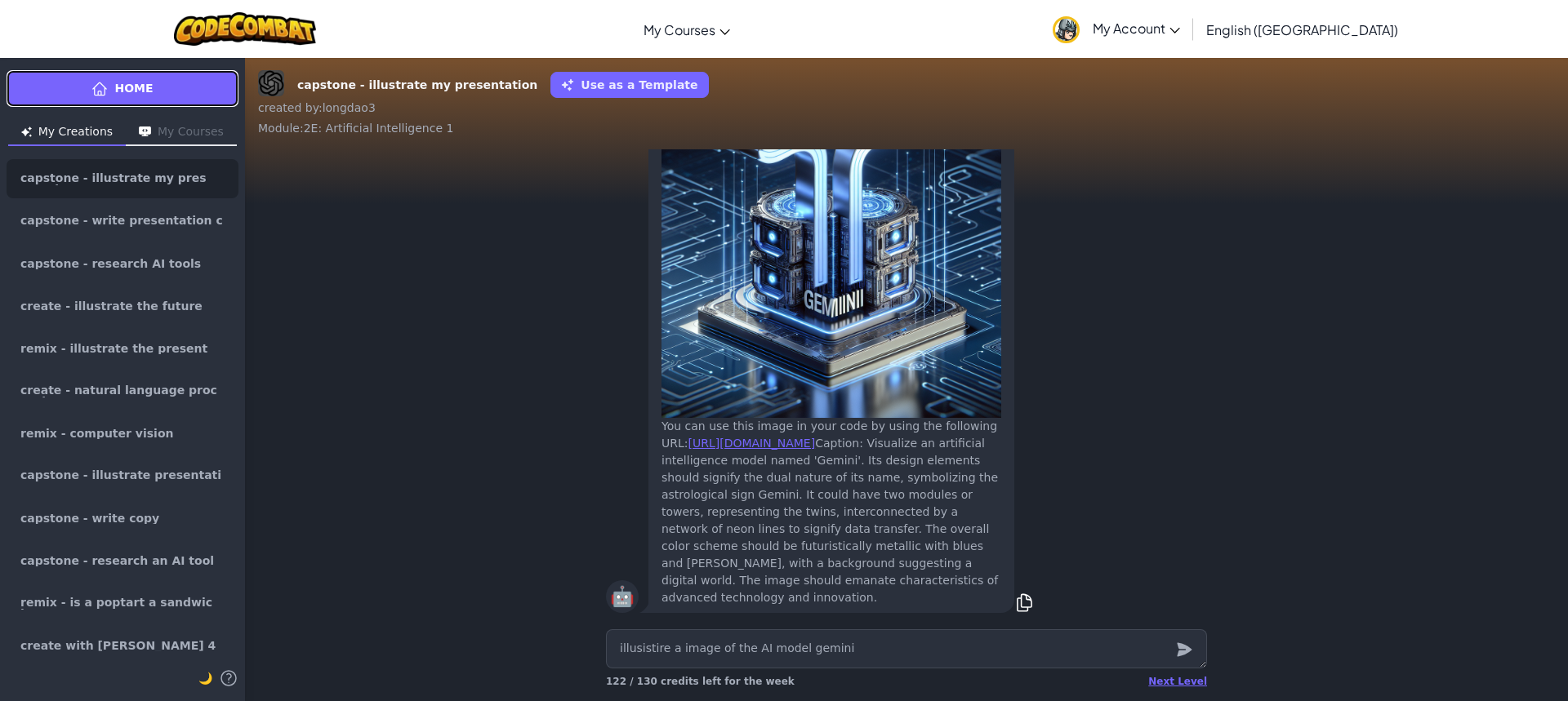
click at [173, 93] on link "Home" at bounding box center [122, 88] width 232 height 37
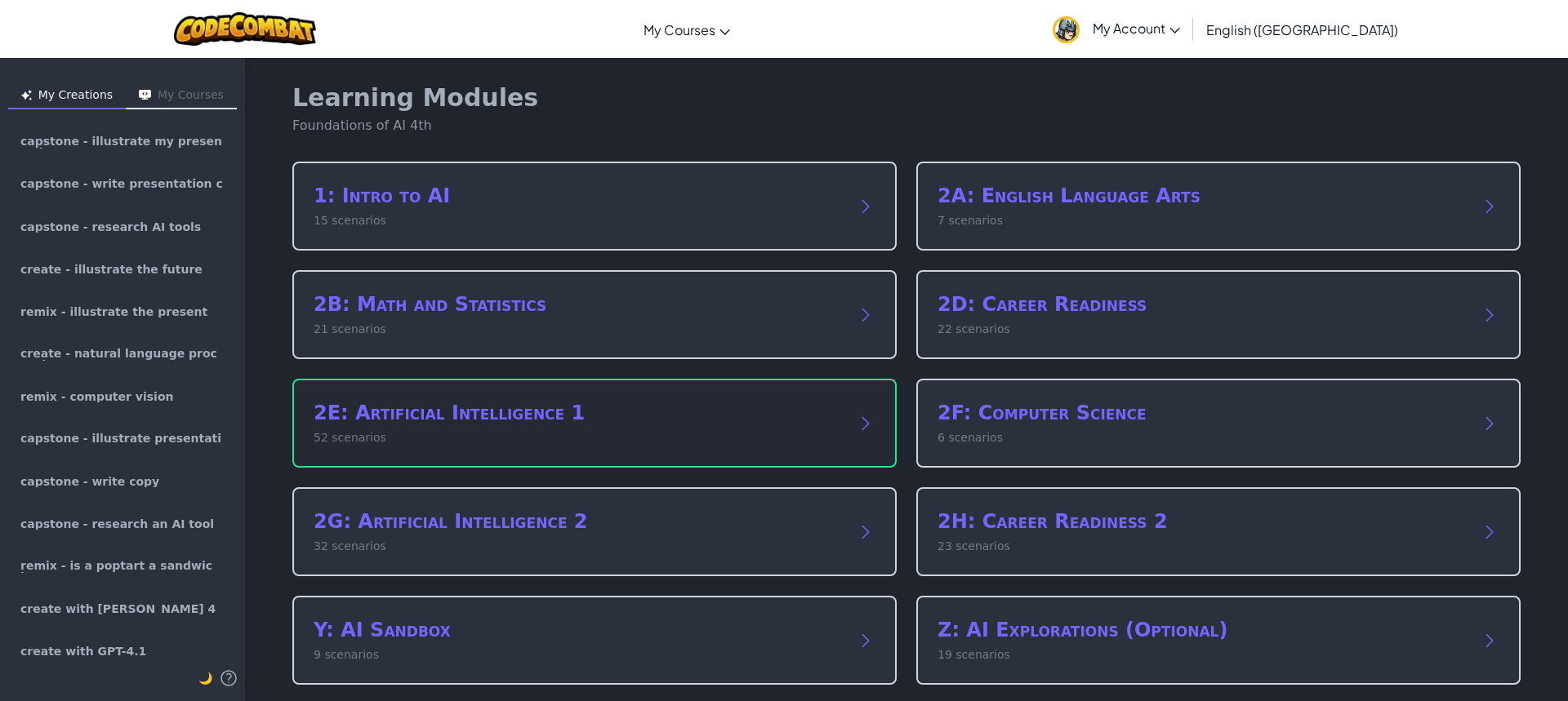
click at [625, 419] on h2 "2E: Artificial Intelligence 1" at bounding box center [578, 413] width 529 height 26
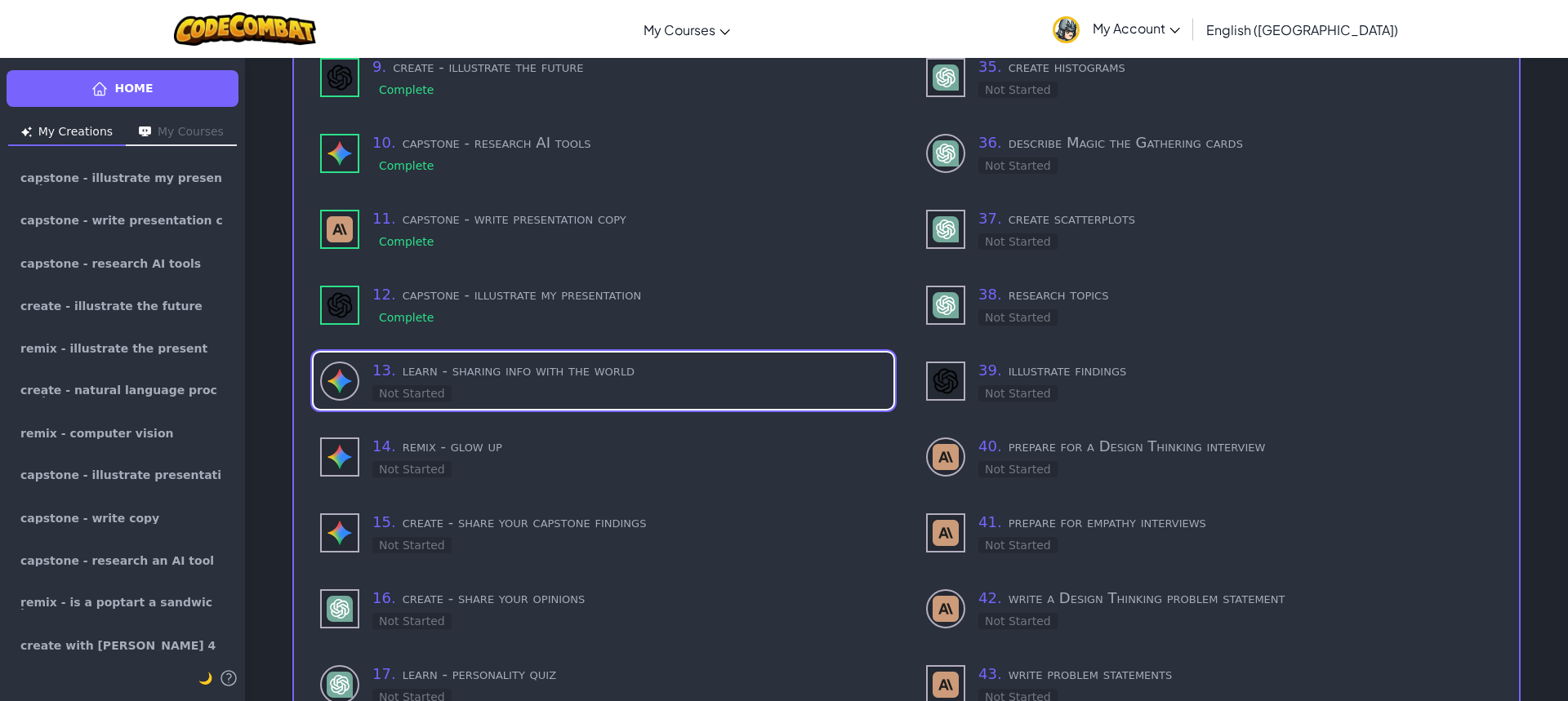
scroll to position [735, 0]
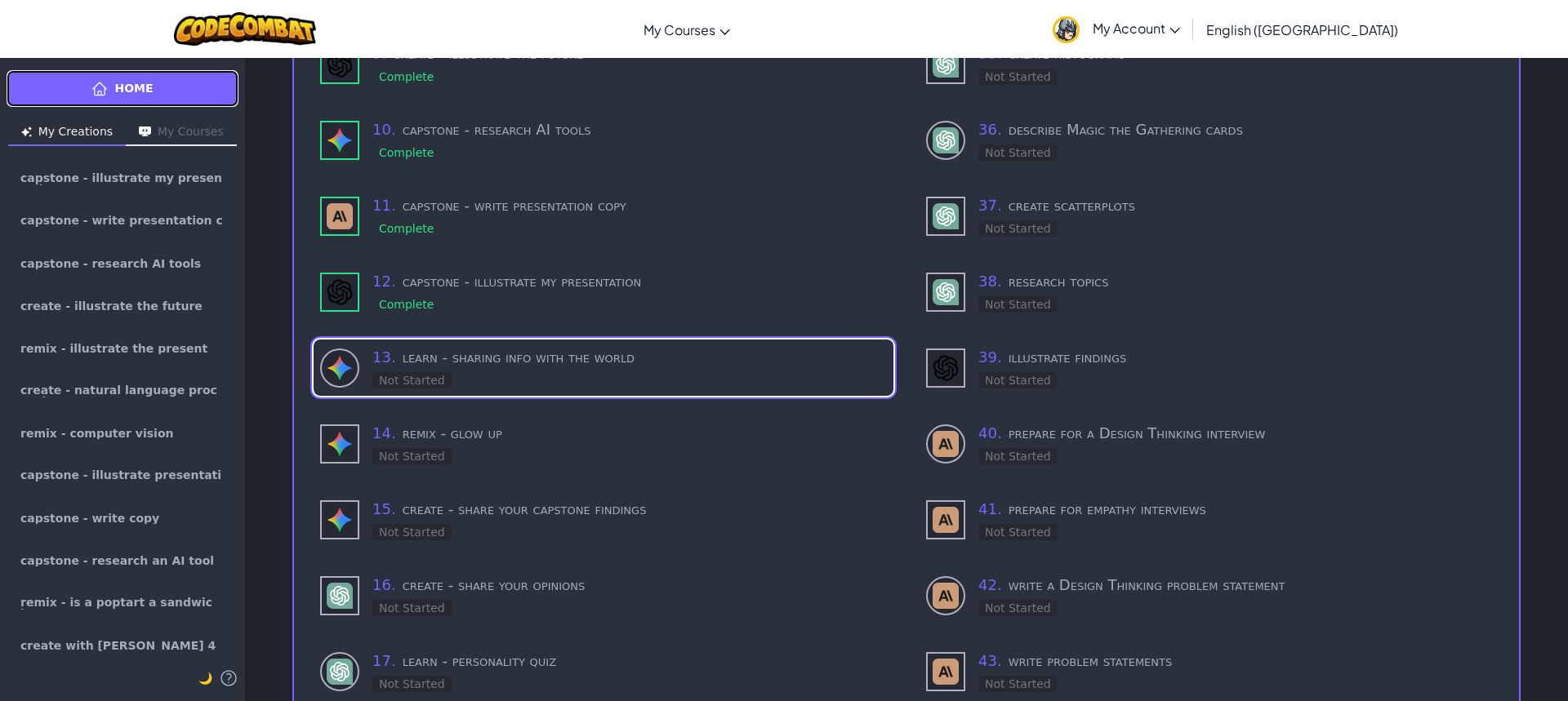
click at [180, 95] on link "Home" at bounding box center [122, 88] width 232 height 37
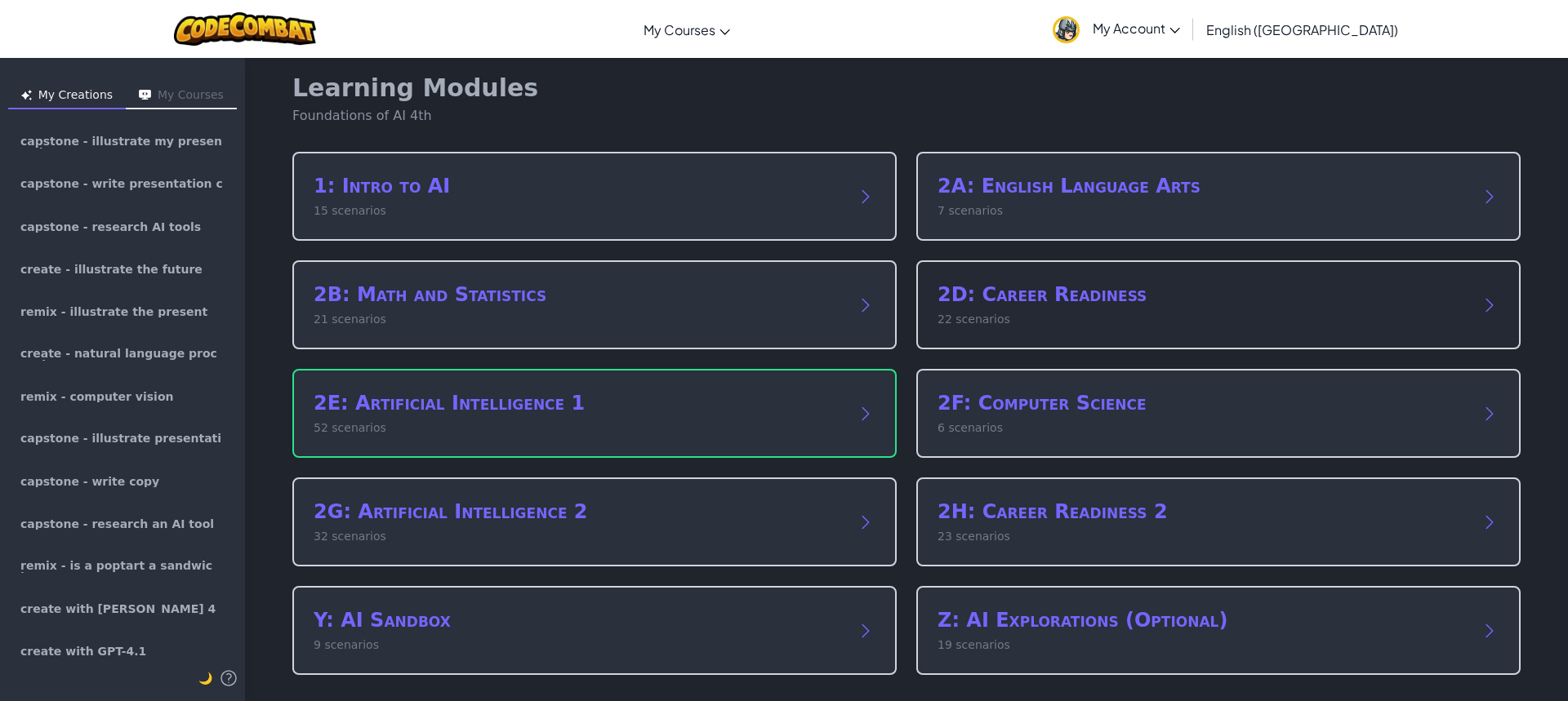
click at [1042, 316] on p "22 scenarios" at bounding box center [1202, 319] width 529 height 17
